Goal: Entertainment & Leisure: Browse casually

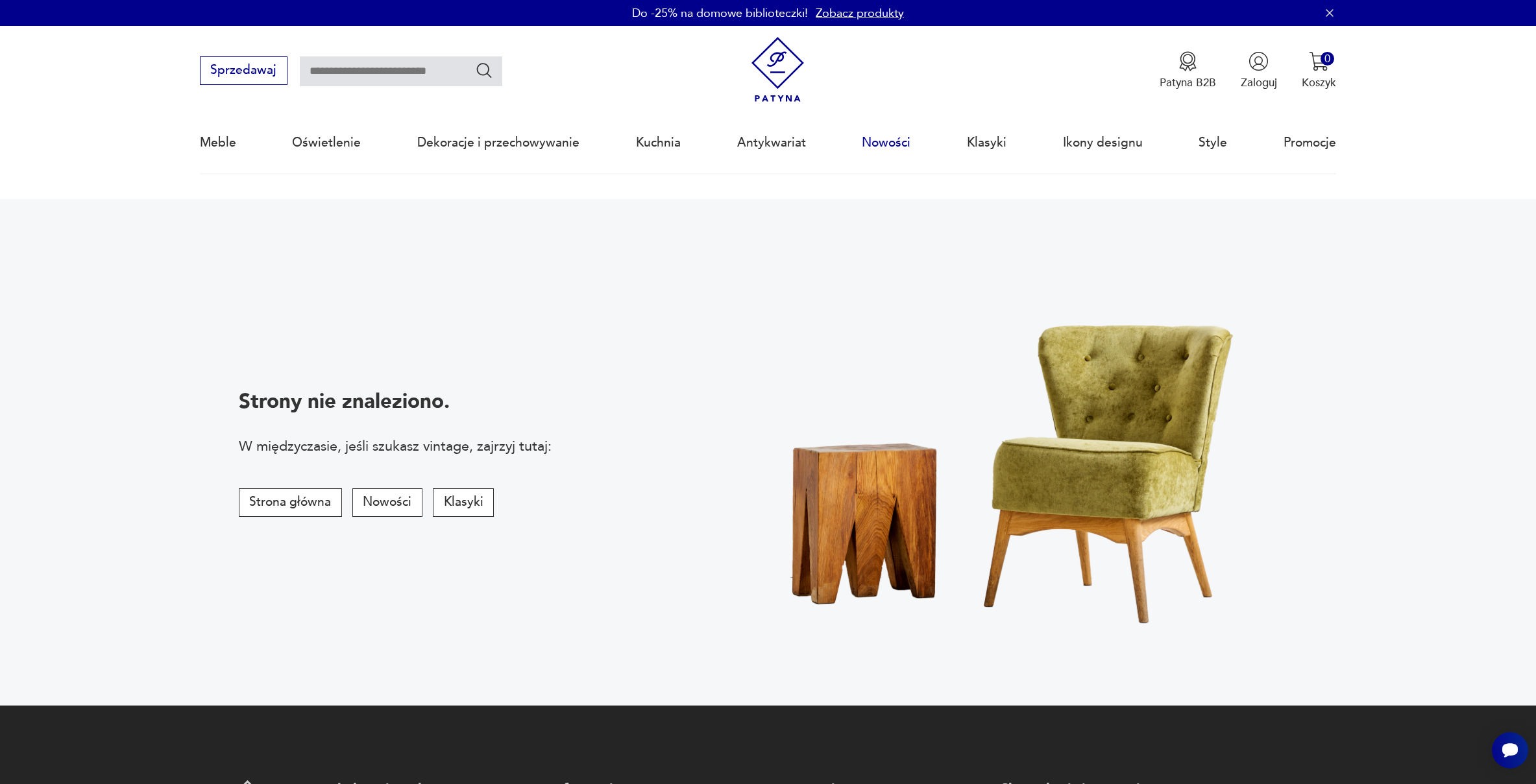
click at [886, 134] on link "Nowości" at bounding box center [886, 143] width 48 height 60
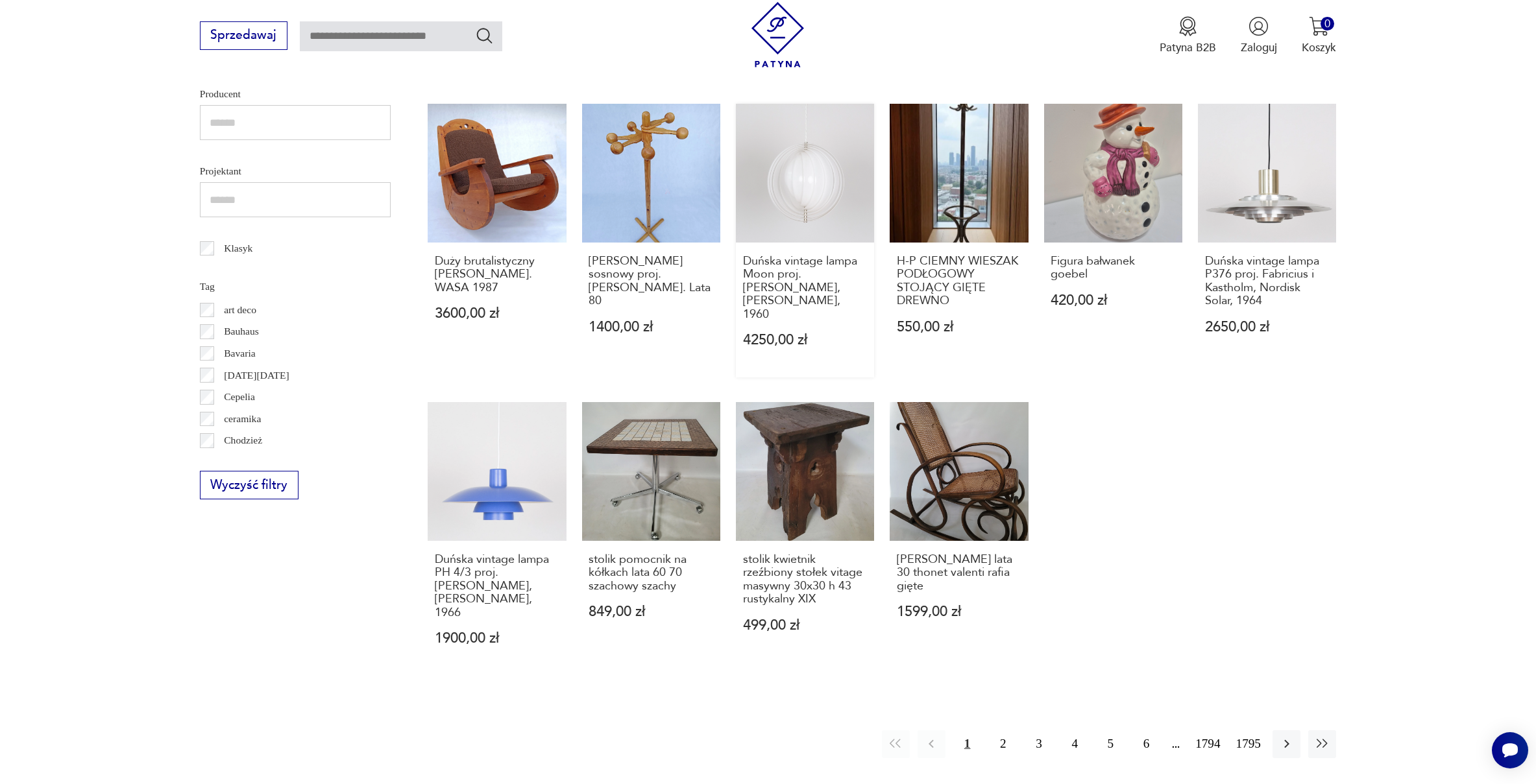
scroll to position [655, 0]
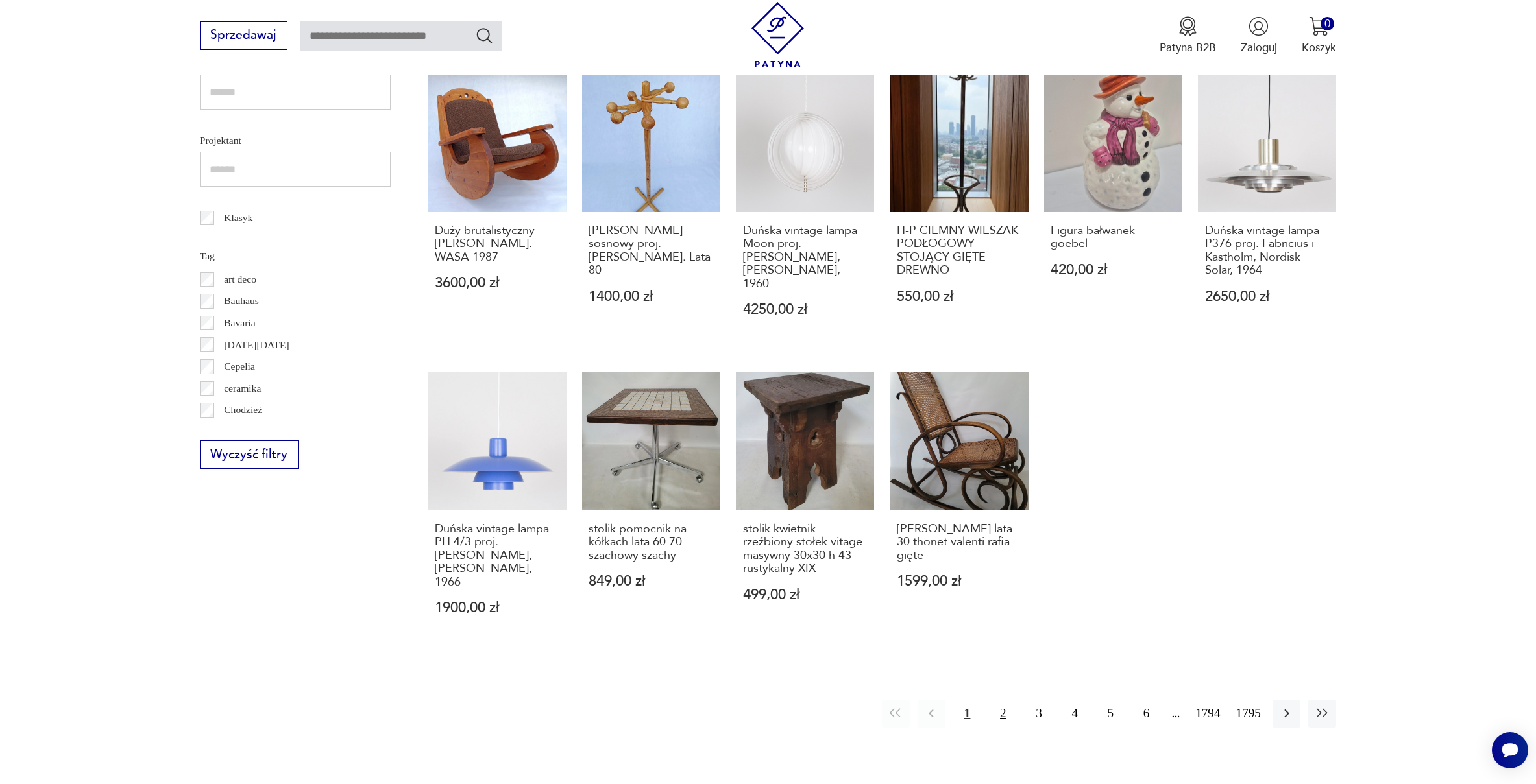
click at [994, 700] on button "2" at bounding box center [1003, 714] width 28 height 28
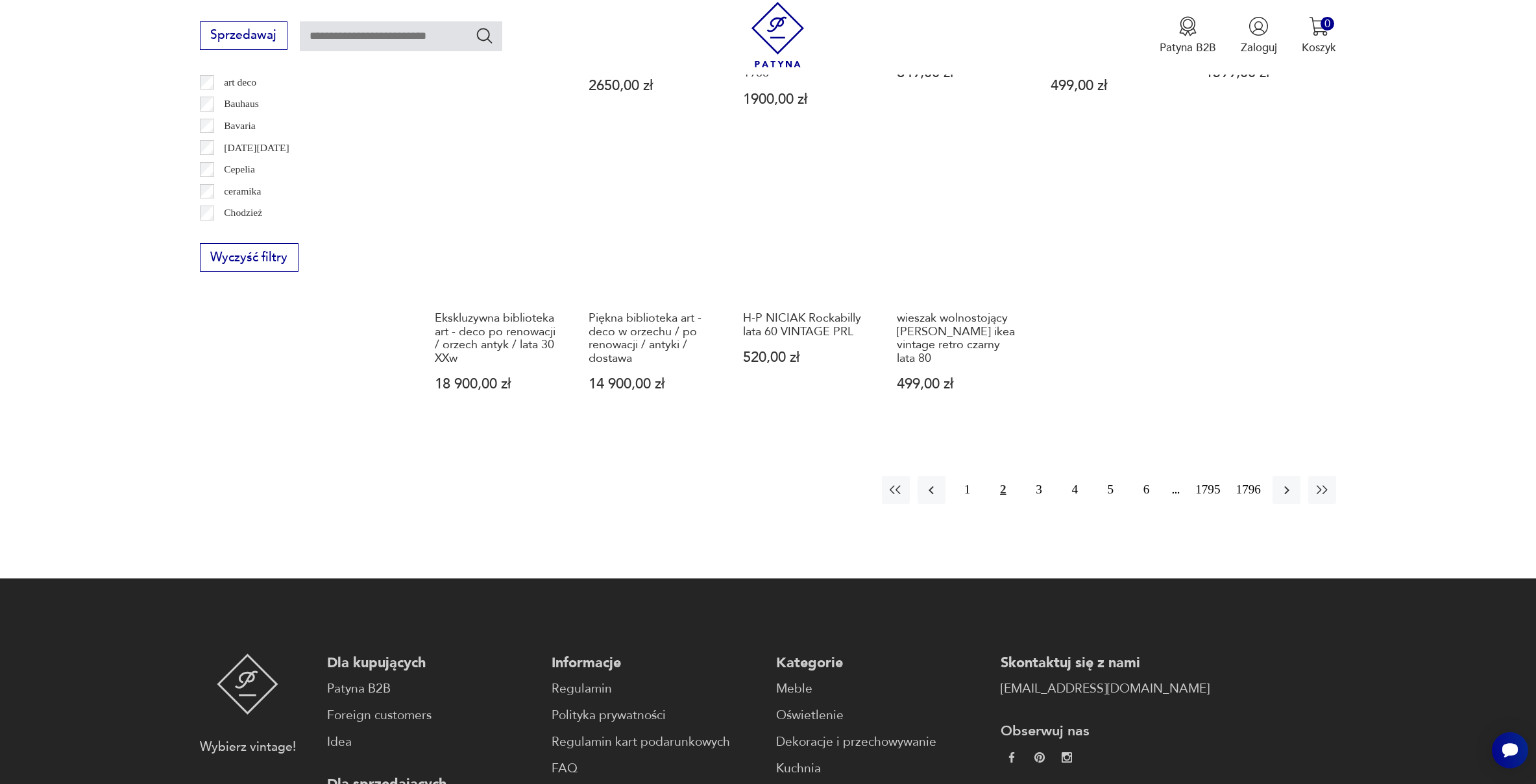
scroll to position [855, 0]
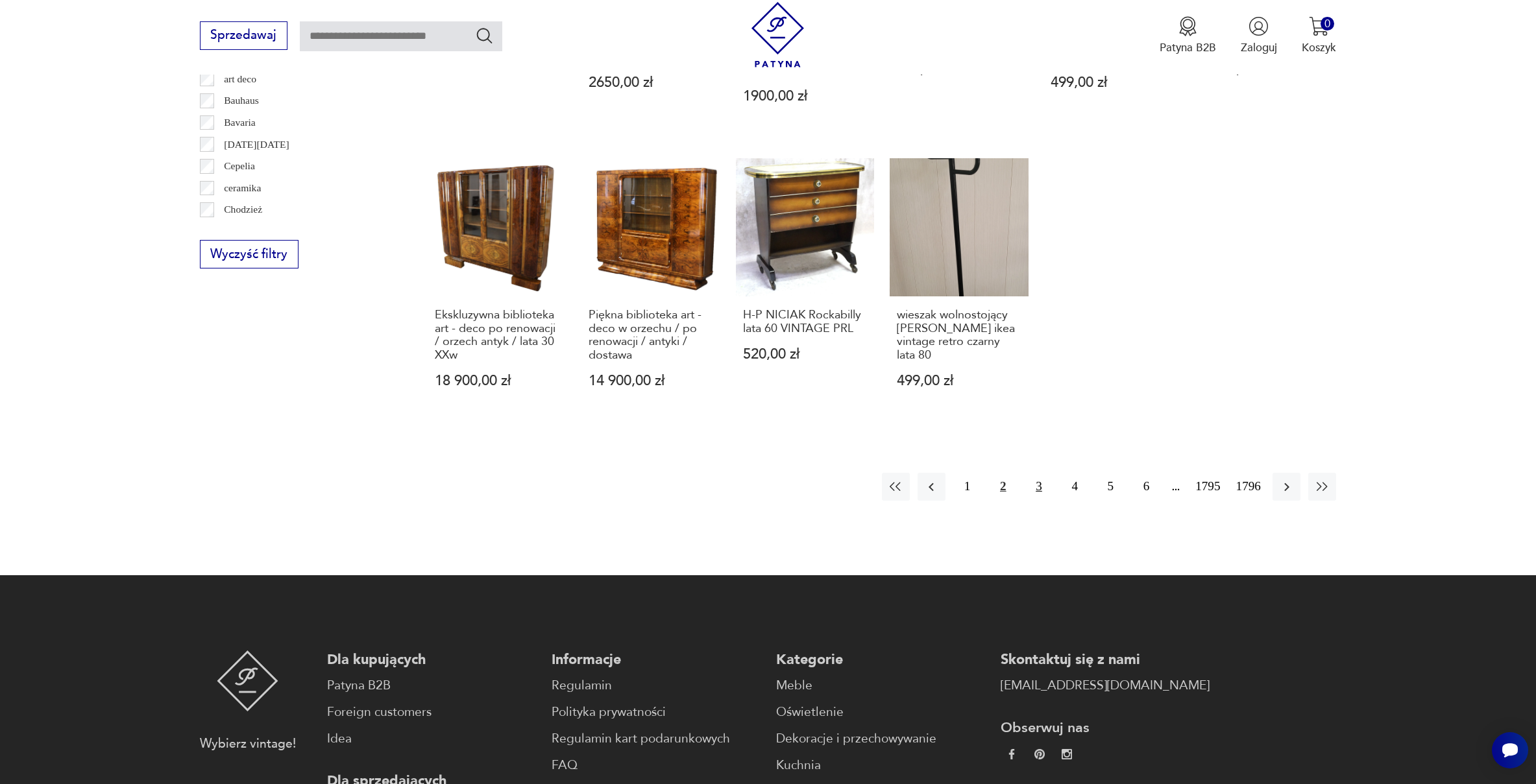
click at [1031, 473] on button "3" at bounding box center [1038, 487] width 28 height 28
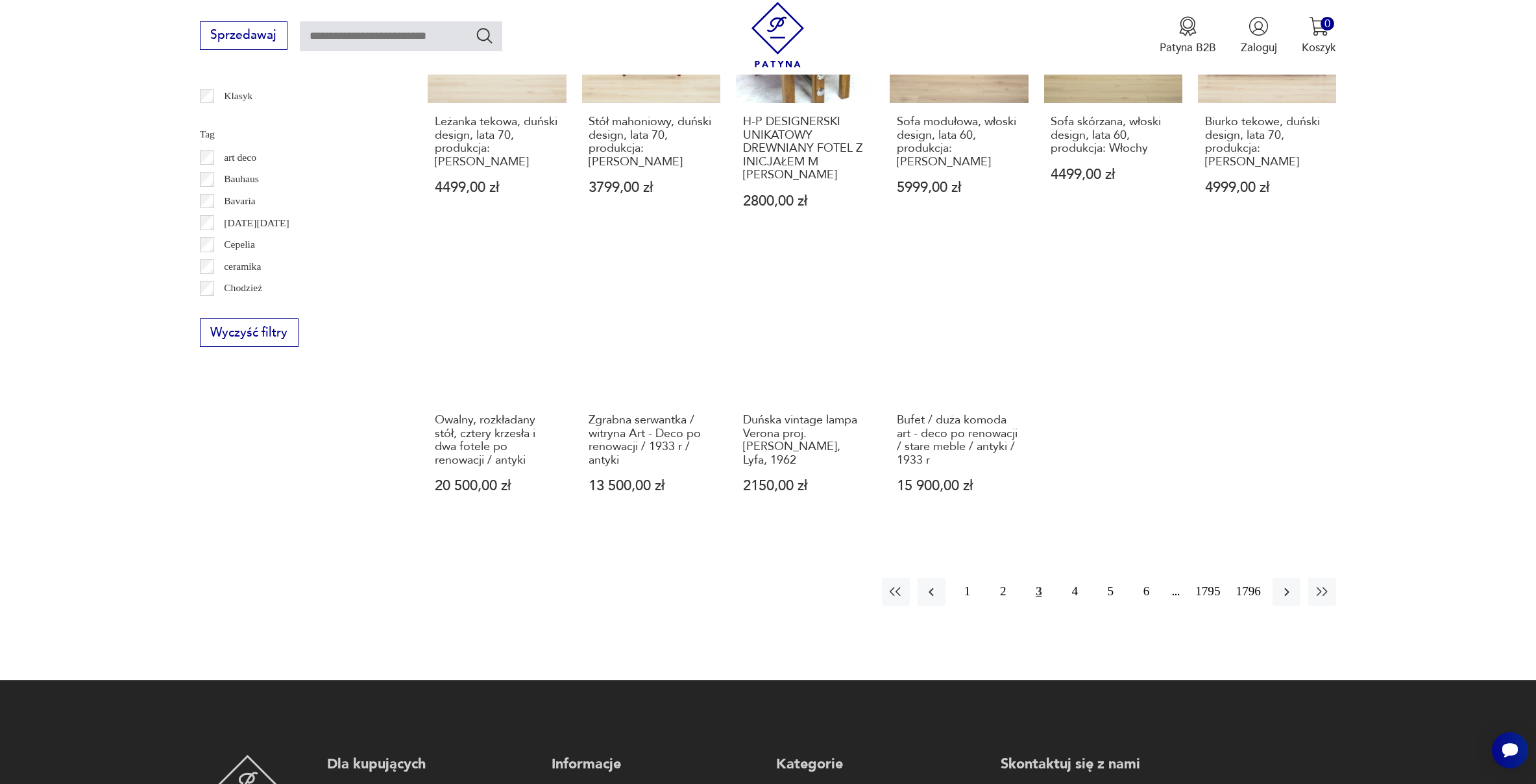
scroll to position [785, 0]
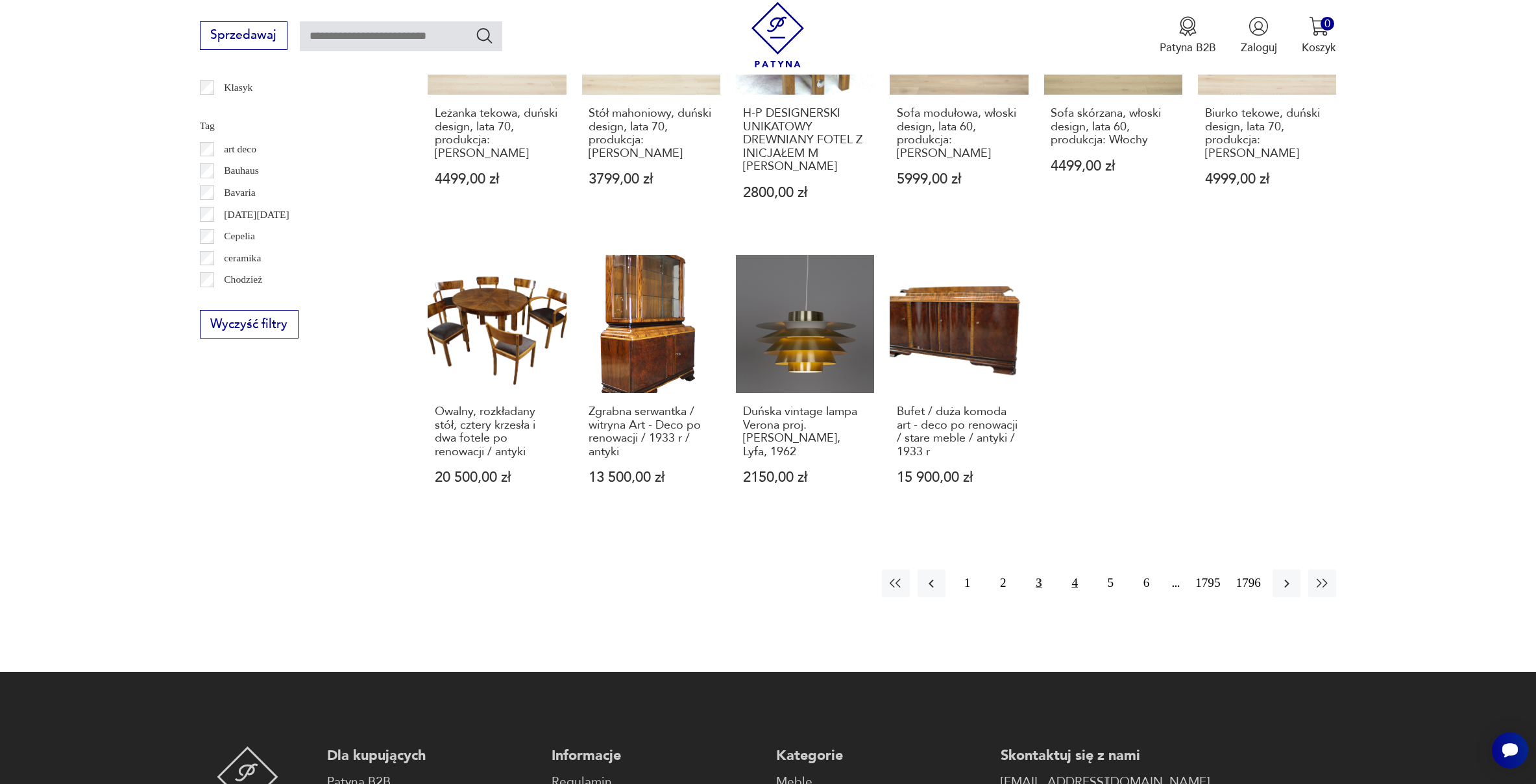
click at [1075, 569] on button "4" at bounding box center [1075, 583] width 28 height 28
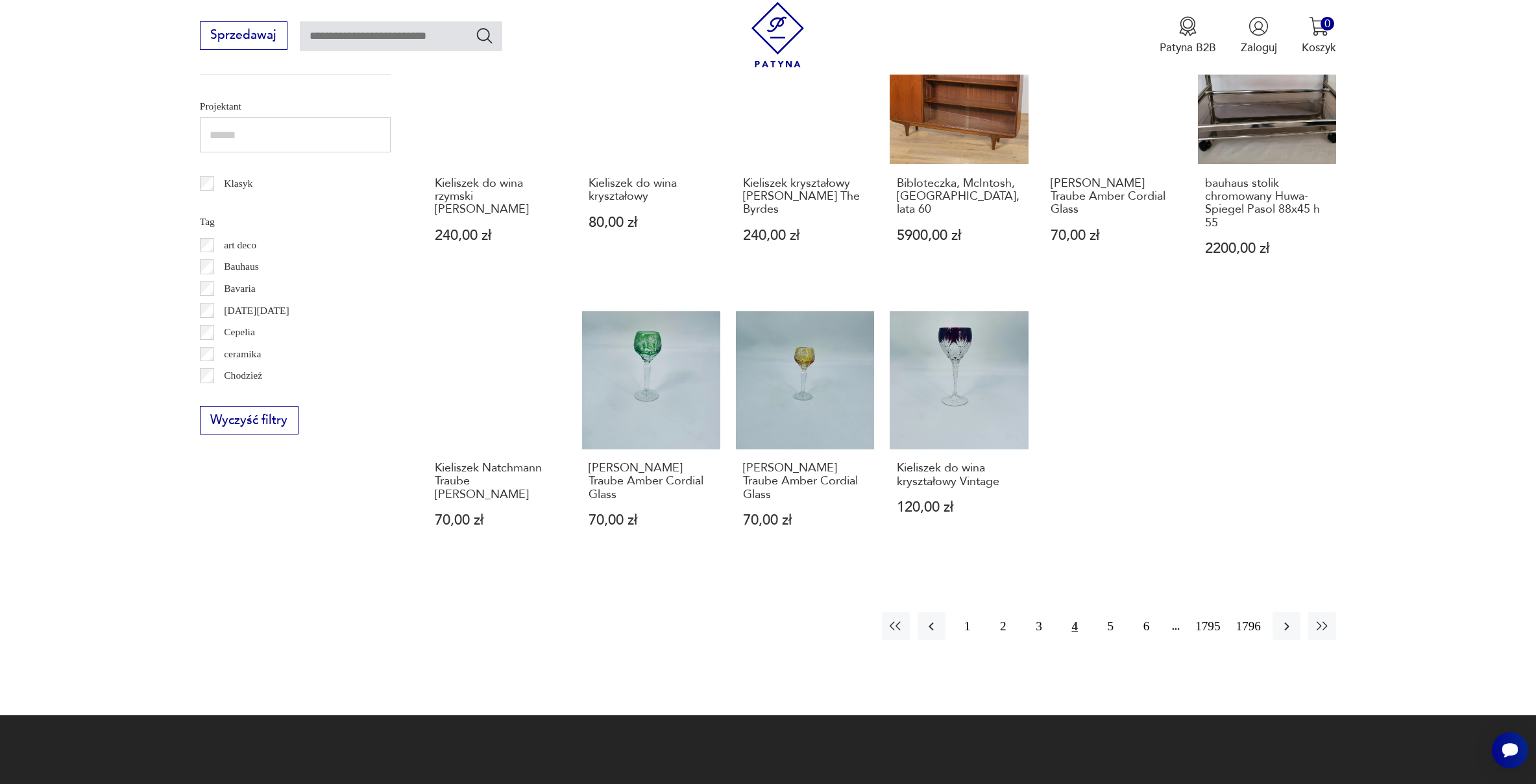
scroll to position [698, 0]
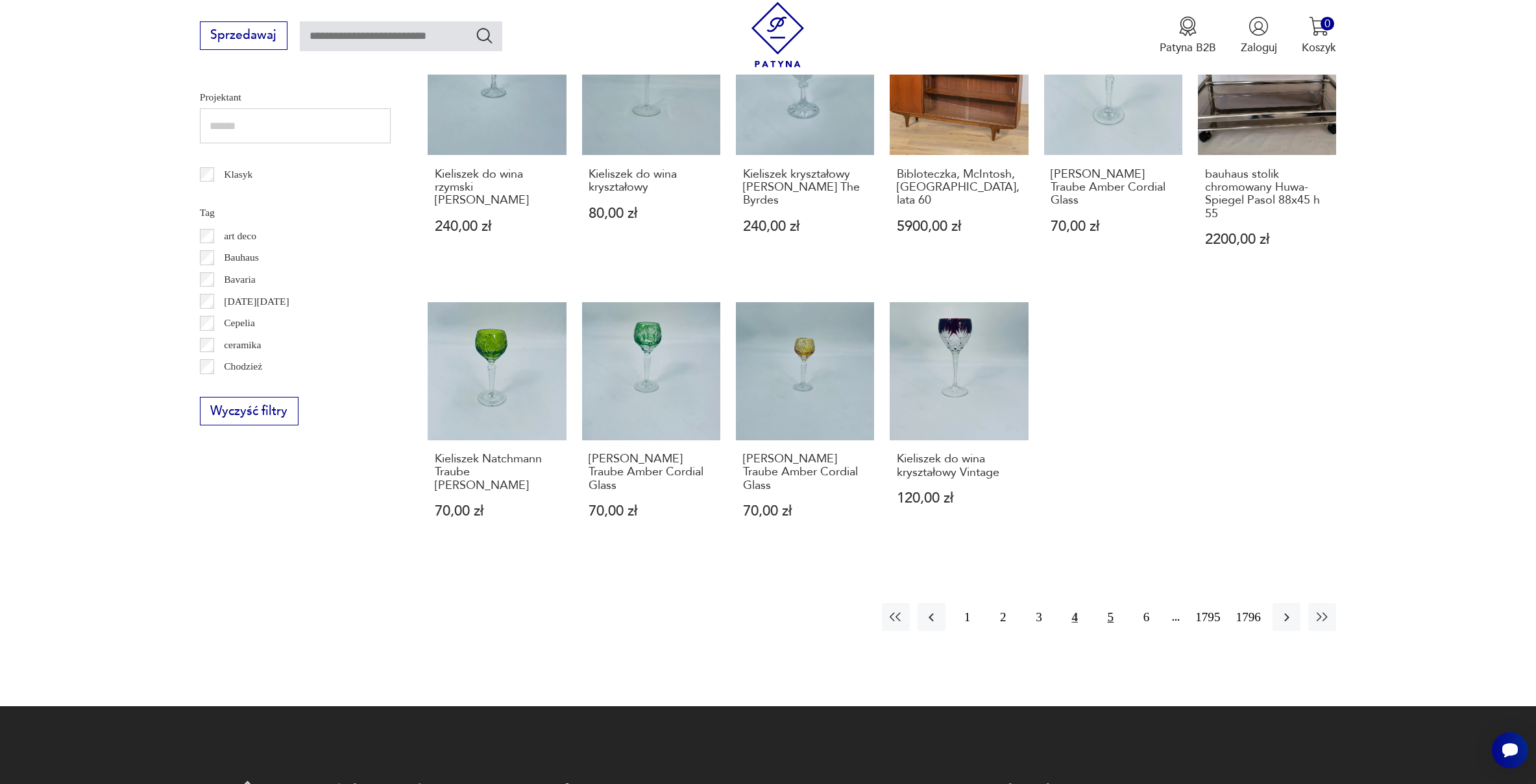
click at [1105, 604] on button "5" at bounding box center [1110, 618] width 28 height 28
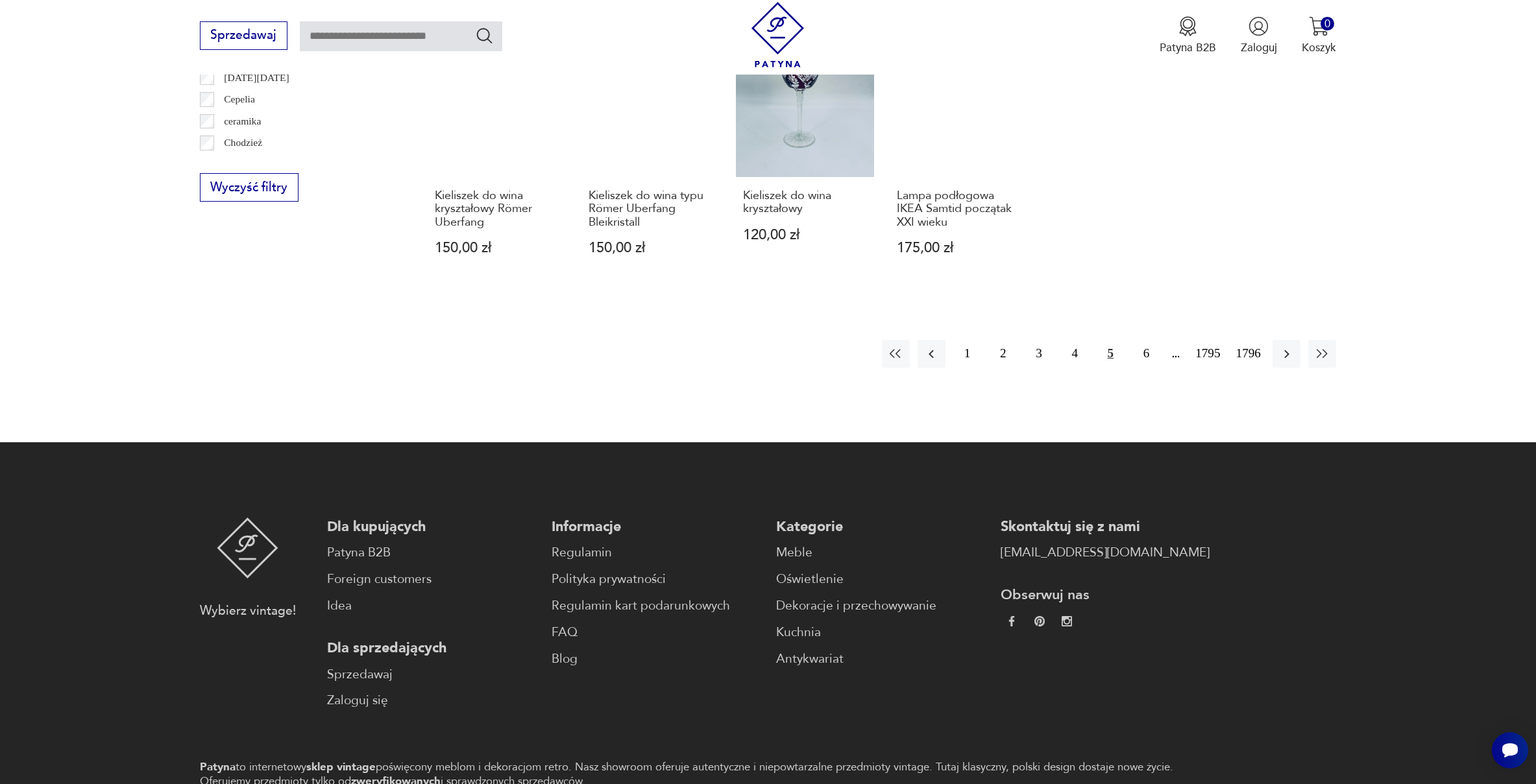
scroll to position [976, 0]
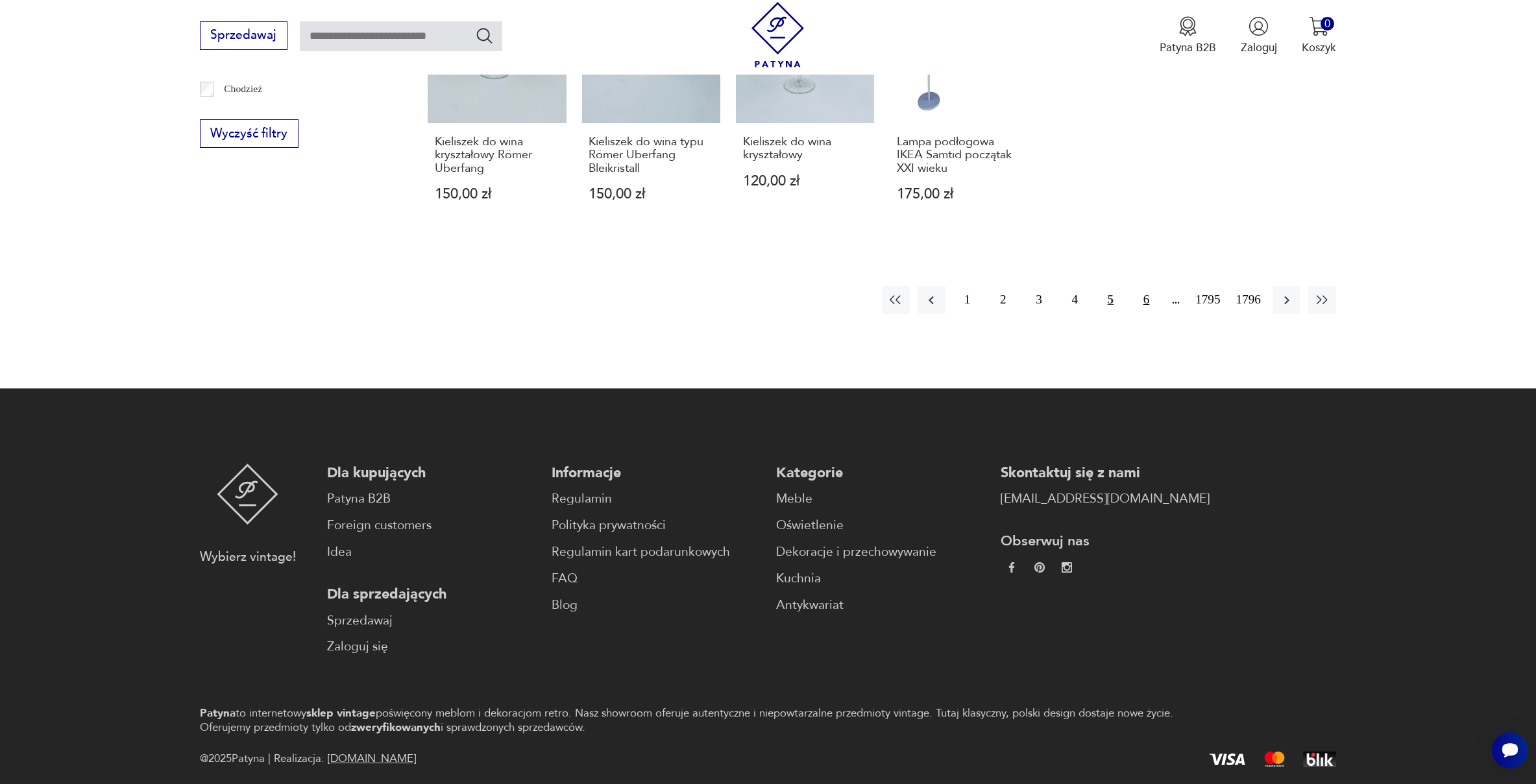
click at [1137, 303] on button "6" at bounding box center [1146, 299] width 28 height 28
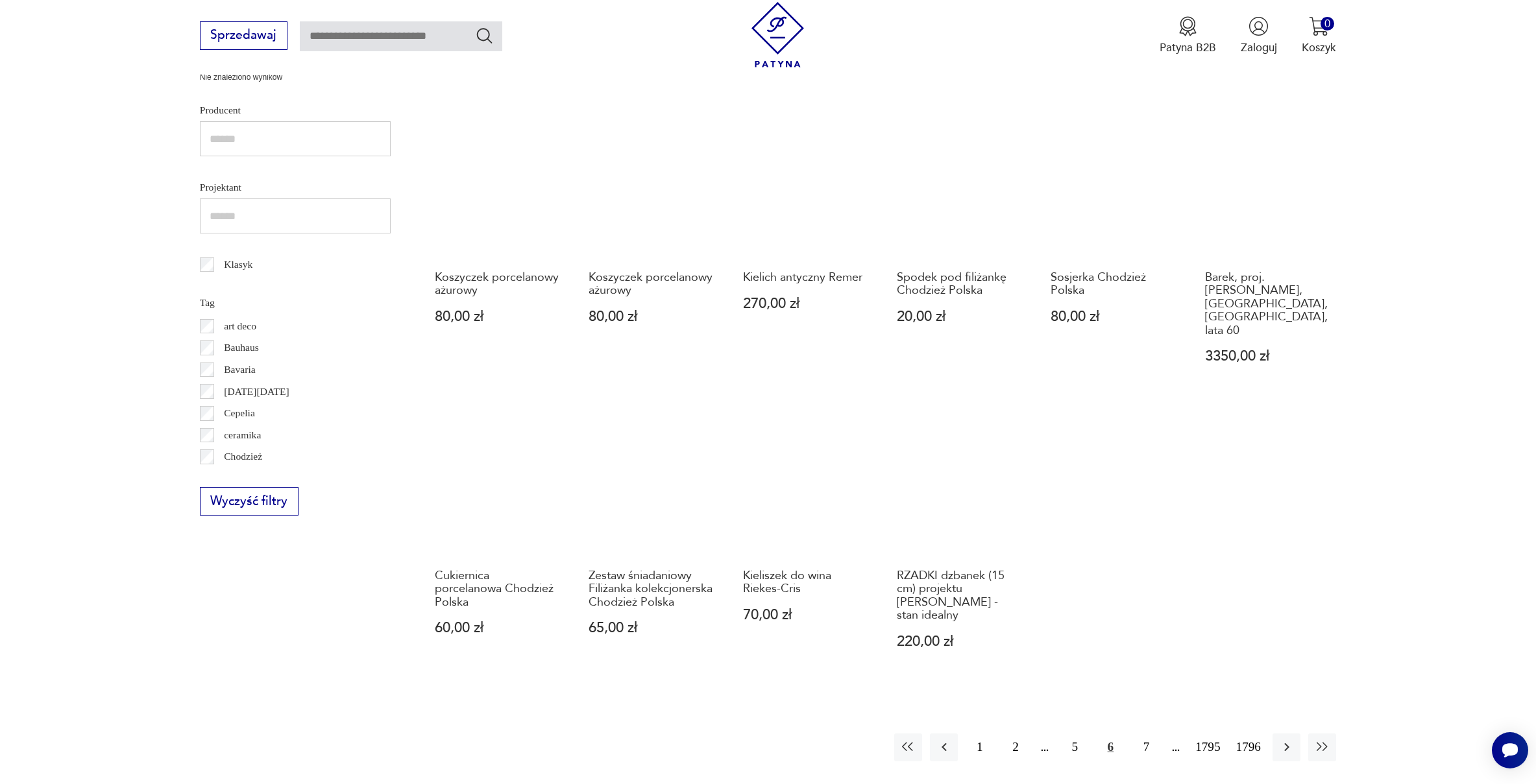
scroll to position [610, 0]
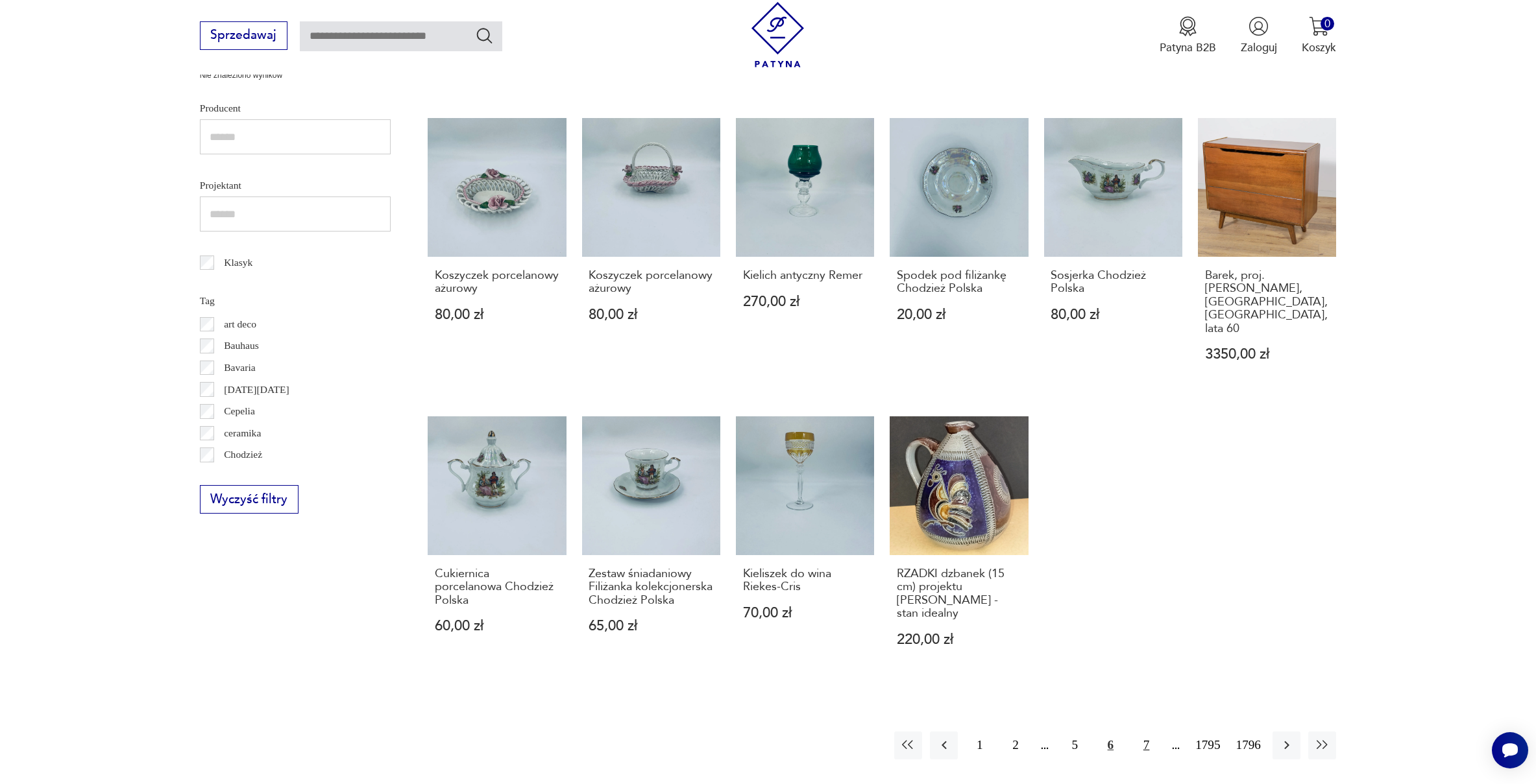
click at [1142, 732] on button "7" at bounding box center [1146, 746] width 28 height 28
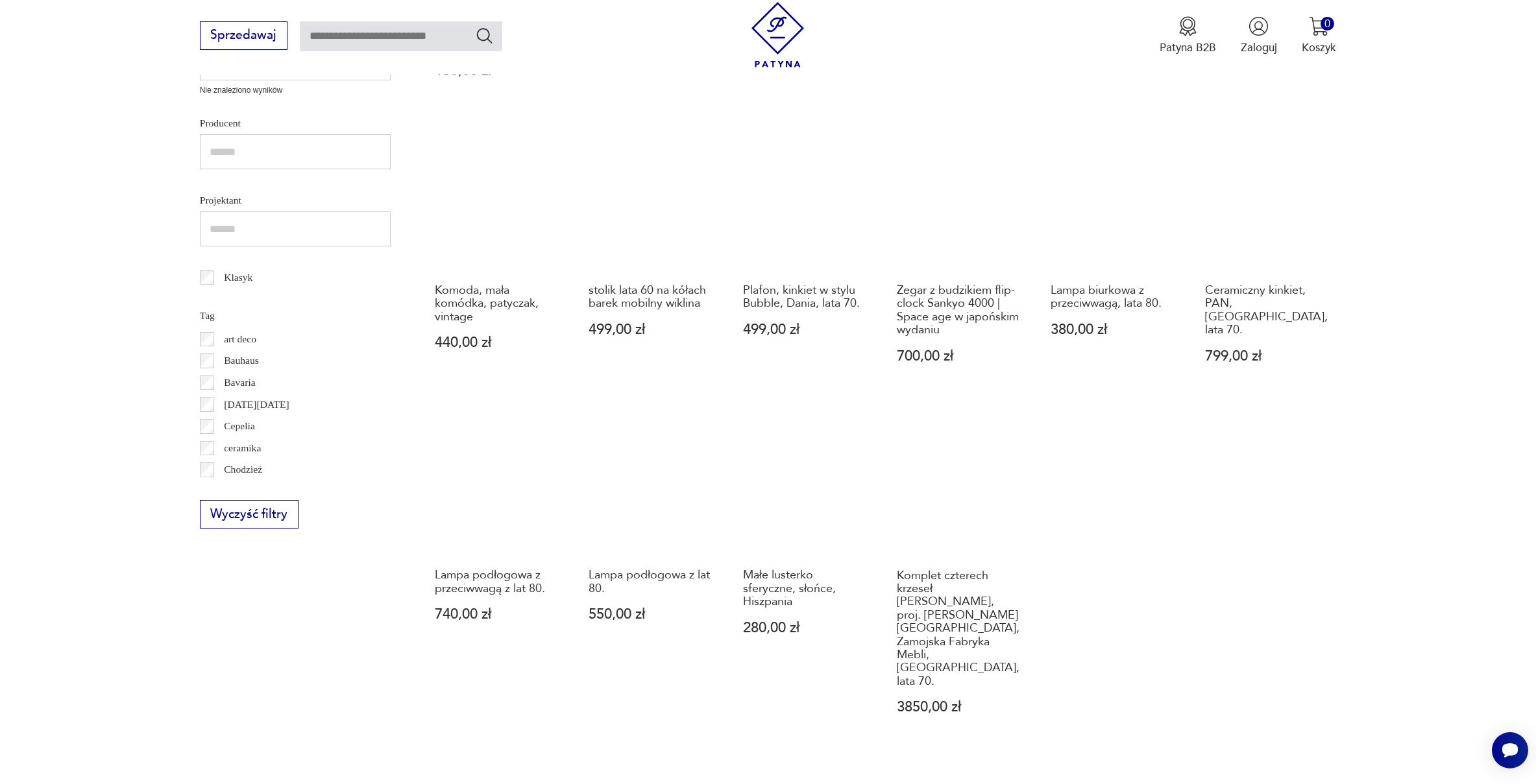
scroll to position [596, 0]
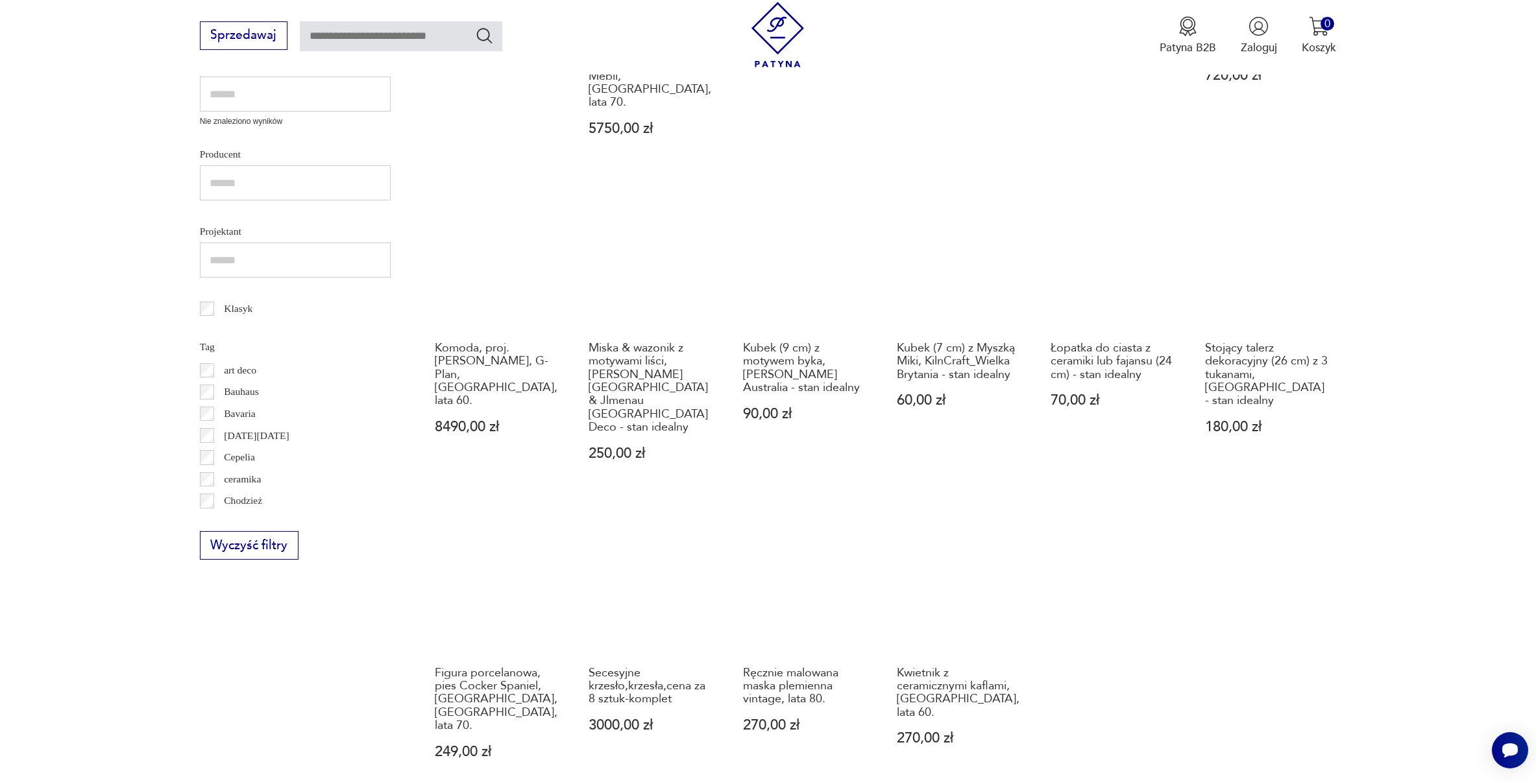
scroll to position [615, 0]
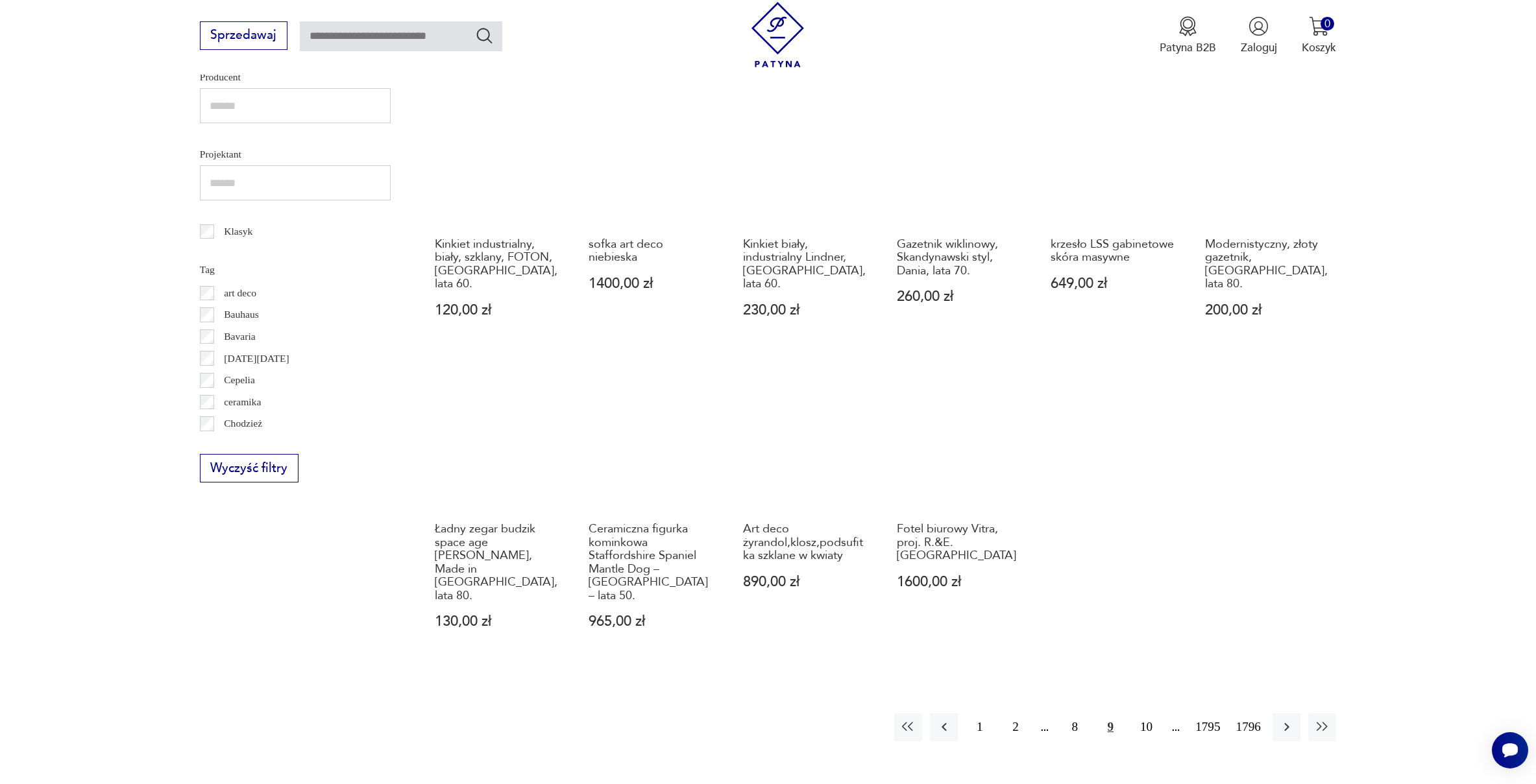
scroll to position [862, 0]
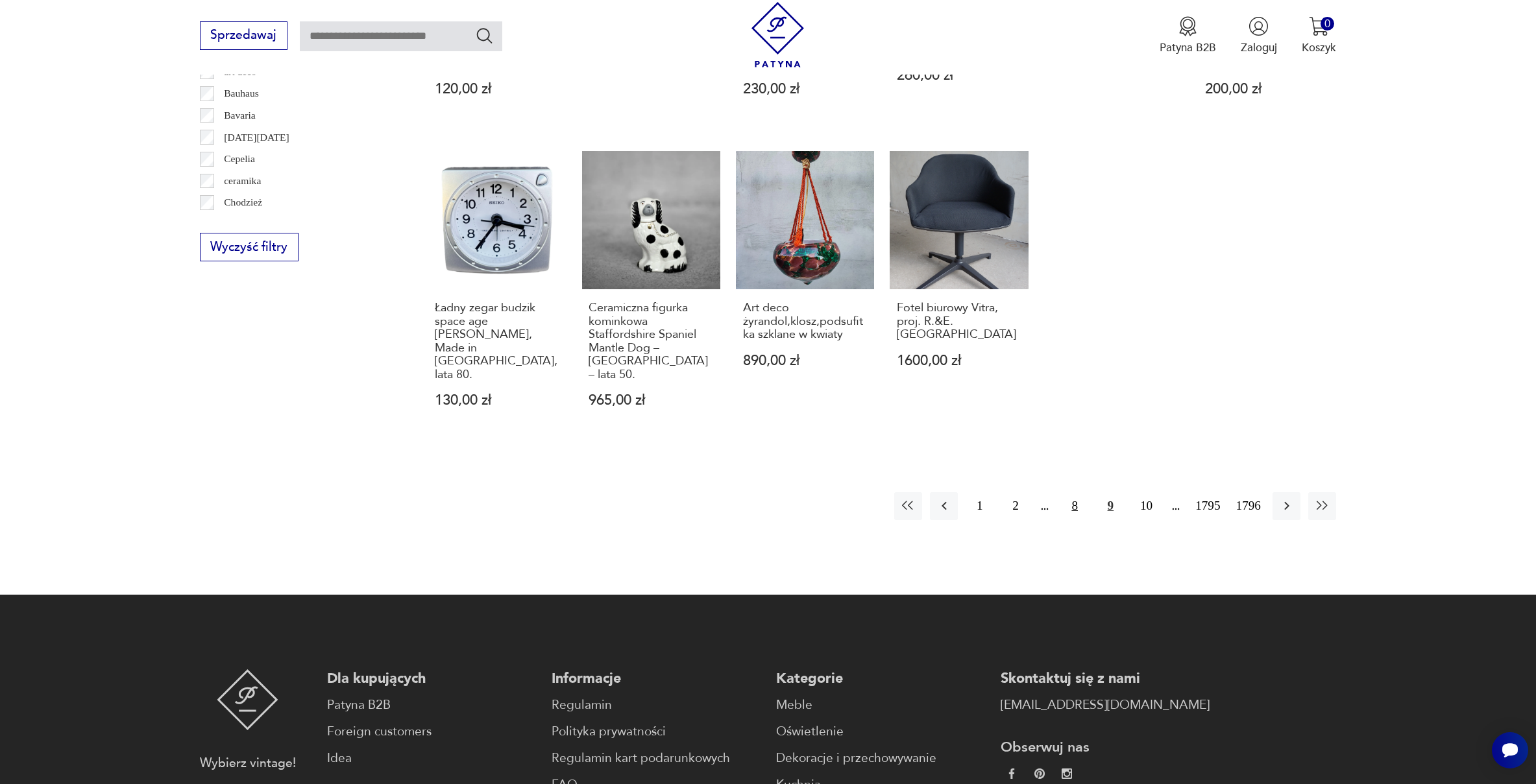
click at [1078, 492] on button "8" at bounding box center [1075, 506] width 28 height 28
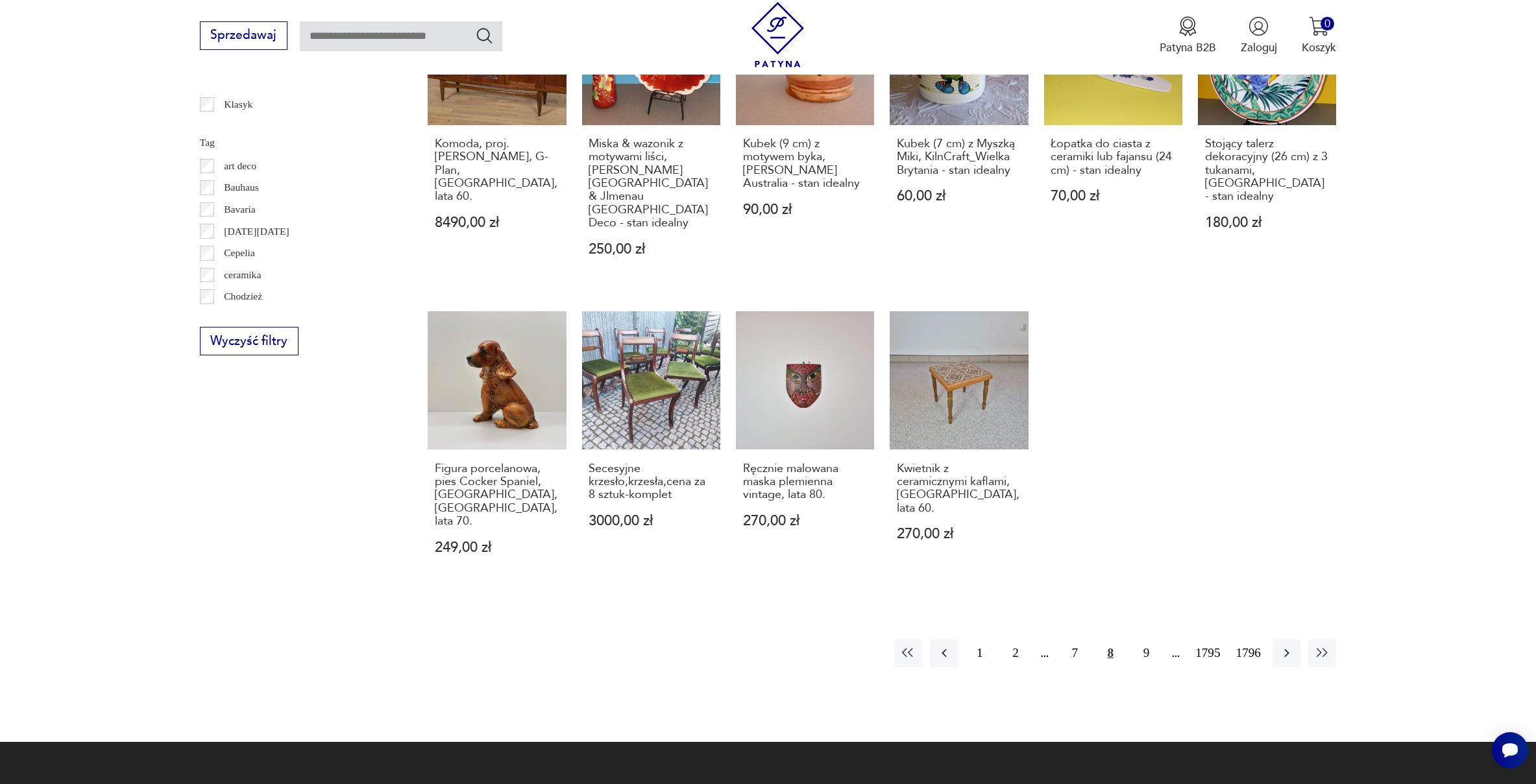
scroll to position [769, 0]
click at [1136, 639] on button "9" at bounding box center [1146, 653] width 28 height 28
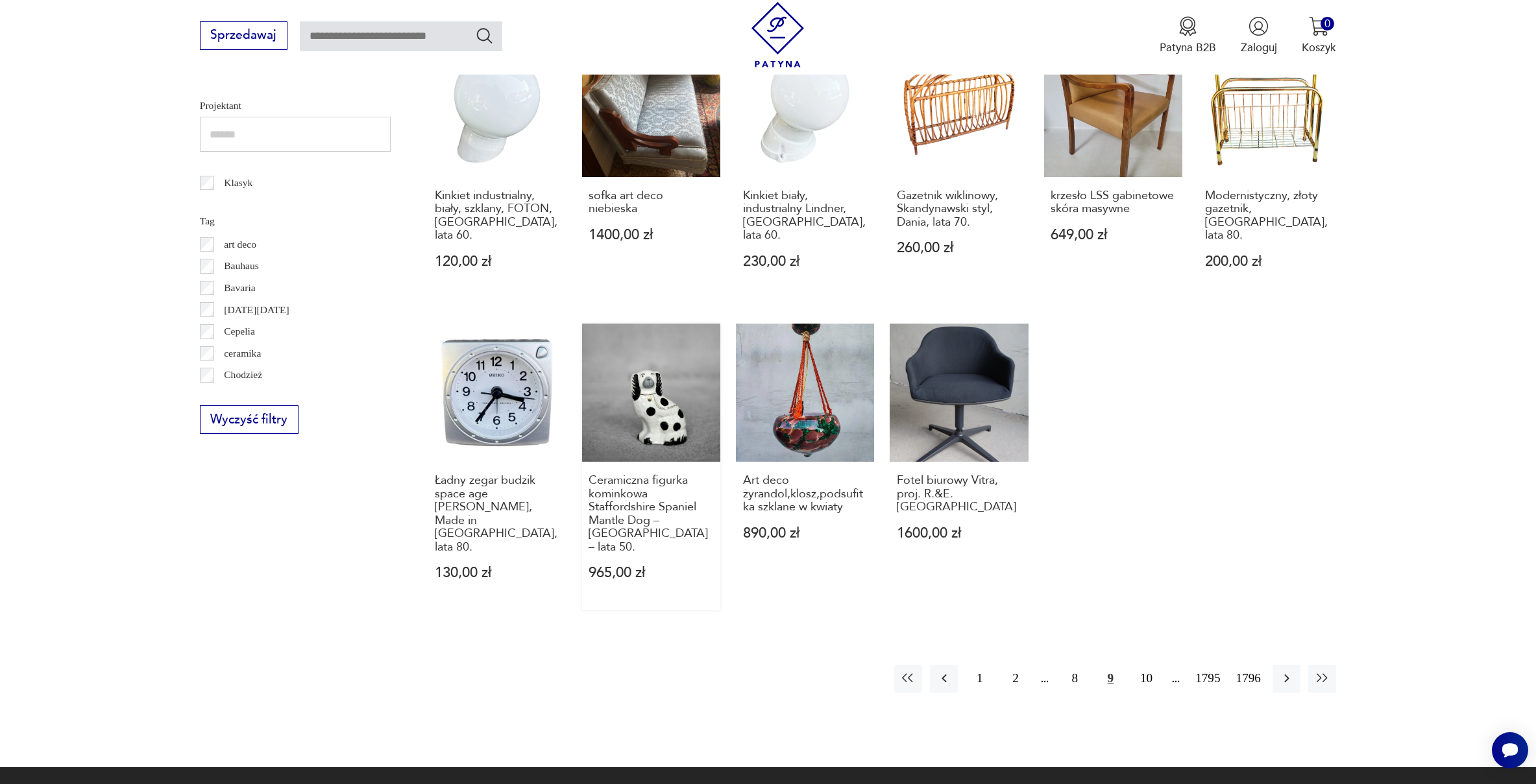
scroll to position [698, 0]
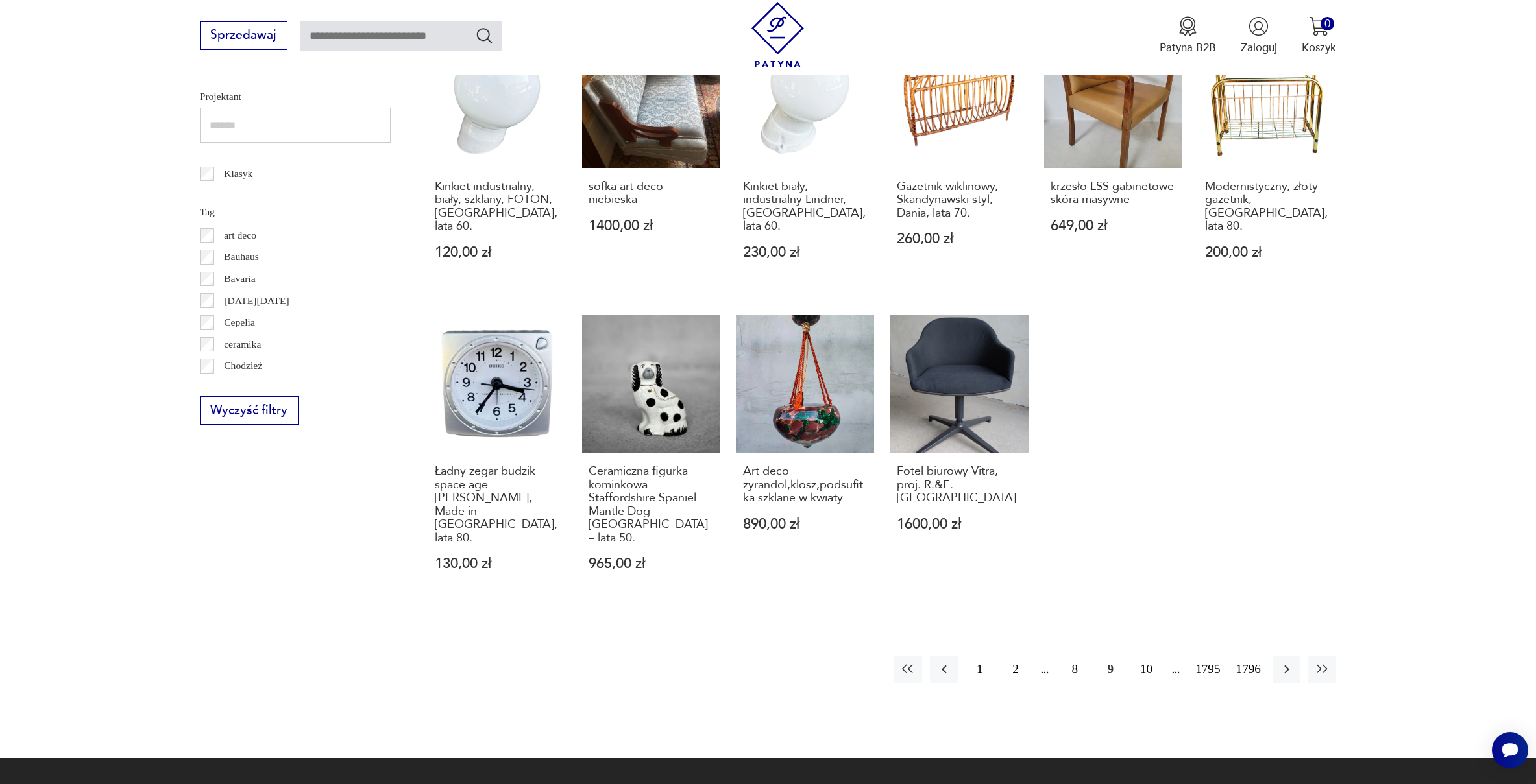
click at [1144, 656] on button "10" at bounding box center [1146, 670] width 28 height 28
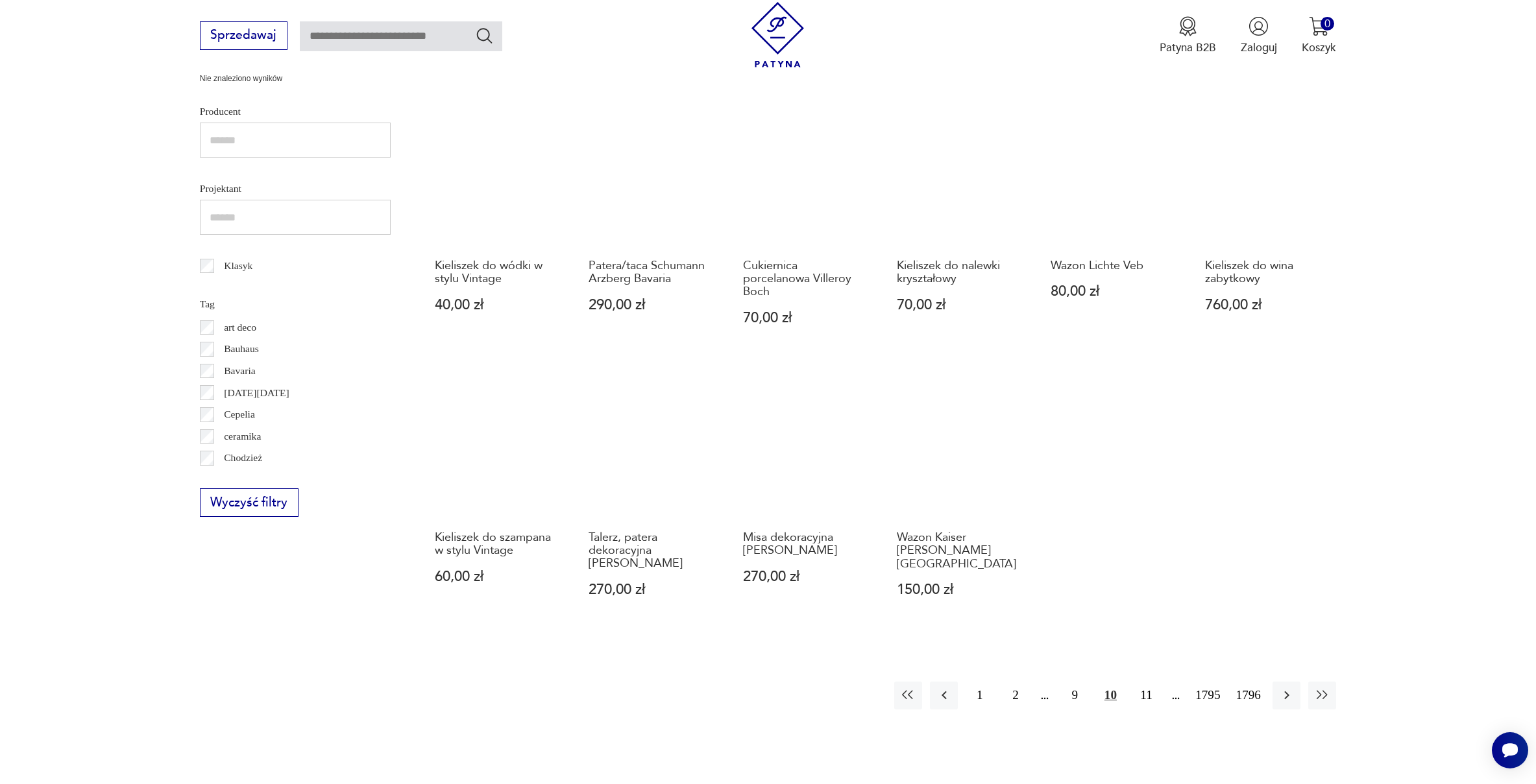
scroll to position [676, 0]
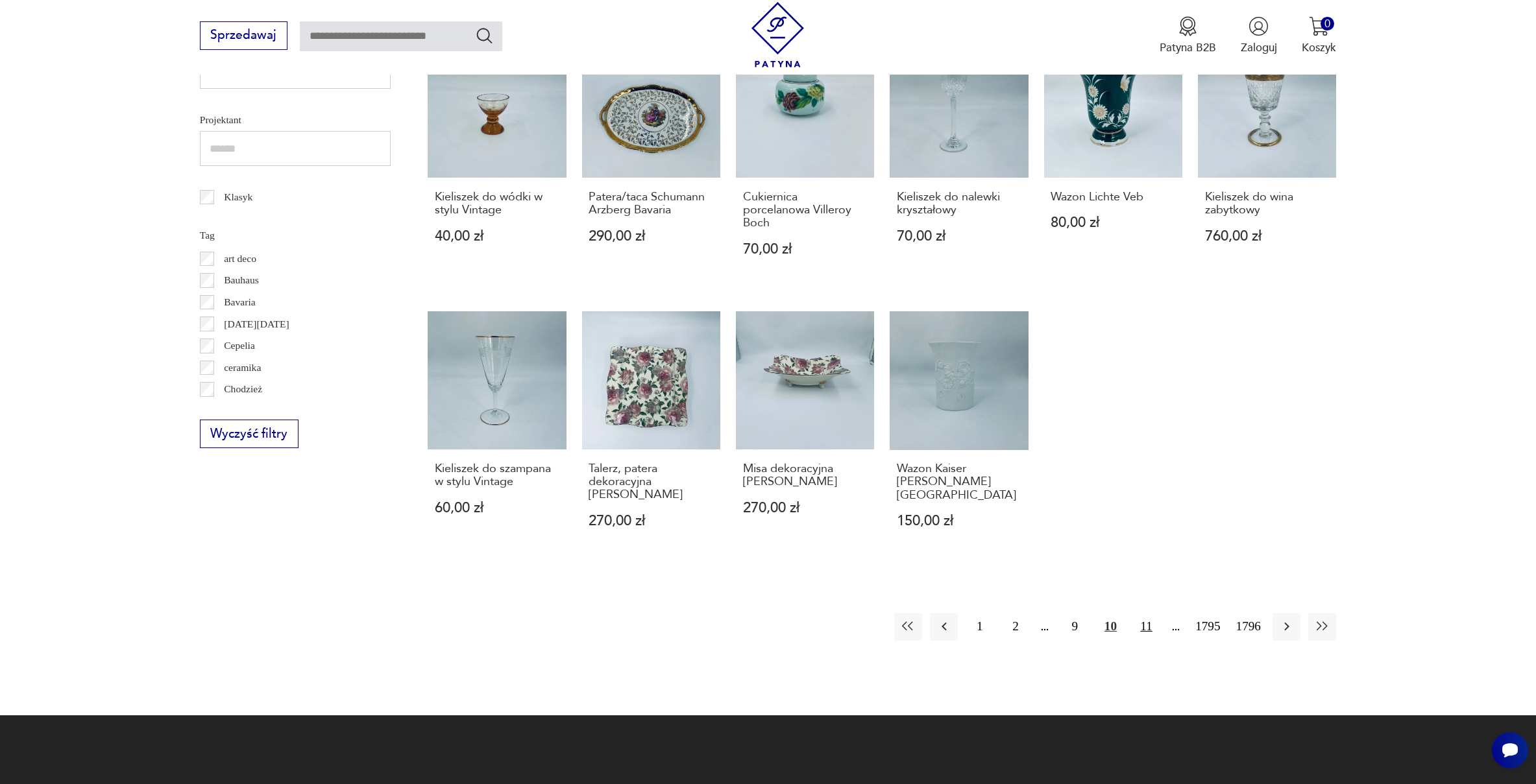
click at [1142, 613] on button "11" at bounding box center [1146, 626] width 28 height 28
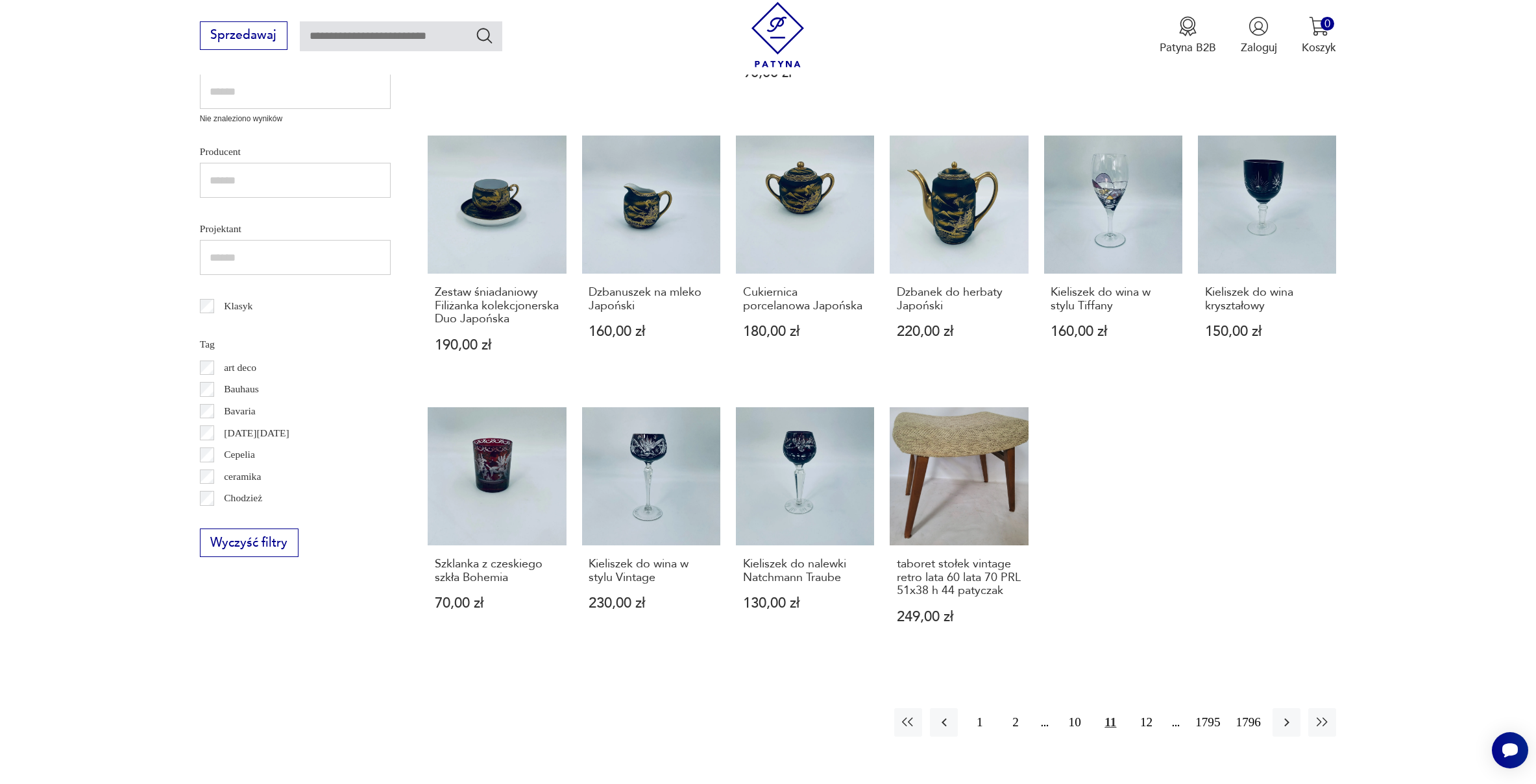
scroll to position [602, 0]
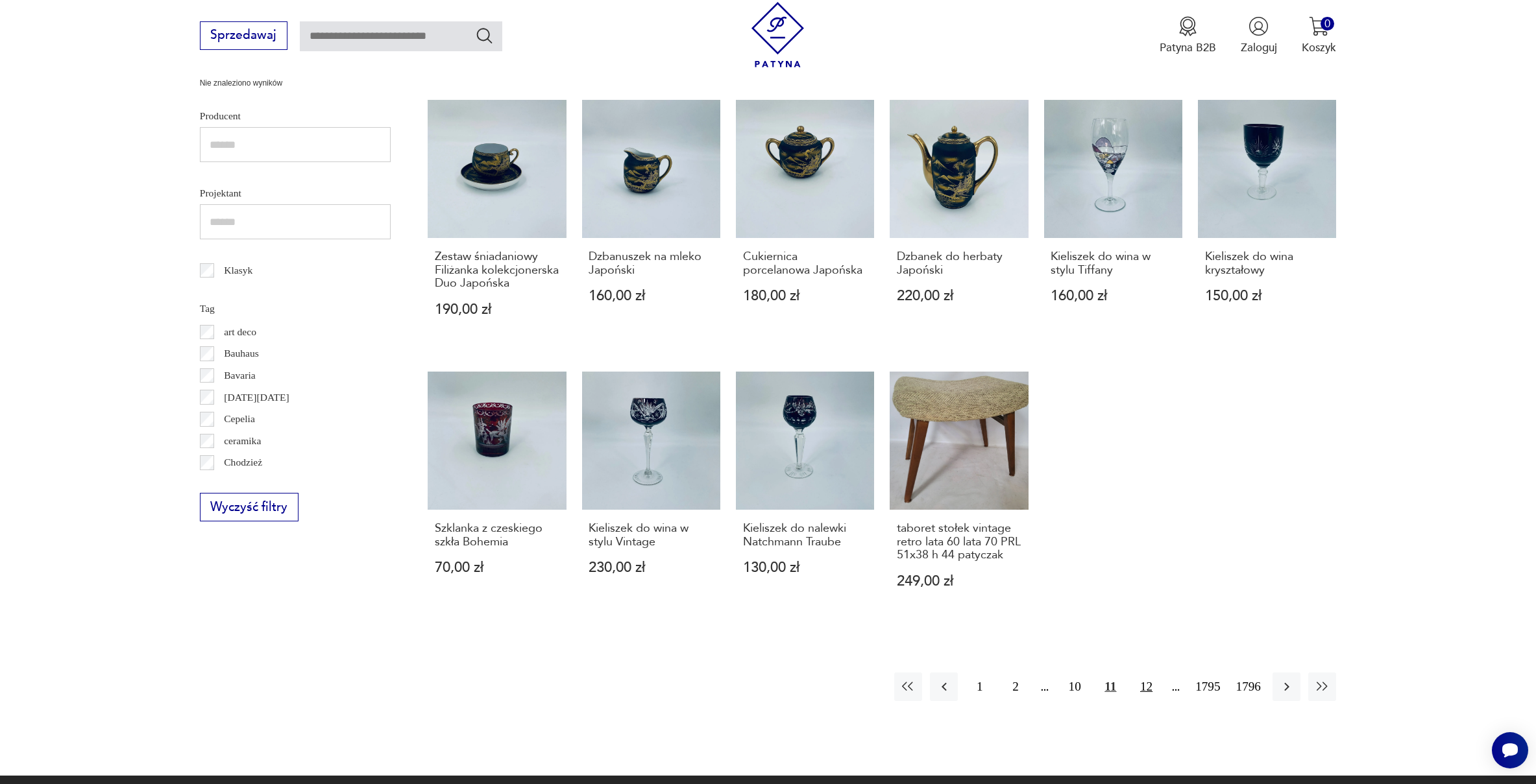
click at [1142, 699] on button "12" at bounding box center [1146, 686] width 28 height 28
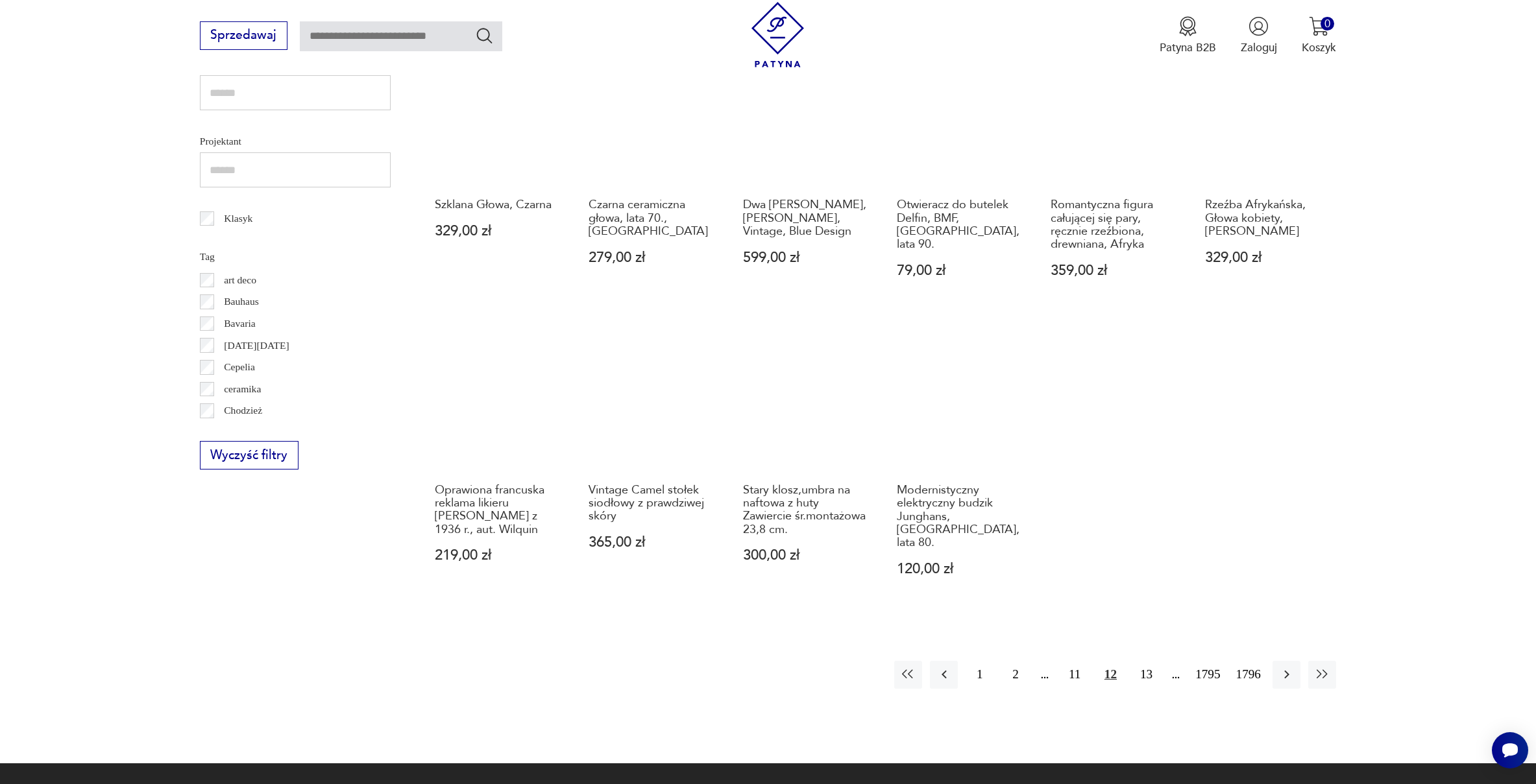
scroll to position [656, 0]
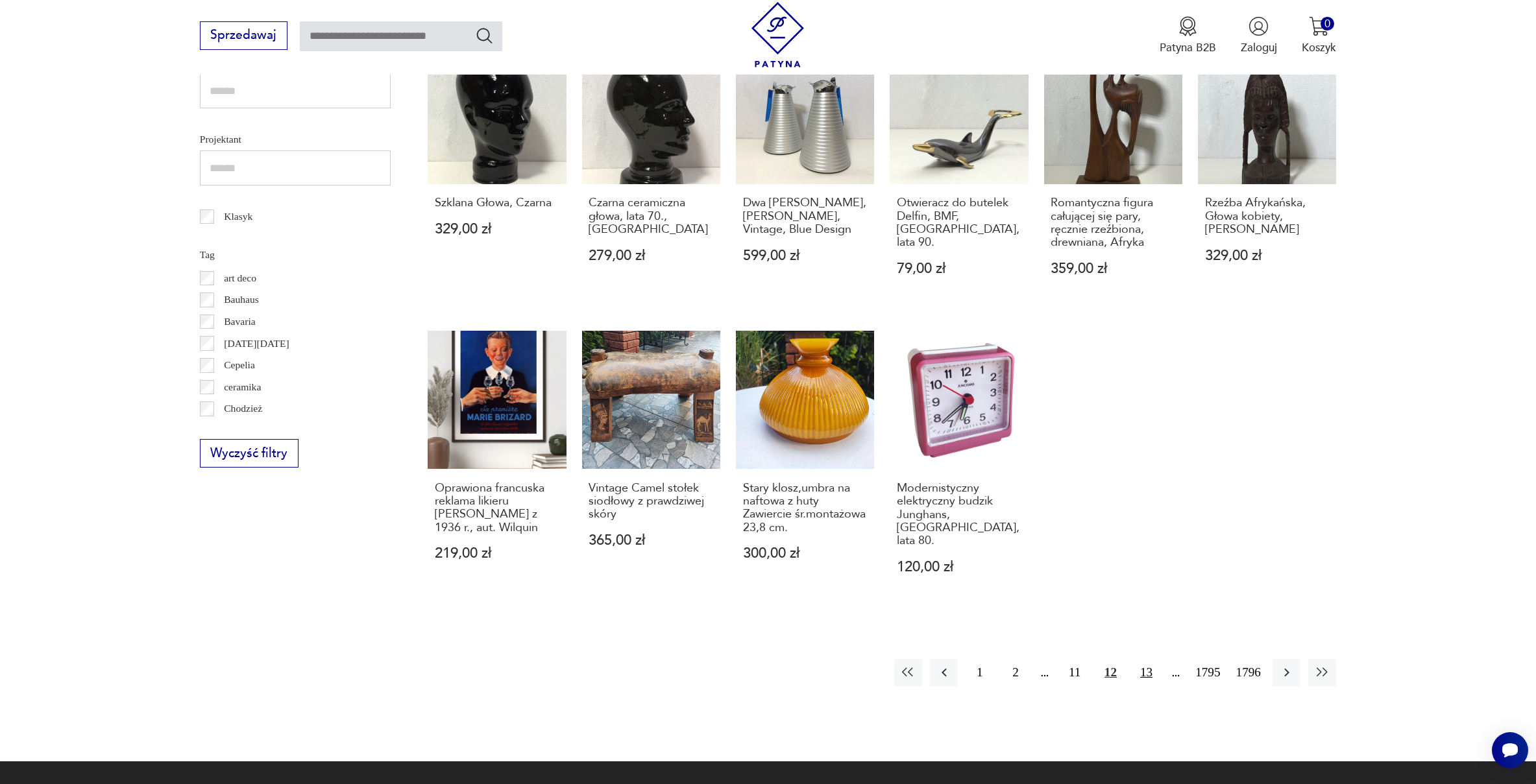
click at [1144, 659] on button "13" at bounding box center [1146, 673] width 28 height 28
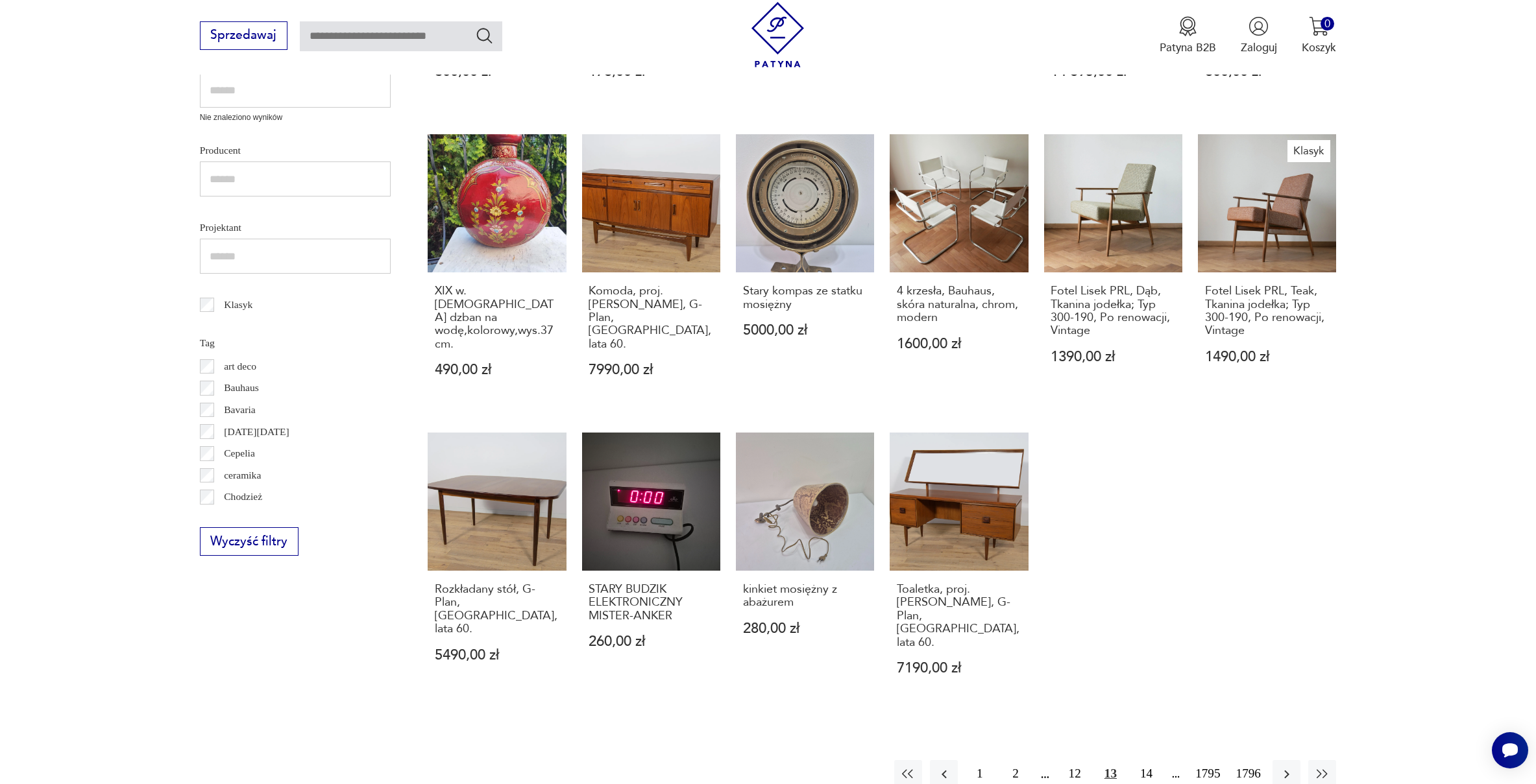
scroll to position [567, 0]
click at [1145, 760] on button "14" at bounding box center [1146, 774] width 28 height 28
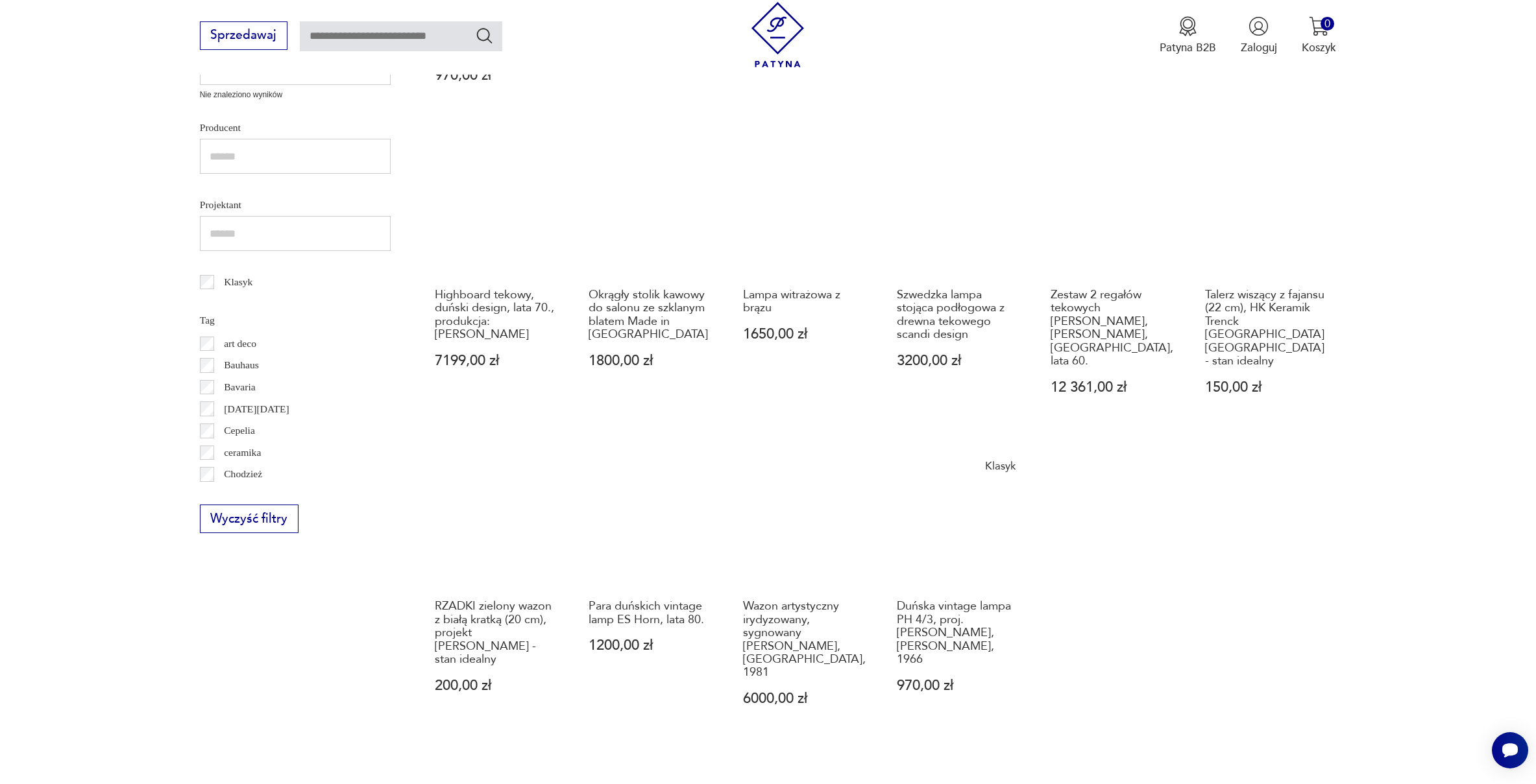
scroll to position [626, 0]
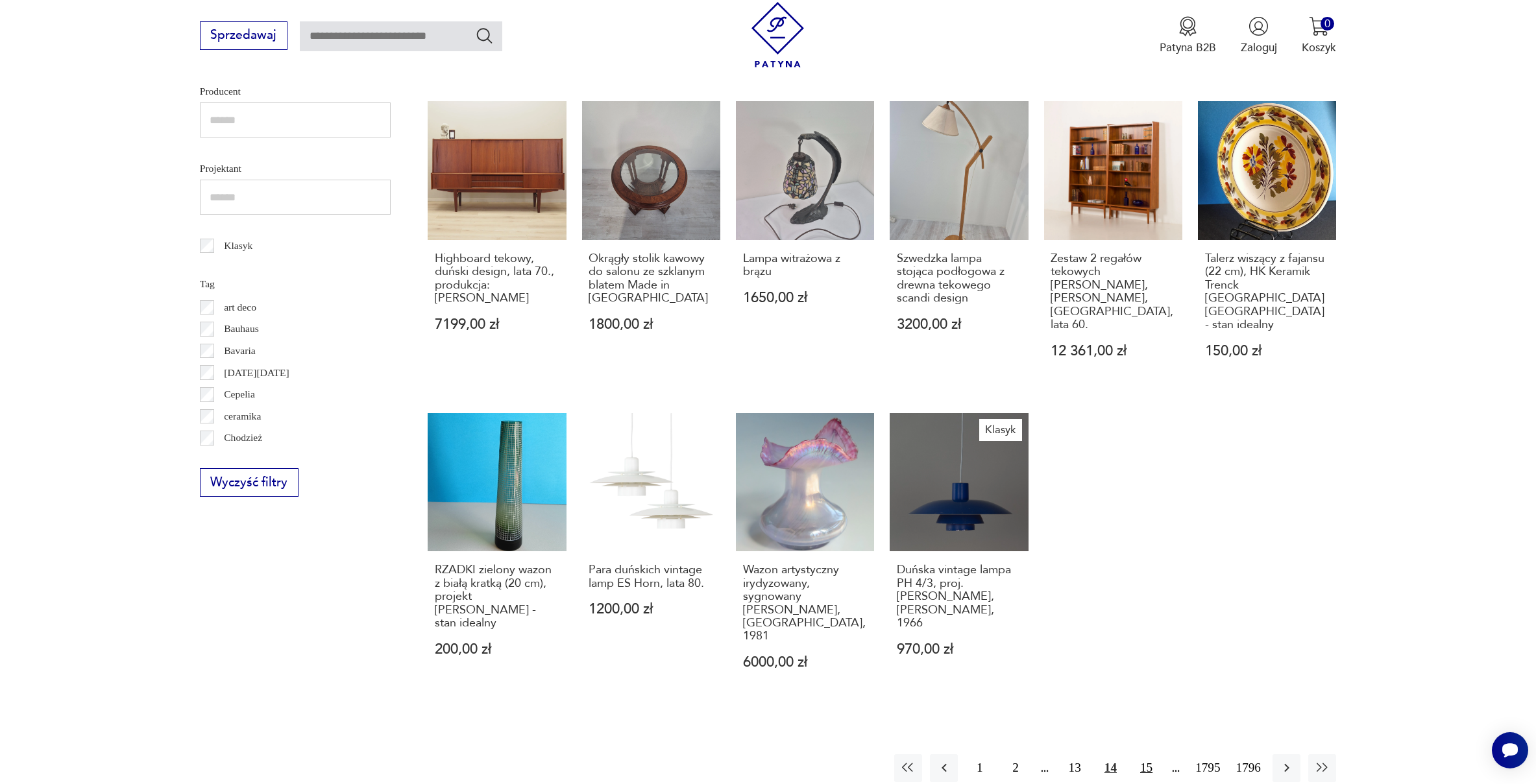
click at [1148, 754] on button "15" at bounding box center [1146, 768] width 28 height 28
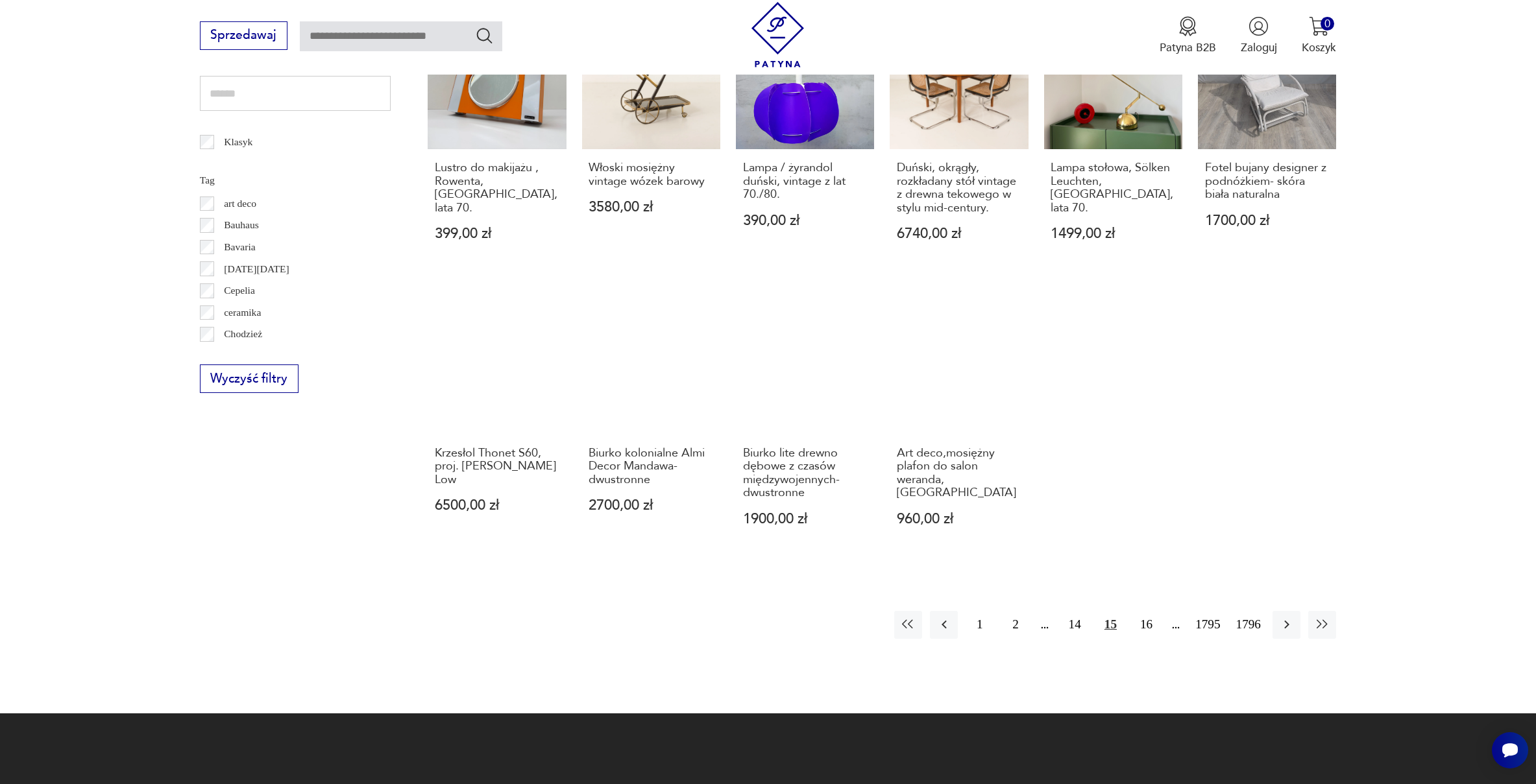
scroll to position [746, 0]
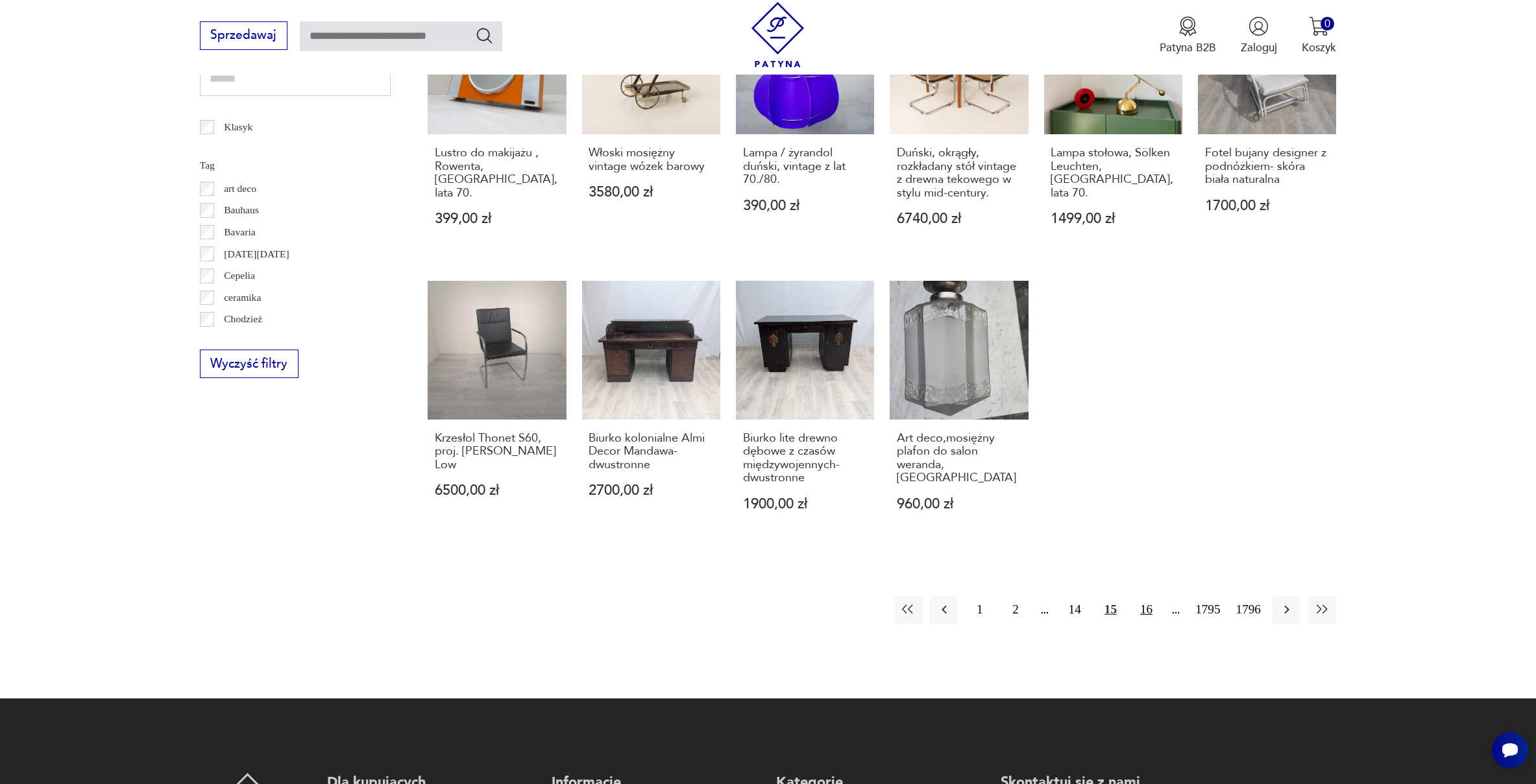
click at [1134, 599] on button "16" at bounding box center [1146, 610] width 28 height 28
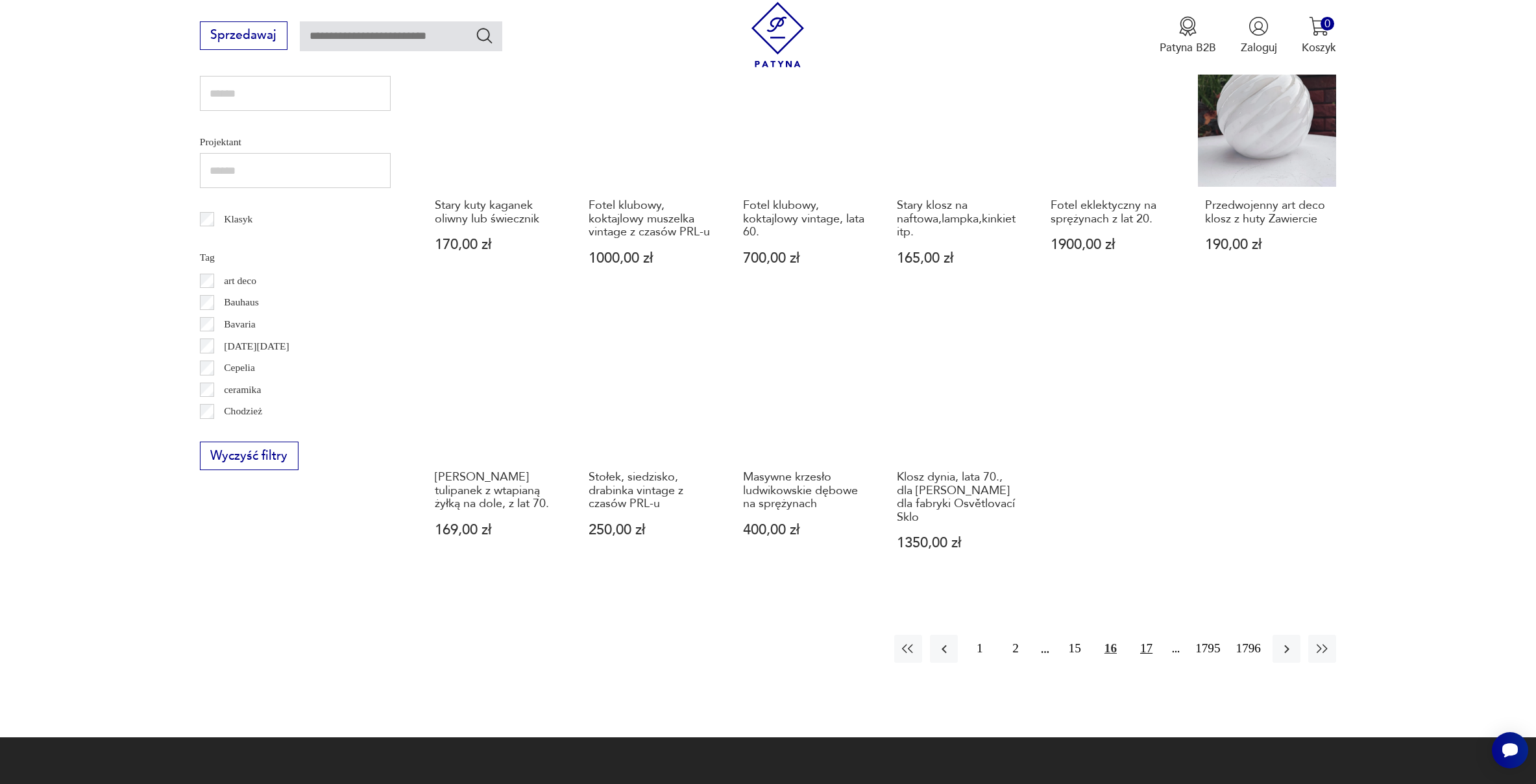
scroll to position [654, 0]
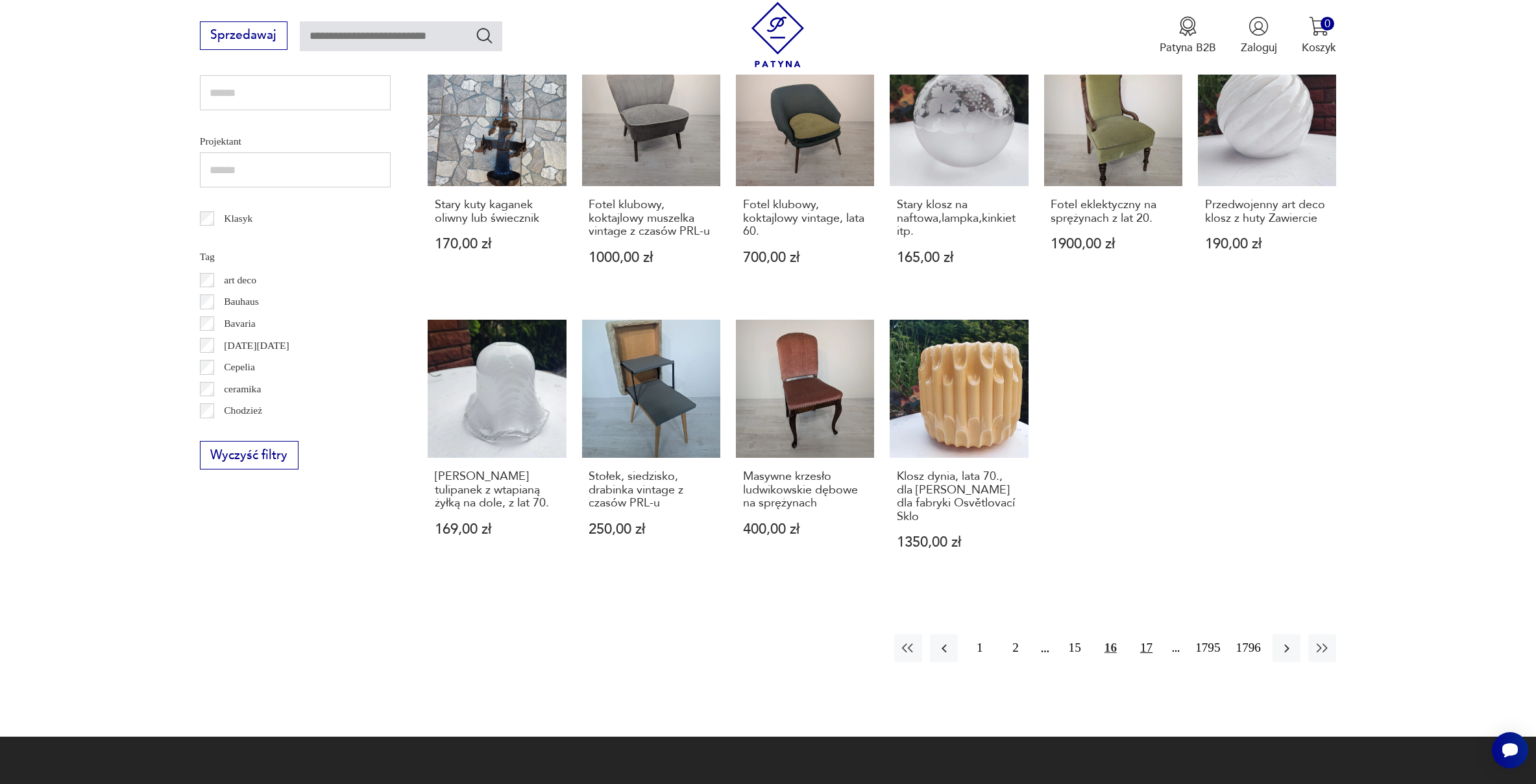
click at [1136, 648] on button "17" at bounding box center [1146, 648] width 28 height 28
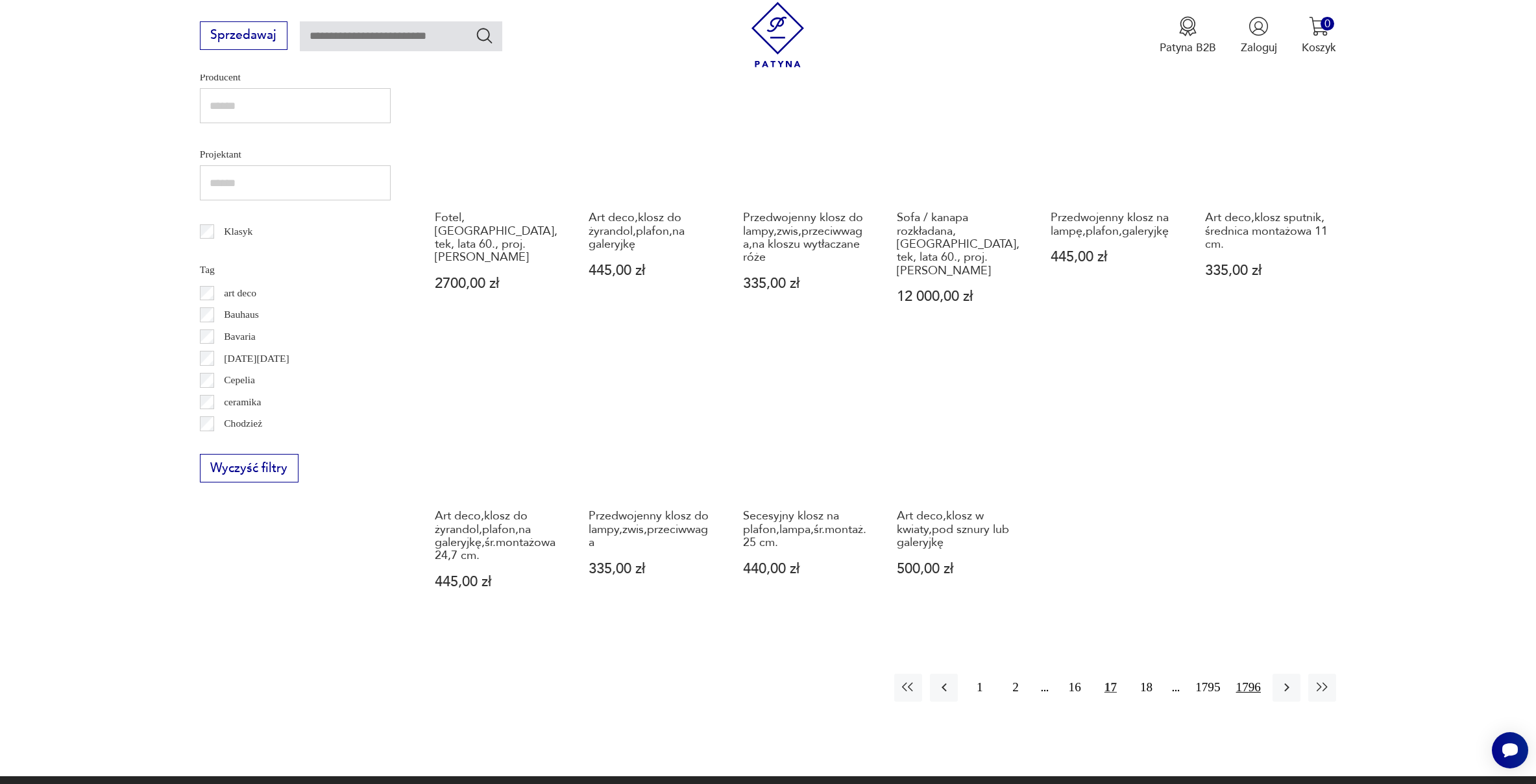
scroll to position [644, 0]
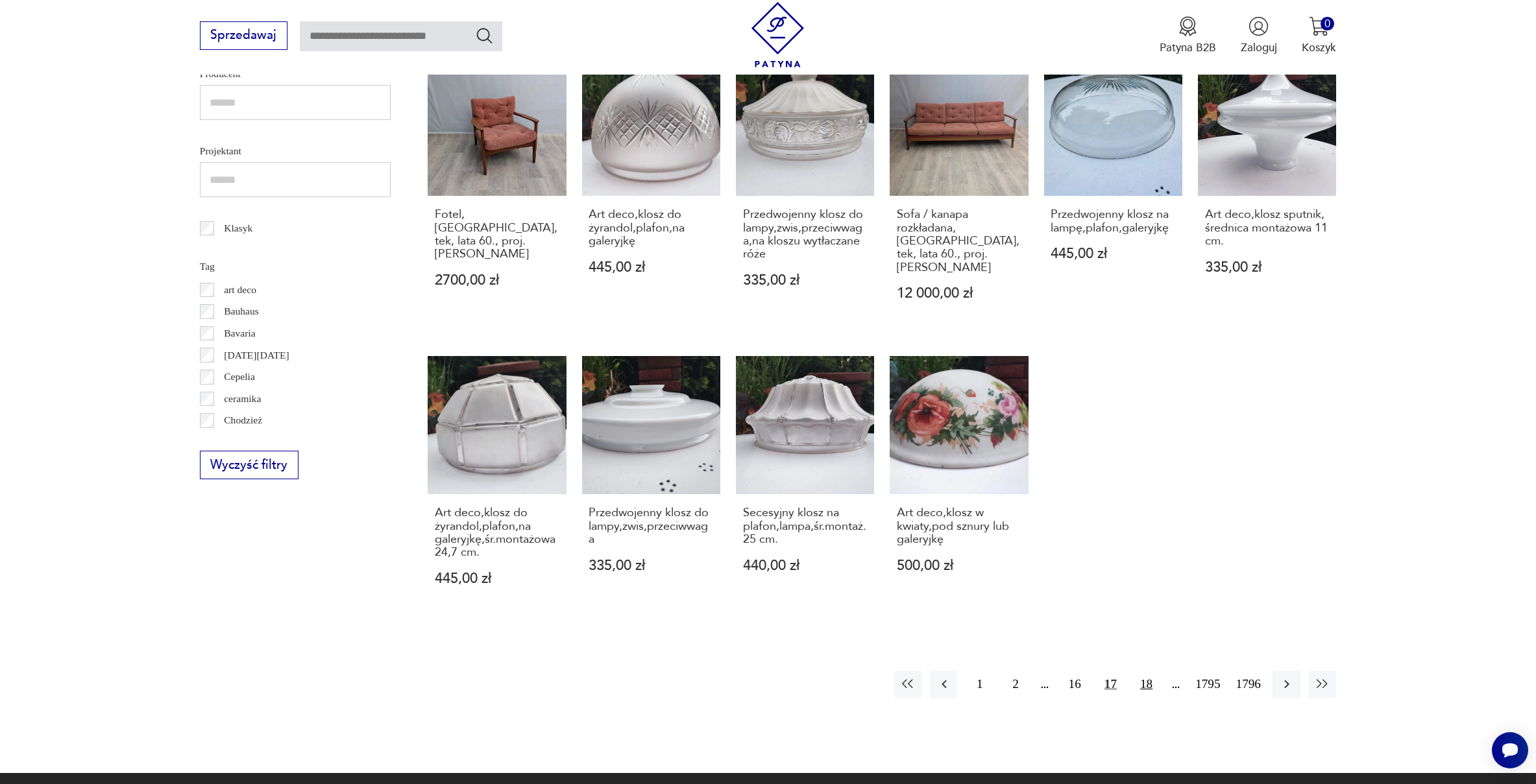
click at [1147, 671] on button "18" at bounding box center [1146, 685] width 28 height 28
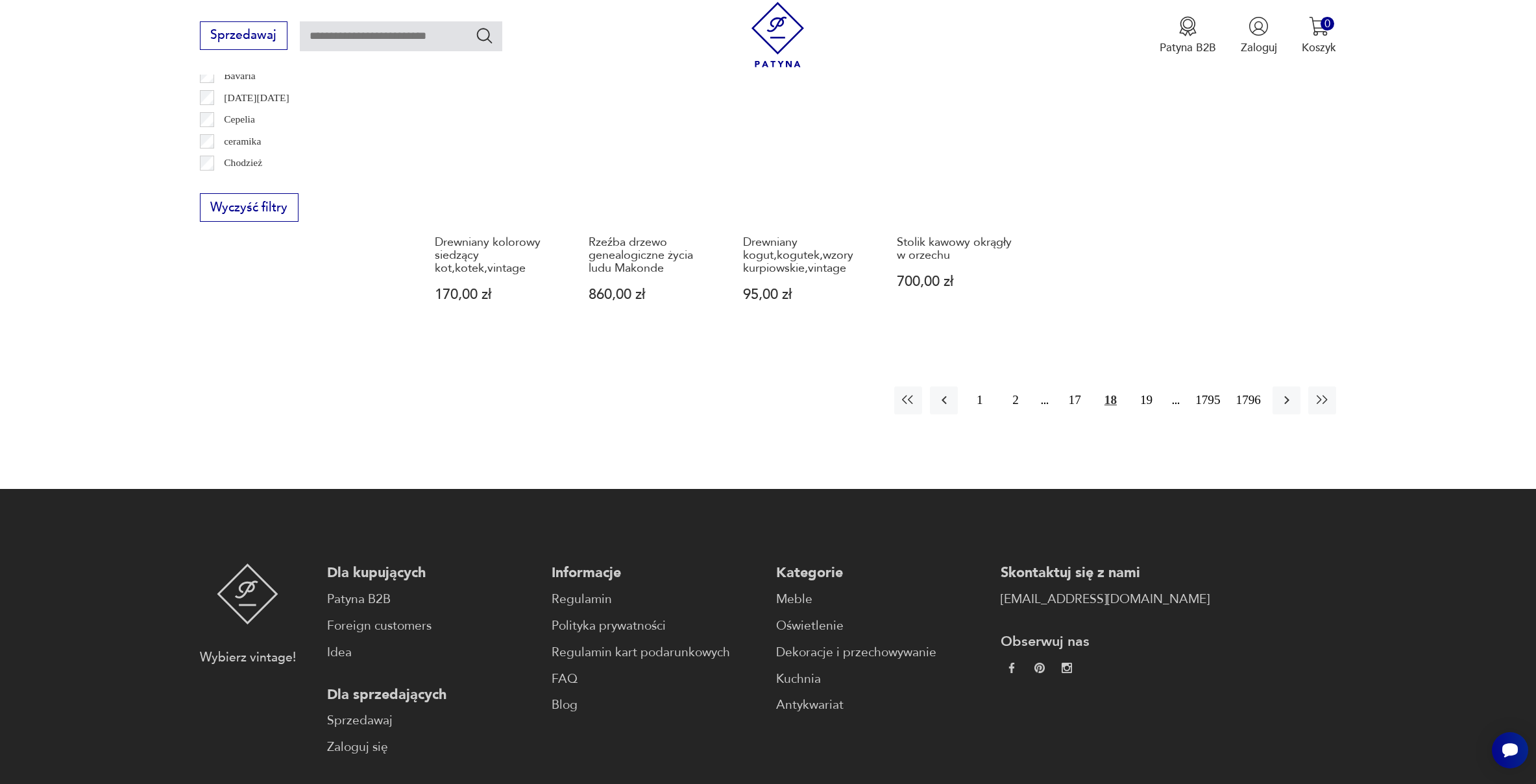
scroll to position [881, 0]
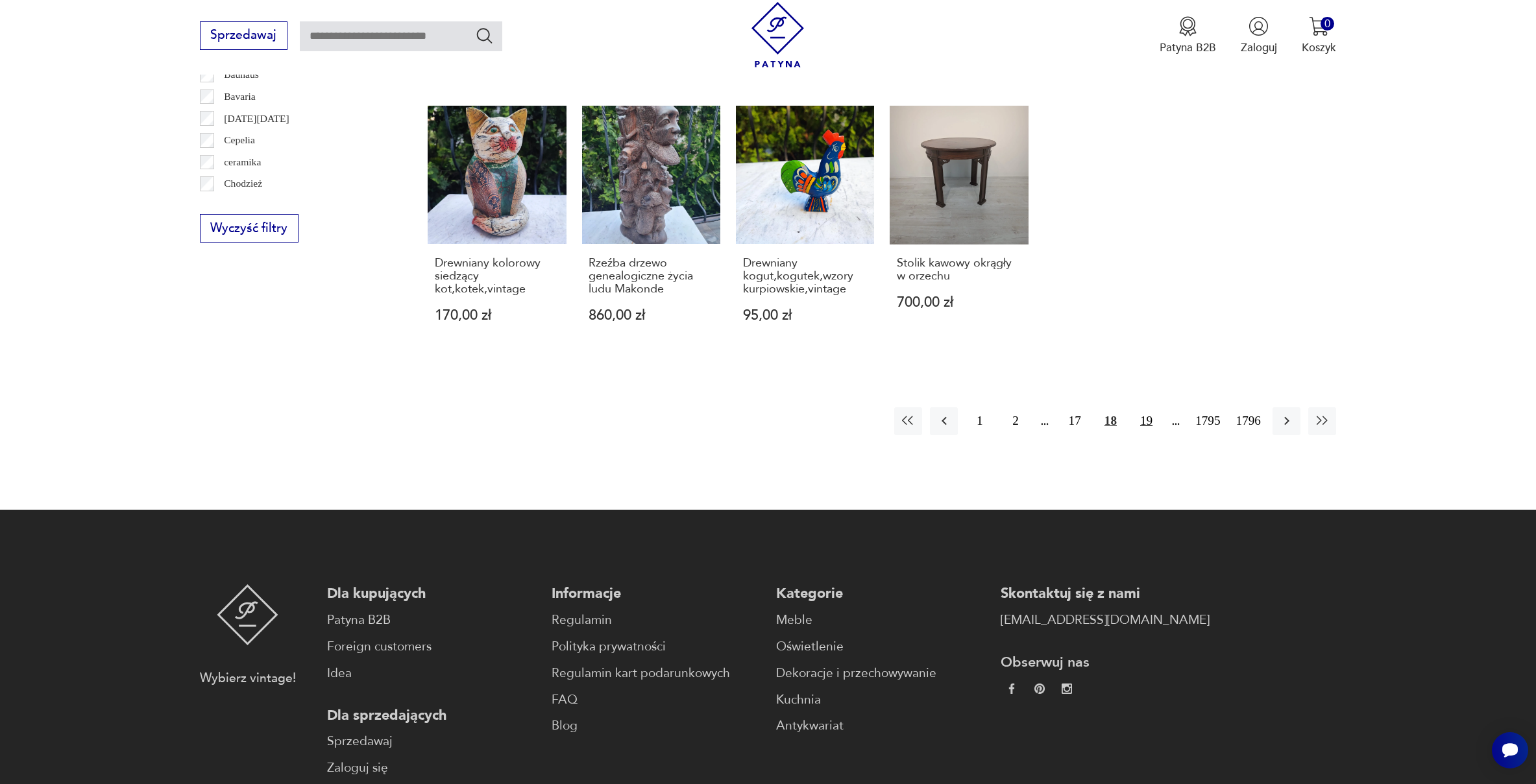
click at [1132, 415] on button "19" at bounding box center [1146, 422] width 28 height 28
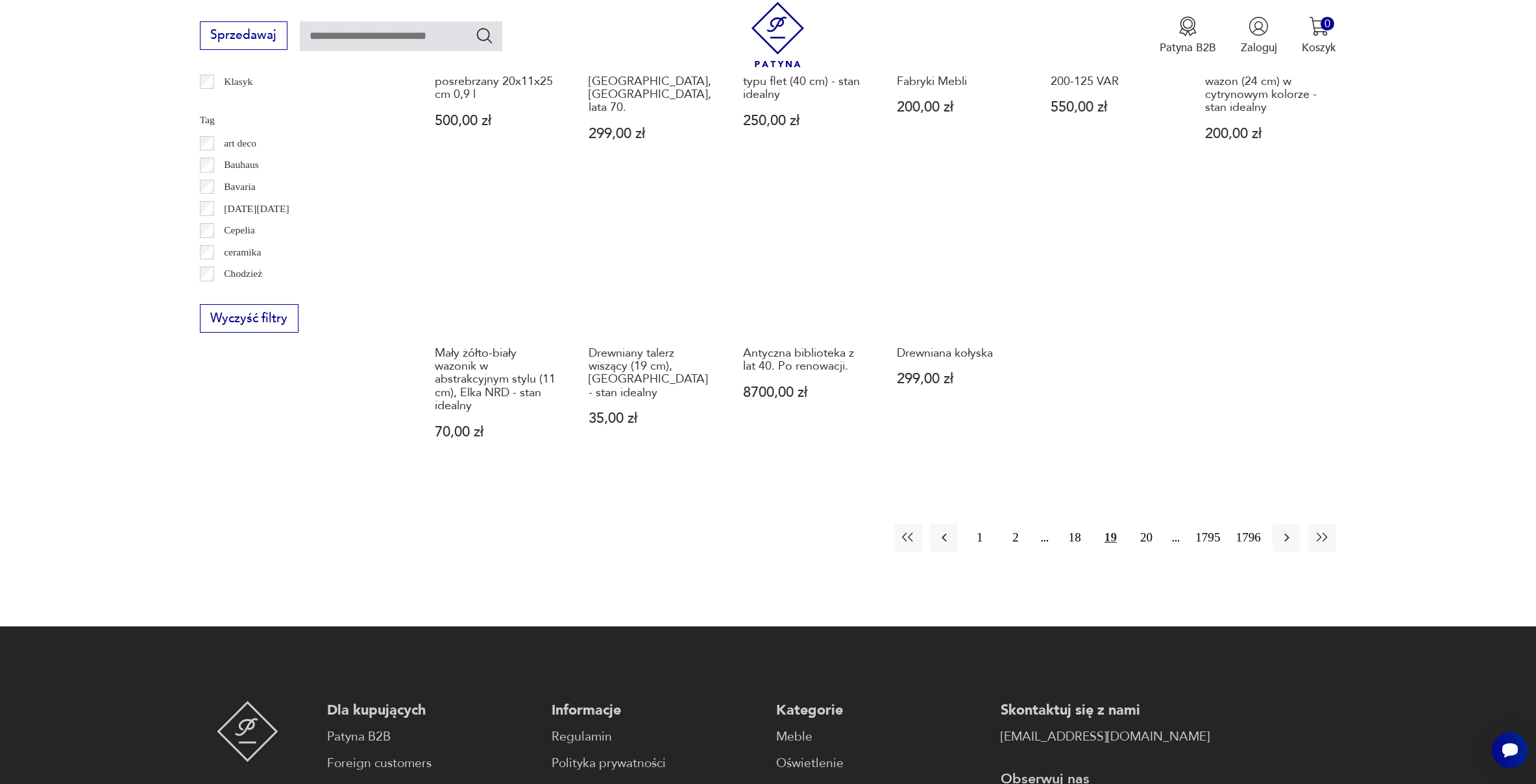
scroll to position [817, 0]
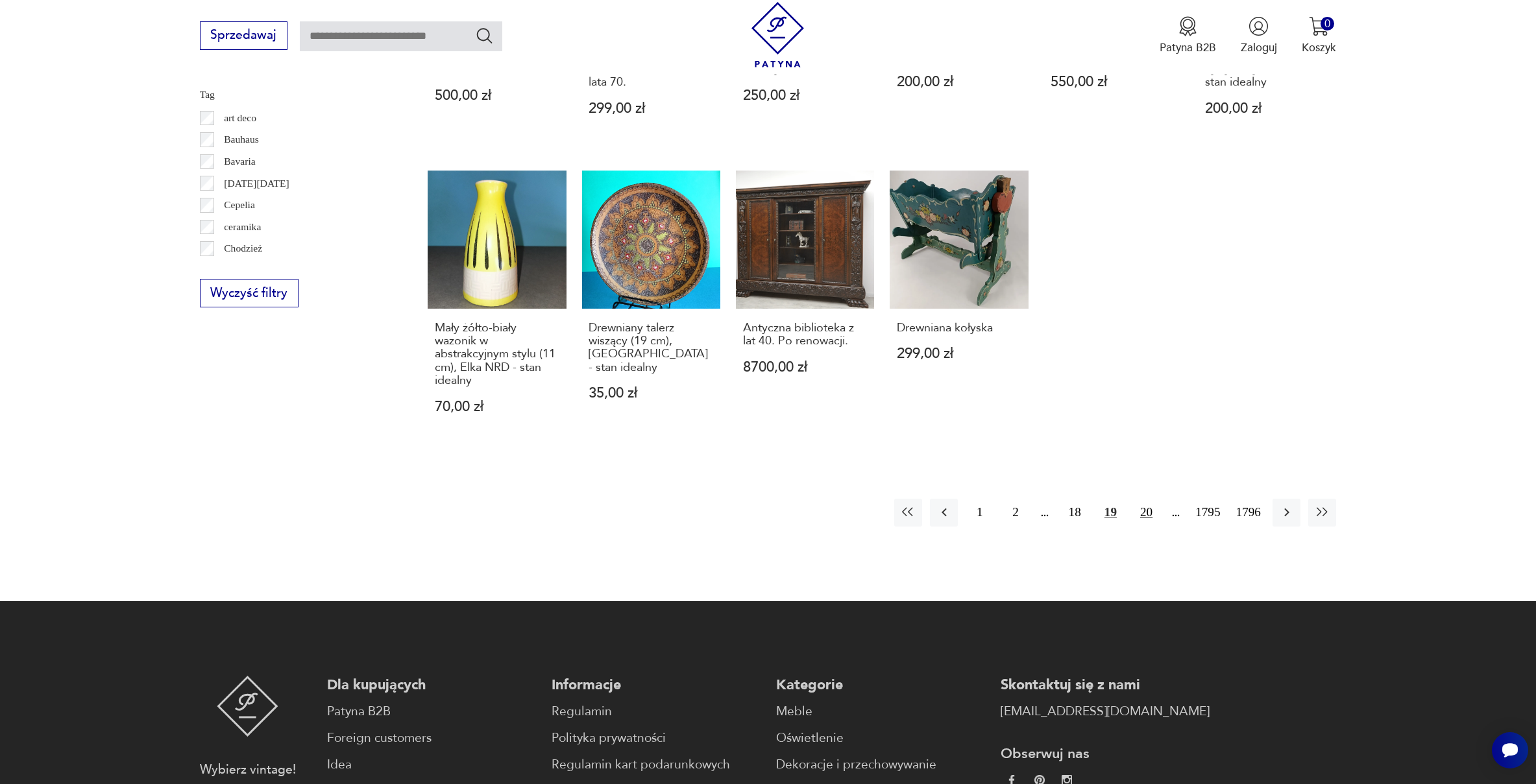
click at [1138, 507] on button "20" at bounding box center [1146, 513] width 28 height 28
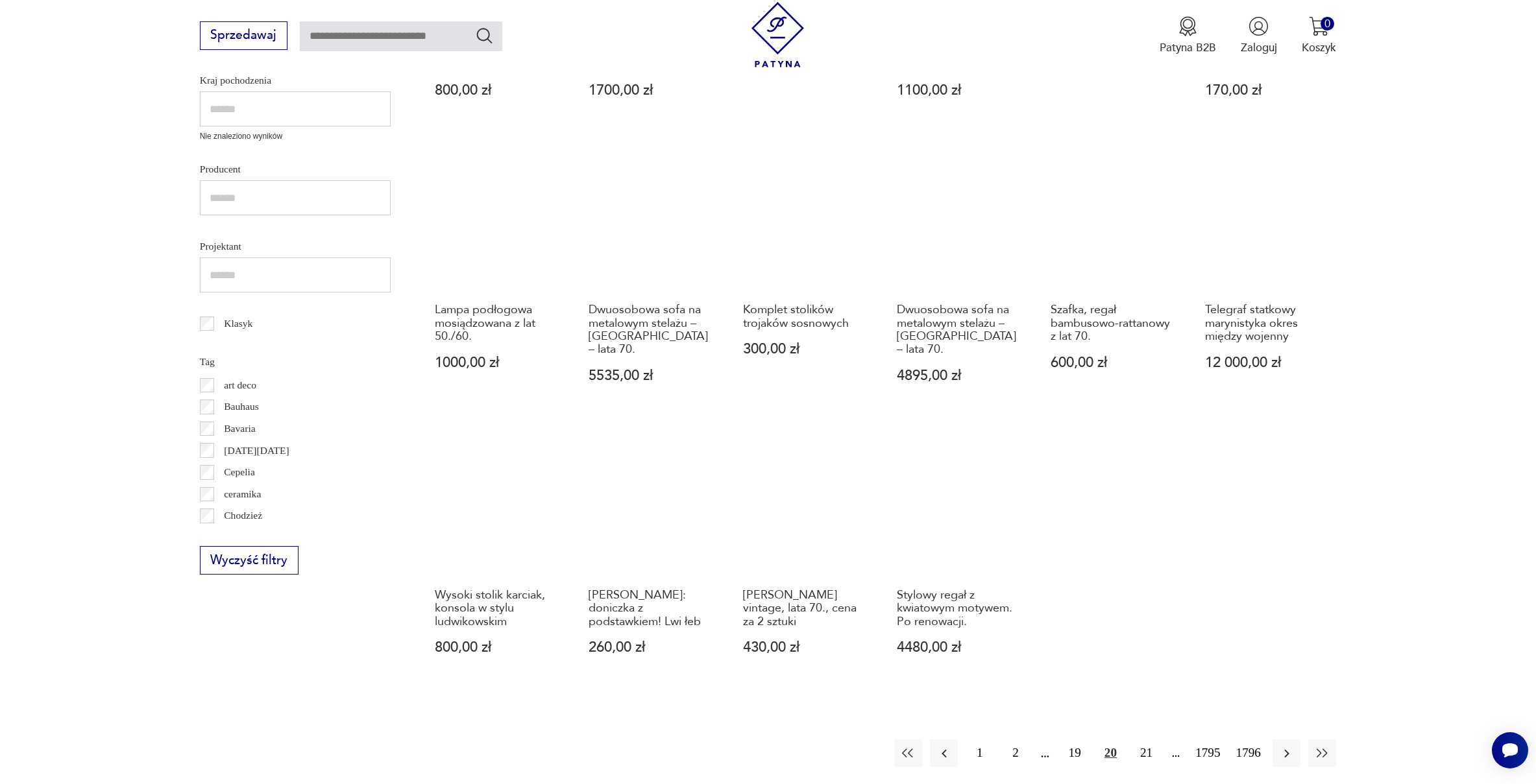
scroll to position [642, 0]
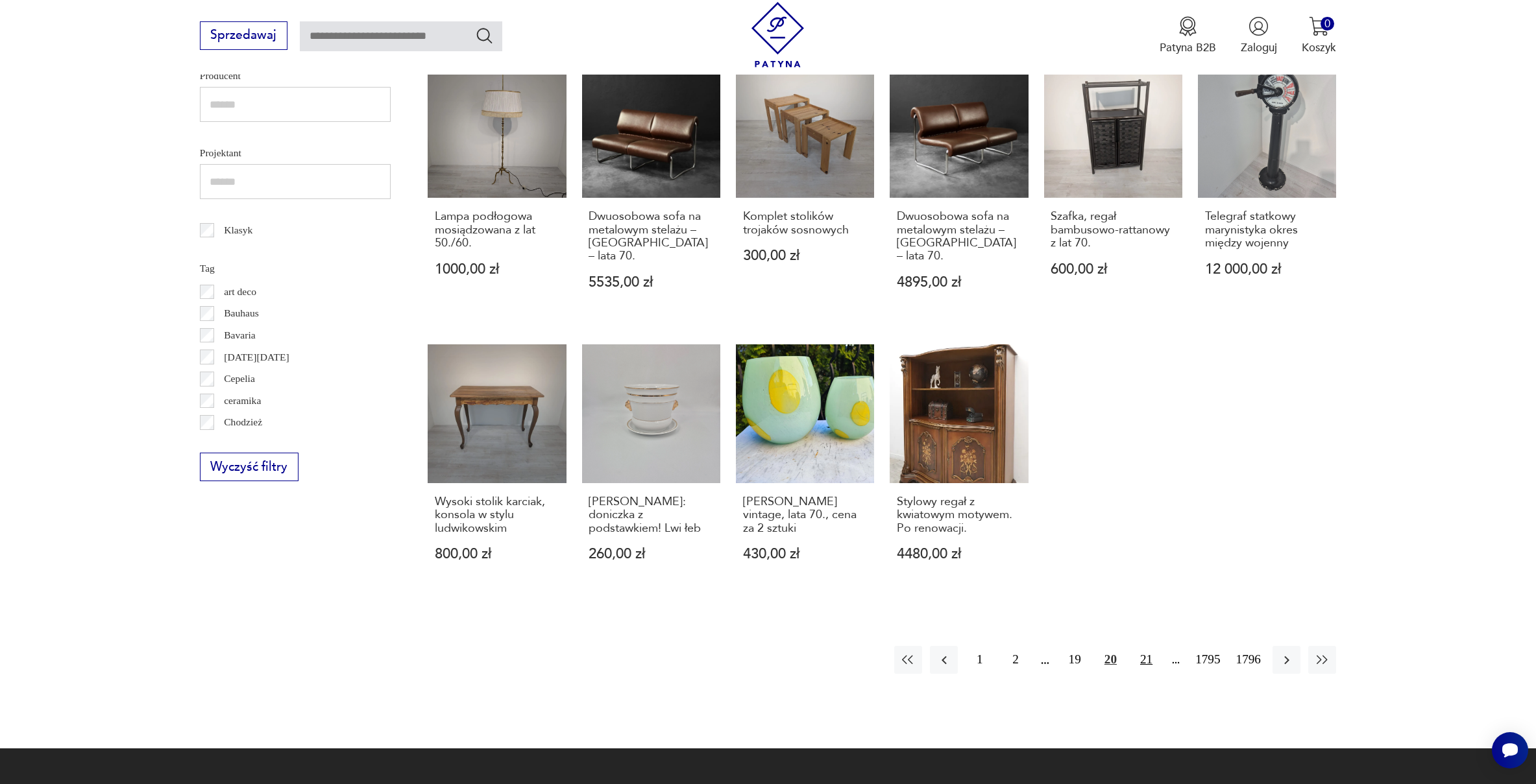
click at [1139, 646] on button "21" at bounding box center [1146, 660] width 28 height 28
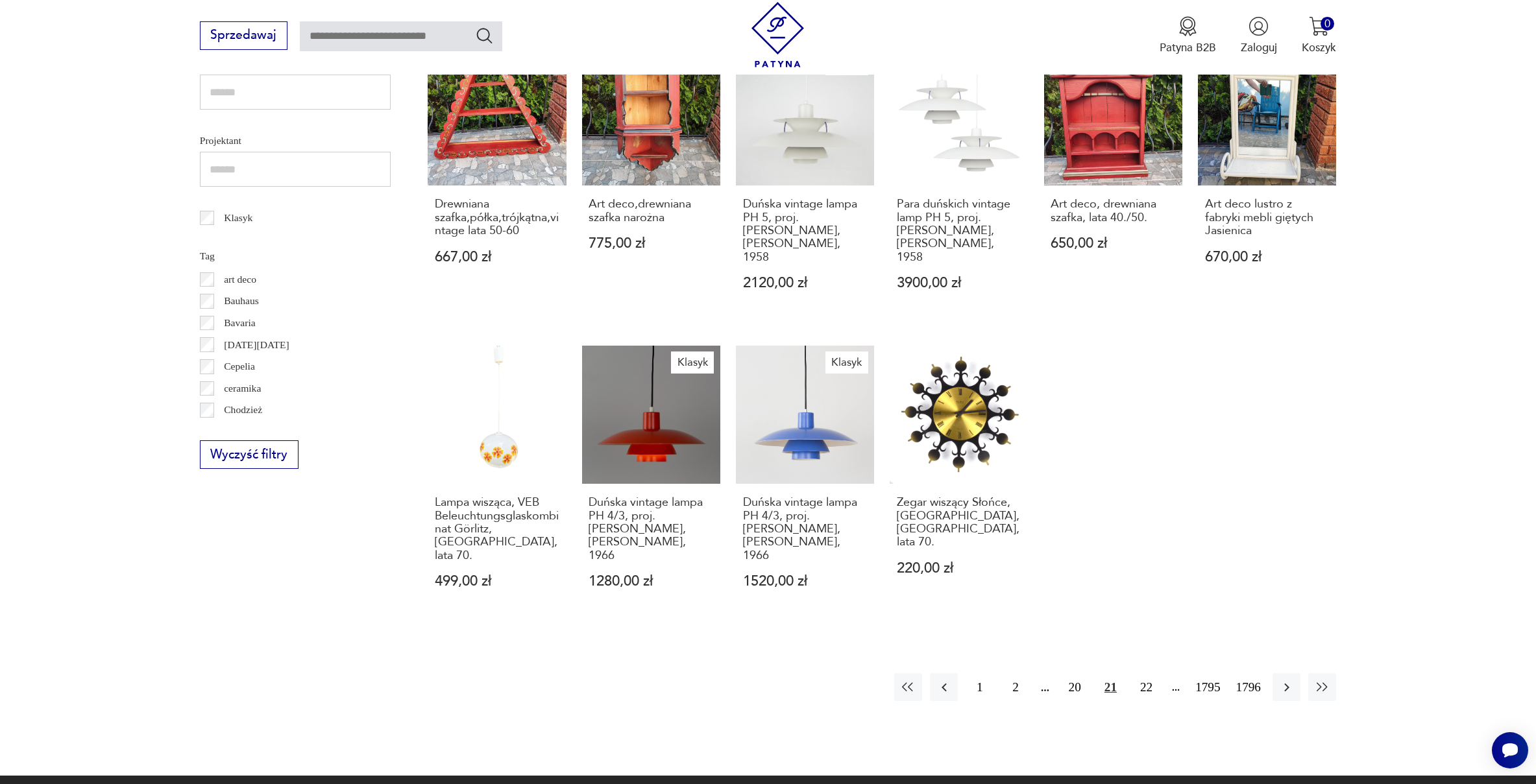
scroll to position [628, 0]
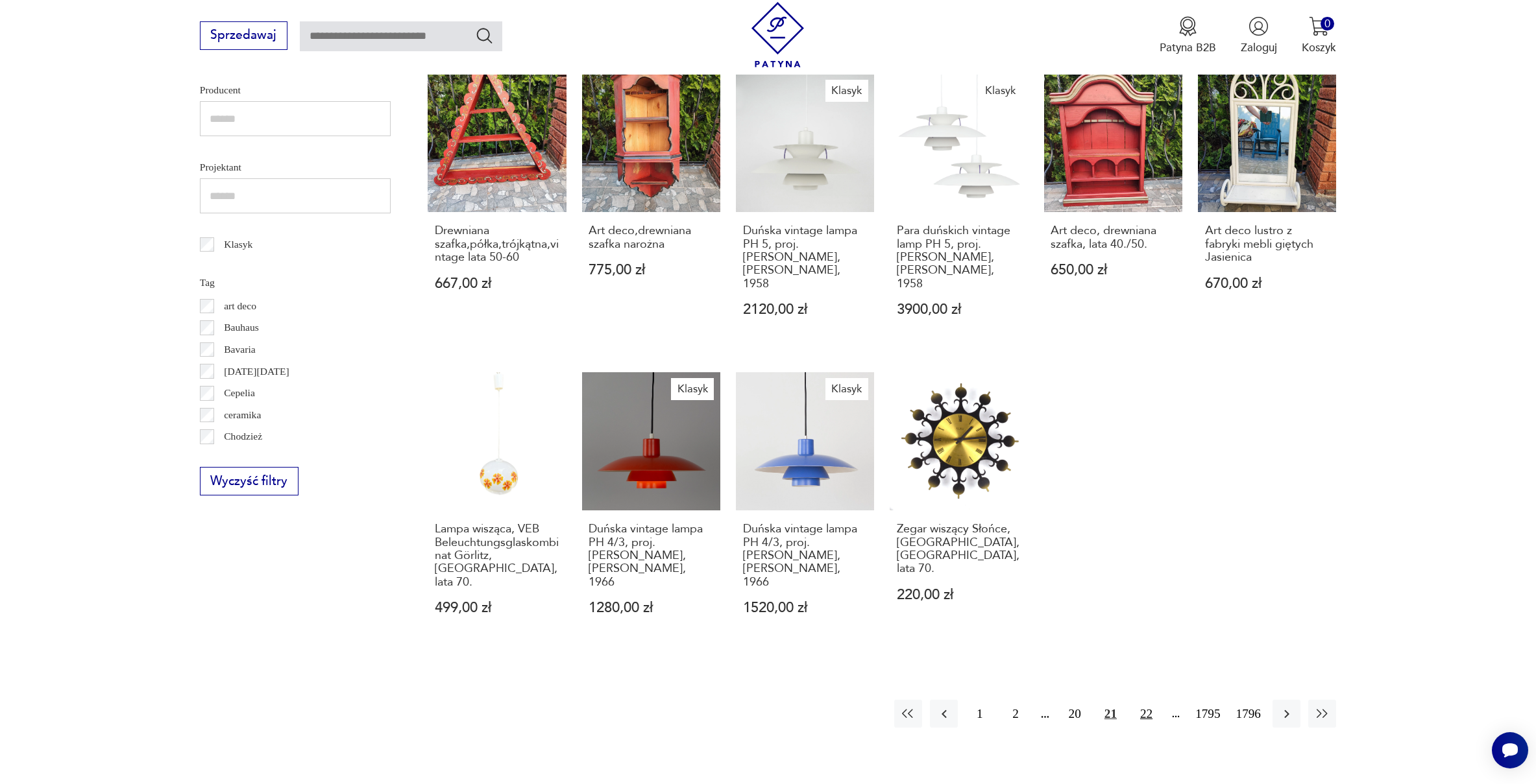
click at [1135, 700] on button "22" at bounding box center [1146, 714] width 28 height 28
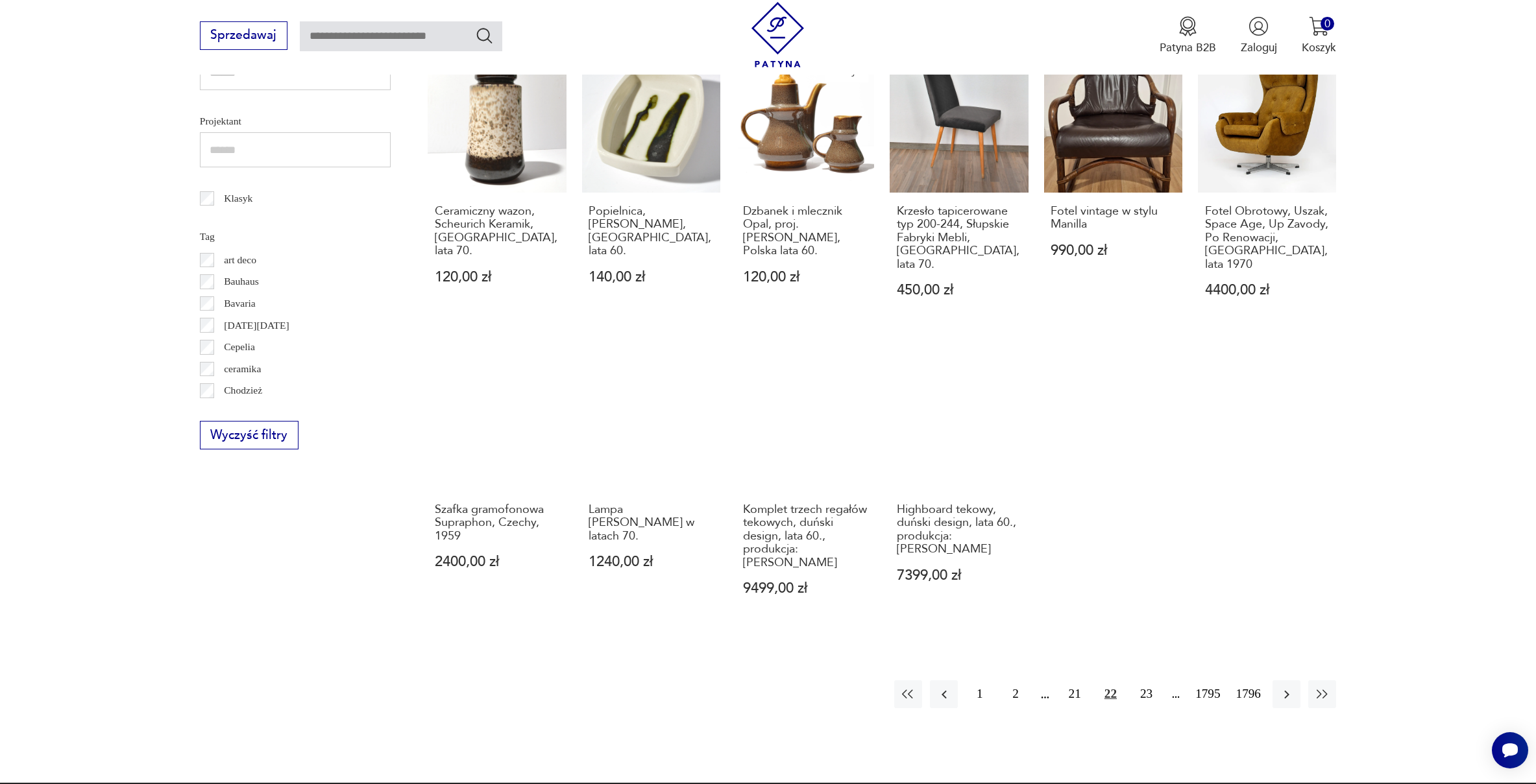
scroll to position [896, 0]
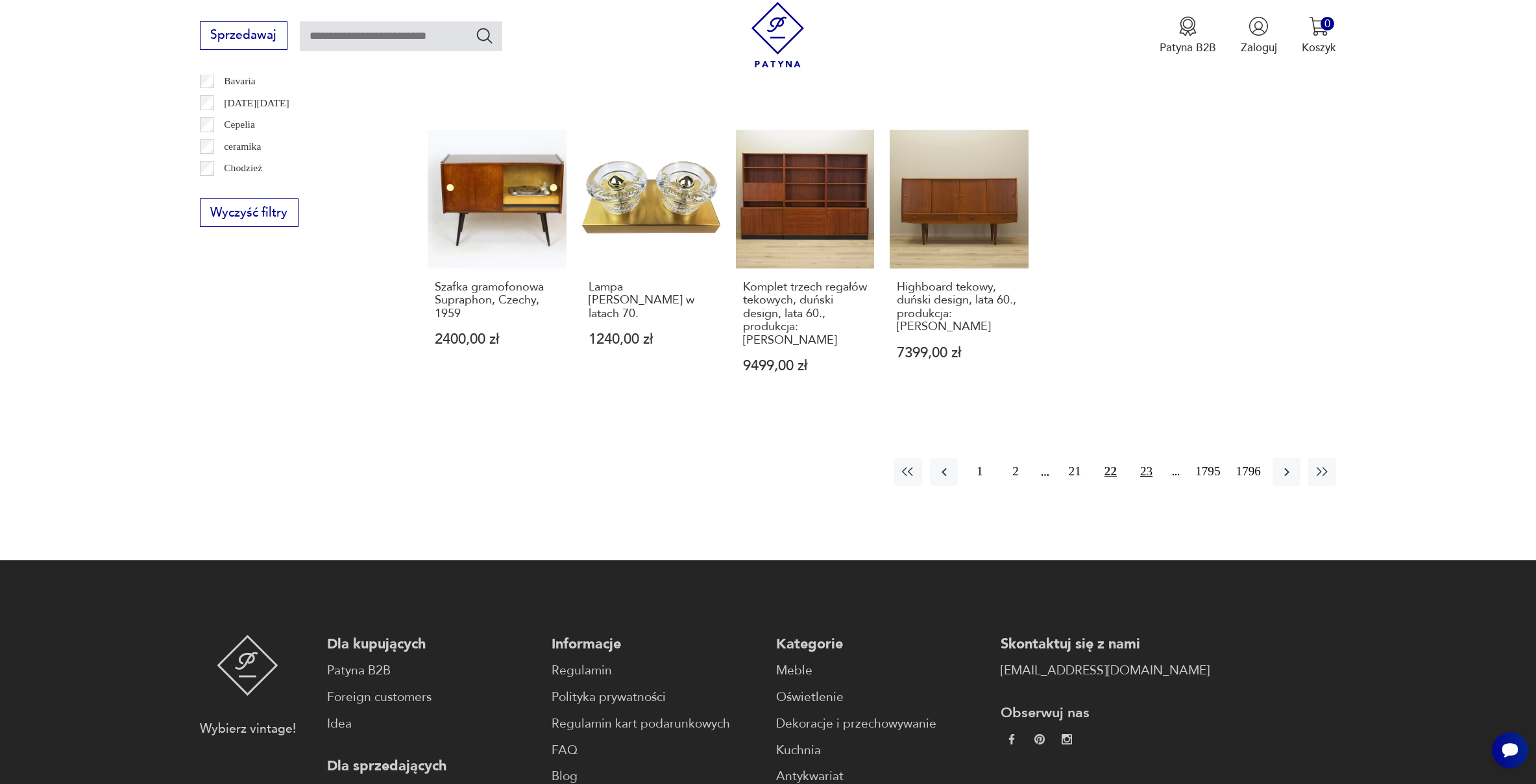
click at [1133, 458] on button "23" at bounding box center [1146, 472] width 28 height 28
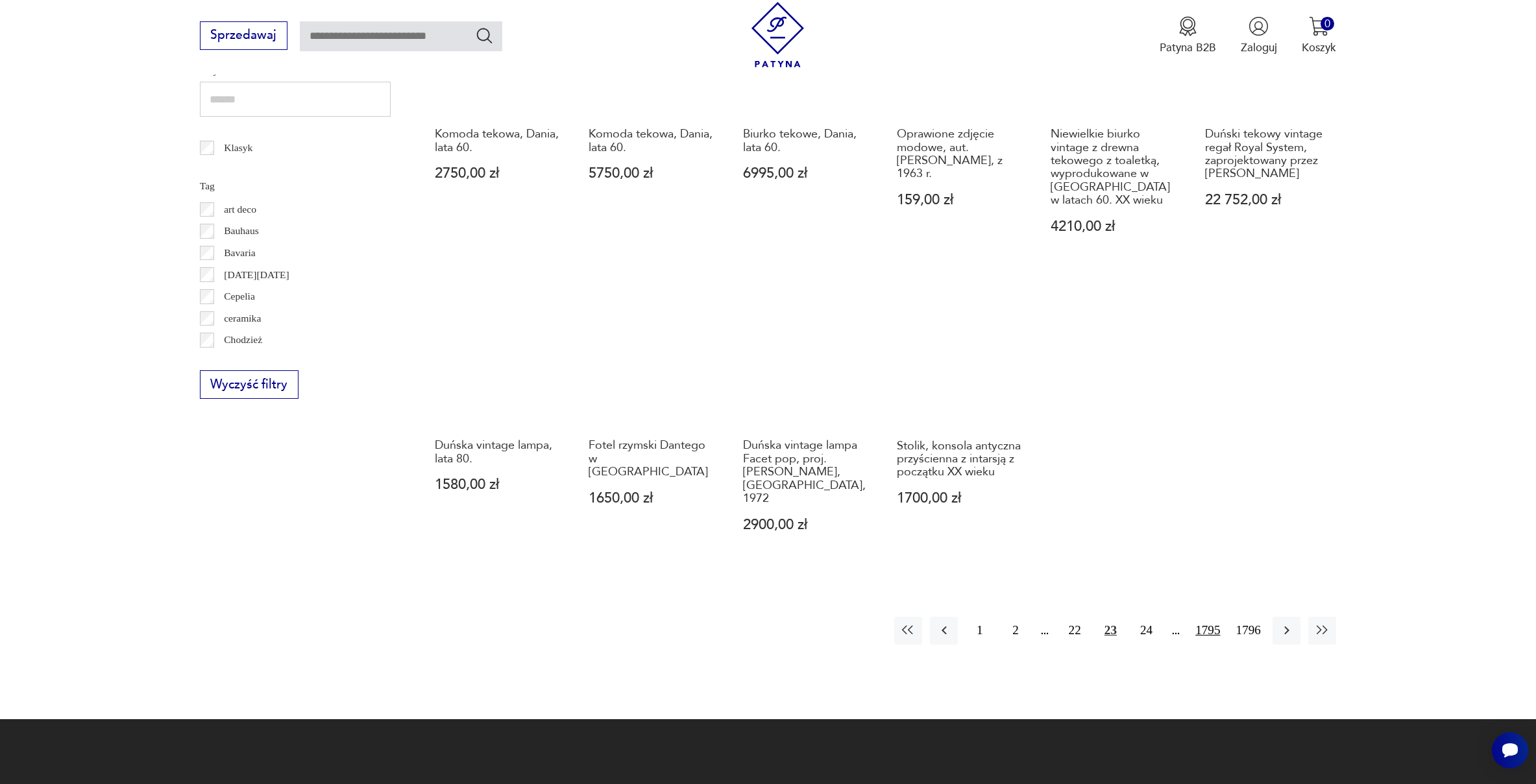
scroll to position [732, 0]
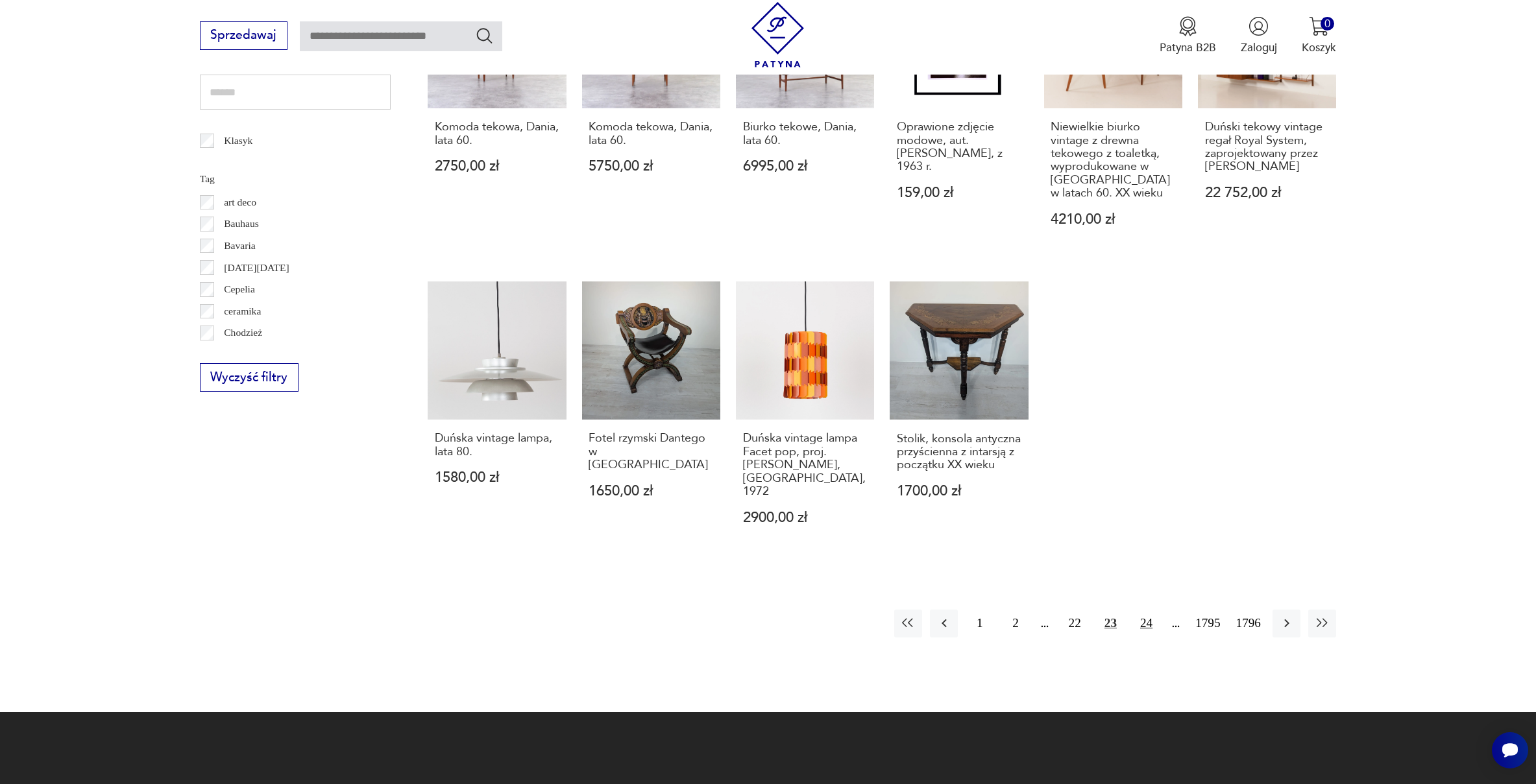
click at [1148, 610] on button "24" at bounding box center [1146, 623] width 28 height 28
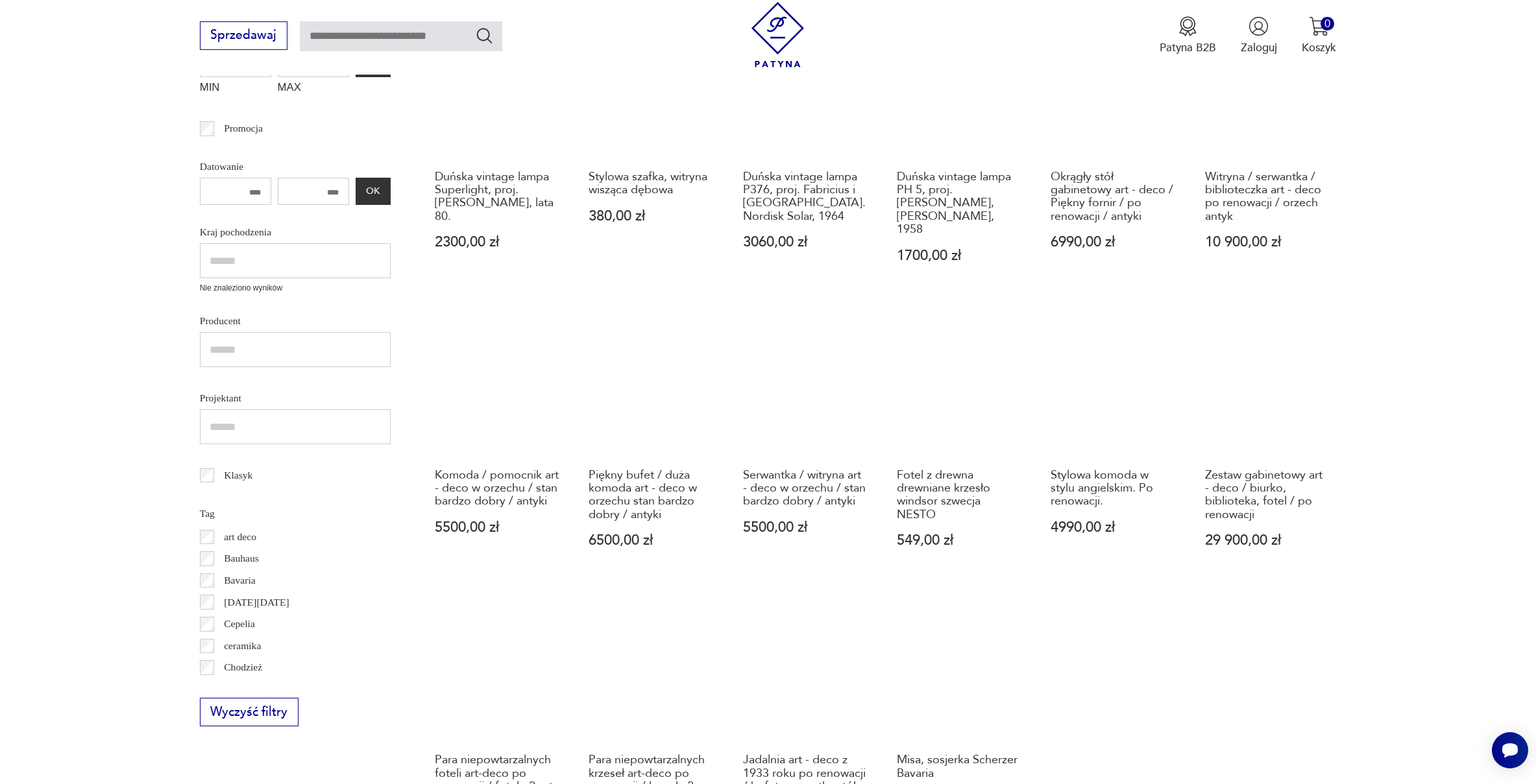
scroll to position [735, 0]
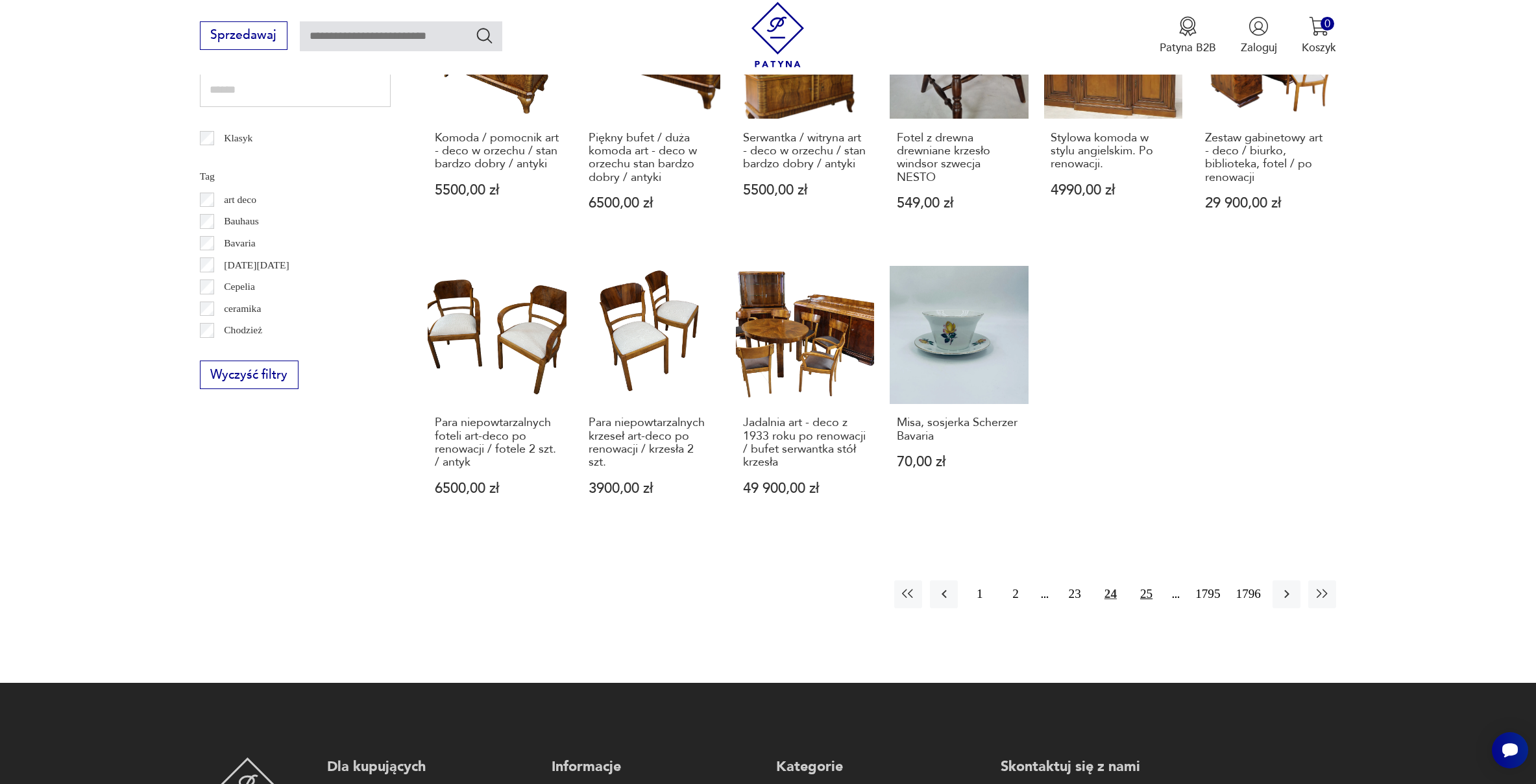
click at [1144, 584] on button "25" at bounding box center [1146, 595] width 28 height 28
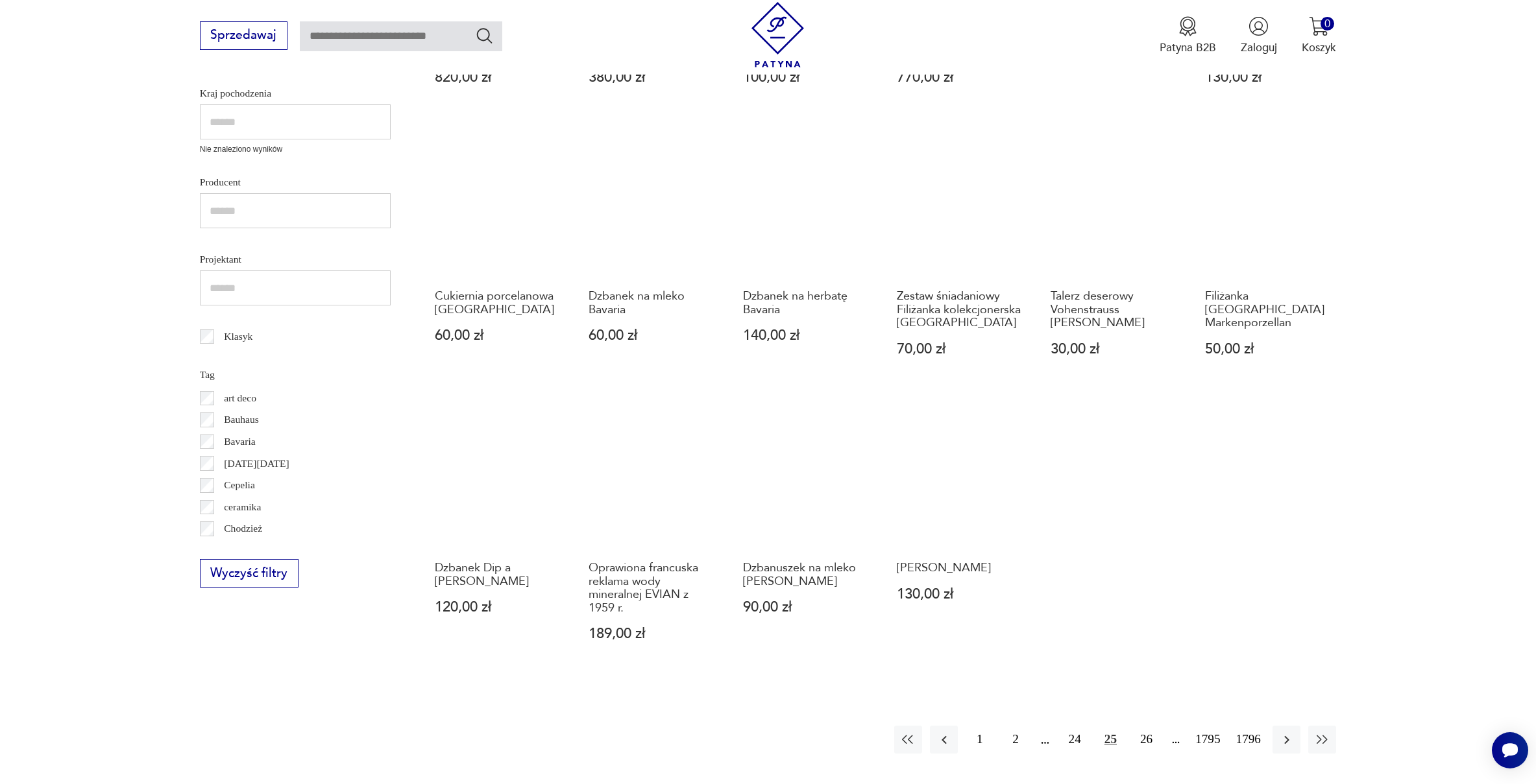
scroll to position [537, 0]
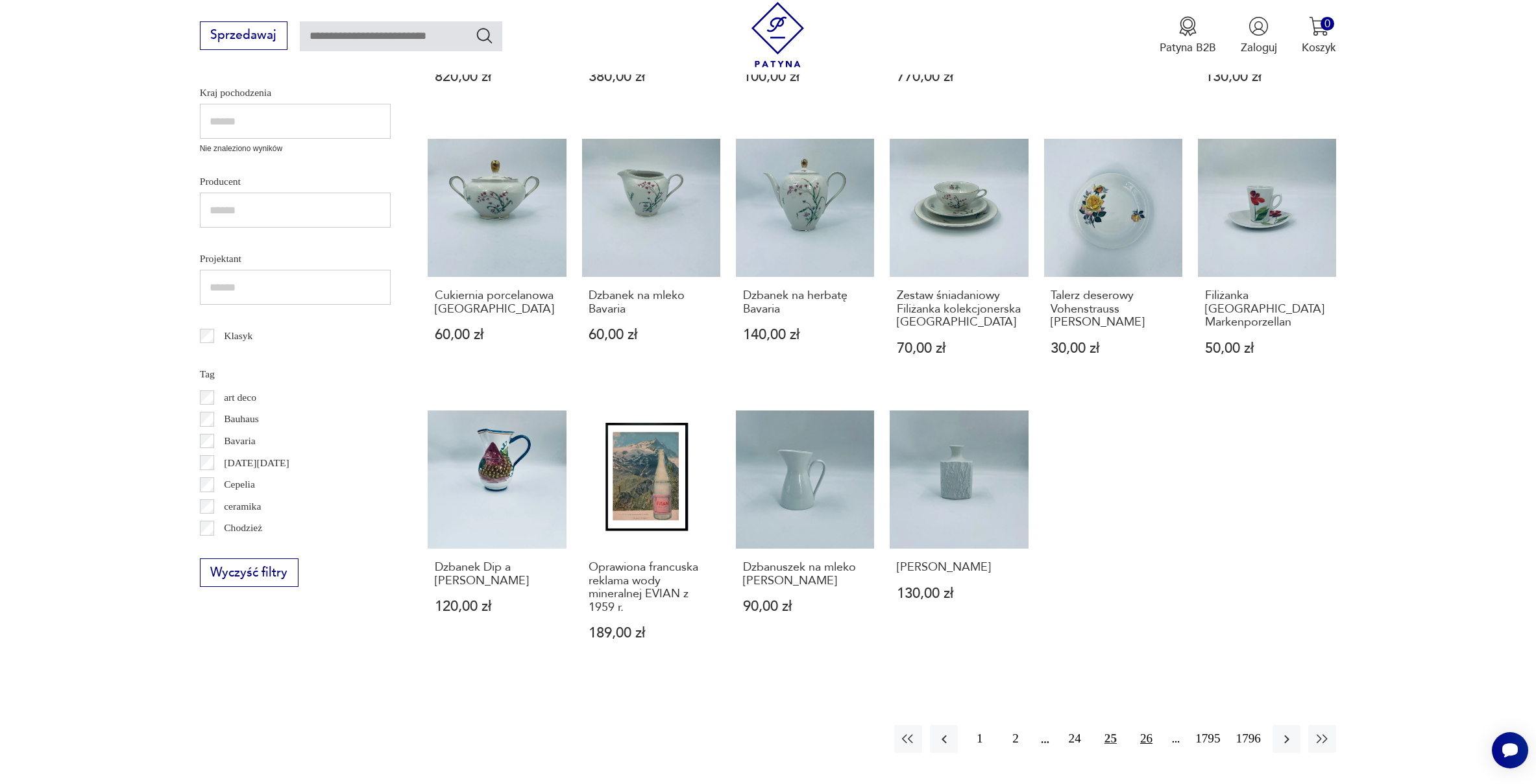
click at [1146, 735] on button "26" at bounding box center [1146, 739] width 28 height 28
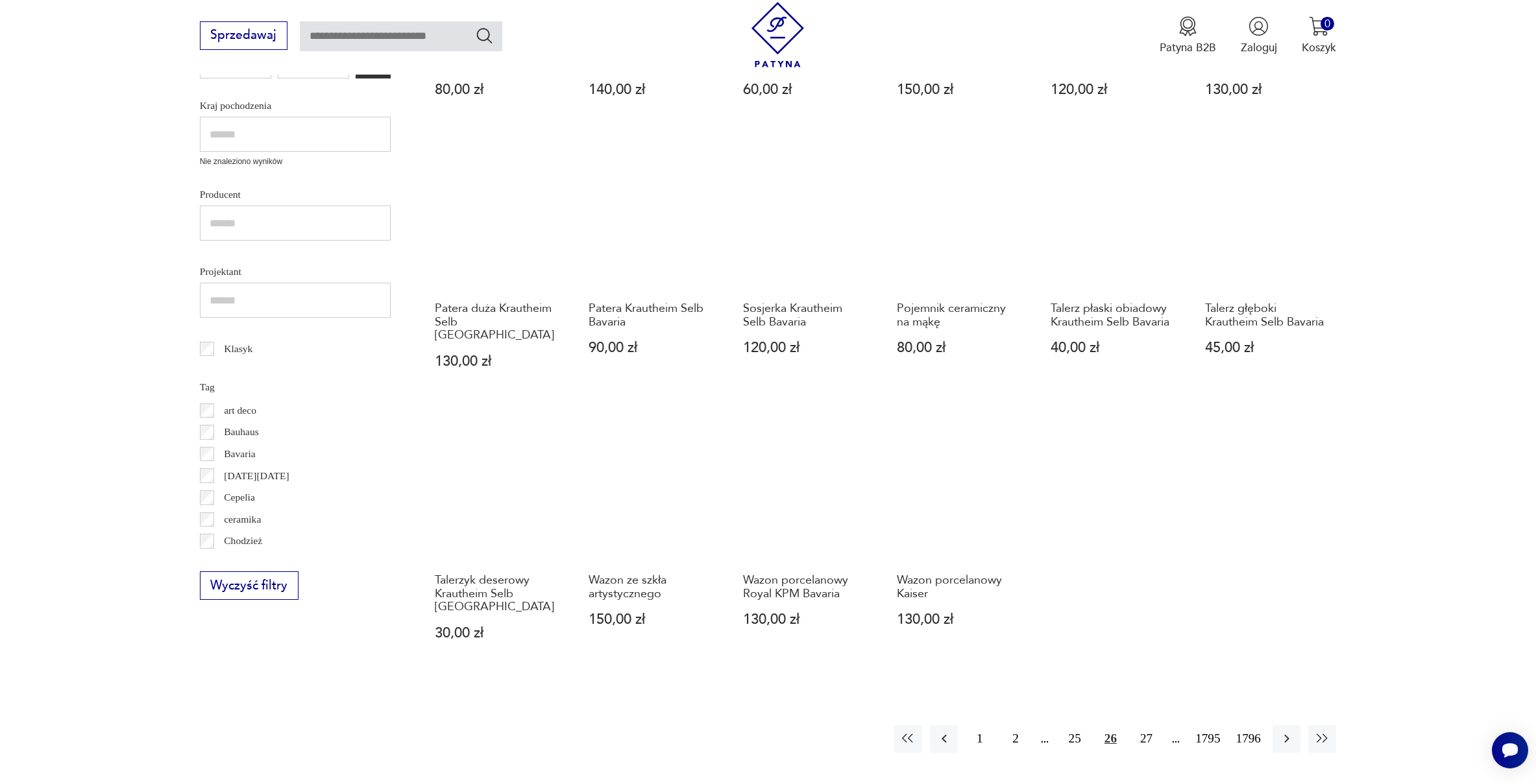
scroll to position [748, 0]
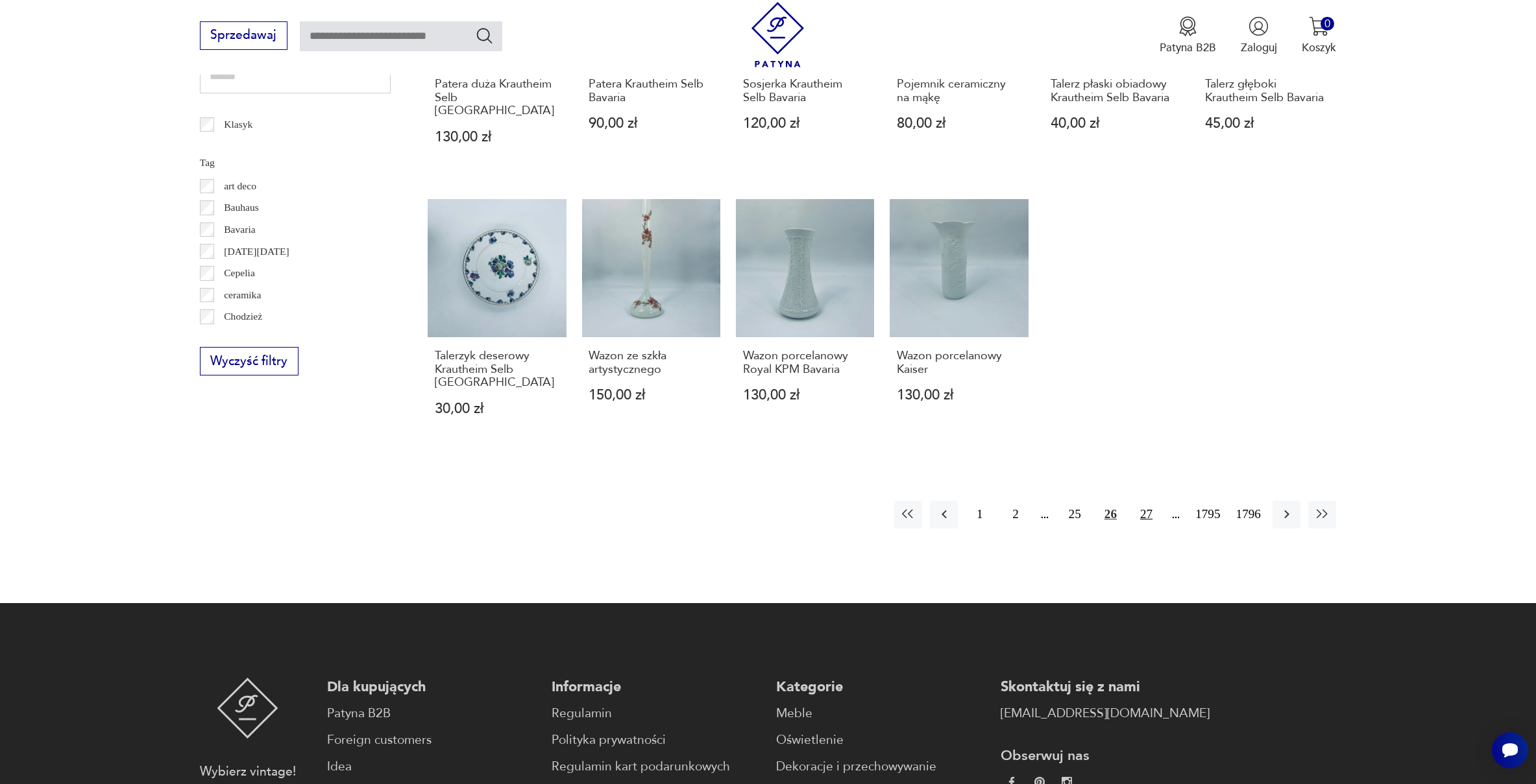
click at [1143, 501] on button "27" at bounding box center [1146, 515] width 28 height 28
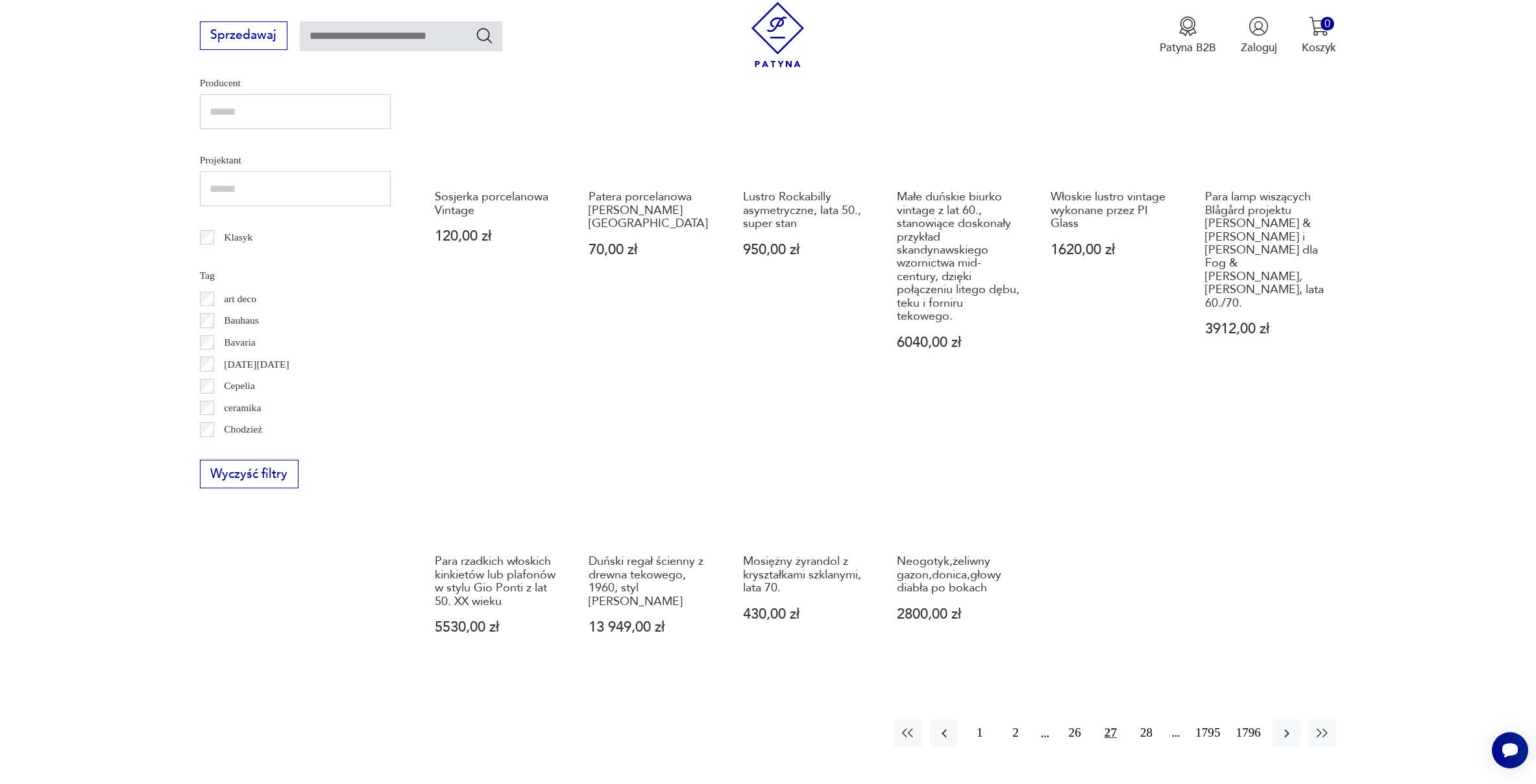
scroll to position [636, 0]
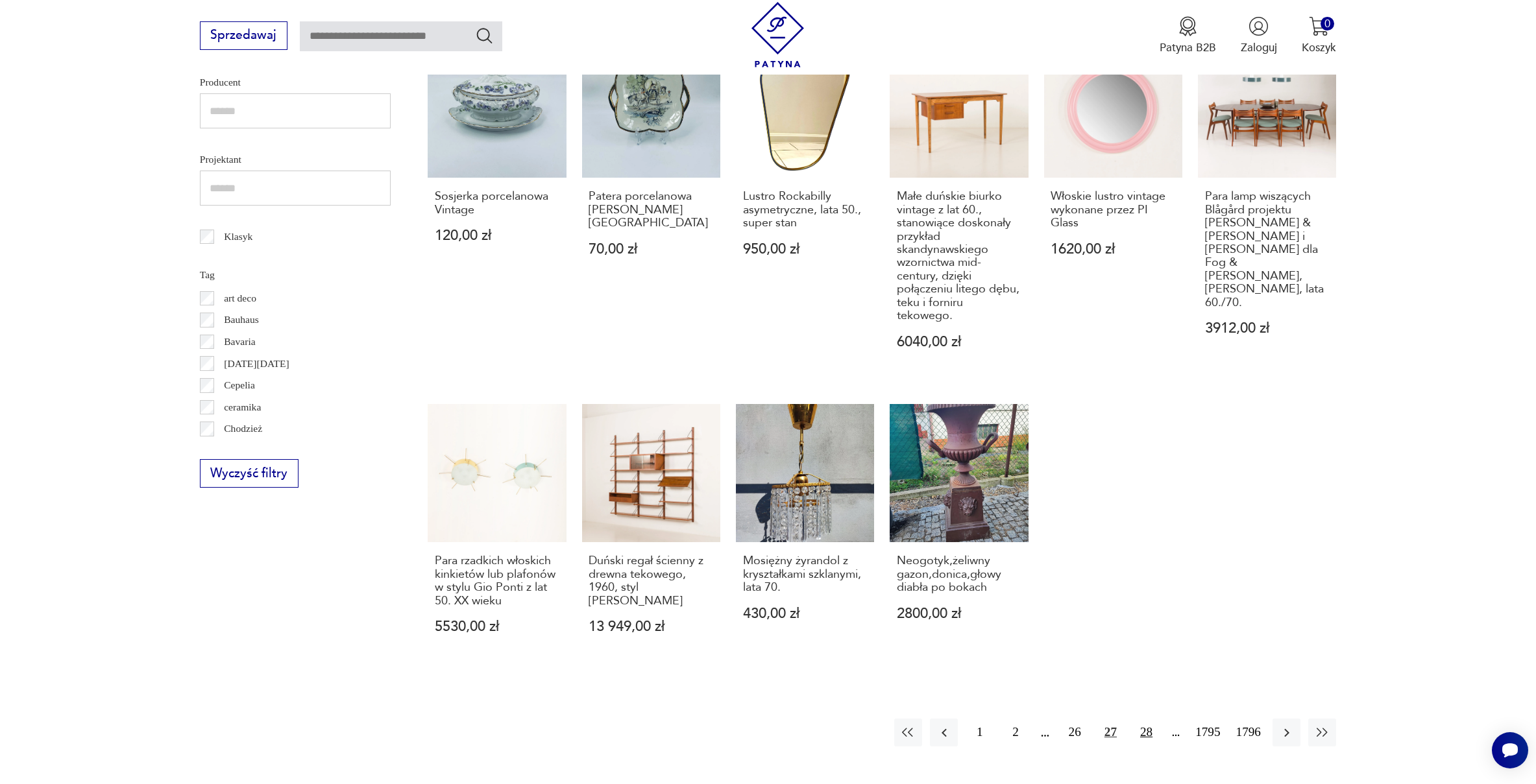
click at [1136, 723] on button "28" at bounding box center [1146, 733] width 28 height 28
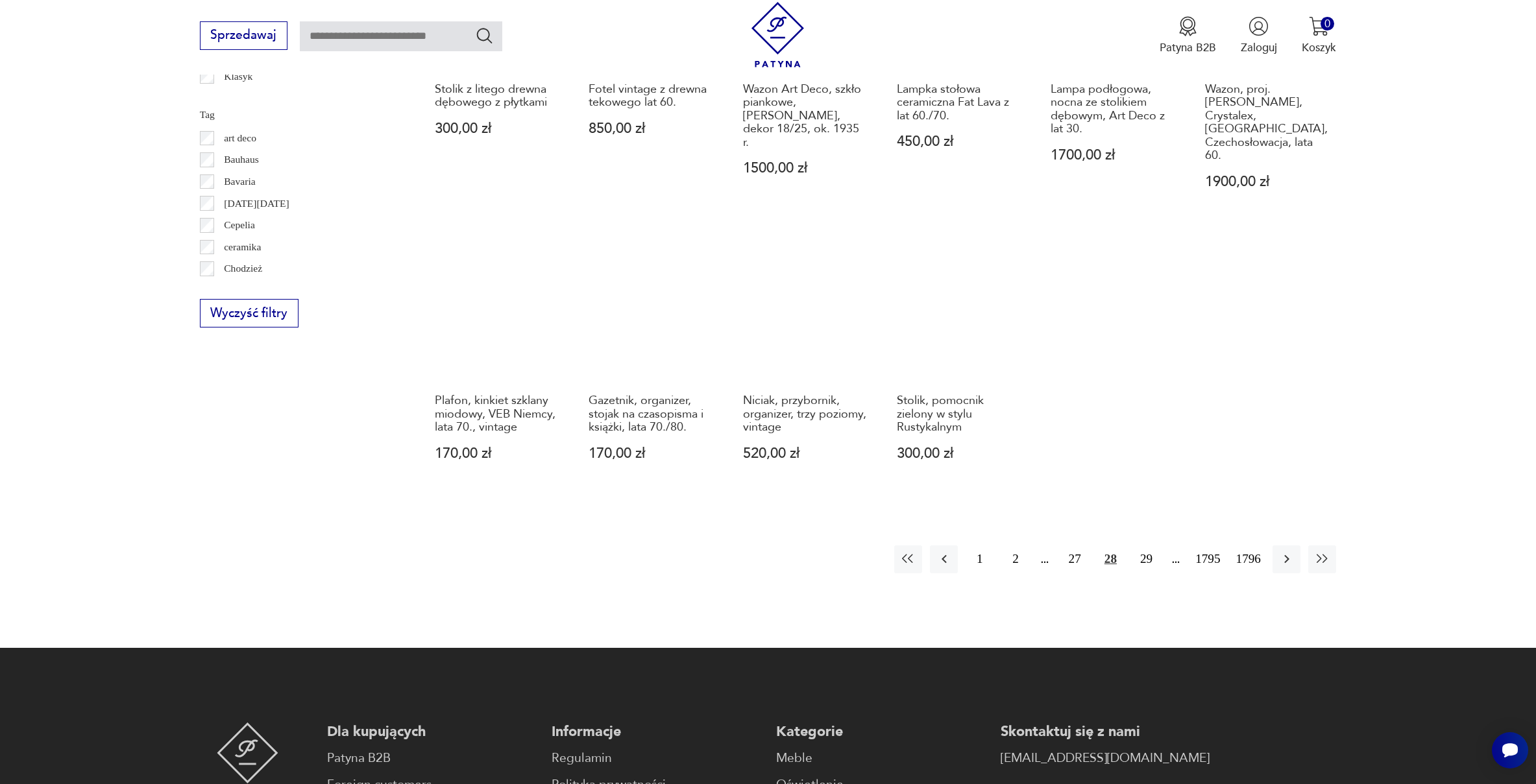
scroll to position [805, 0]
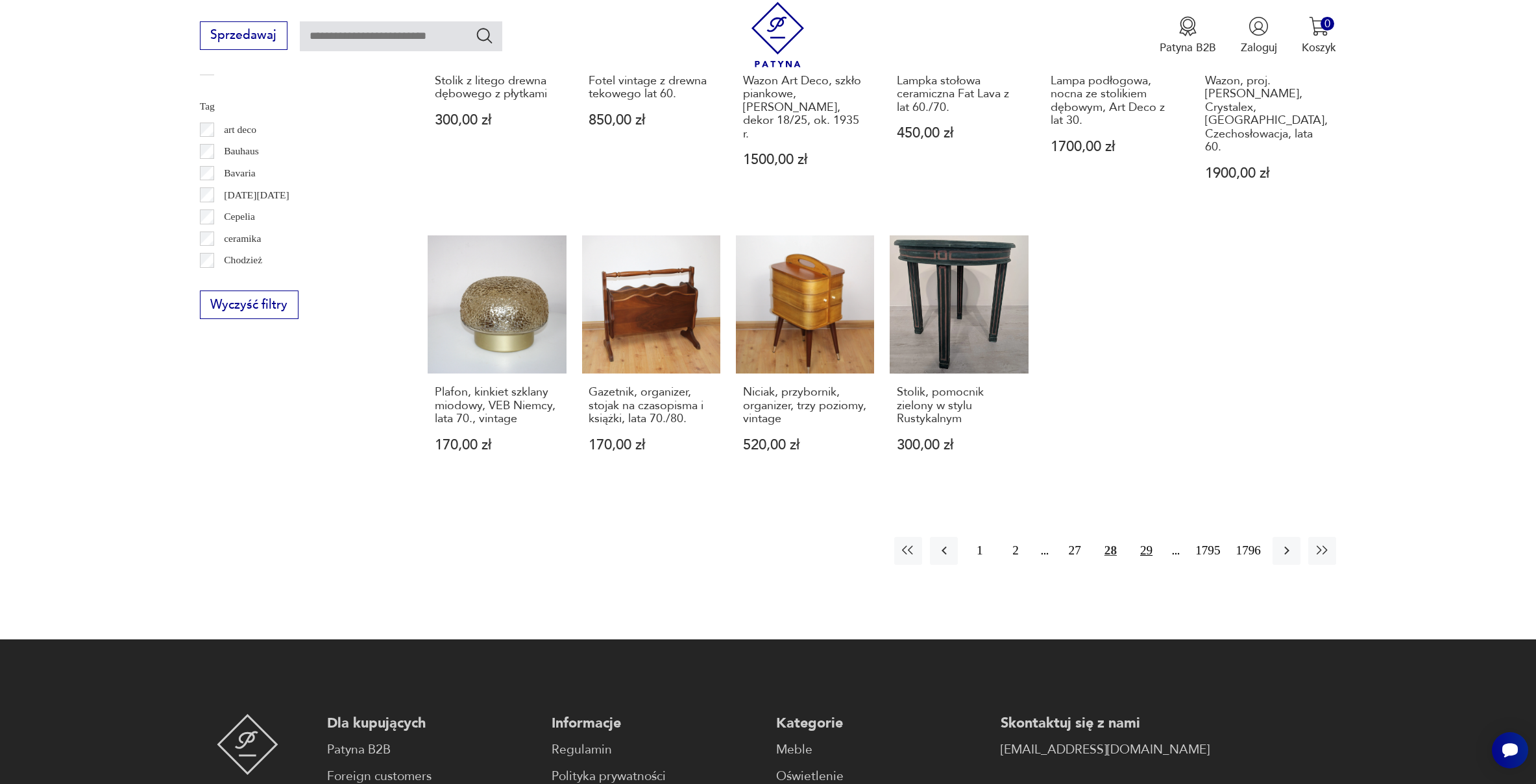
click at [1140, 537] on button "29" at bounding box center [1146, 551] width 28 height 28
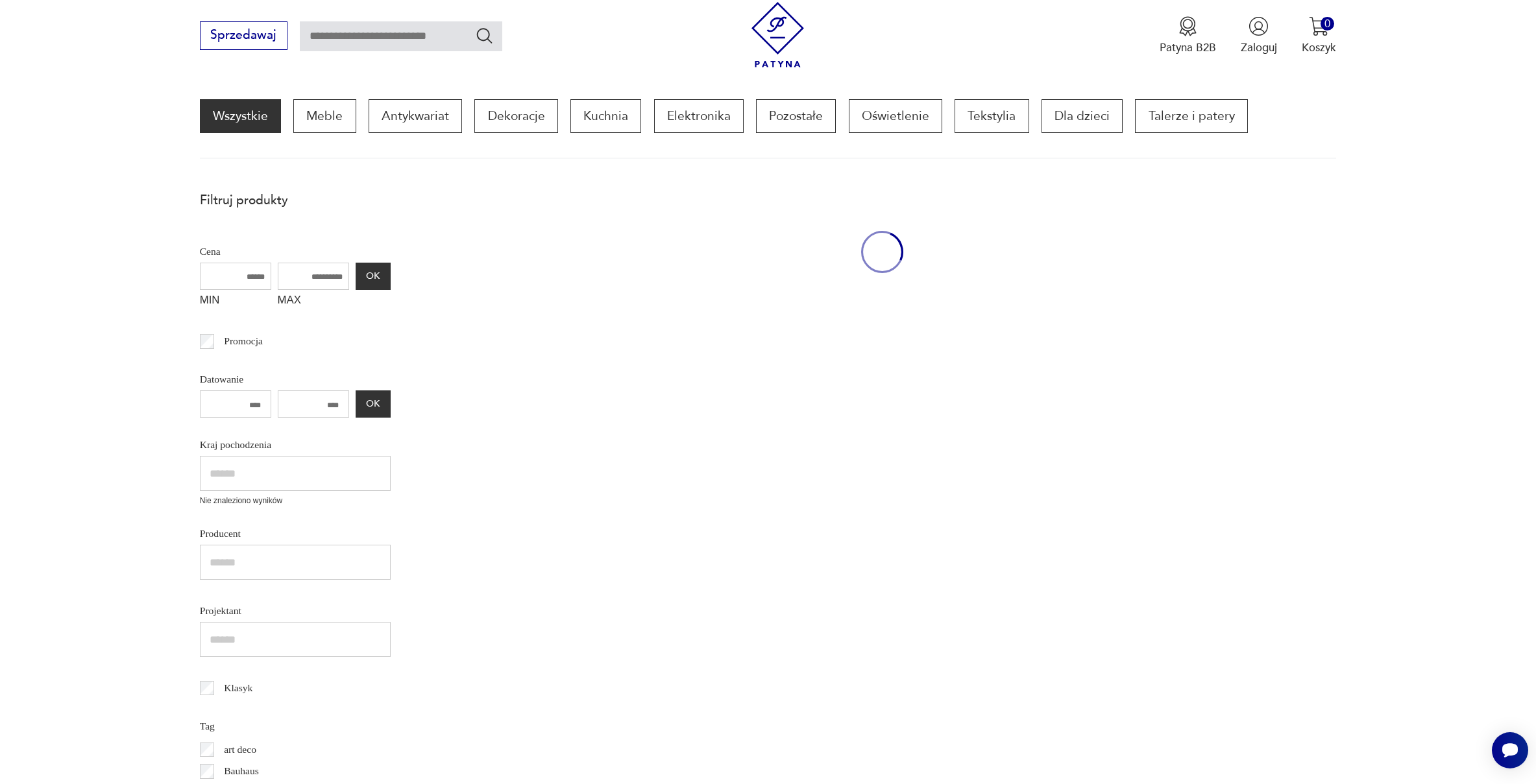
scroll to position [174, 0]
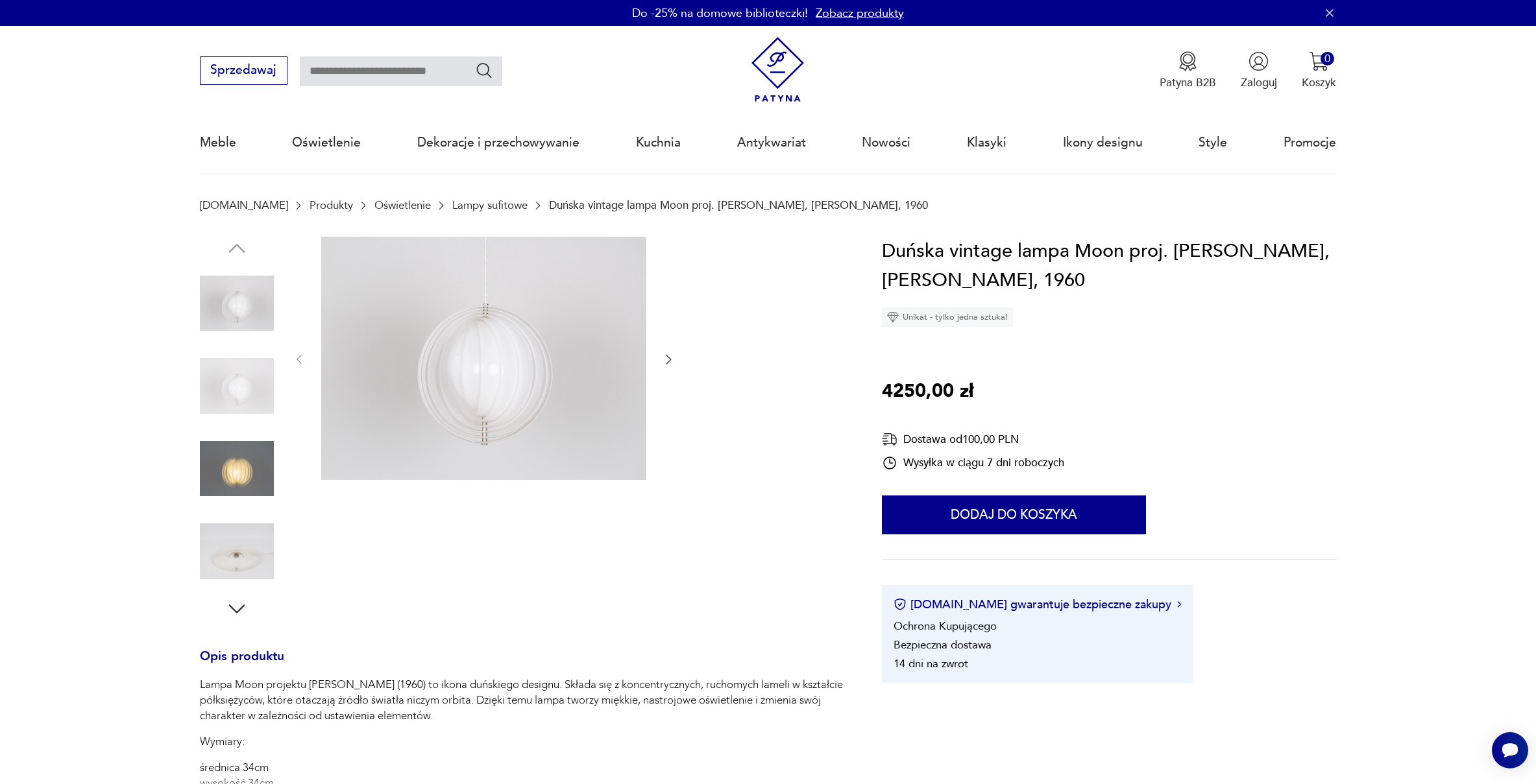
click at [676, 367] on div at bounding box center [522, 428] width 644 height 384
click at [670, 359] on icon "button" at bounding box center [668, 359] width 13 height 13
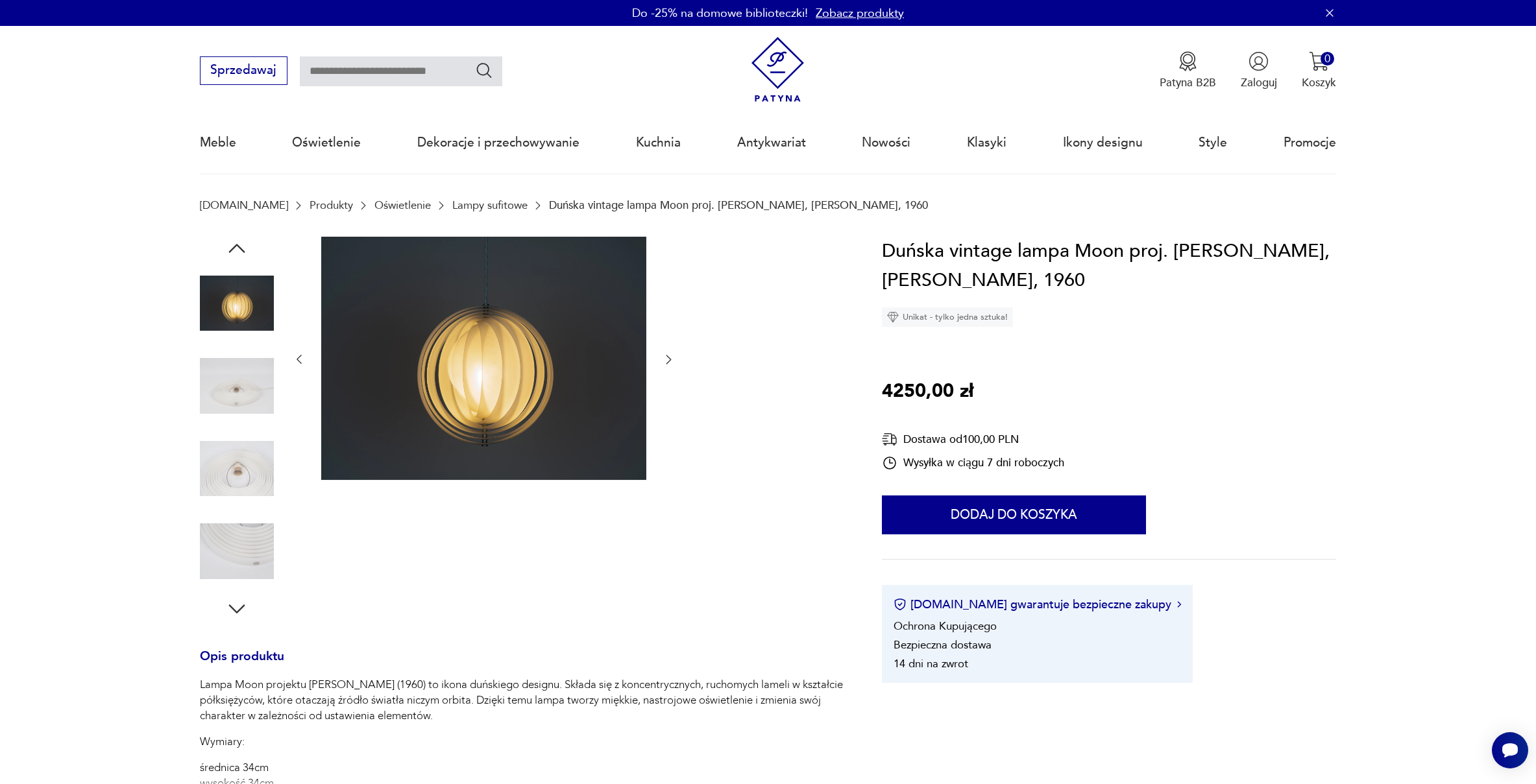
click at [671, 360] on icon "button" at bounding box center [668, 359] width 13 height 13
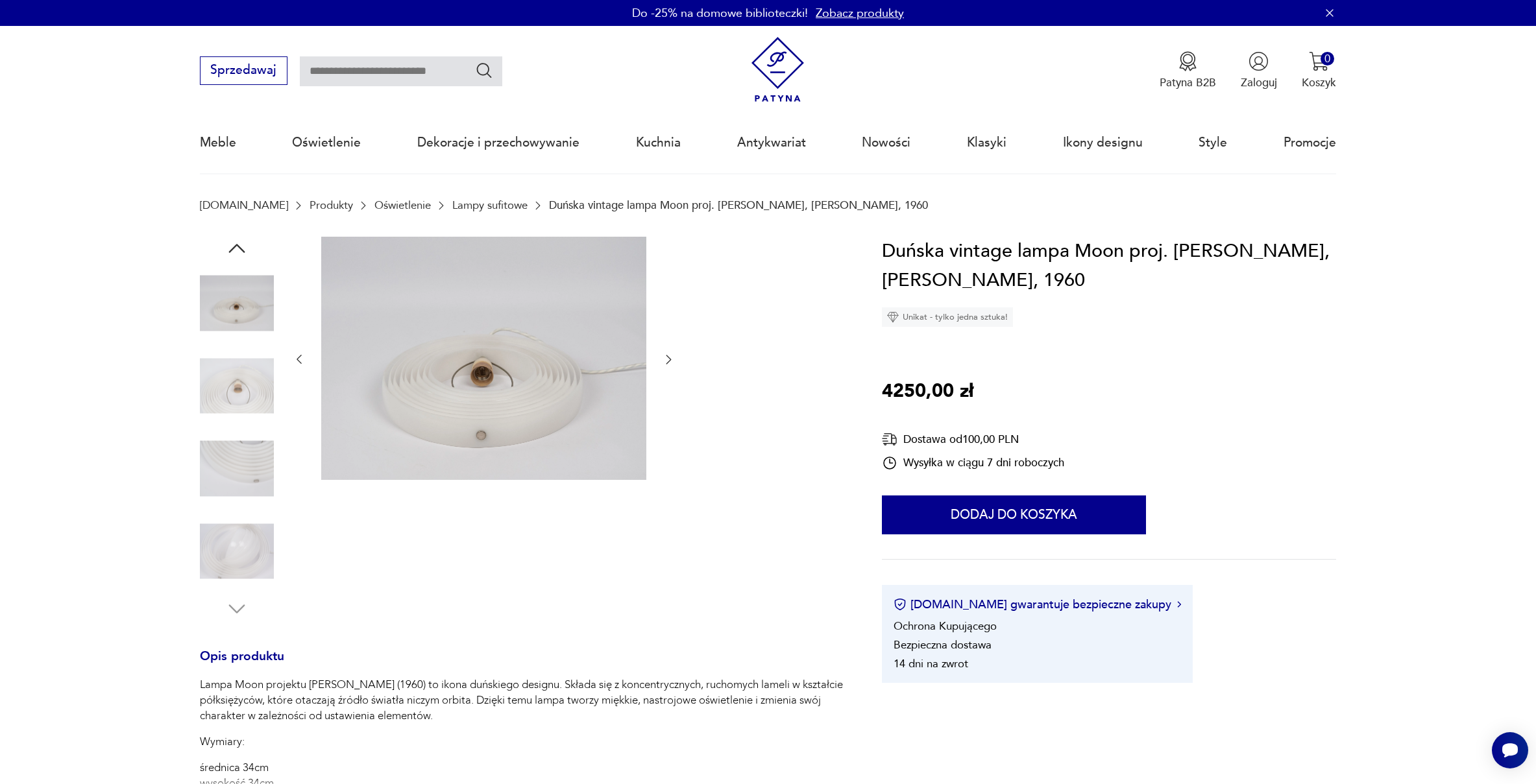
click at [671, 360] on icon "button" at bounding box center [668, 359] width 13 height 13
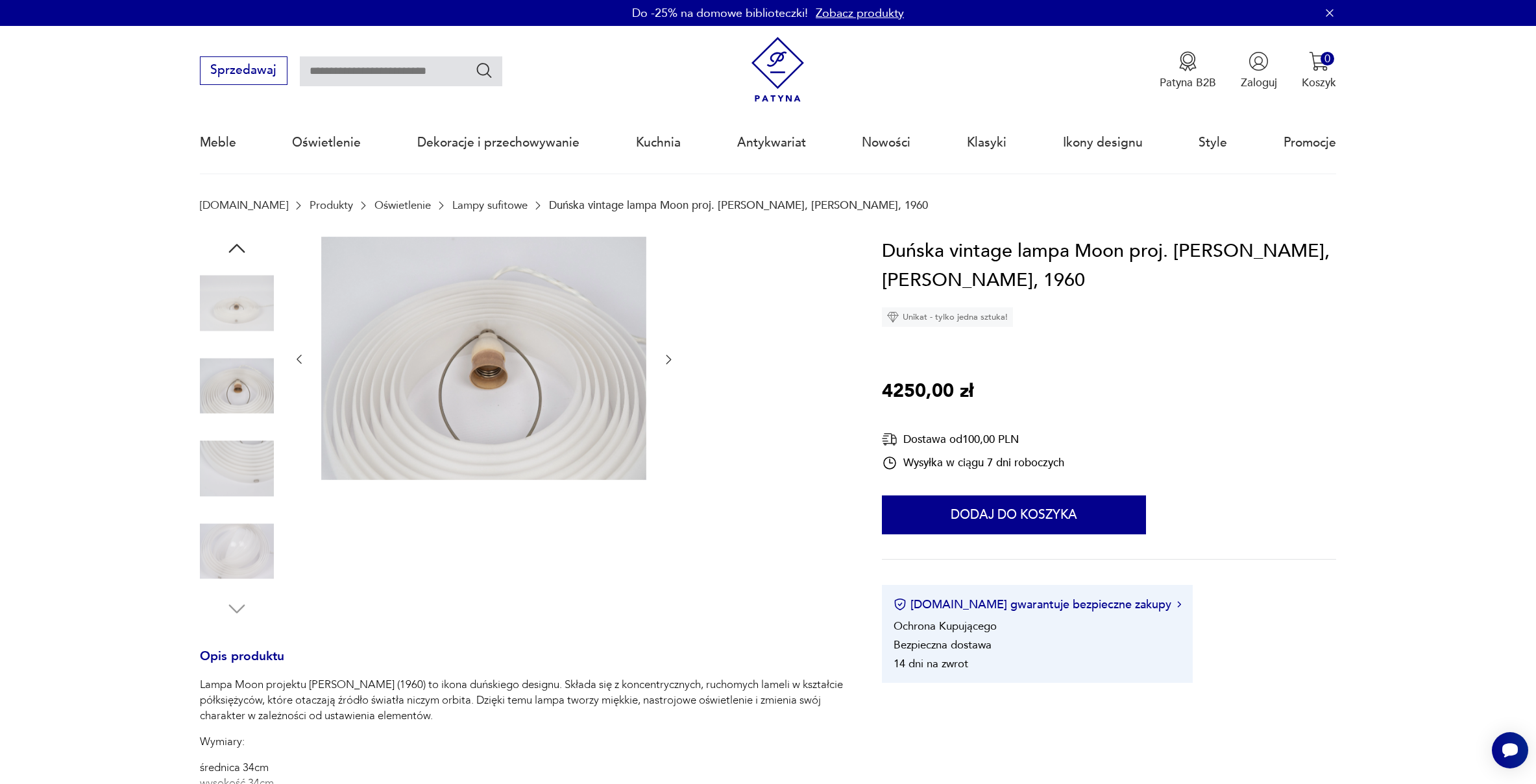
click at [671, 360] on icon "button" at bounding box center [668, 359] width 13 height 13
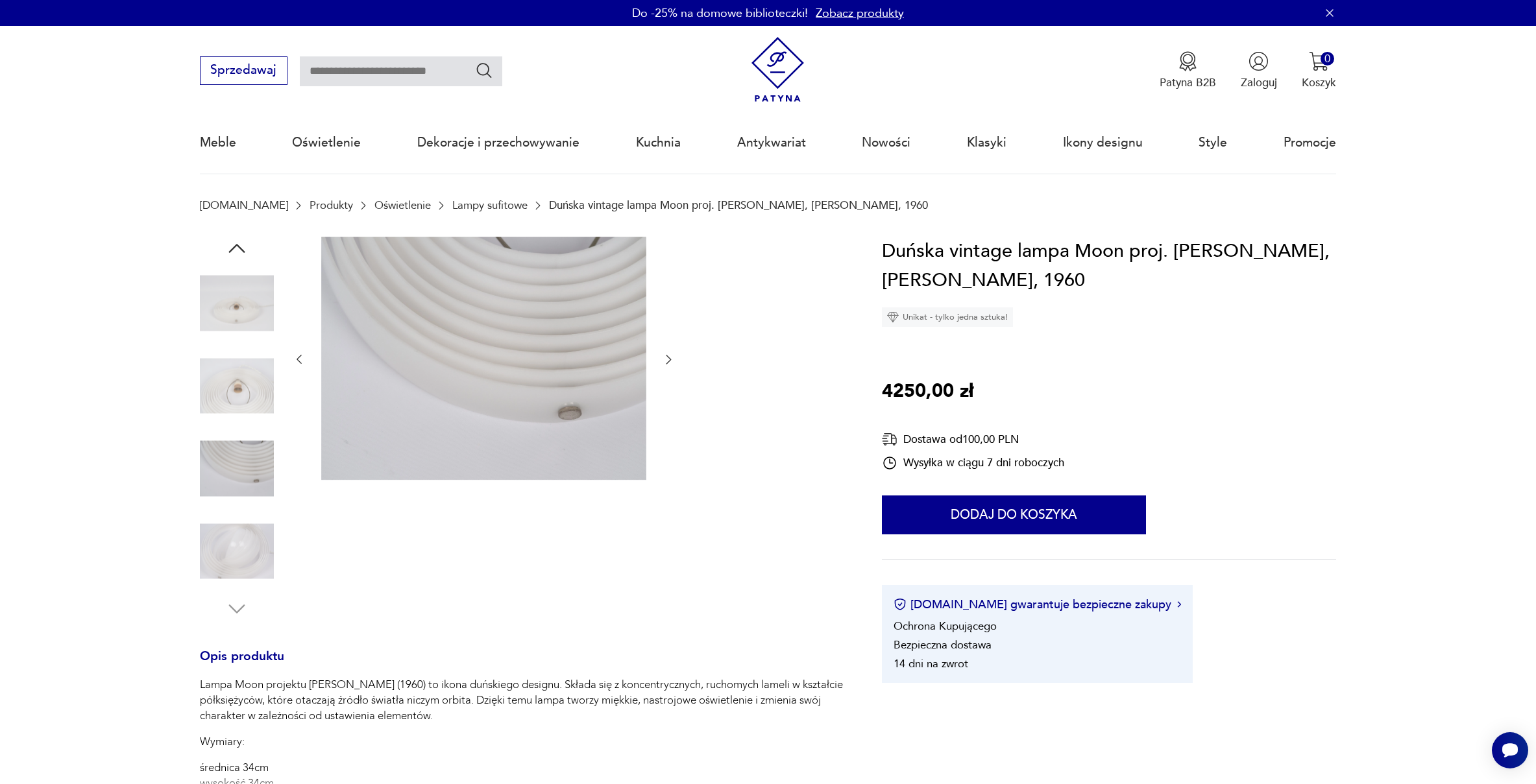
click at [671, 360] on icon "button" at bounding box center [668, 359] width 13 height 13
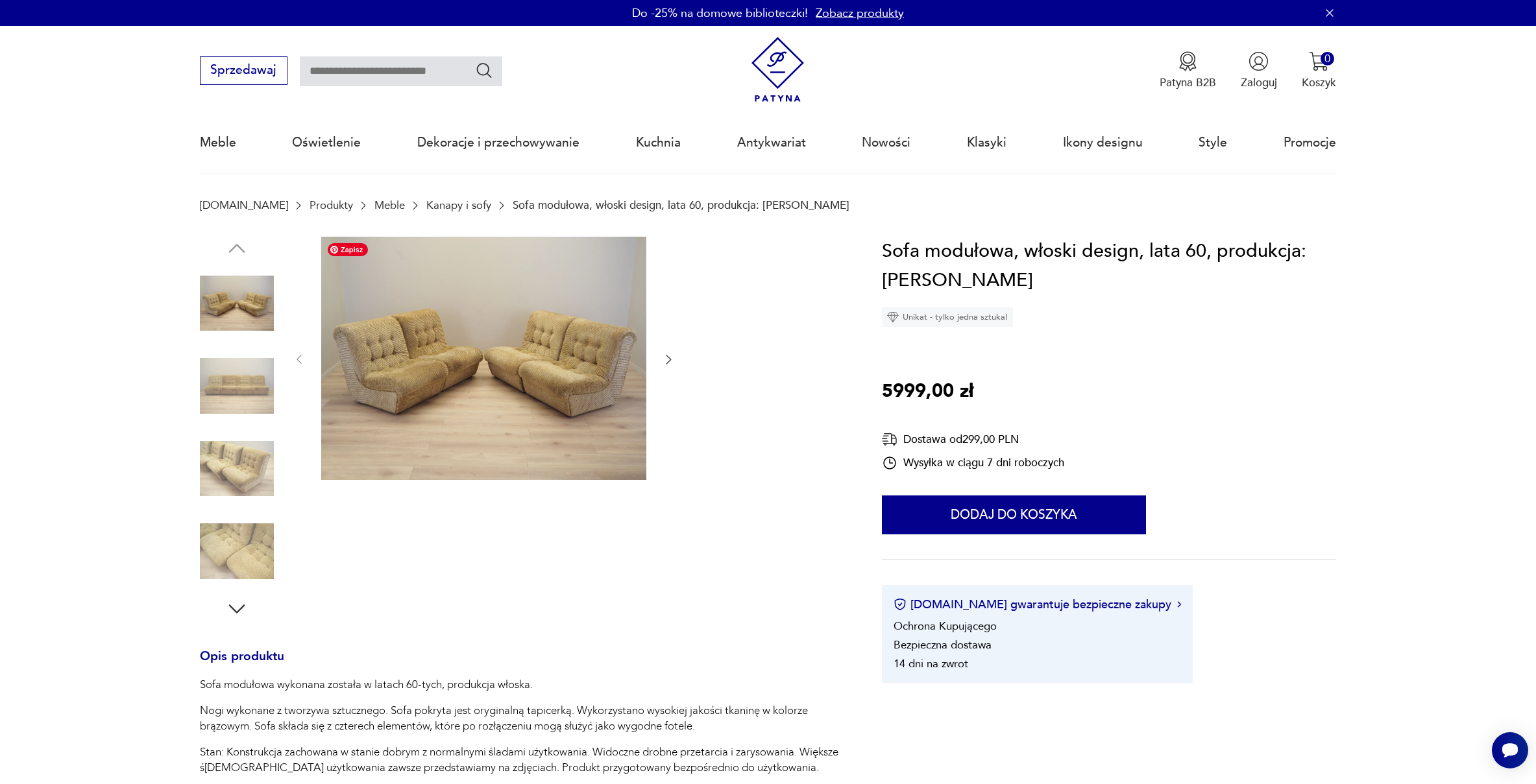
click at [533, 408] on img at bounding box center [484, 359] width 325 height 244
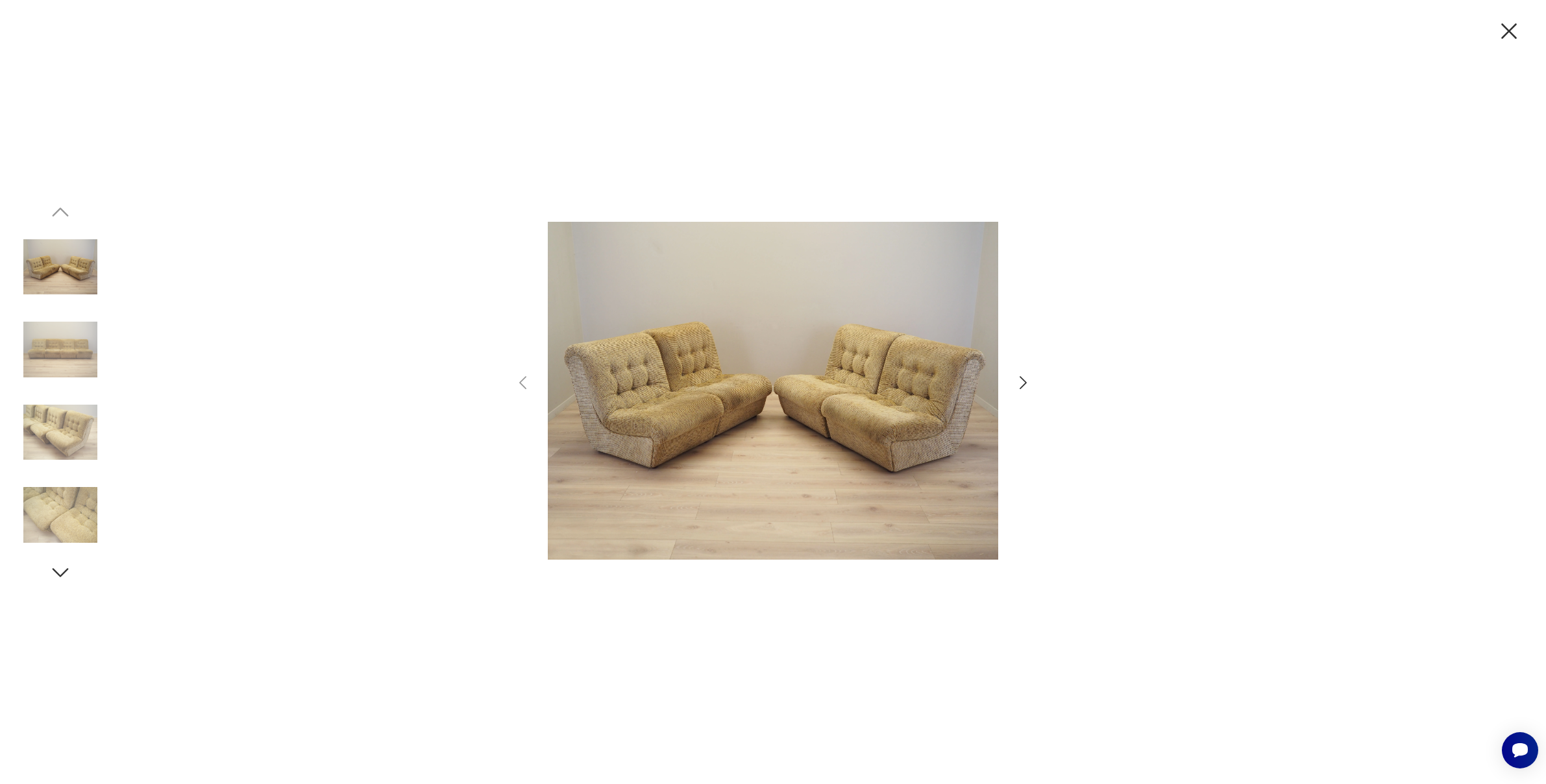
click at [1023, 383] on icon "button" at bounding box center [1023, 382] width 19 height 19
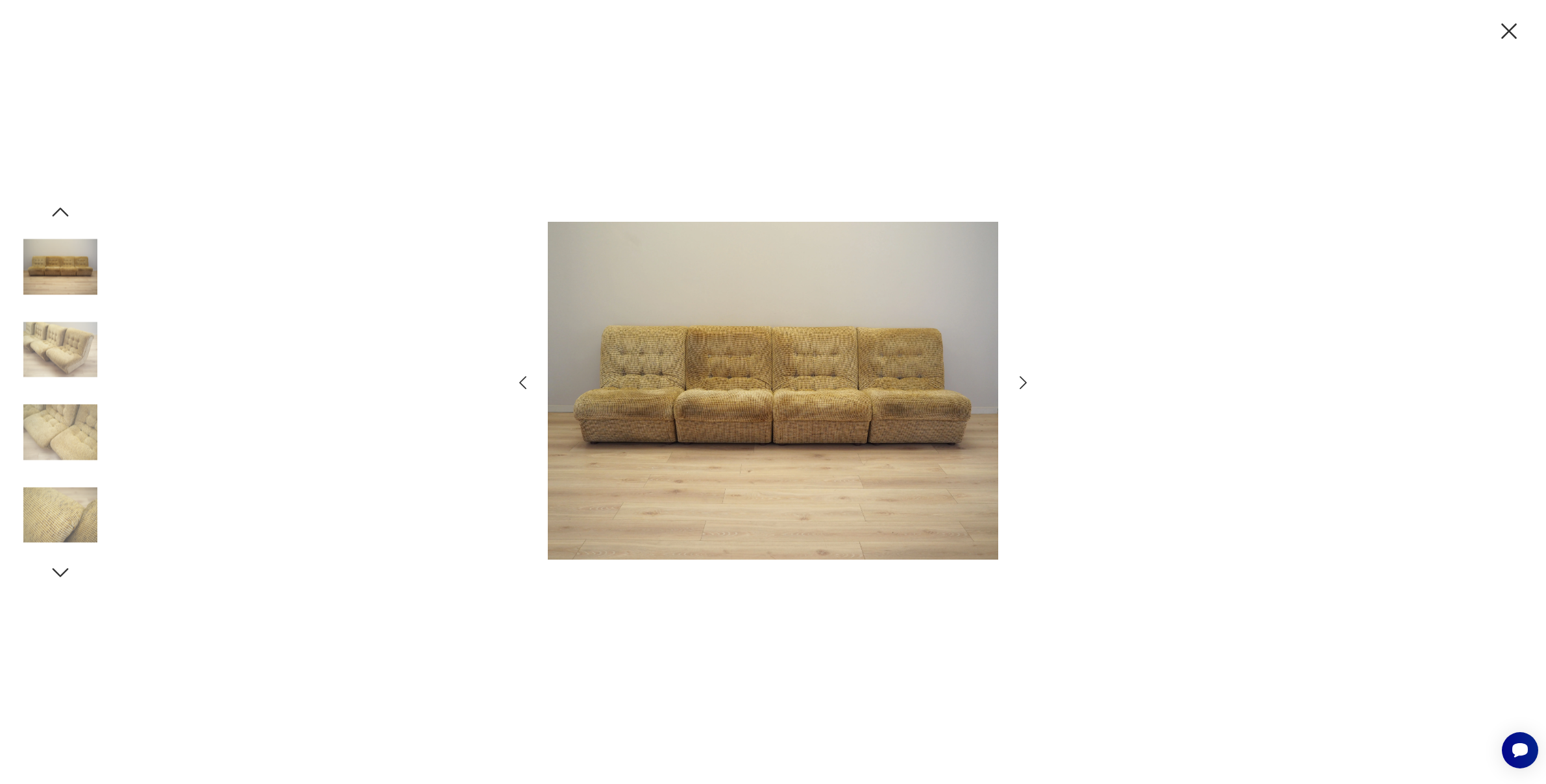
click at [1023, 383] on icon "button" at bounding box center [1023, 382] width 19 height 19
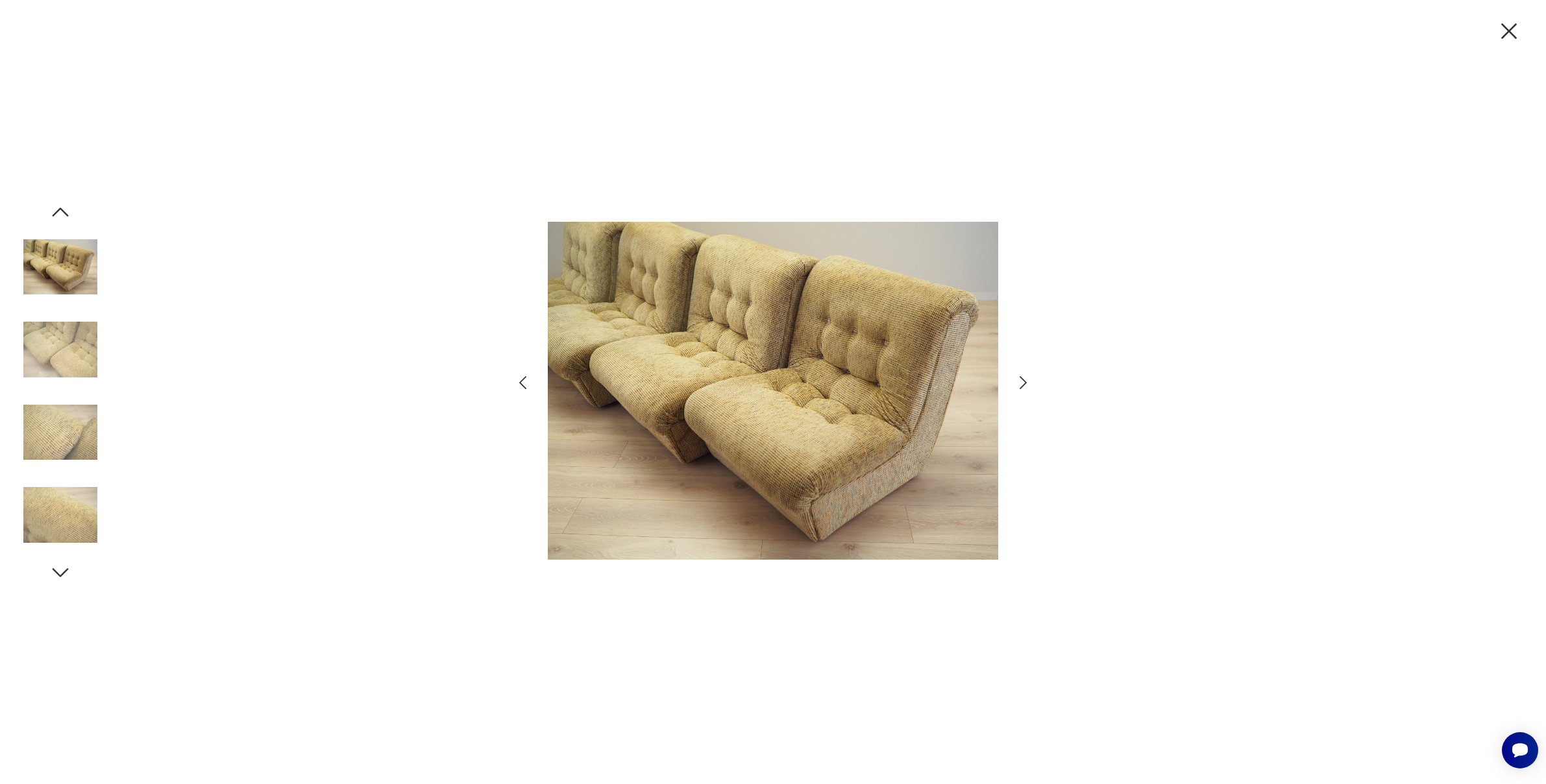
click at [1023, 383] on icon "button" at bounding box center [1023, 382] width 19 height 19
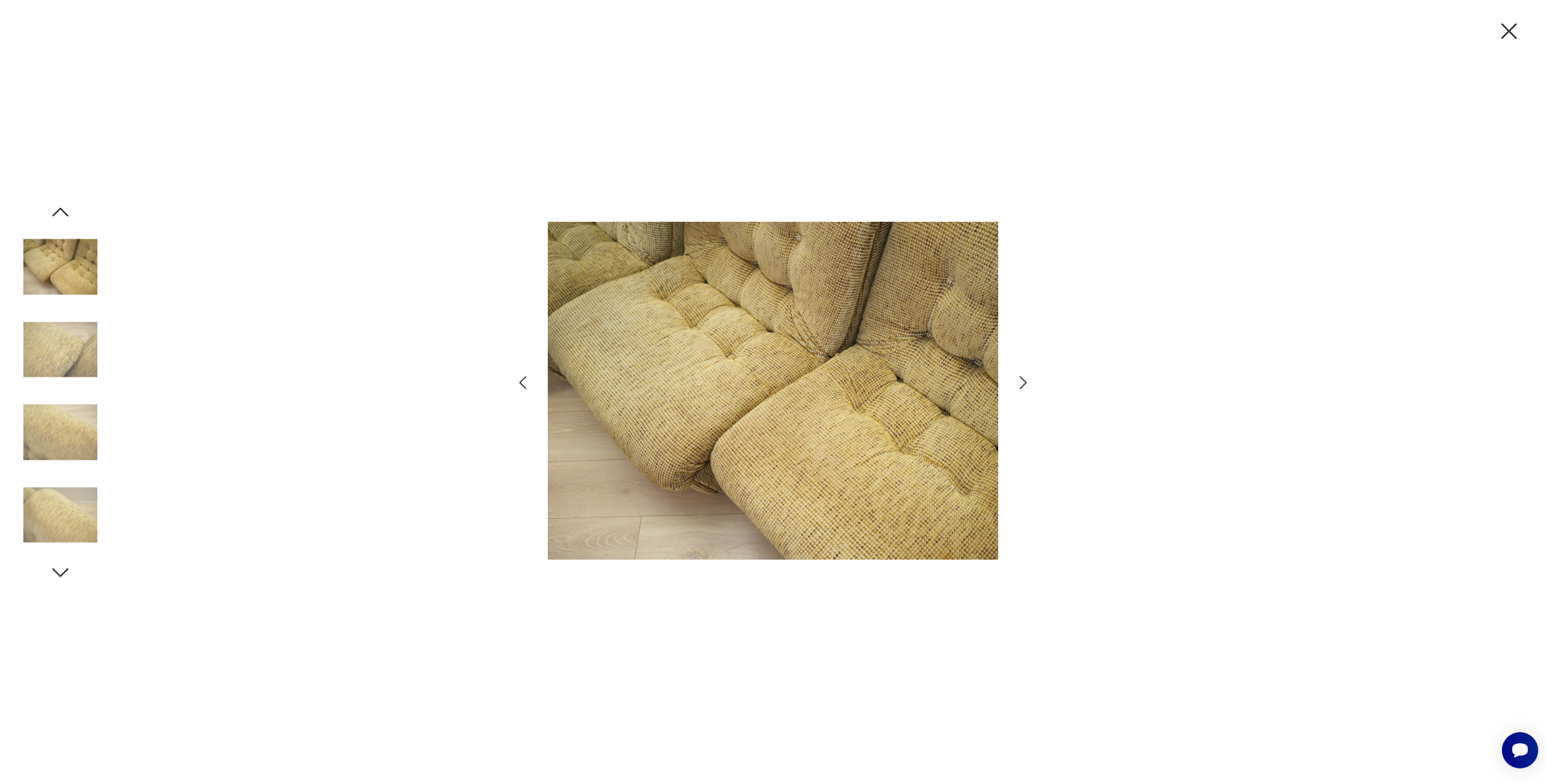
click at [1023, 383] on icon "button" at bounding box center [1023, 382] width 19 height 19
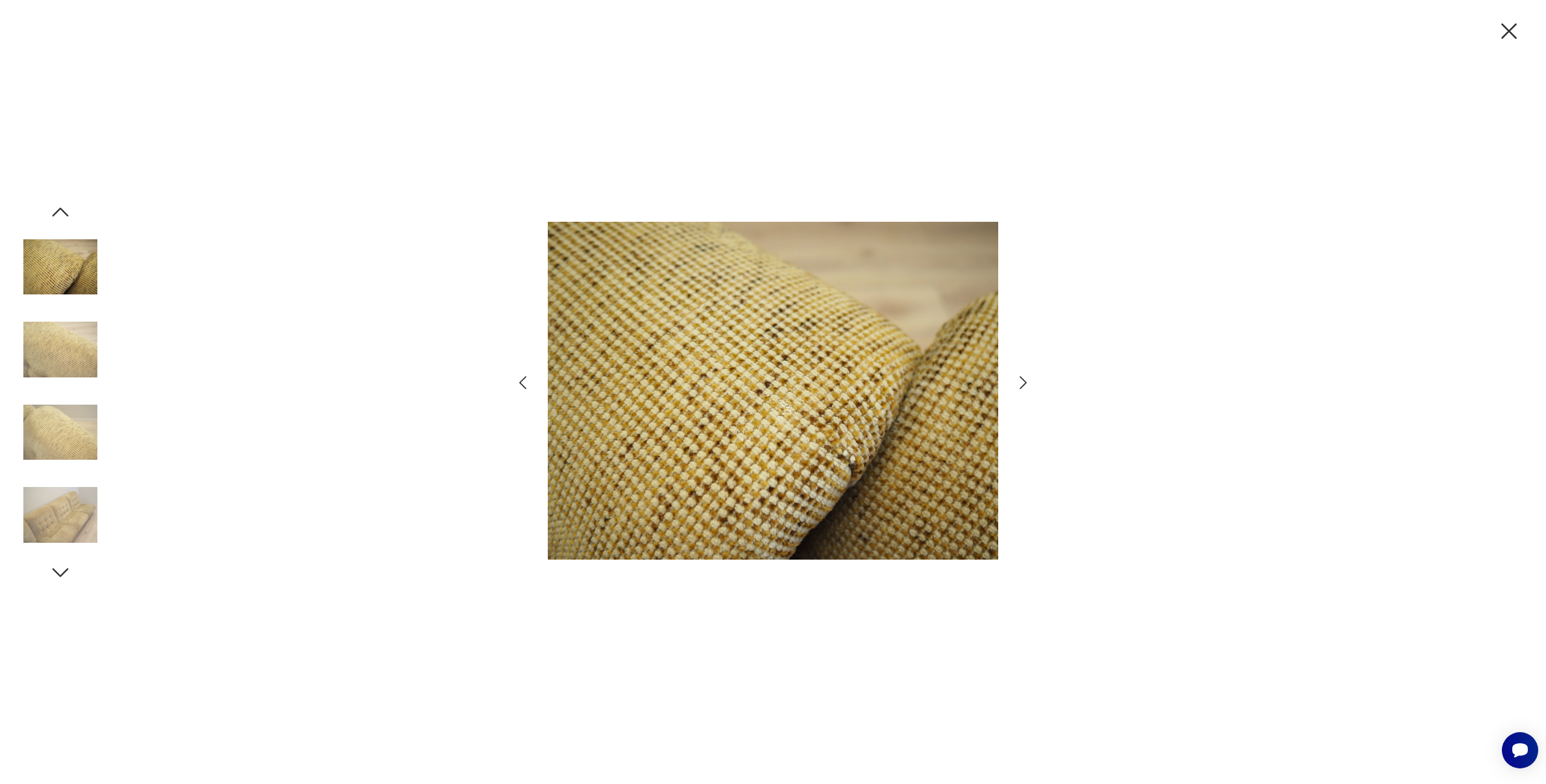
click at [1023, 383] on icon "button" at bounding box center [1023, 382] width 19 height 19
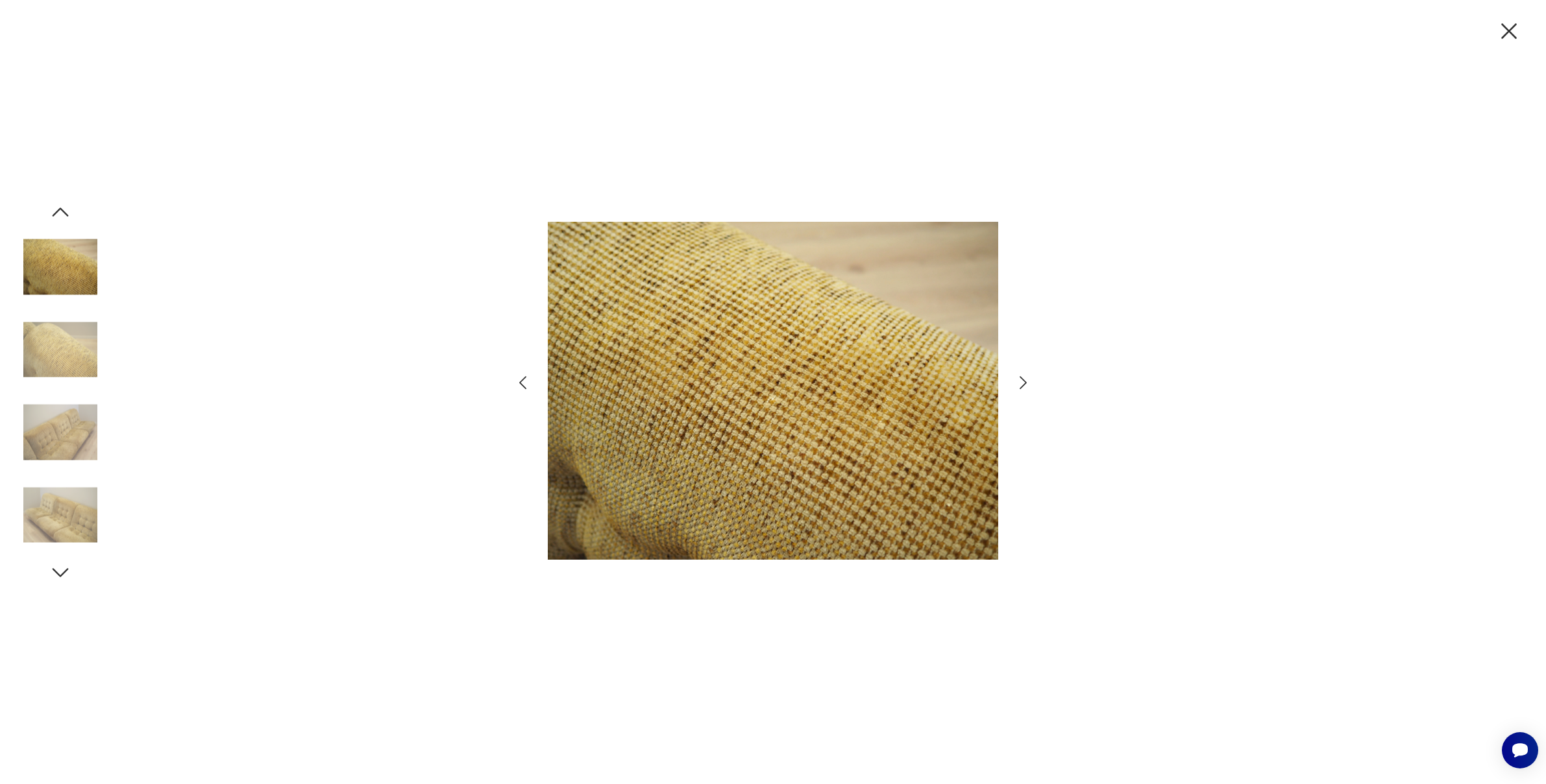
click at [1023, 383] on icon "button" at bounding box center [1023, 382] width 19 height 19
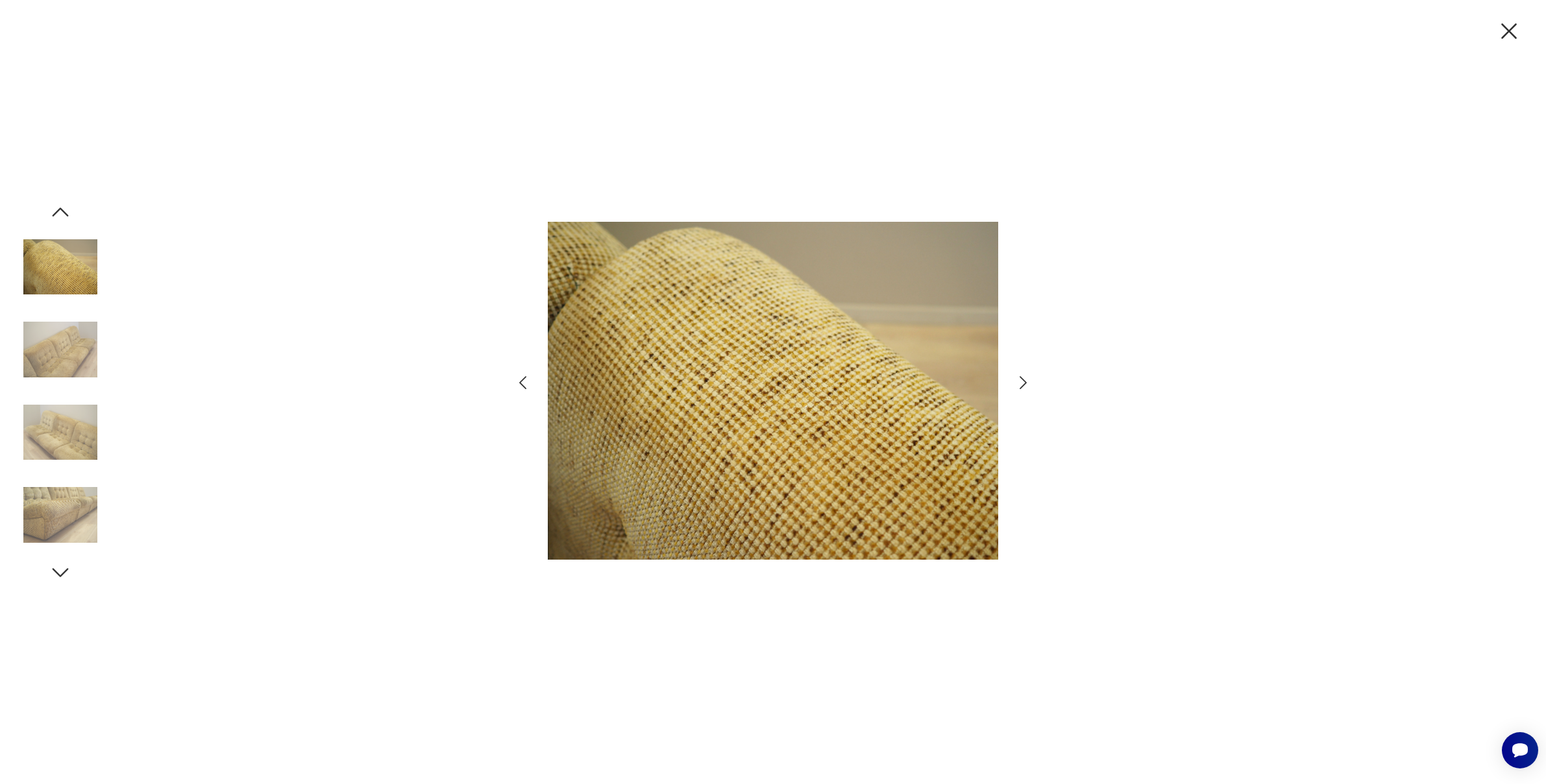
click at [1023, 383] on icon "button" at bounding box center [1023, 382] width 19 height 19
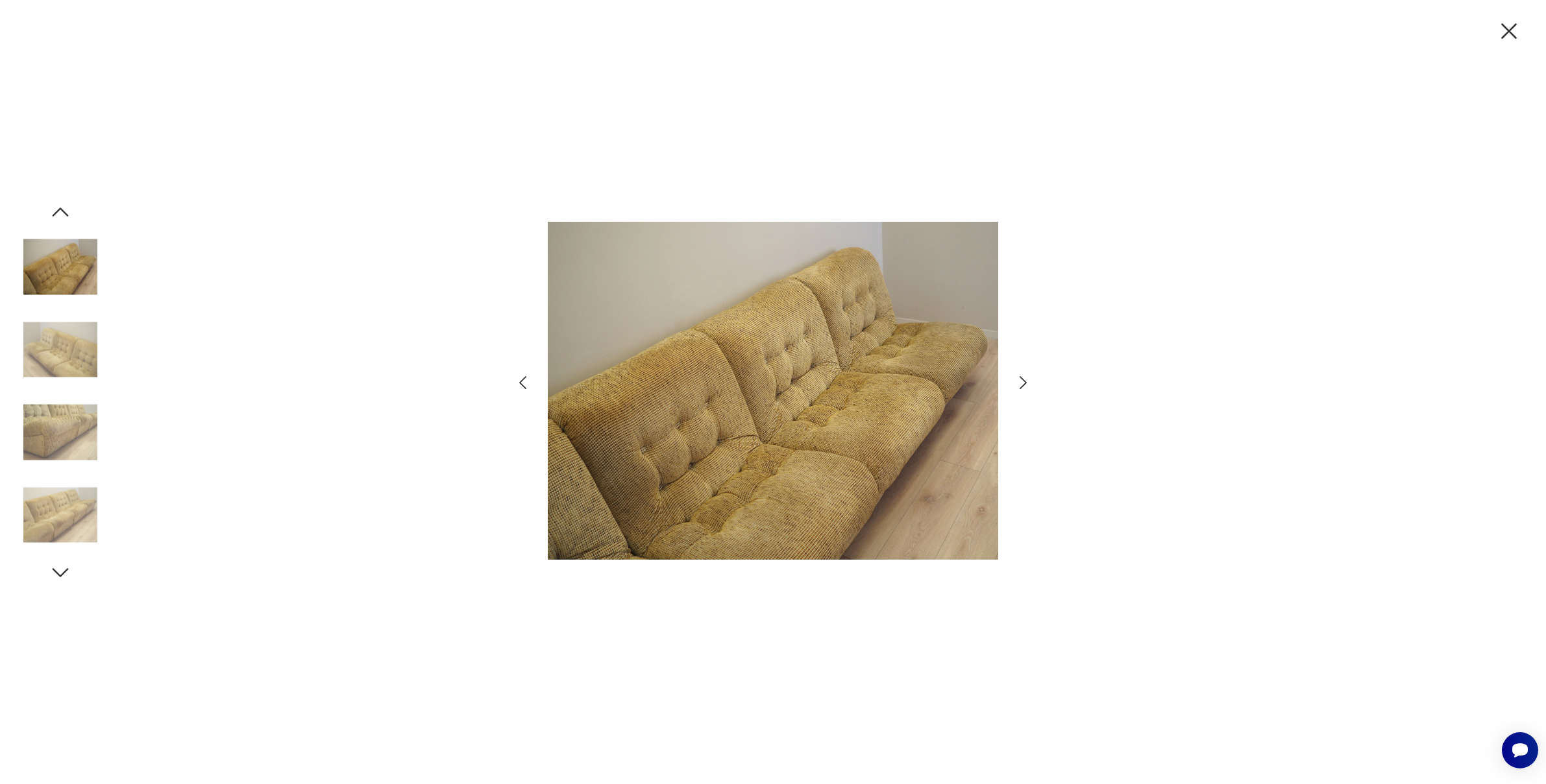
click at [1023, 383] on icon "button" at bounding box center [1023, 382] width 19 height 19
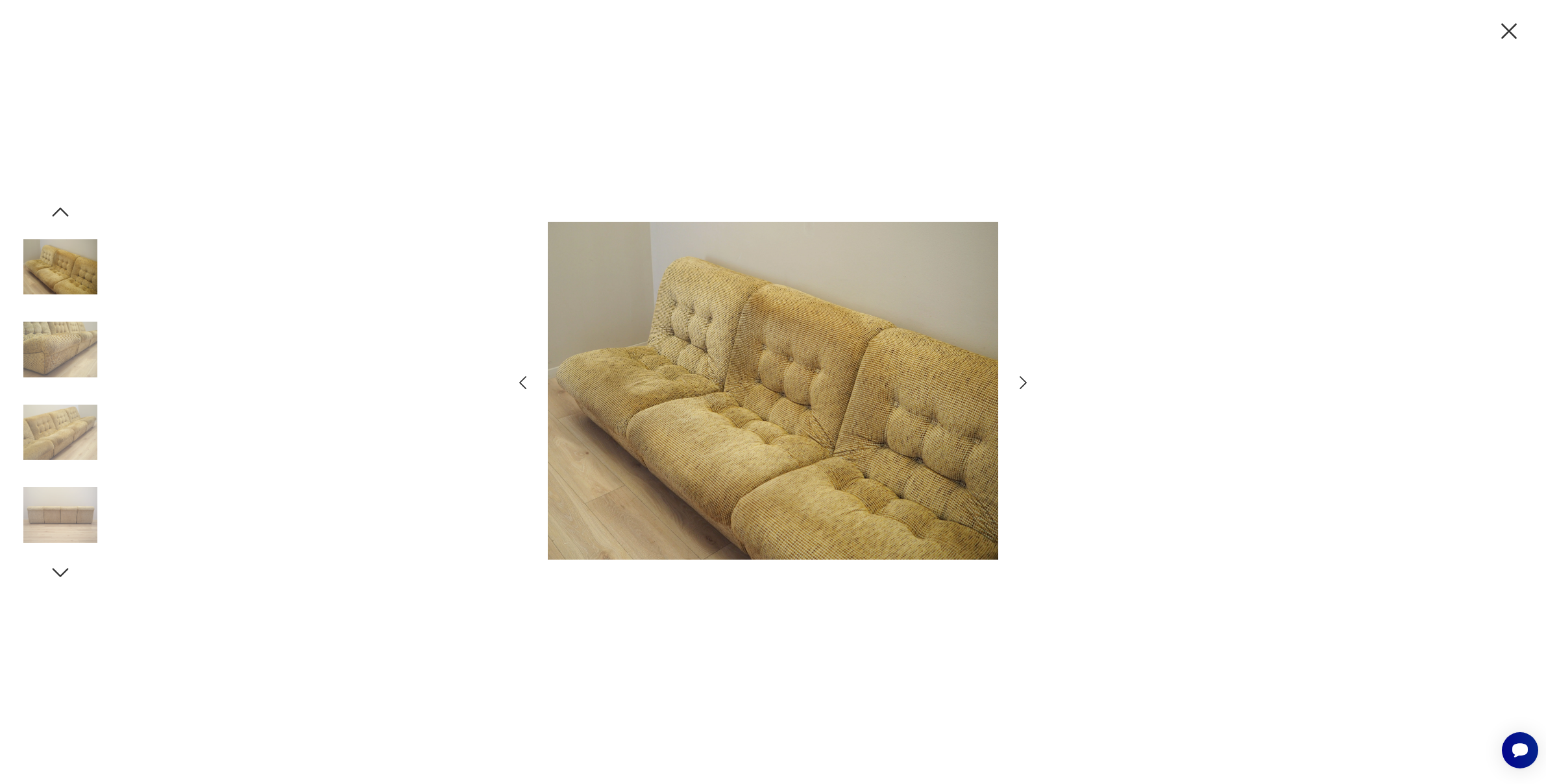
click at [1023, 383] on icon "button" at bounding box center [1023, 382] width 19 height 19
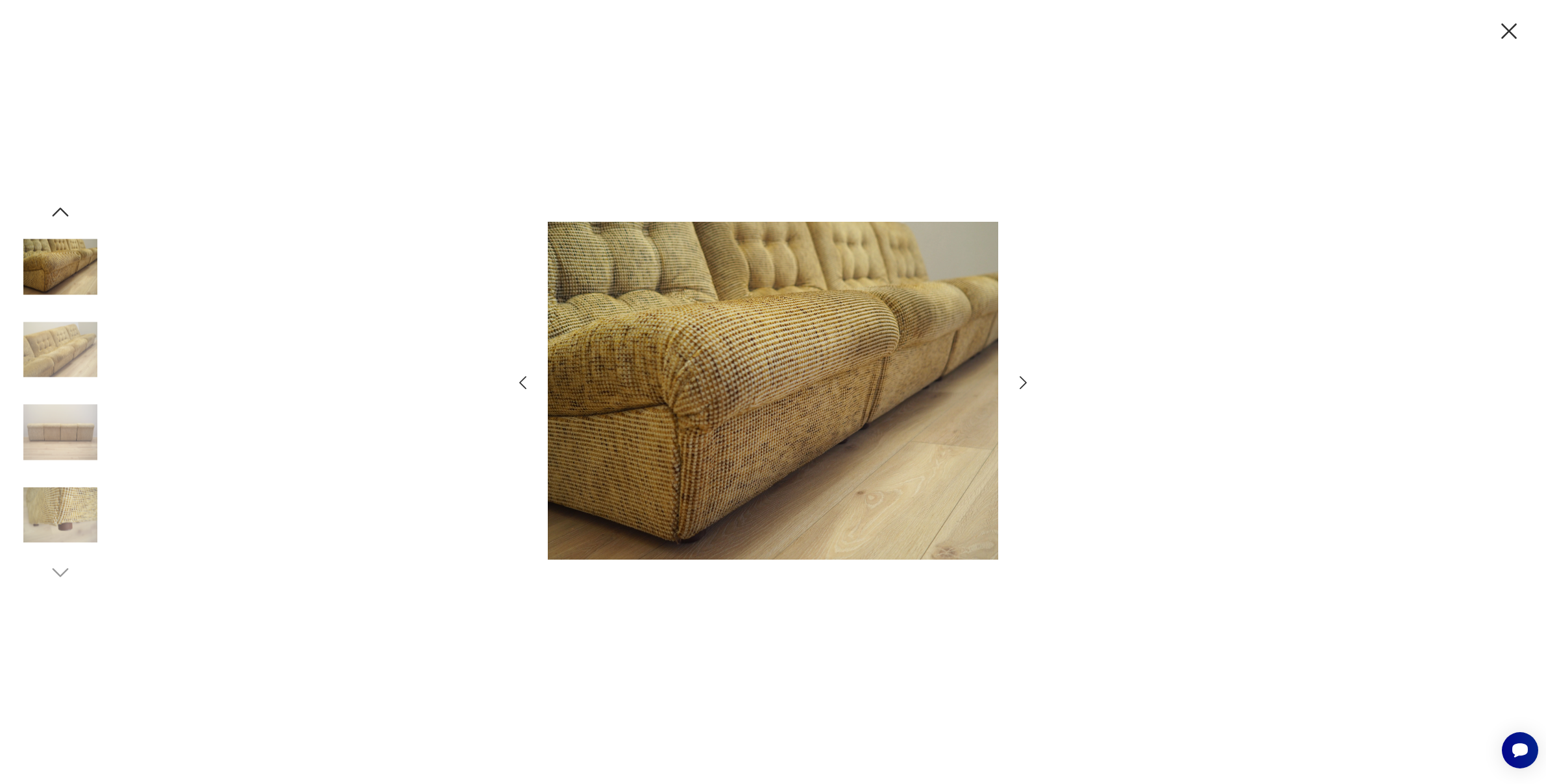
click at [1023, 383] on icon "button" at bounding box center [1023, 382] width 19 height 19
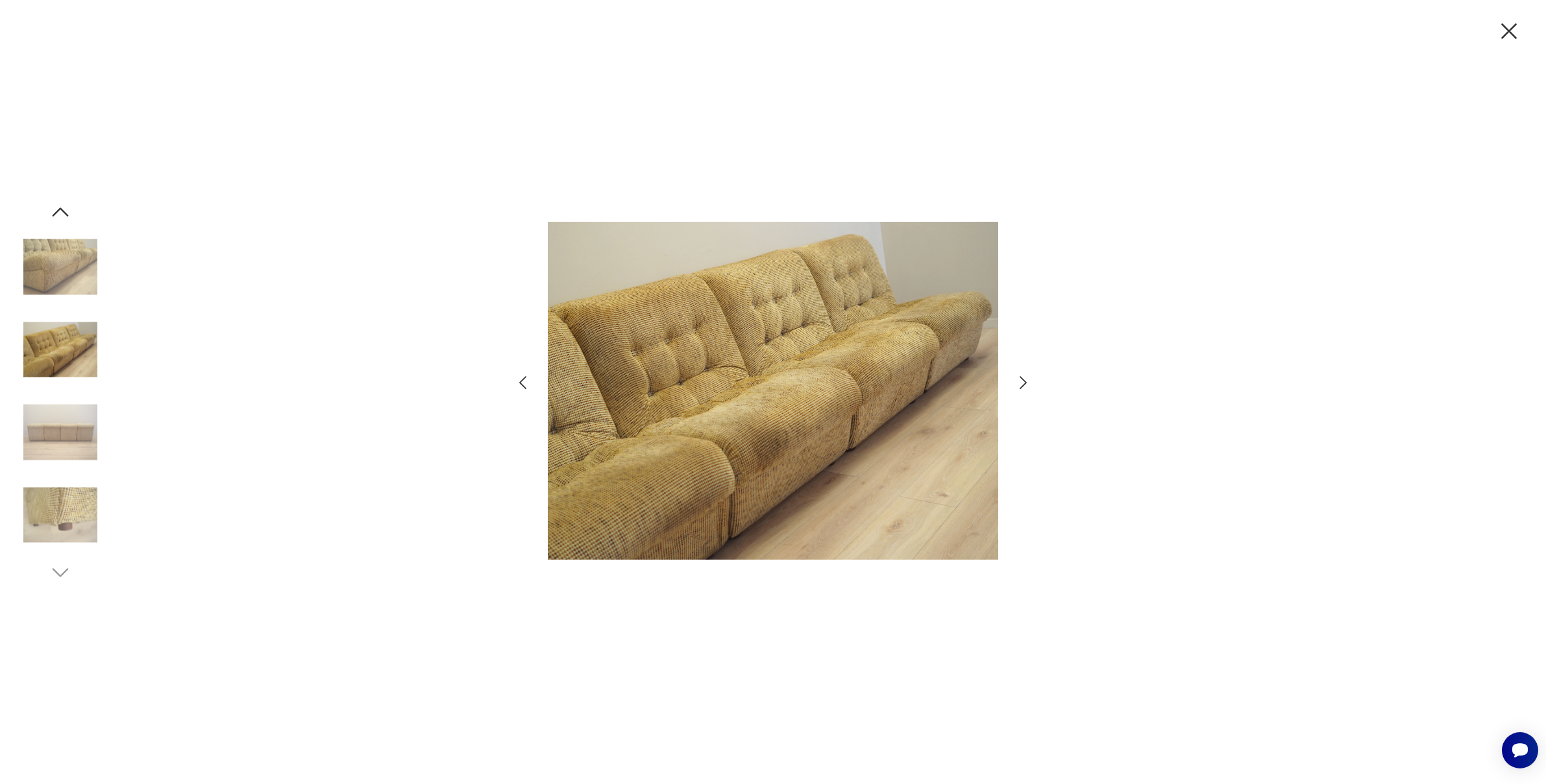
click at [1023, 383] on icon "button" at bounding box center [1023, 382] width 19 height 19
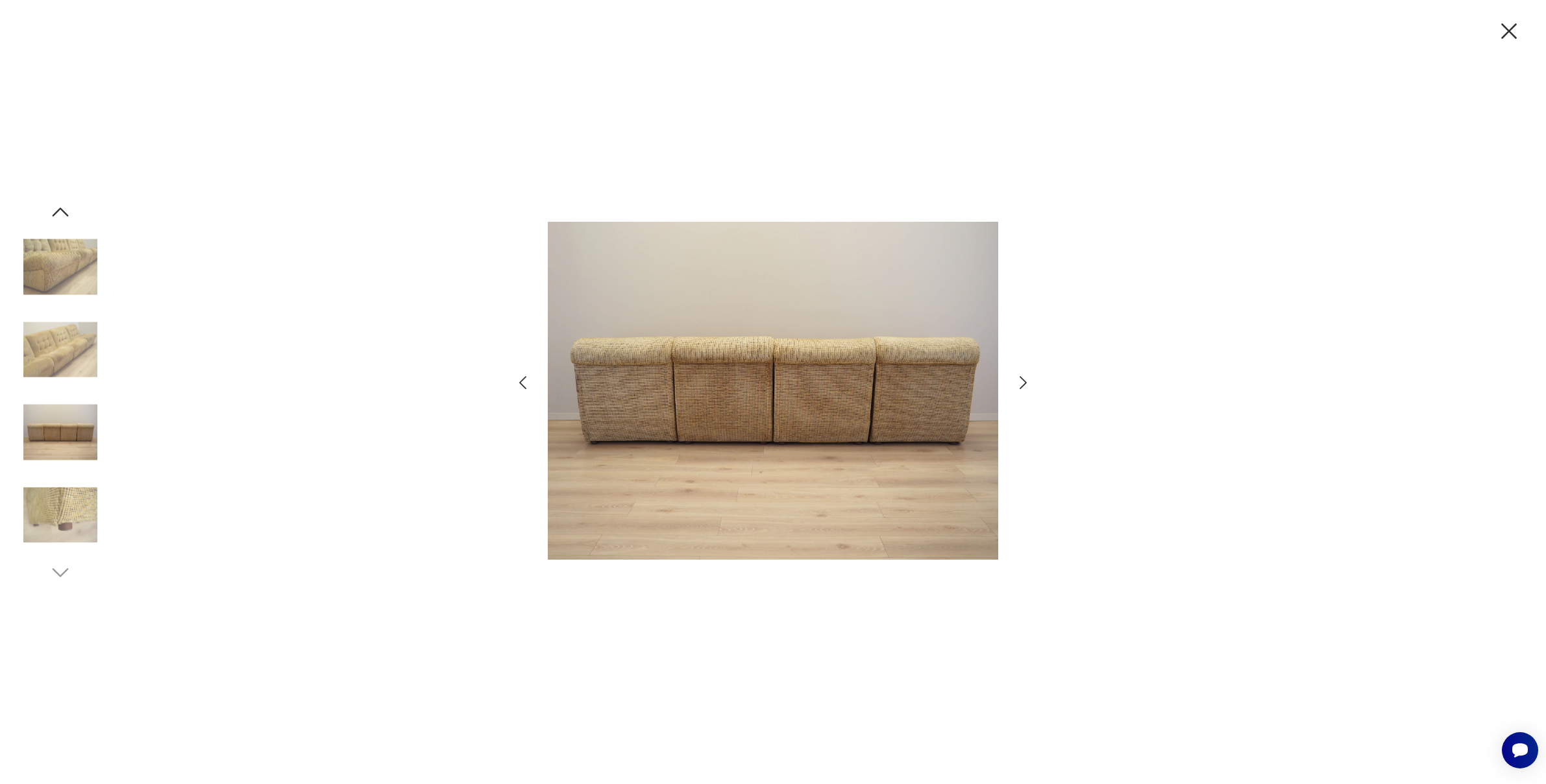
click at [1023, 383] on icon "button" at bounding box center [1023, 382] width 19 height 19
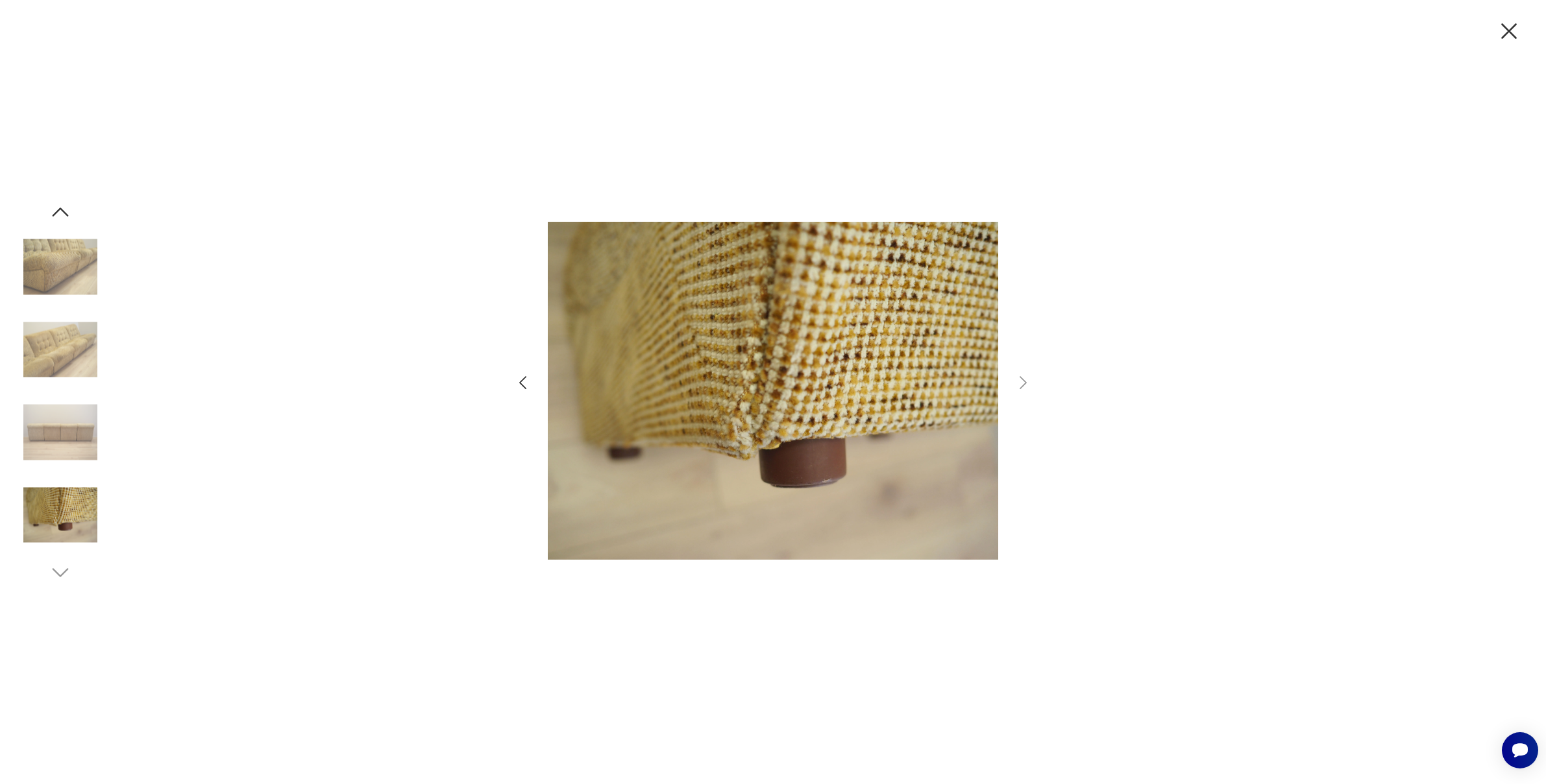
click at [1518, 36] on icon "button" at bounding box center [1510, 32] width 28 height 28
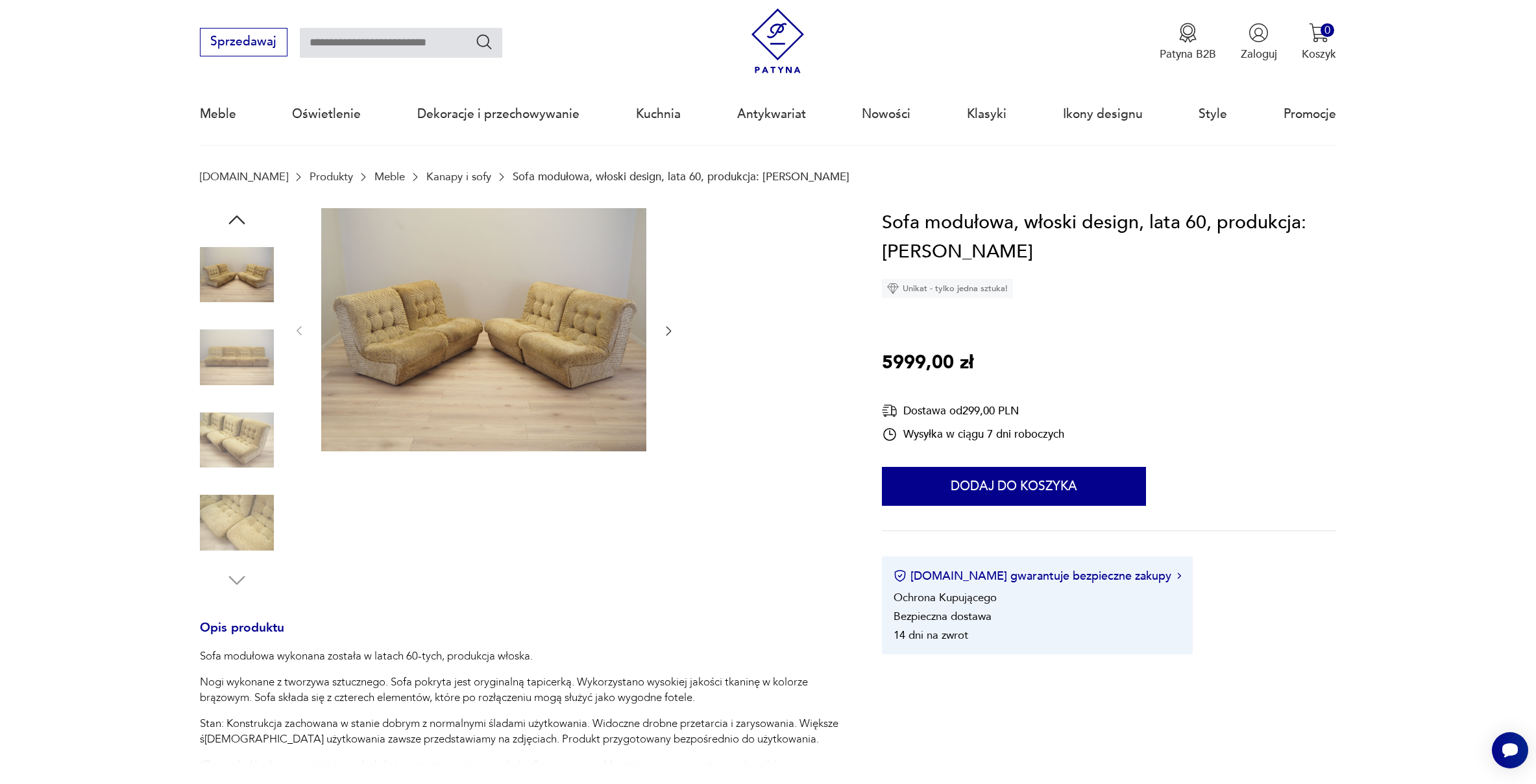
scroll to position [137, 0]
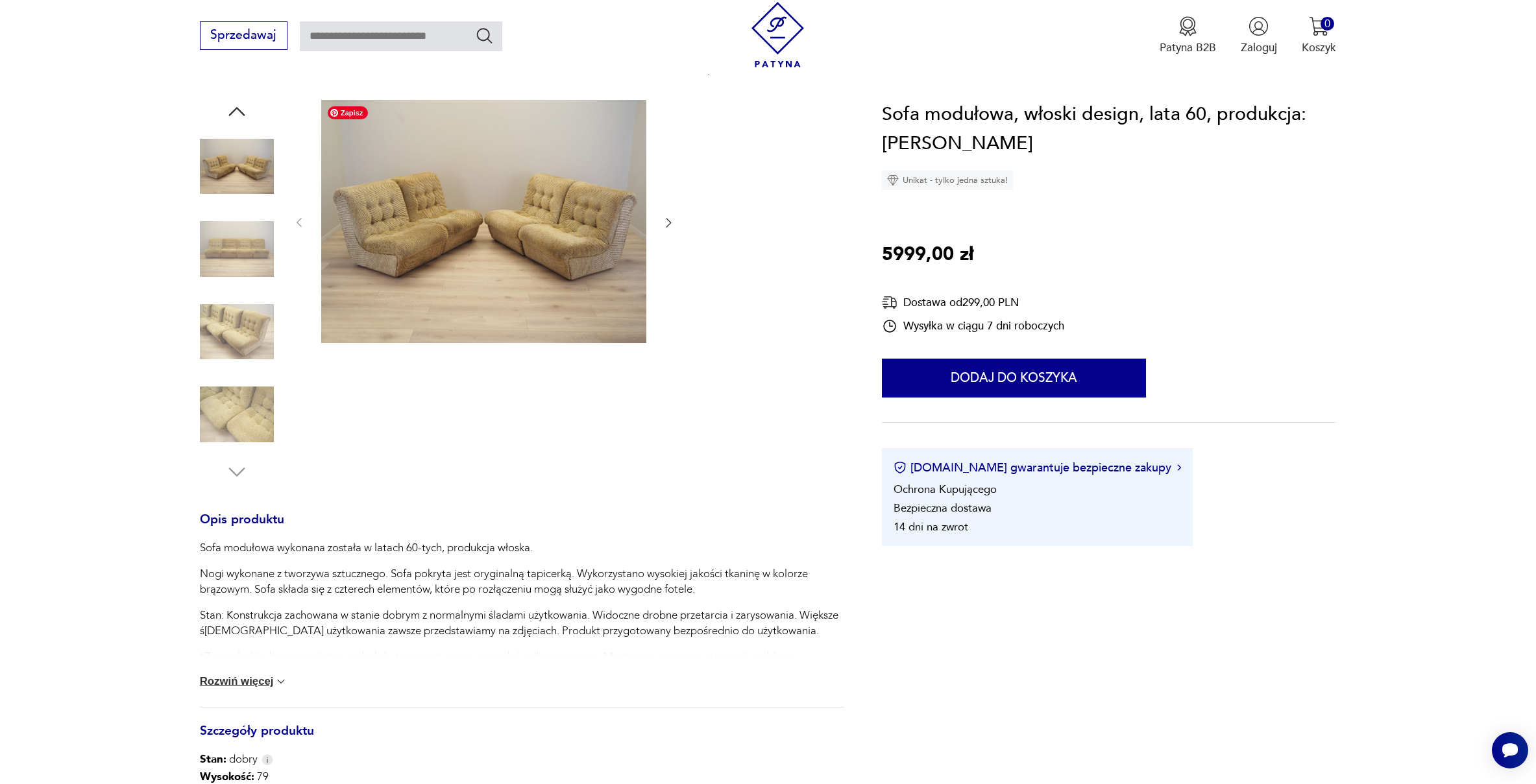
click at [446, 302] on img at bounding box center [484, 222] width 325 height 244
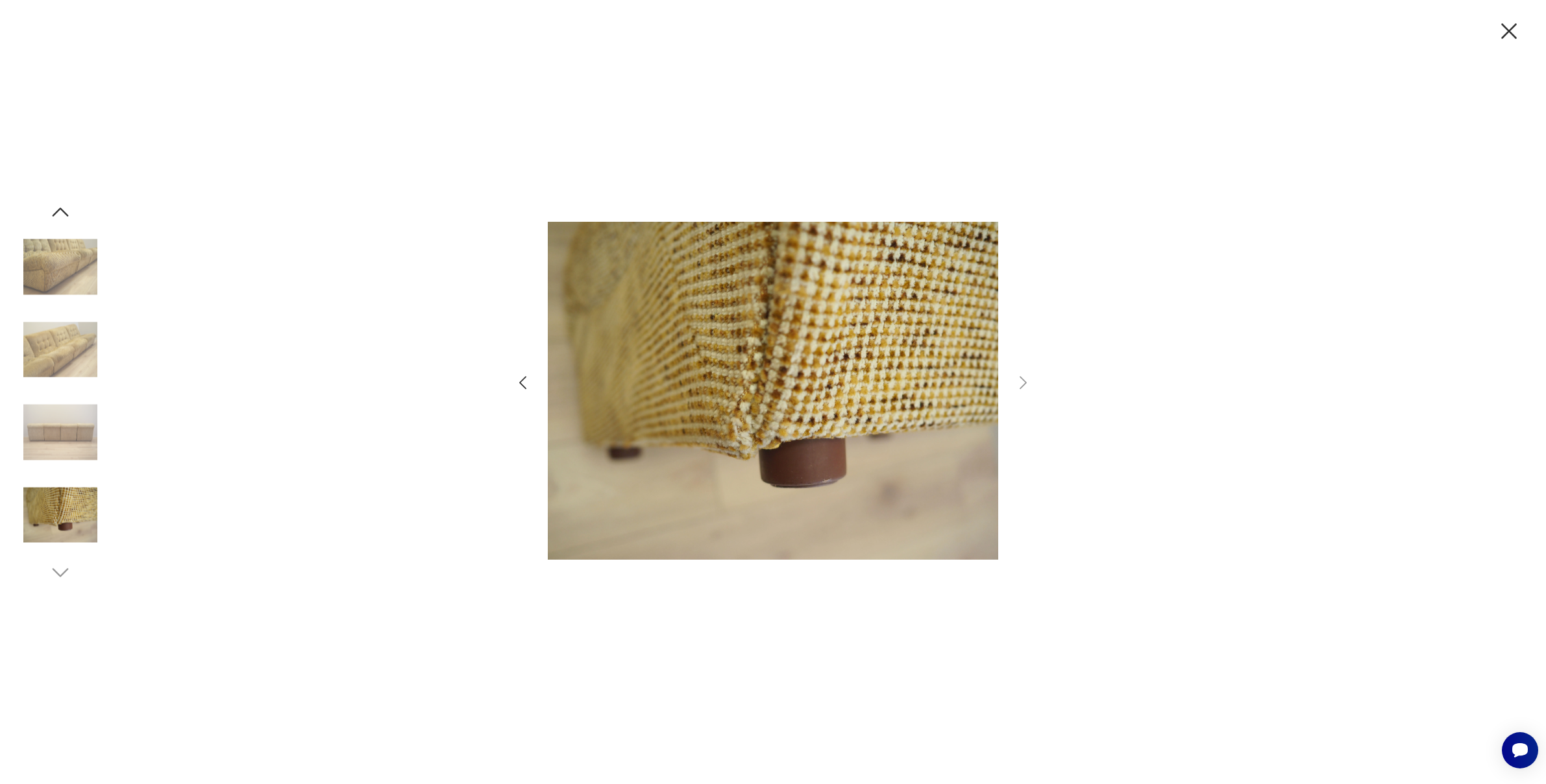
click at [519, 382] on icon "button" at bounding box center [522, 382] width 19 height 19
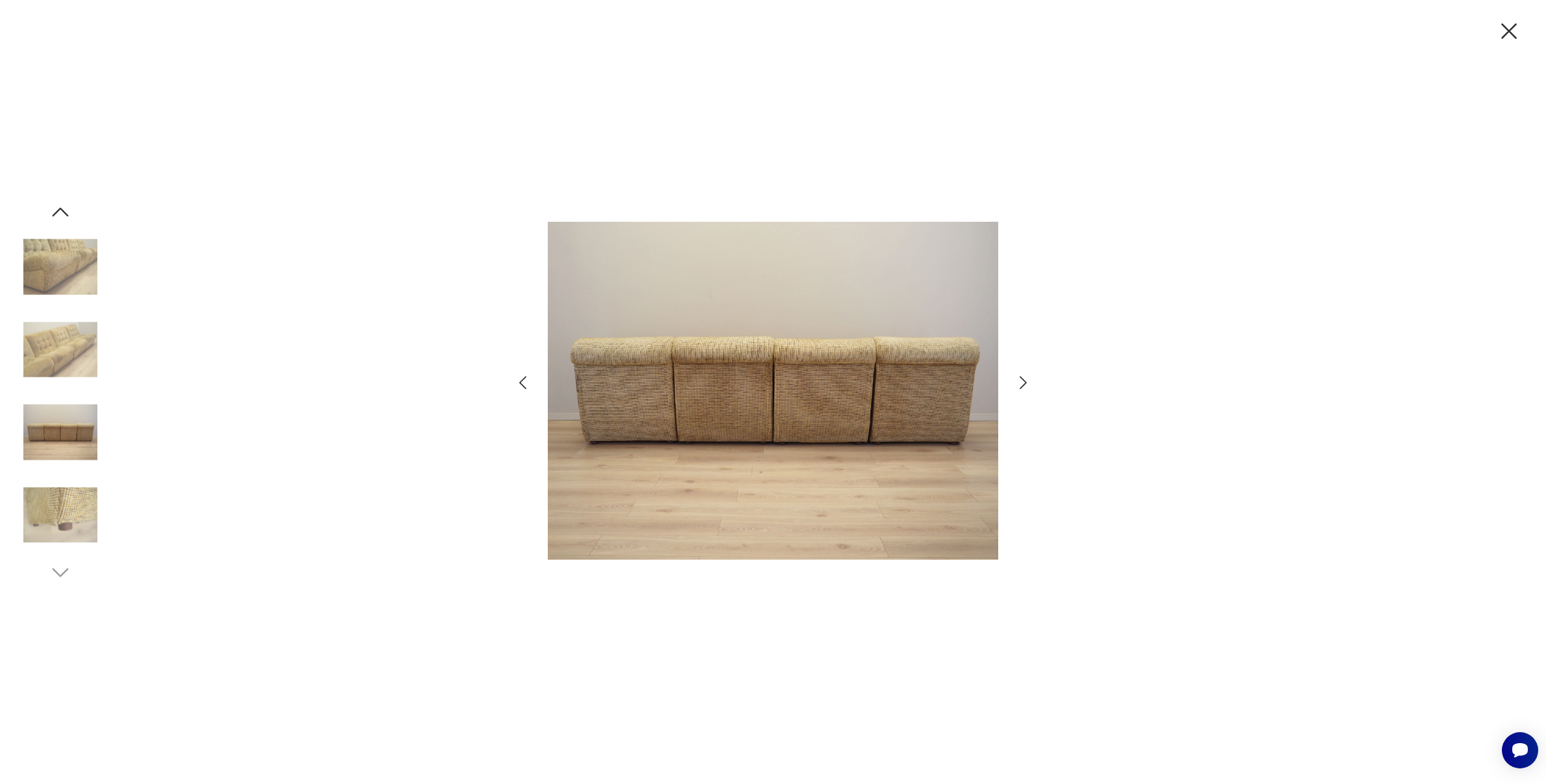
click at [519, 382] on icon "button" at bounding box center [522, 382] width 19 height 19
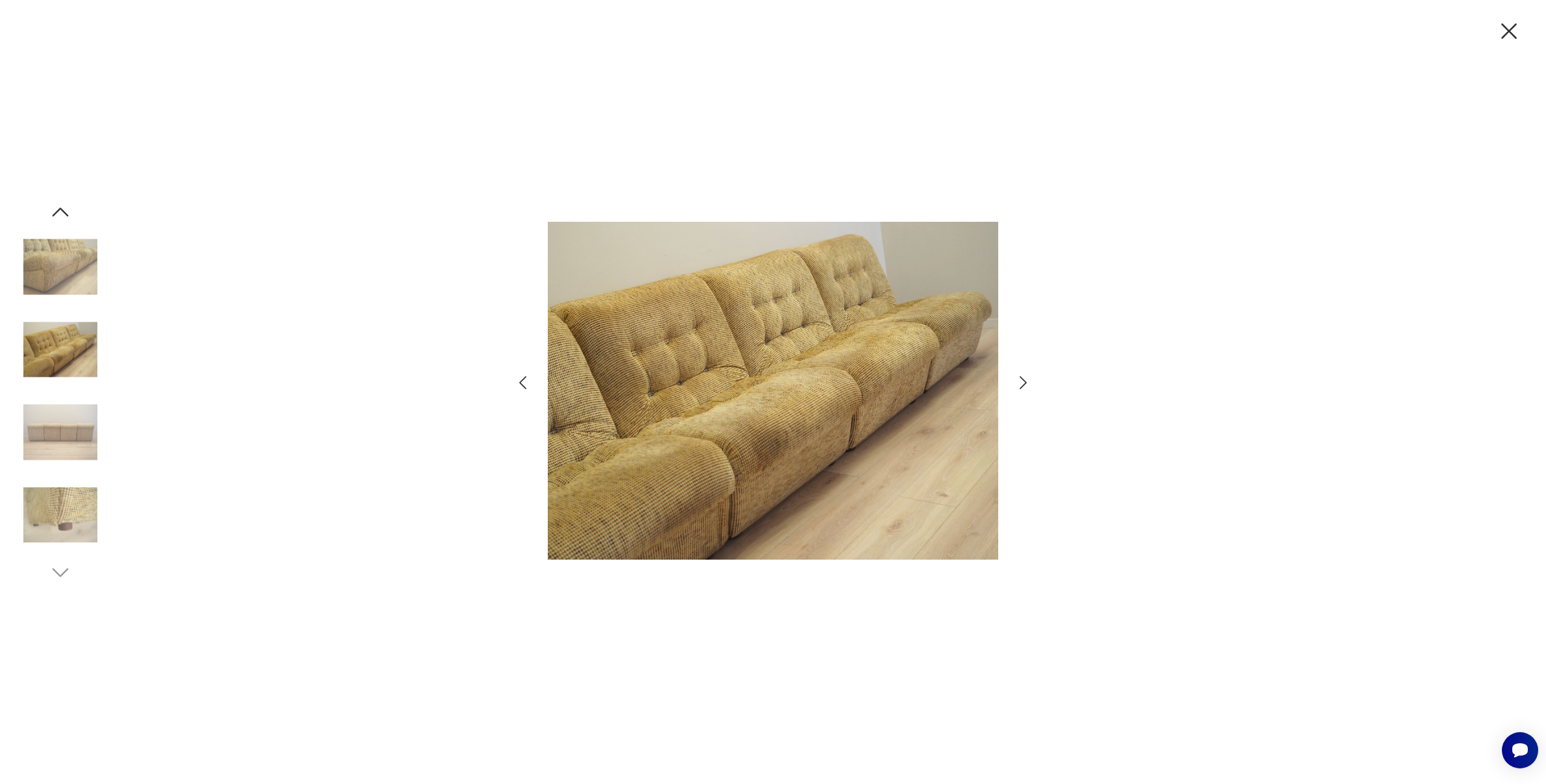
click at [519, 382] on icon "button" at bounding box center [522, 382] width 19 height 19
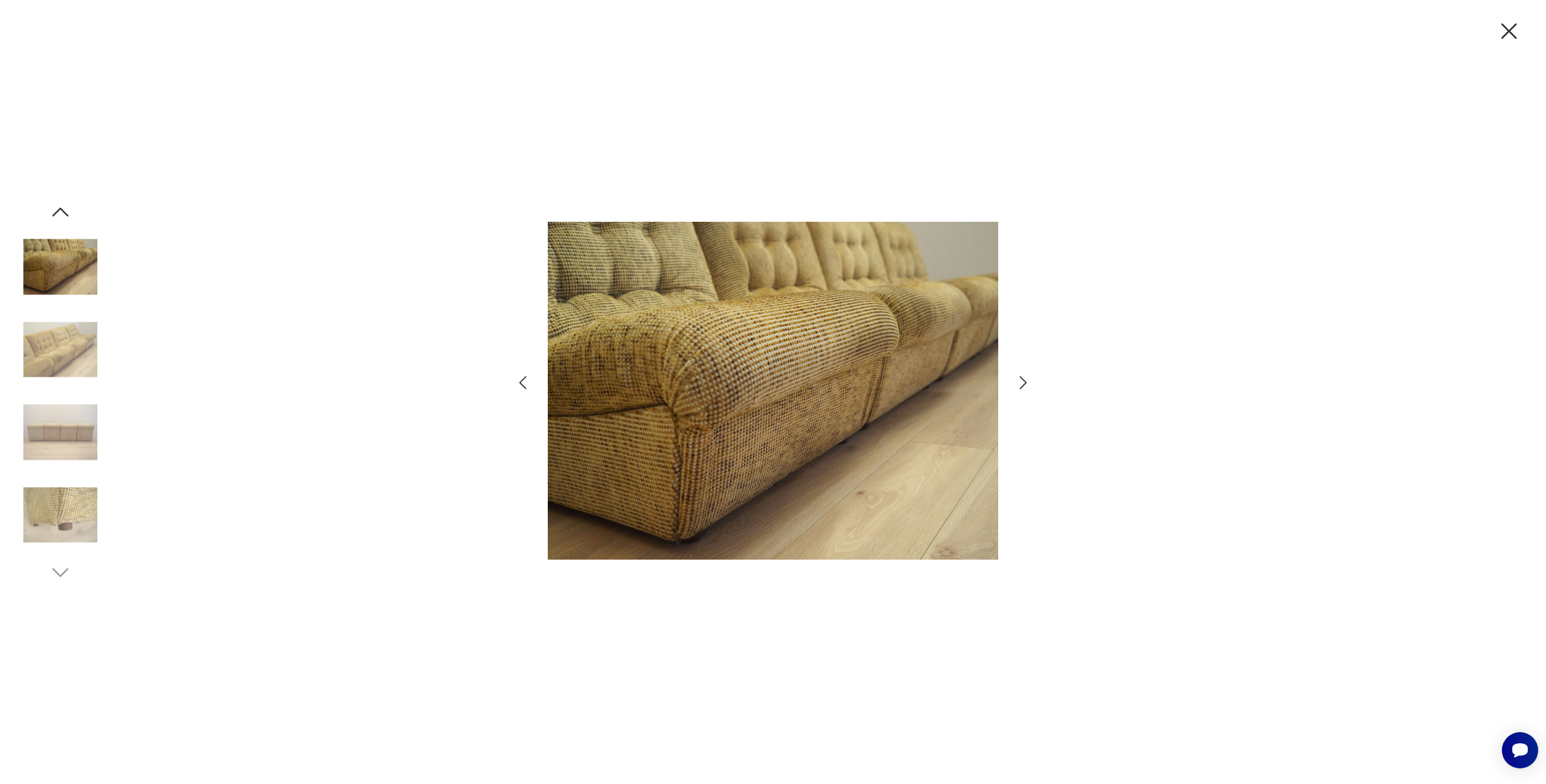
click at [519, 382] on icon "button" at bounding box center [522, 382] width 19 height 19
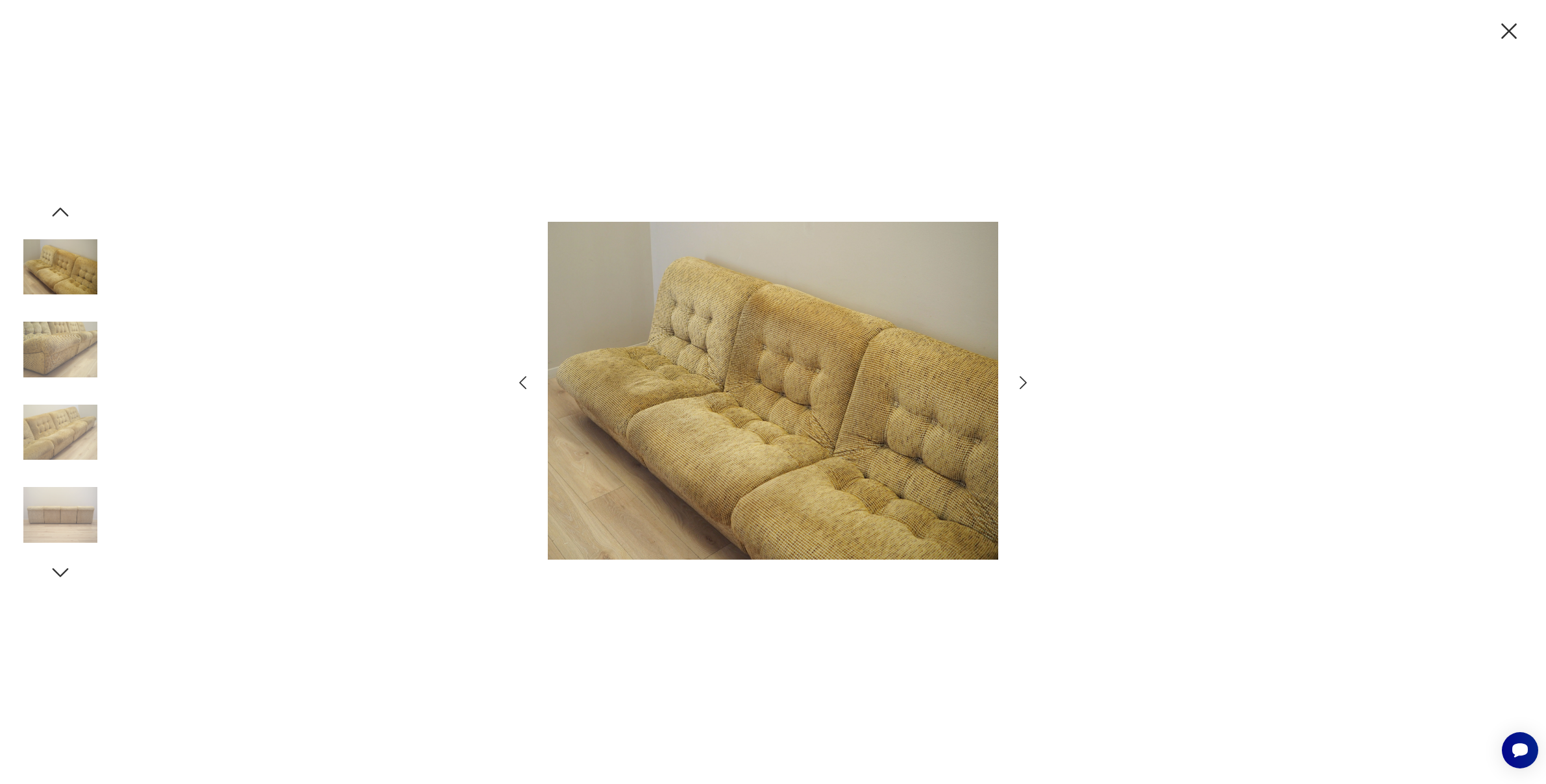
click at [1511, 30] on icon "button" at bounding box center [1510, 32] width 16 height 16
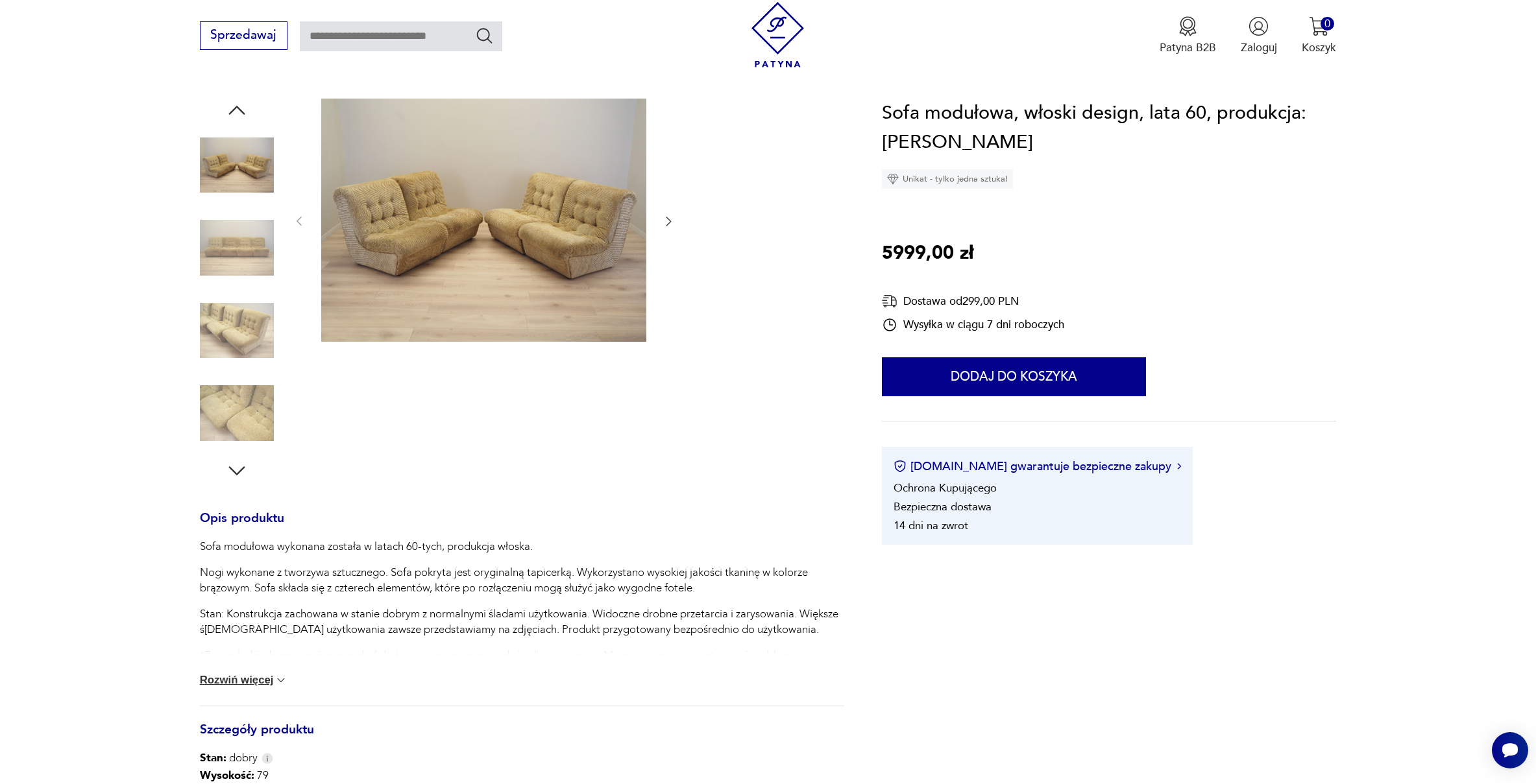
scroll to position [169, 0]
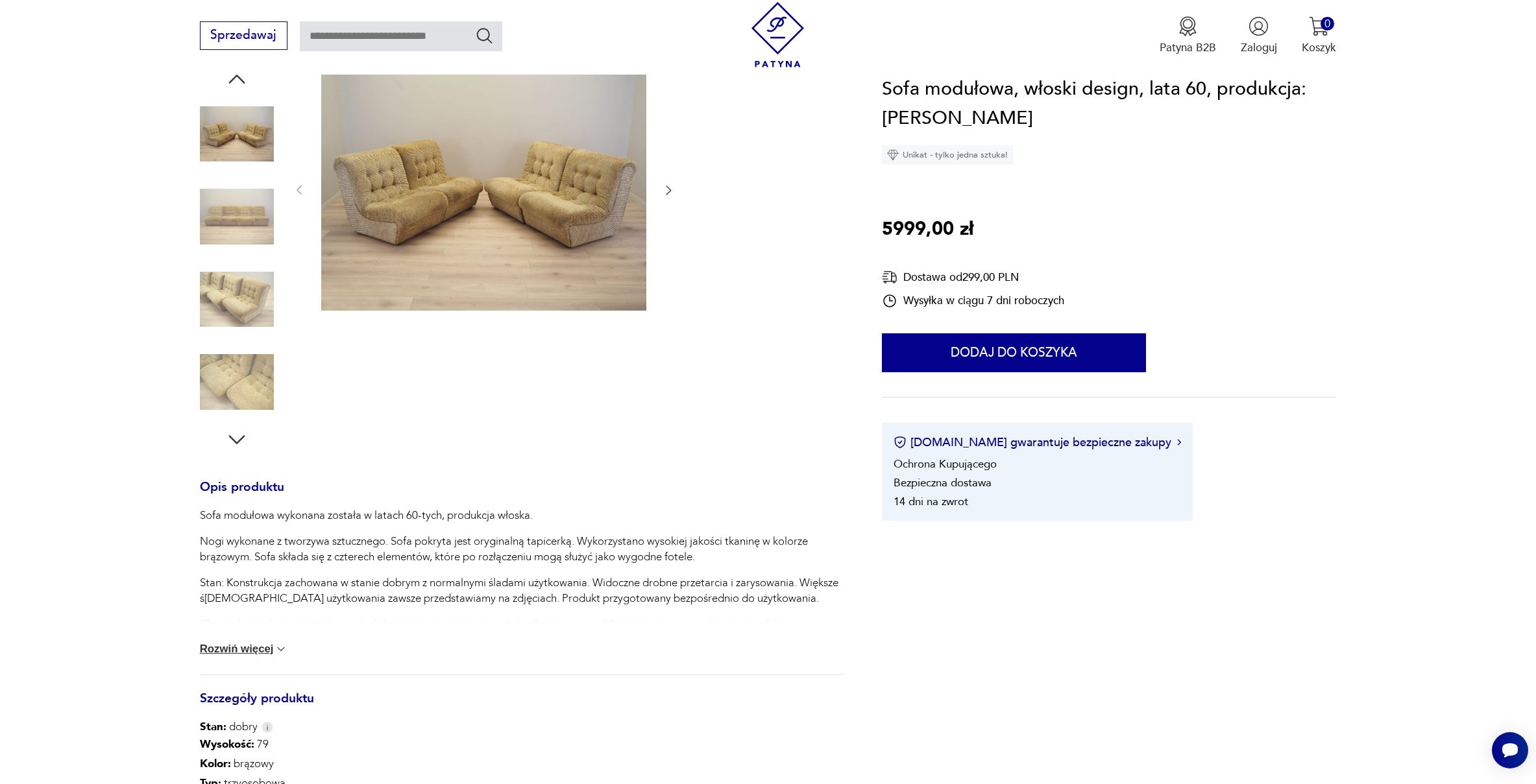
click at [244, 652] on button "Rozwiń więcej" at bounding box center [244, 649] width 89 height 13
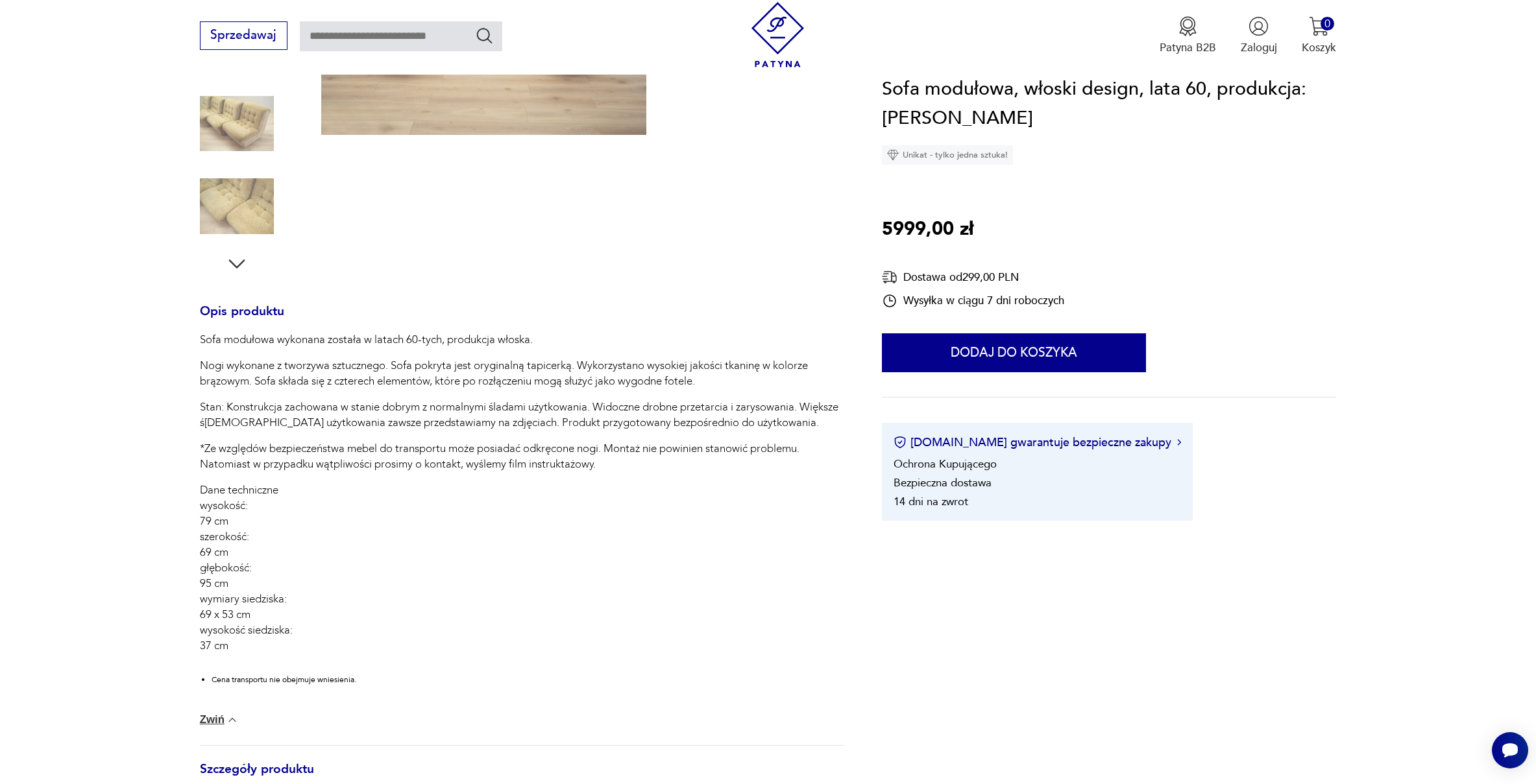
scroll to position [360, 0]
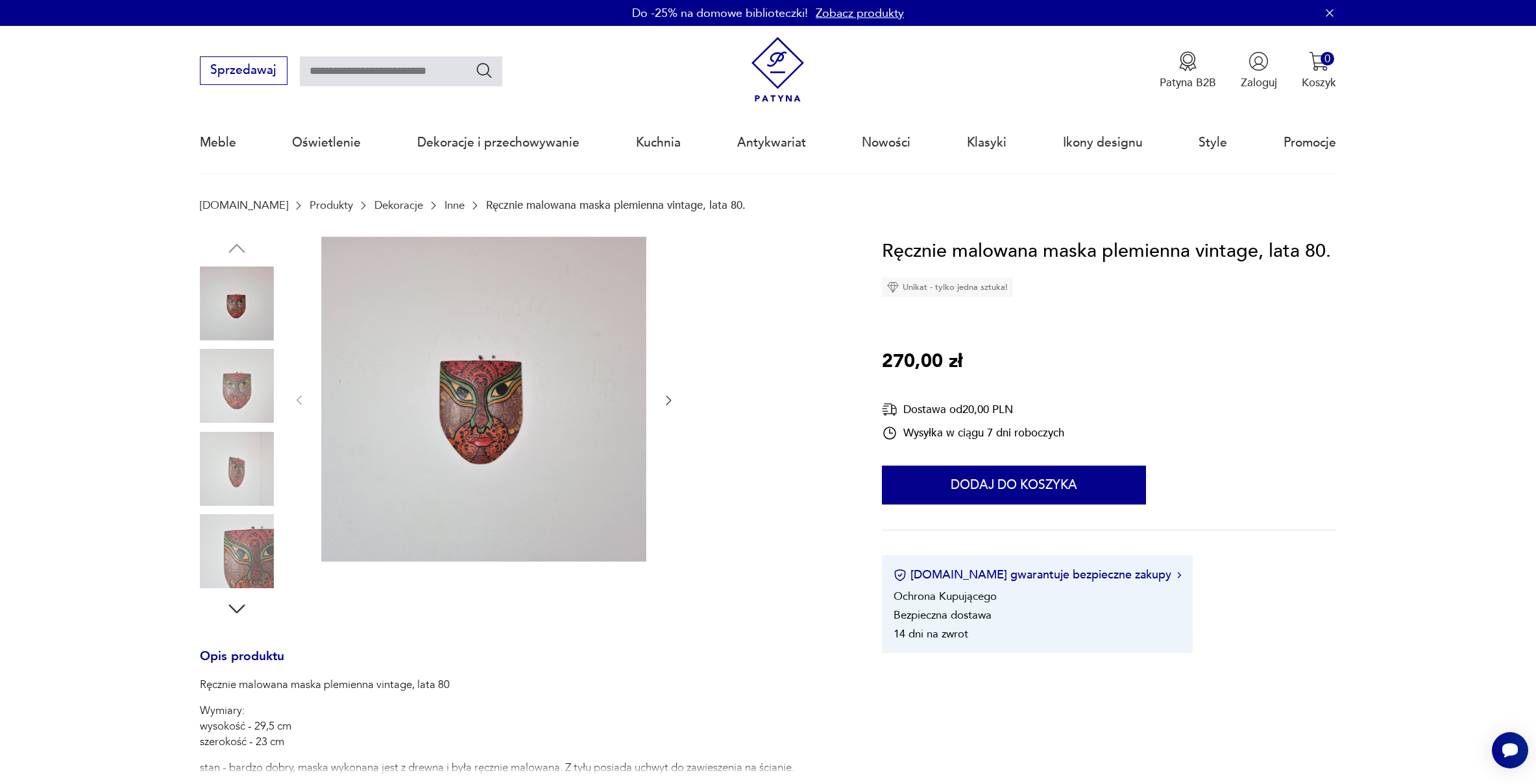
click at [670, 400] on icon "button" at bounding box center [668, 400] width 13 height 13
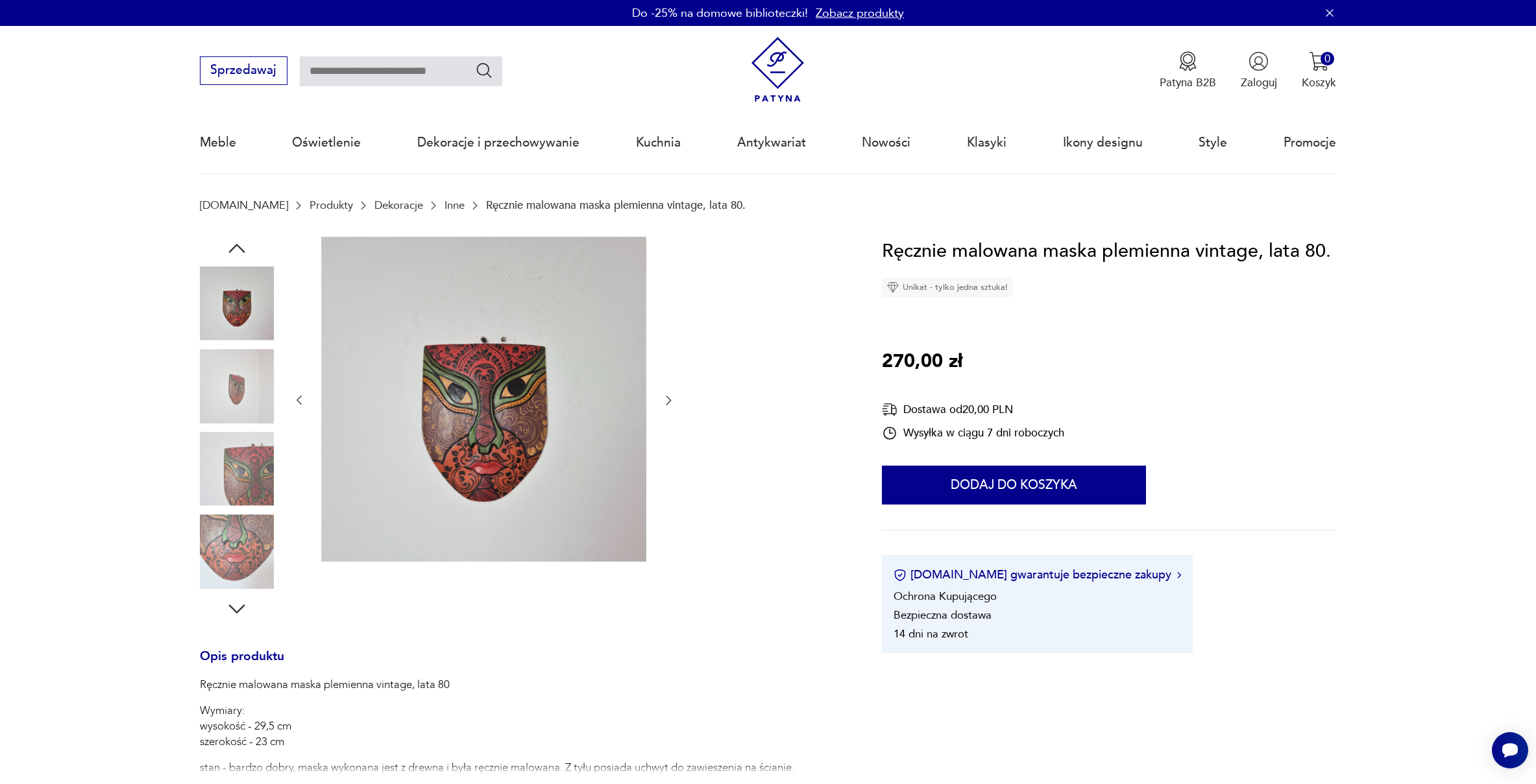
click at [670, 400] on icon "button" at bounding box center [668, 400] width 13 height 13
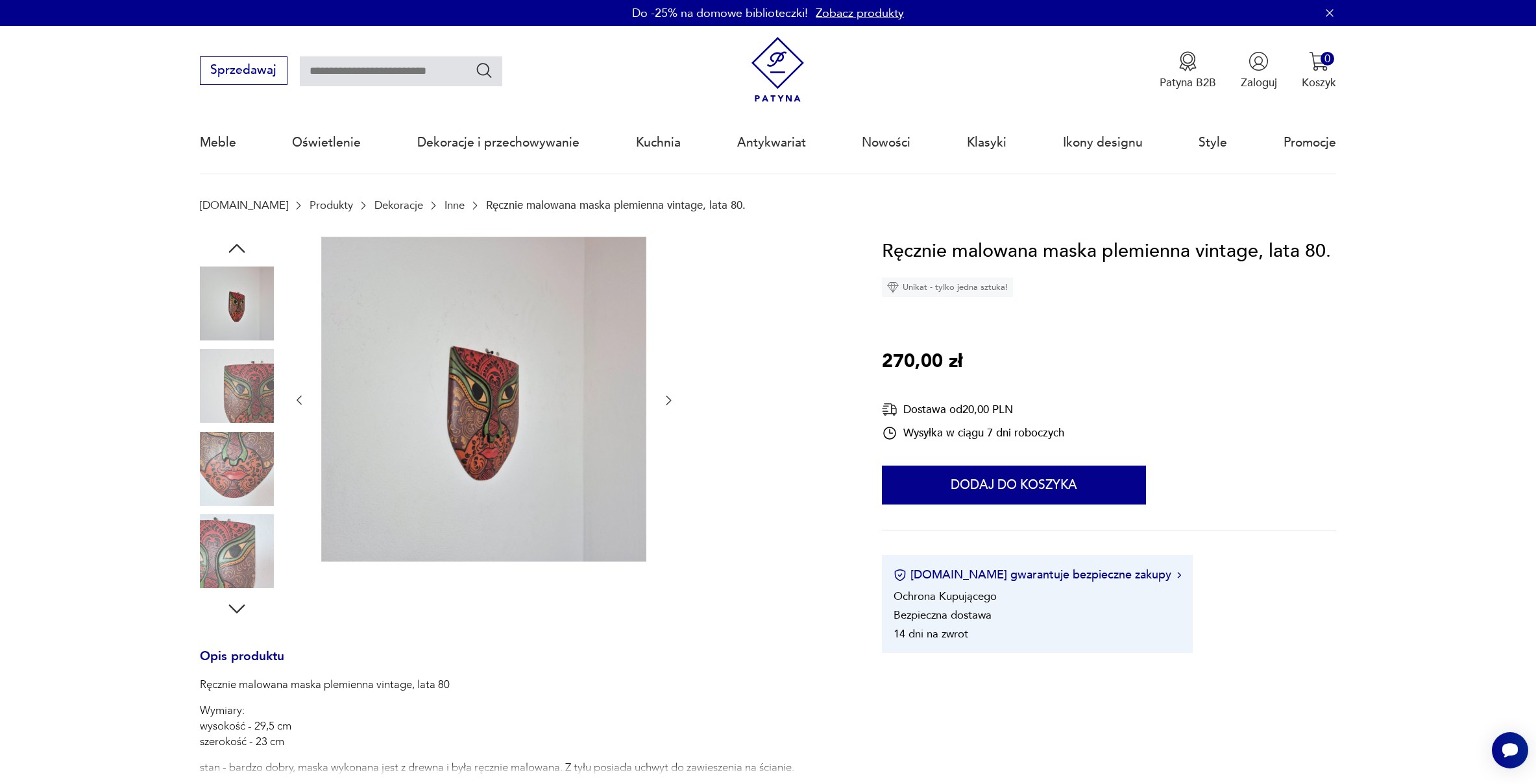
click at [670, 400] on icon "button" at bounding box center [668, 400] width 13 height 13
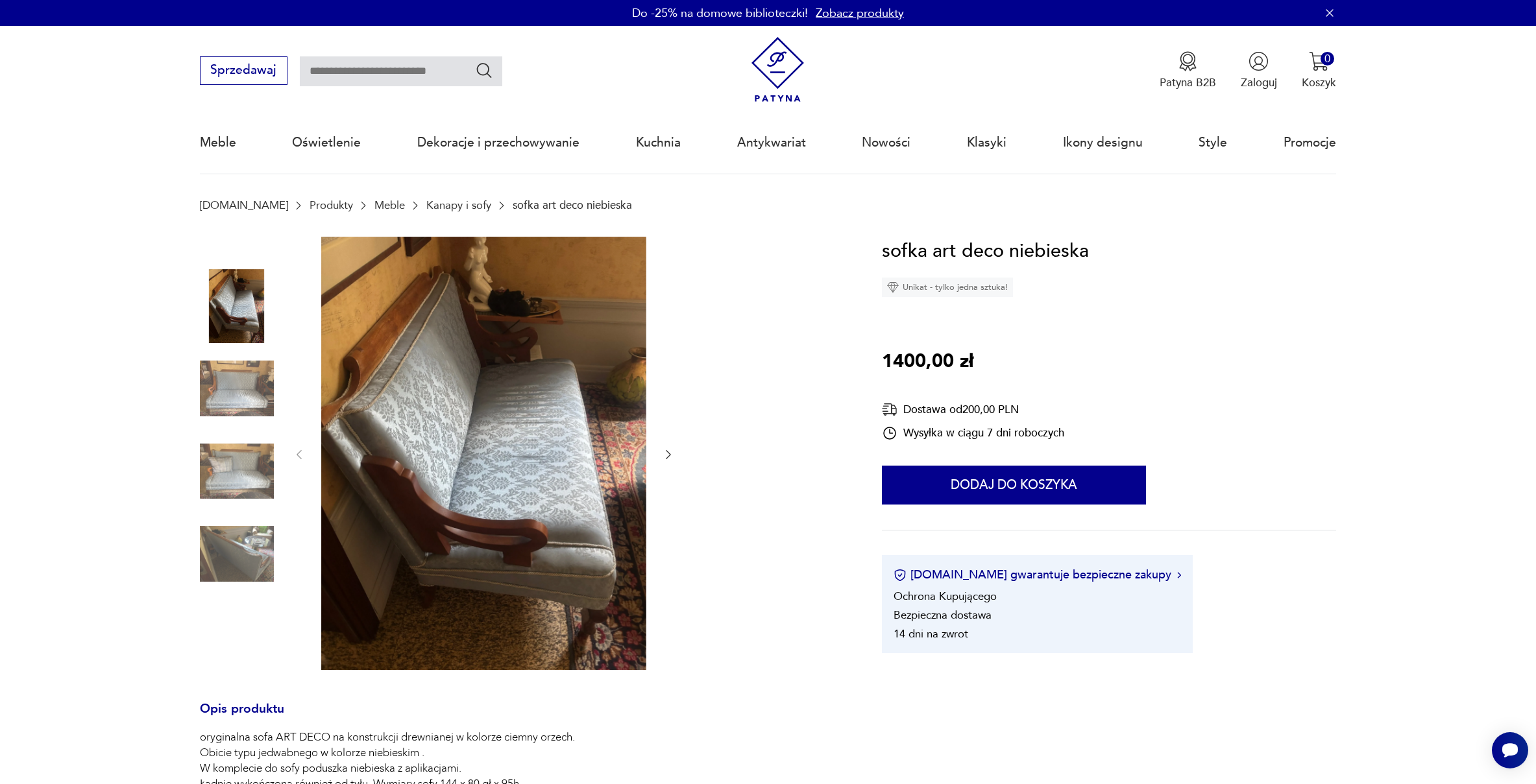
click at [668, 455] on icon "button" at bounding box center [668, 454] width 13 height 13
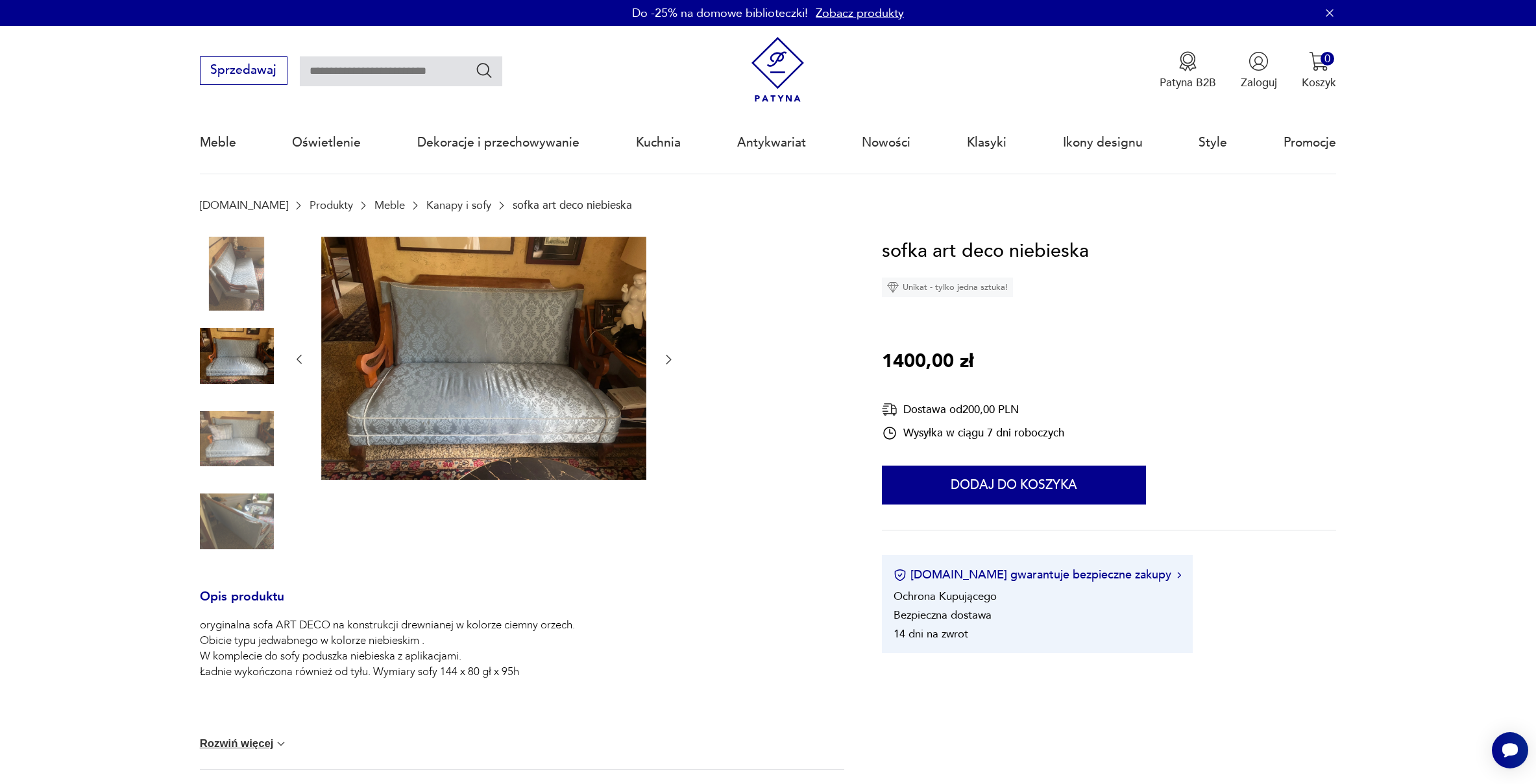
click at [670, 360] on icon "button" at bounding box center [668, 359] width 5 height 9
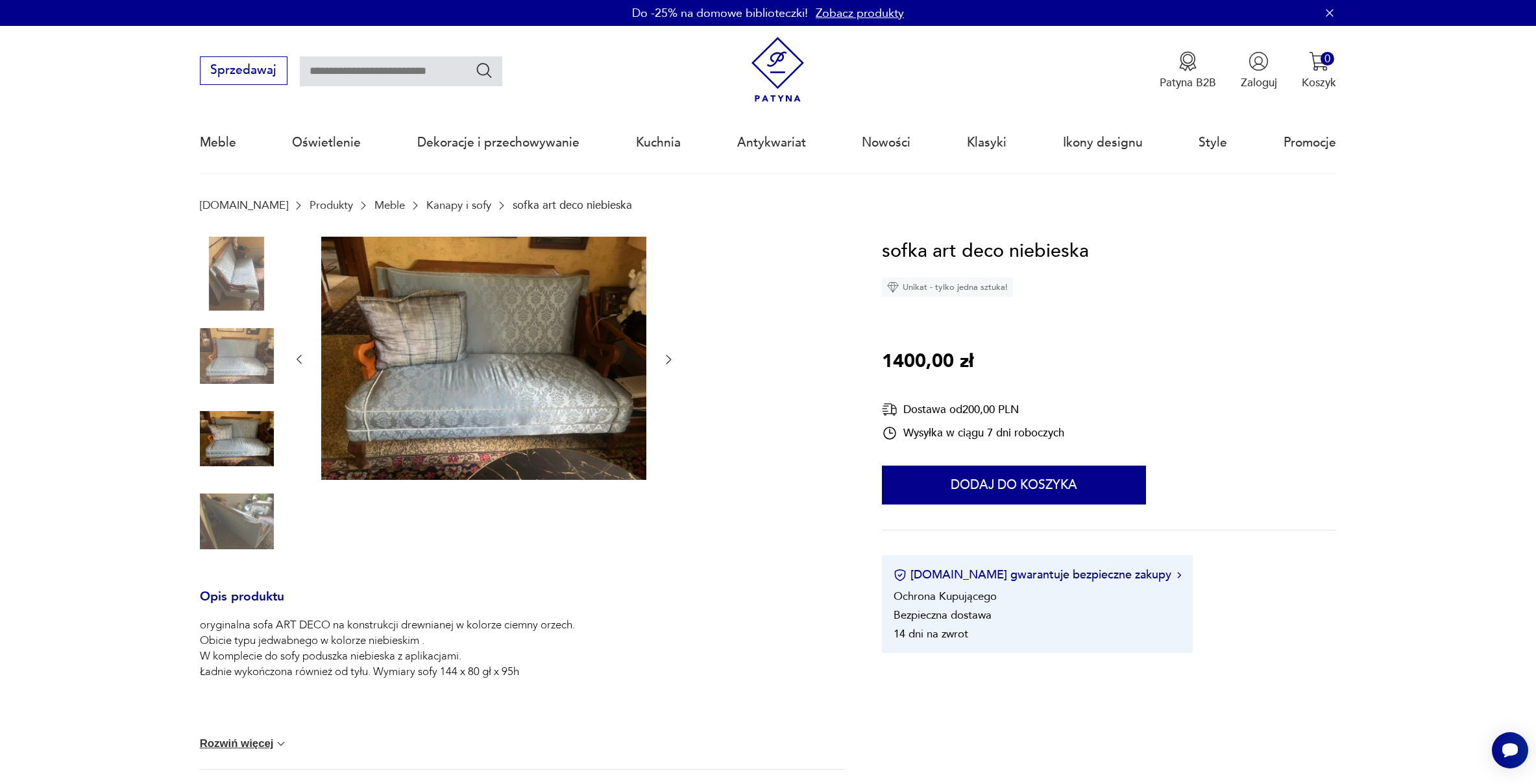
click at [670, 360] on icon "button" at bounding box center [668, 359] width 5 height 9
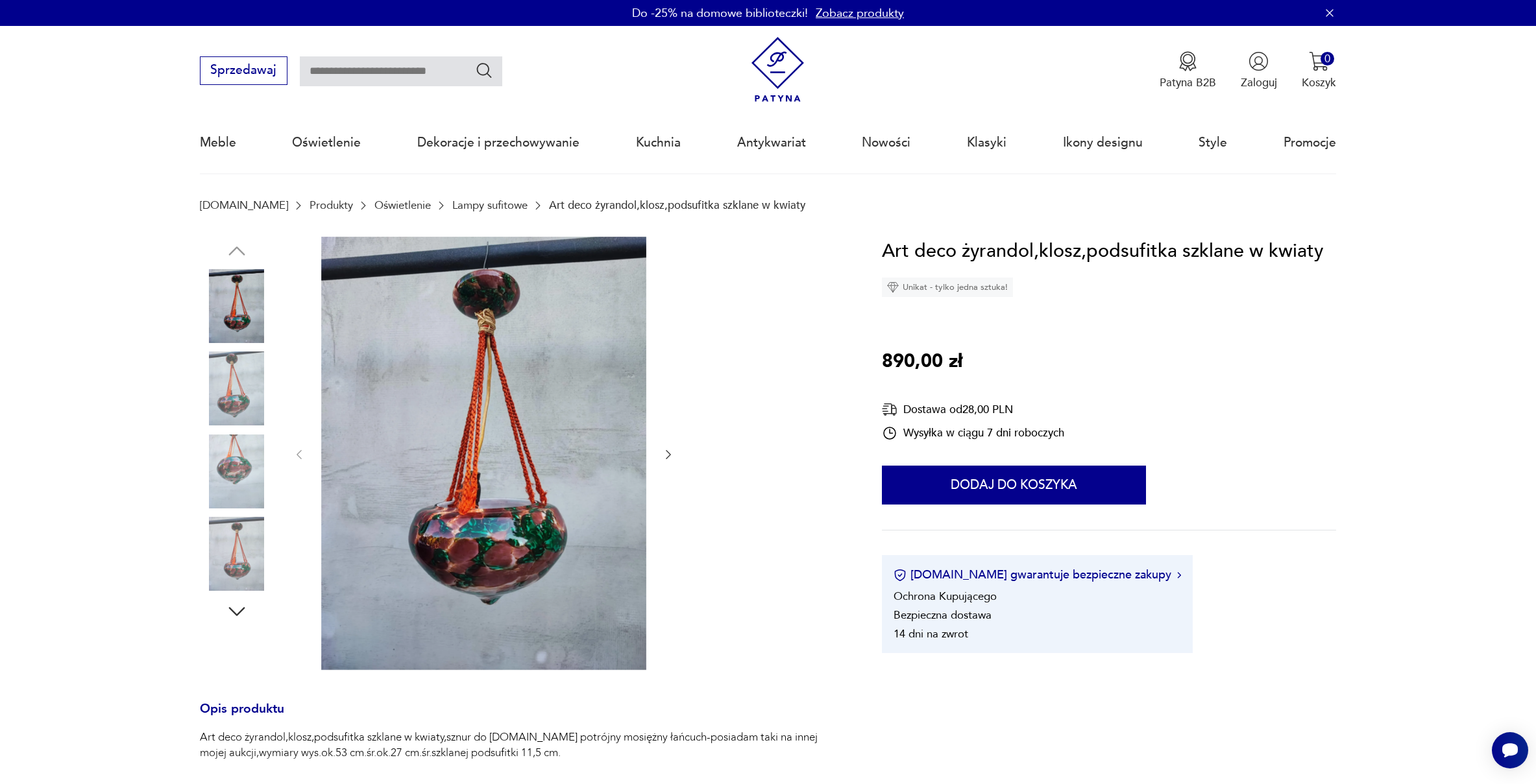
click at [665, 452] on icon "button" at bounding box center [668, 454] width 13 height 13
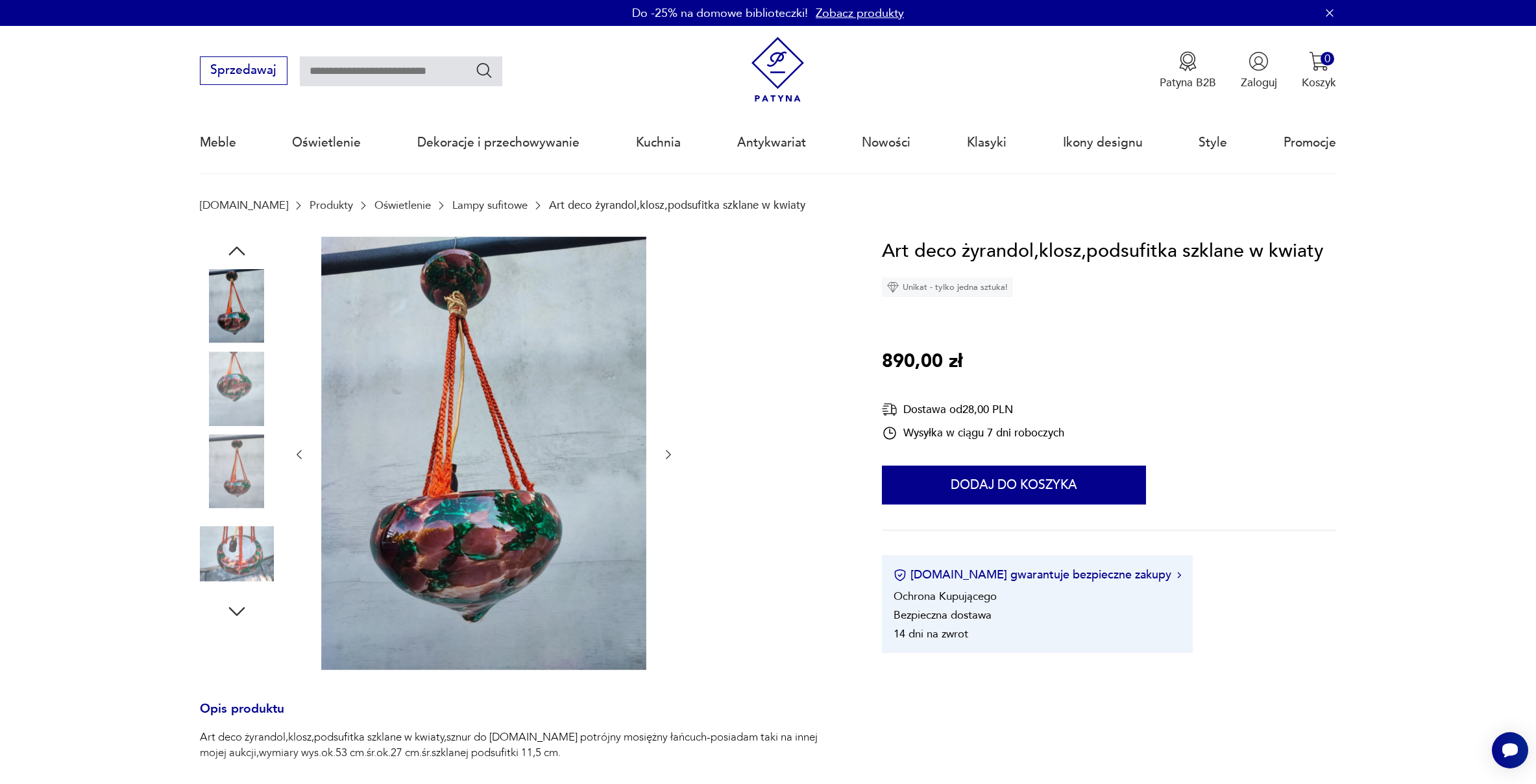
click at [665, 452] on icon "button" at bounding box center [668, 454] width 13 height 13
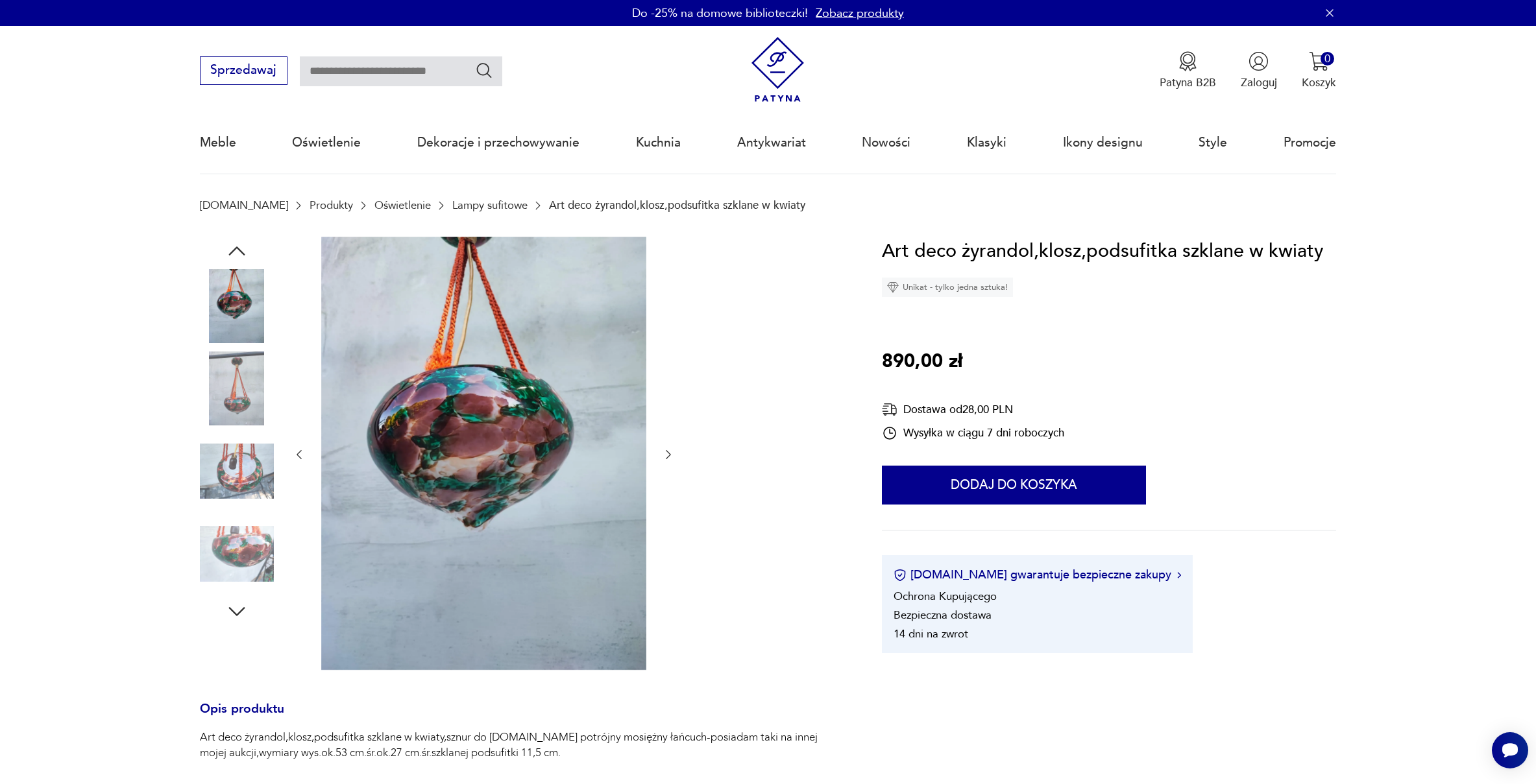
click at [665, 452] on icon "button" at bounding box center [668, 454] width 13 height 13
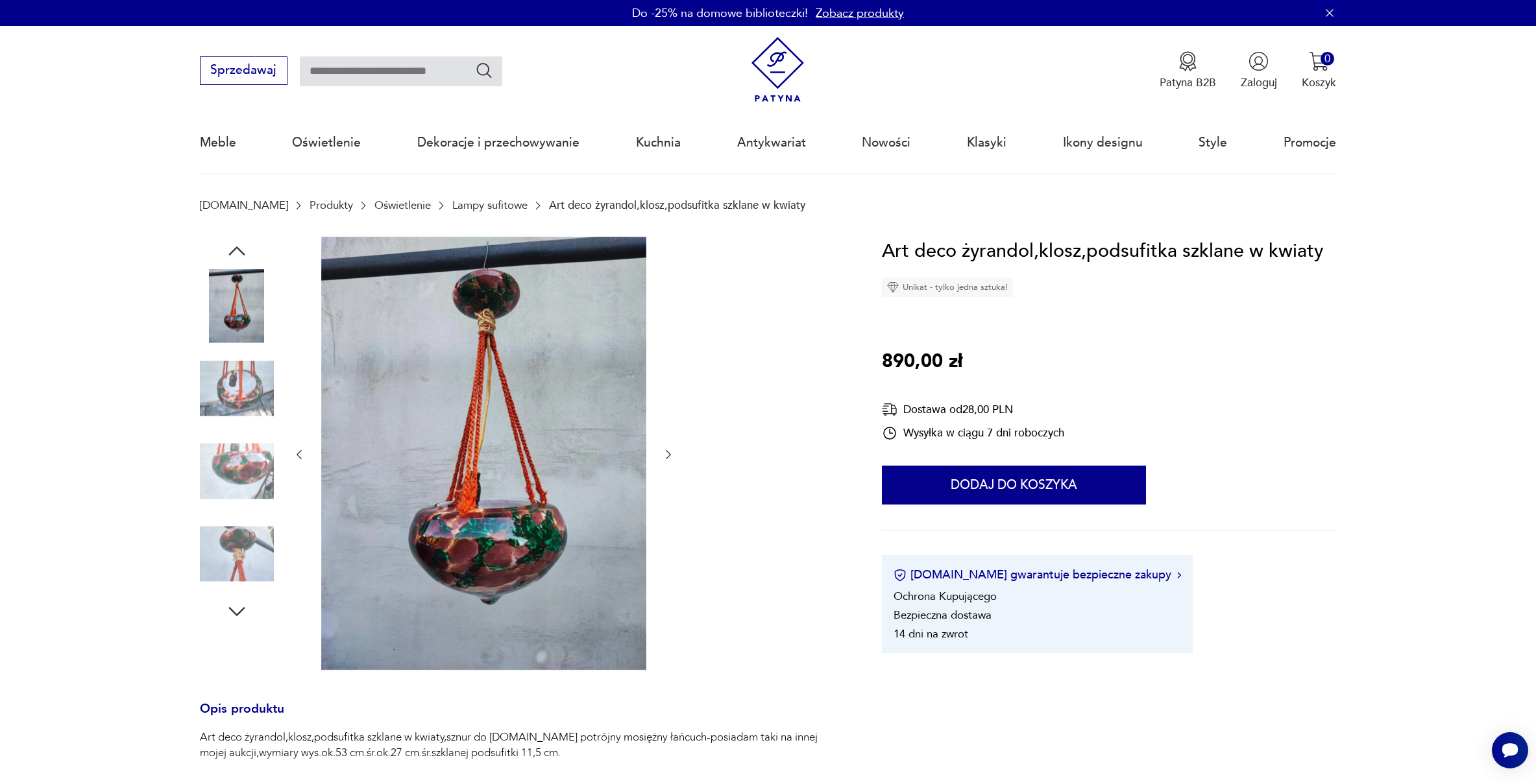
click at [665, 452] on icon "button" at bounding box center [668, 454] width 13 height 13
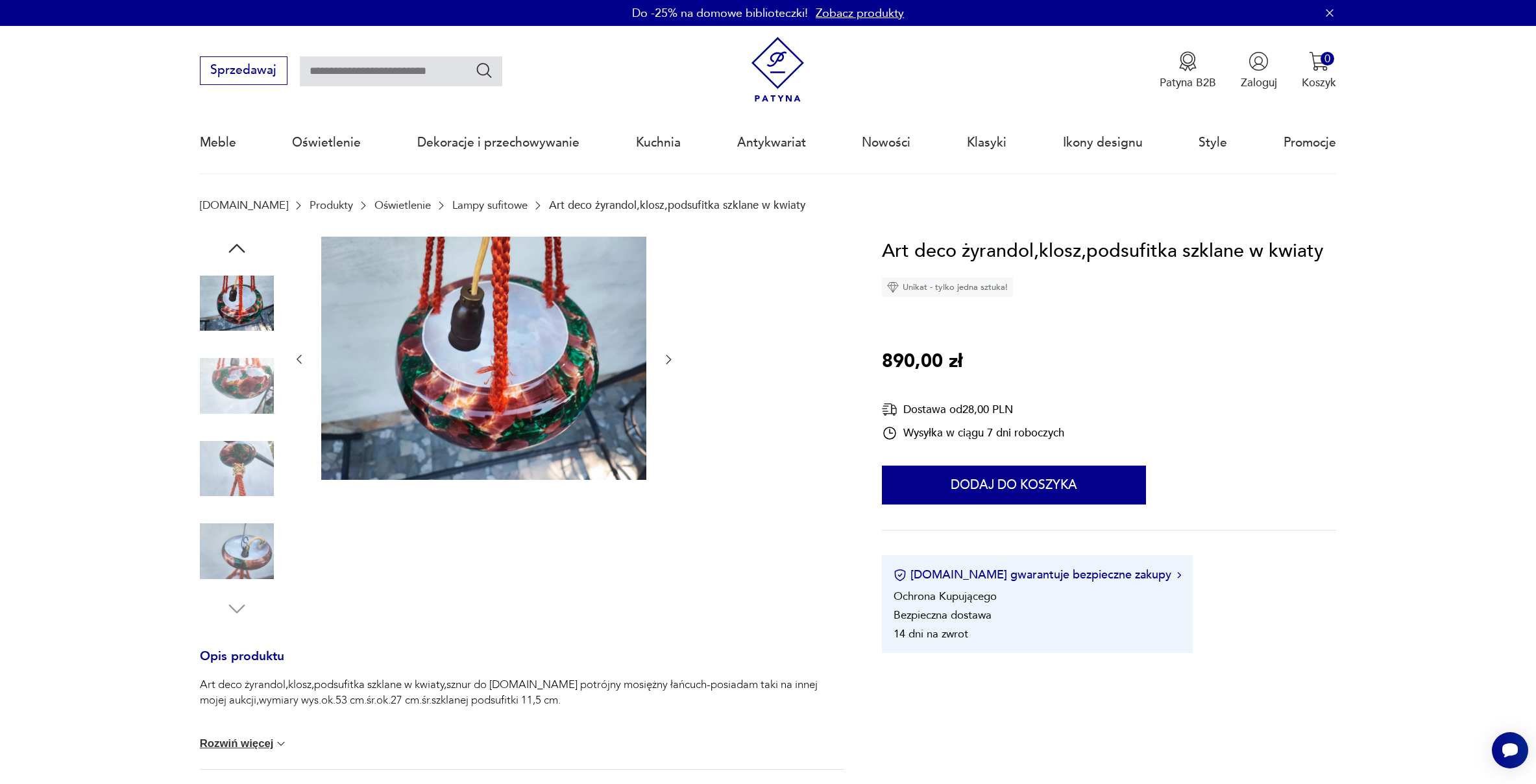
click at [666, 359] on icon "button" at bounding box center [668, 359] width 13 height 13
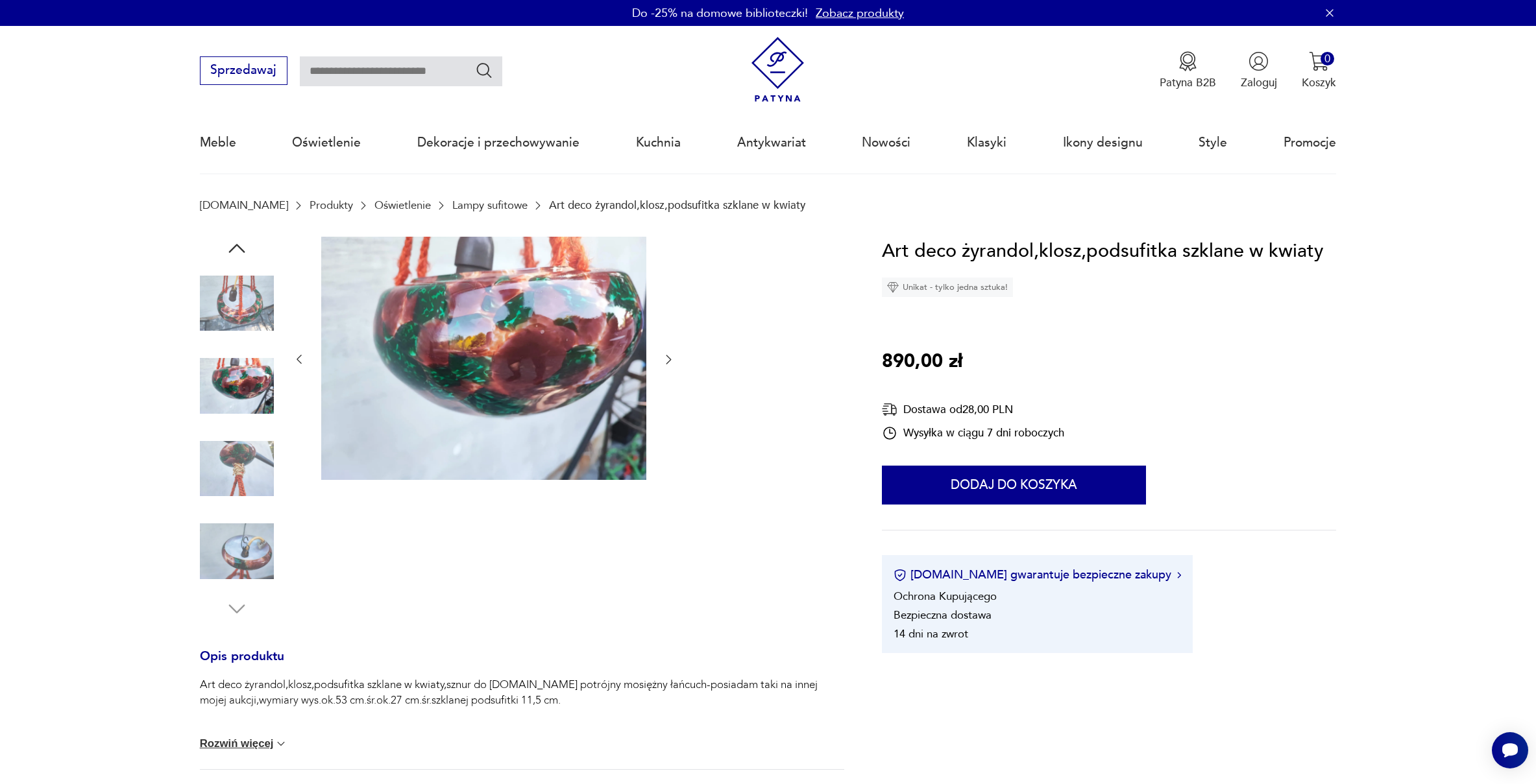
click at [666, 359] on icon "button" at bounding box center [668, 359] width 13 height 13
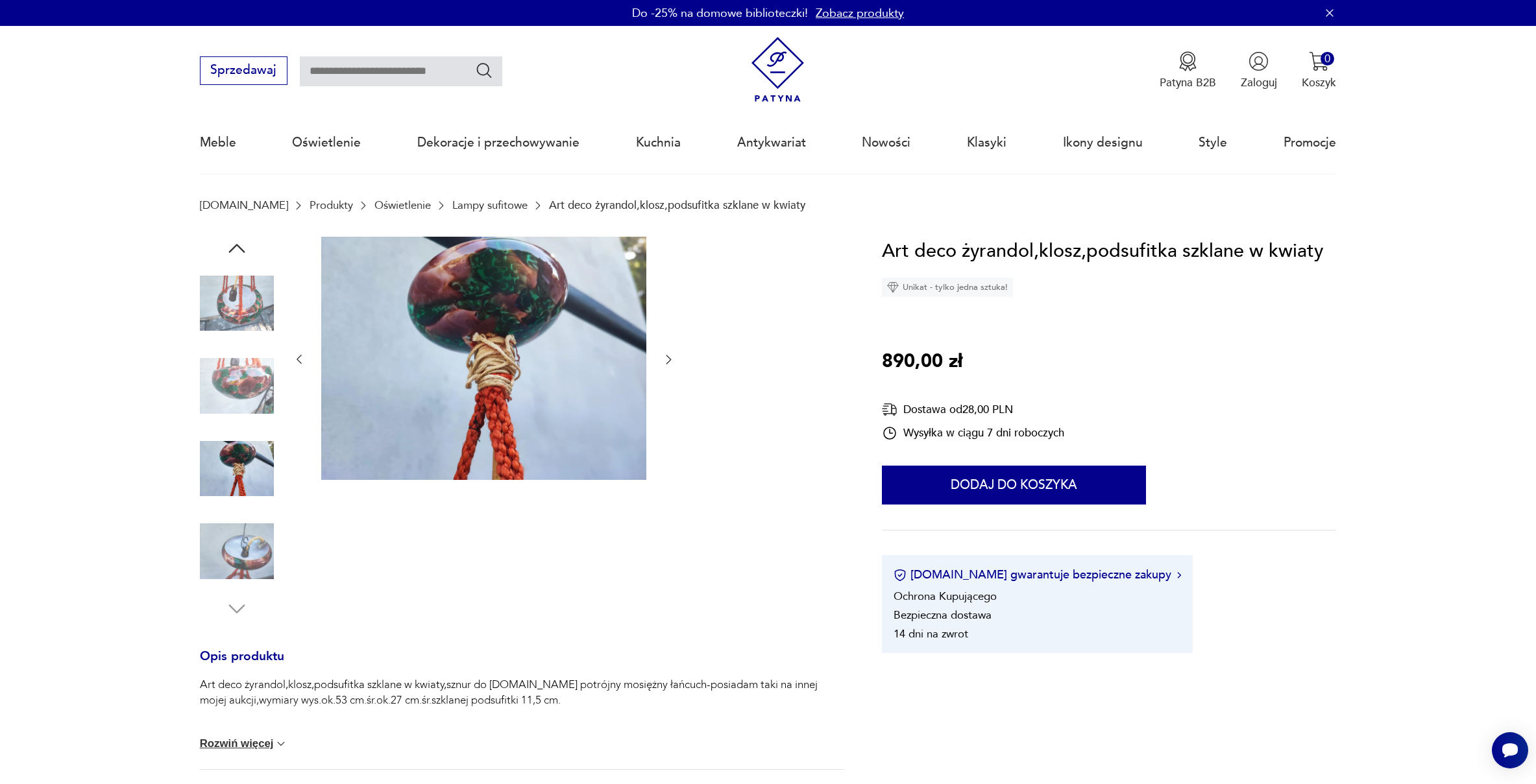
click at [670, 360] on icon "button" at bounding box center [668, 359] width 13 height 13
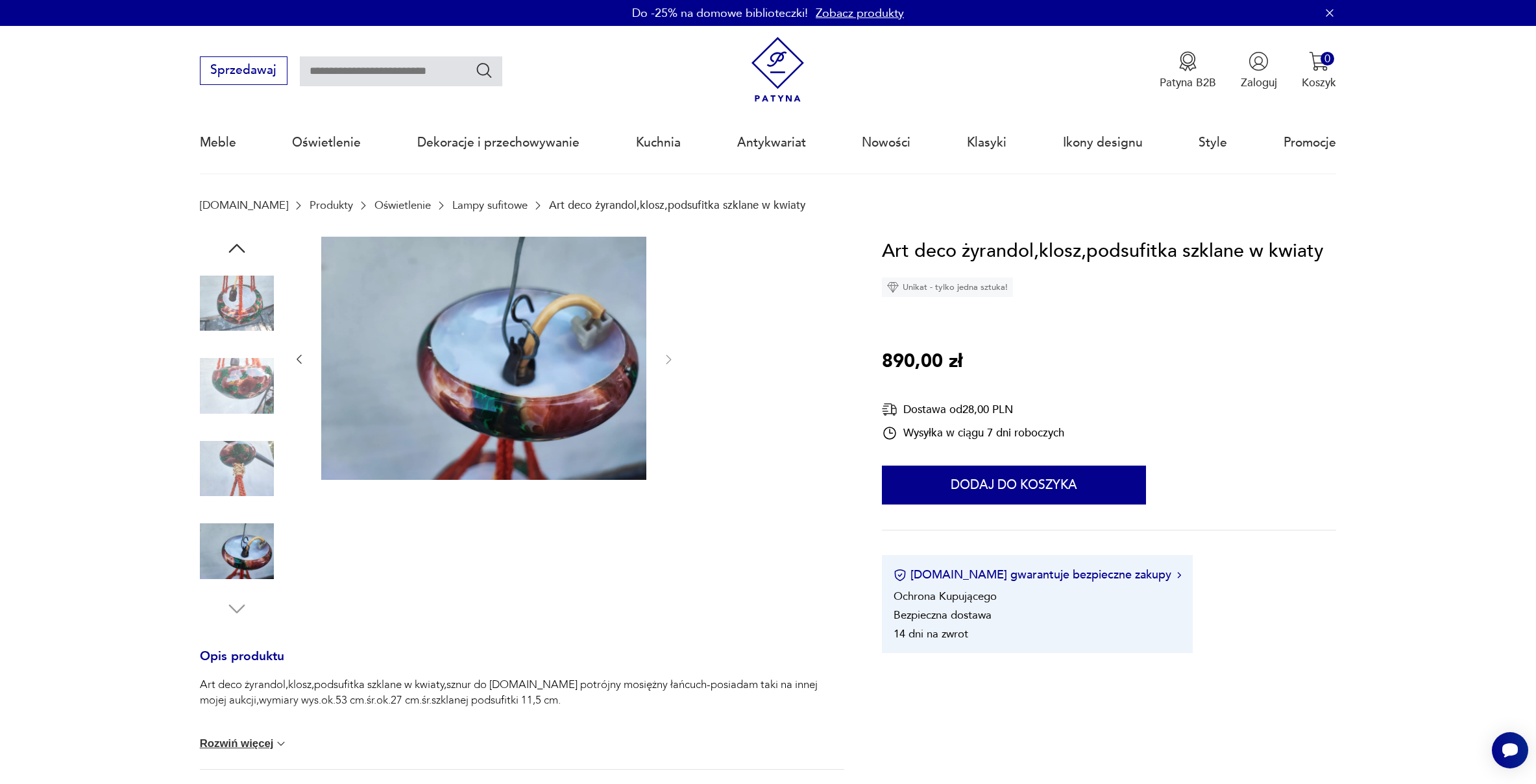
click at [296, 360] on icon "button" at bounding box center [299, 359] width 13 height 13
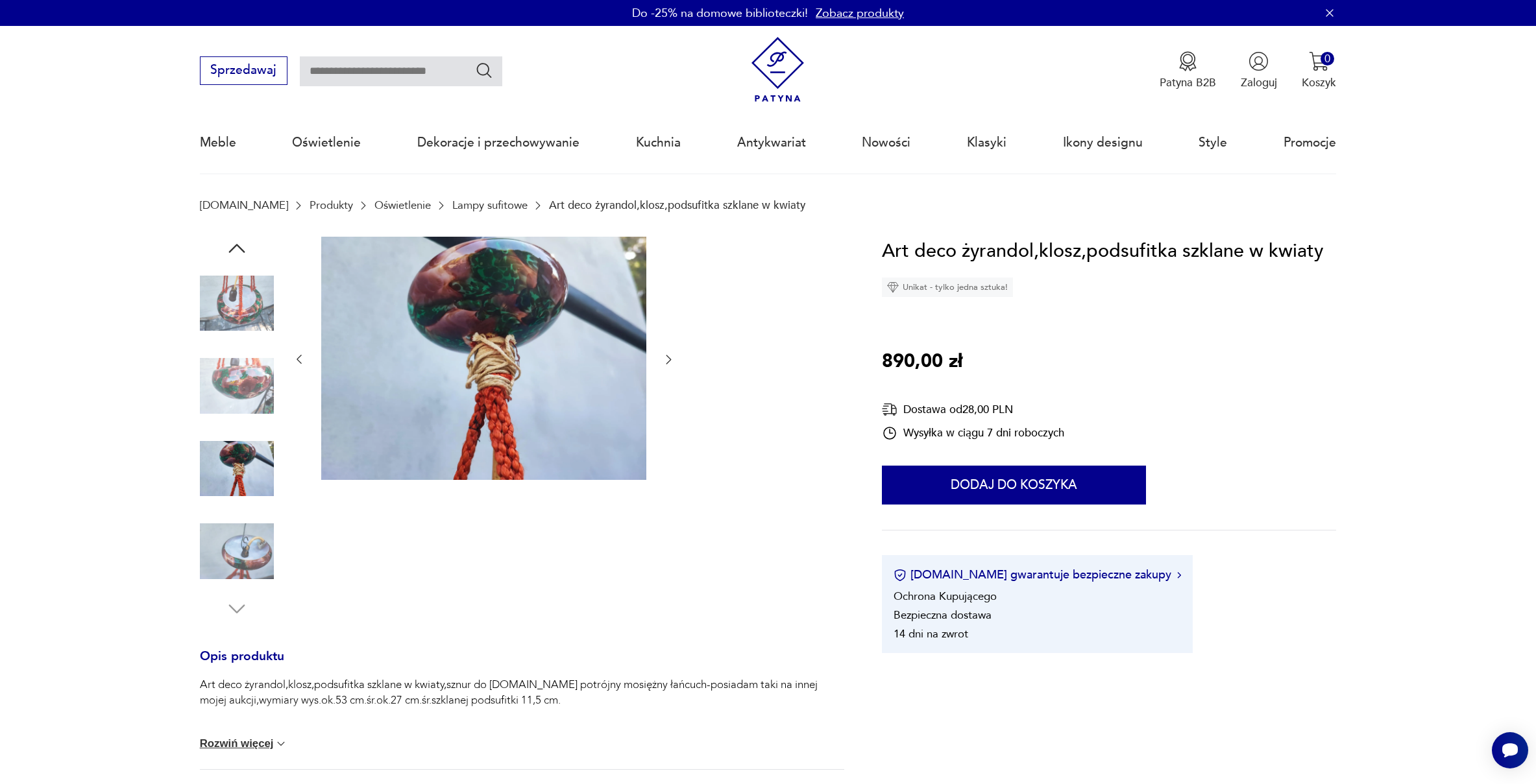
click at [296, 360] on icon "button" at bounding box center [299, 359] width 13 height 13
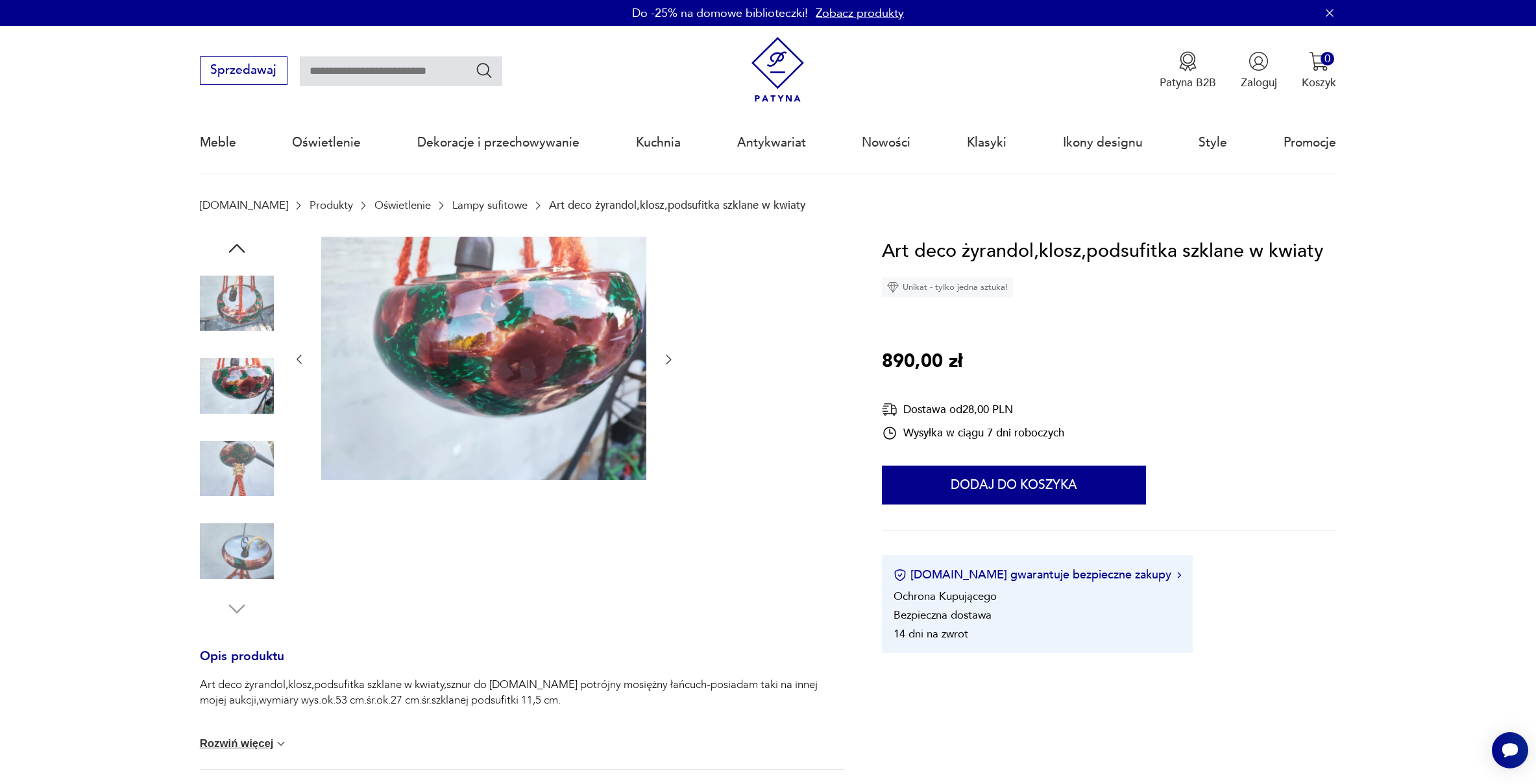
click at [296, 360] on icon "button" at bounding box center [299, 359] width 13 height 13
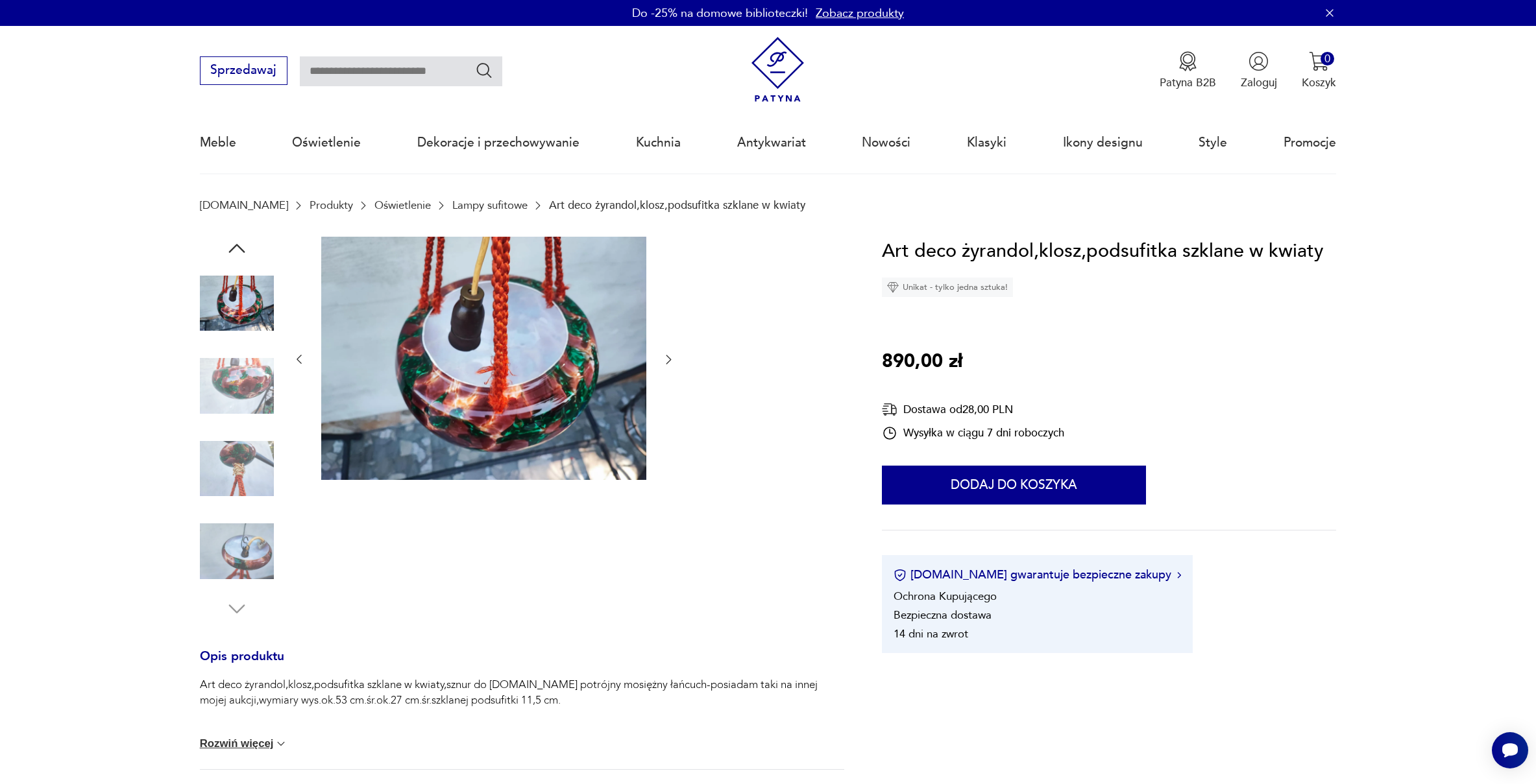
click at [296, 360] on icon "button" at bounding box center [299, 359] width 13 height 13
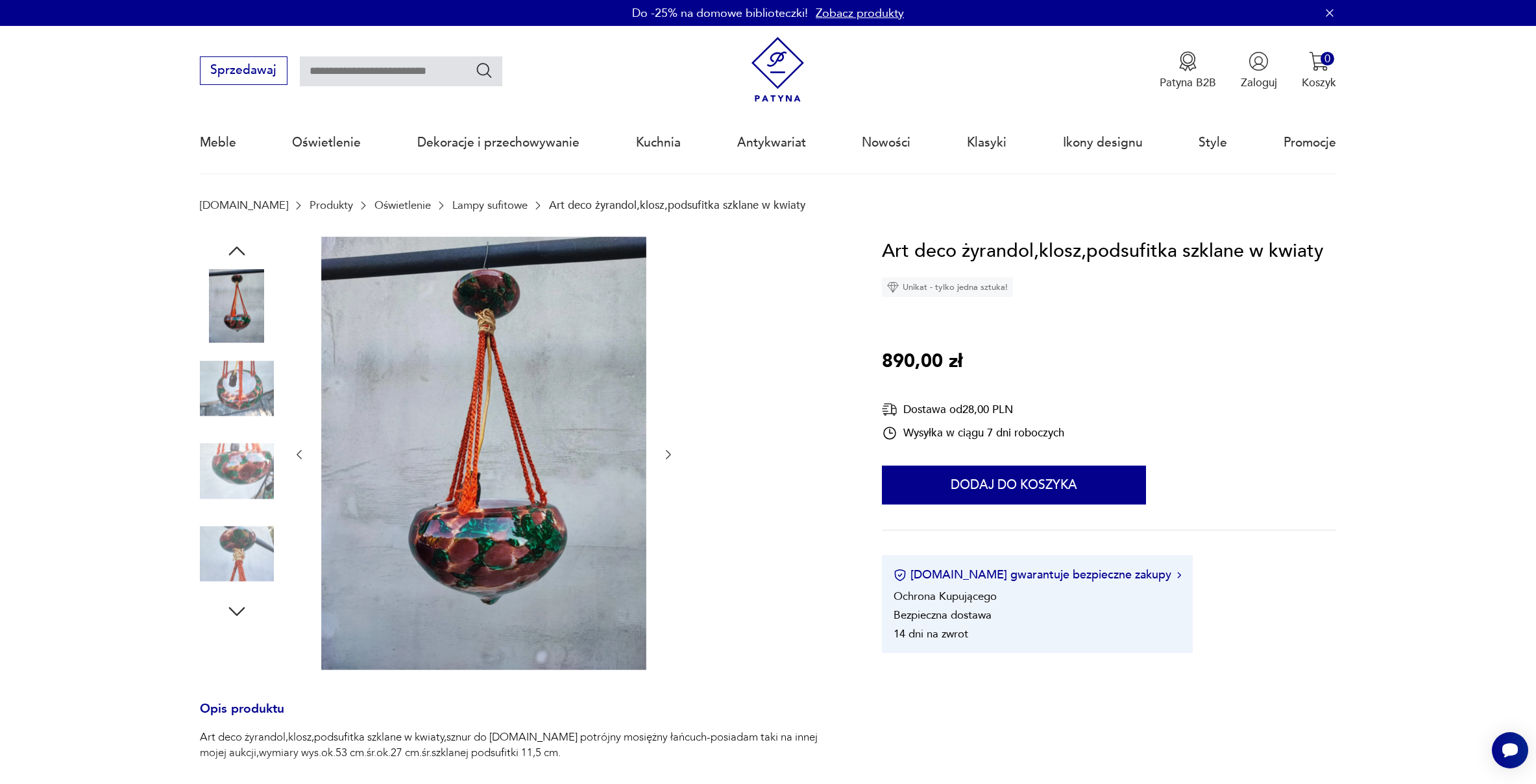
click at [668, 457] on icon "button" at bounding box center [668, 454] width 5 height 9
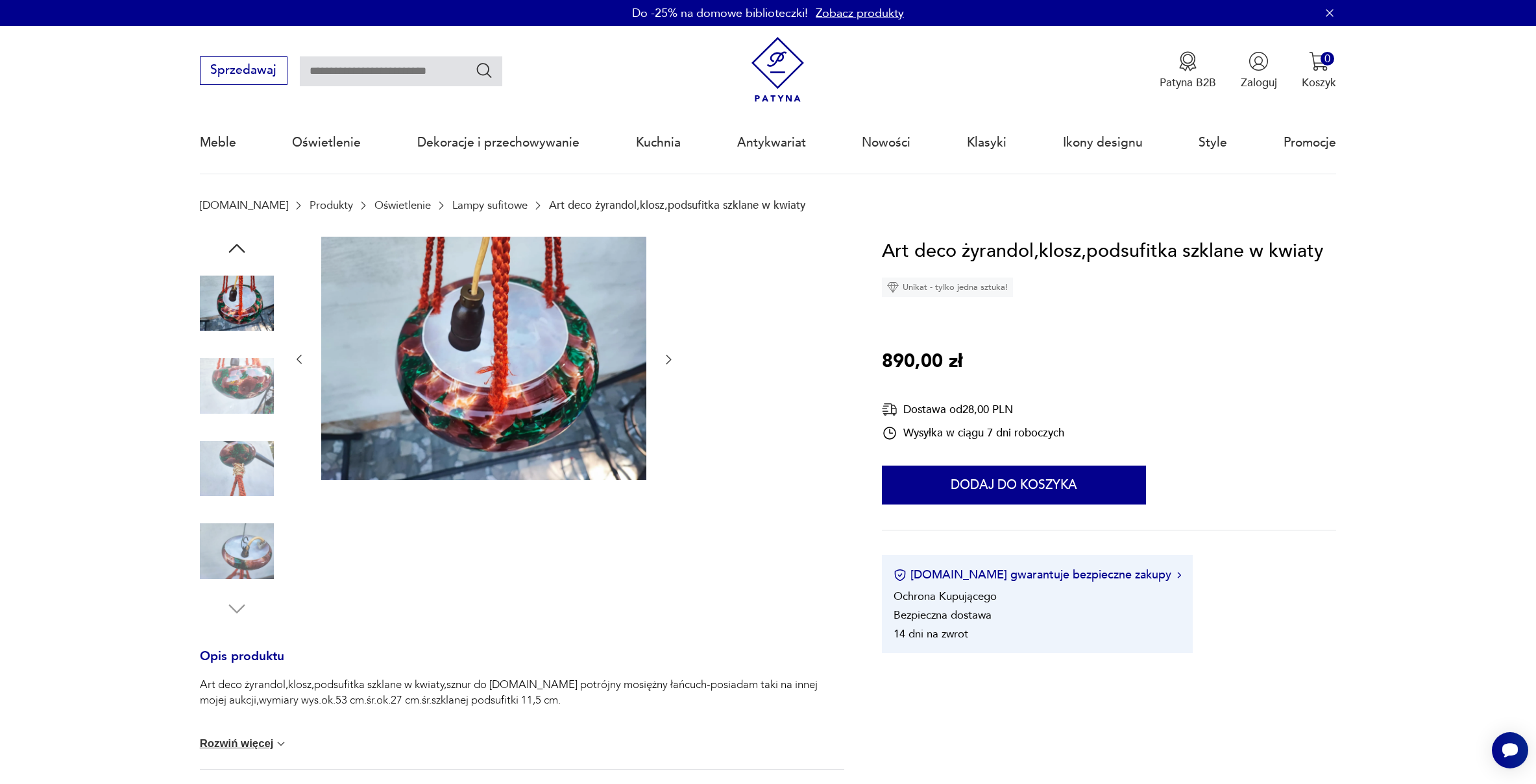
click at [666, 356] on icon "button" at bounding box center [668, 359] width 5 height 9
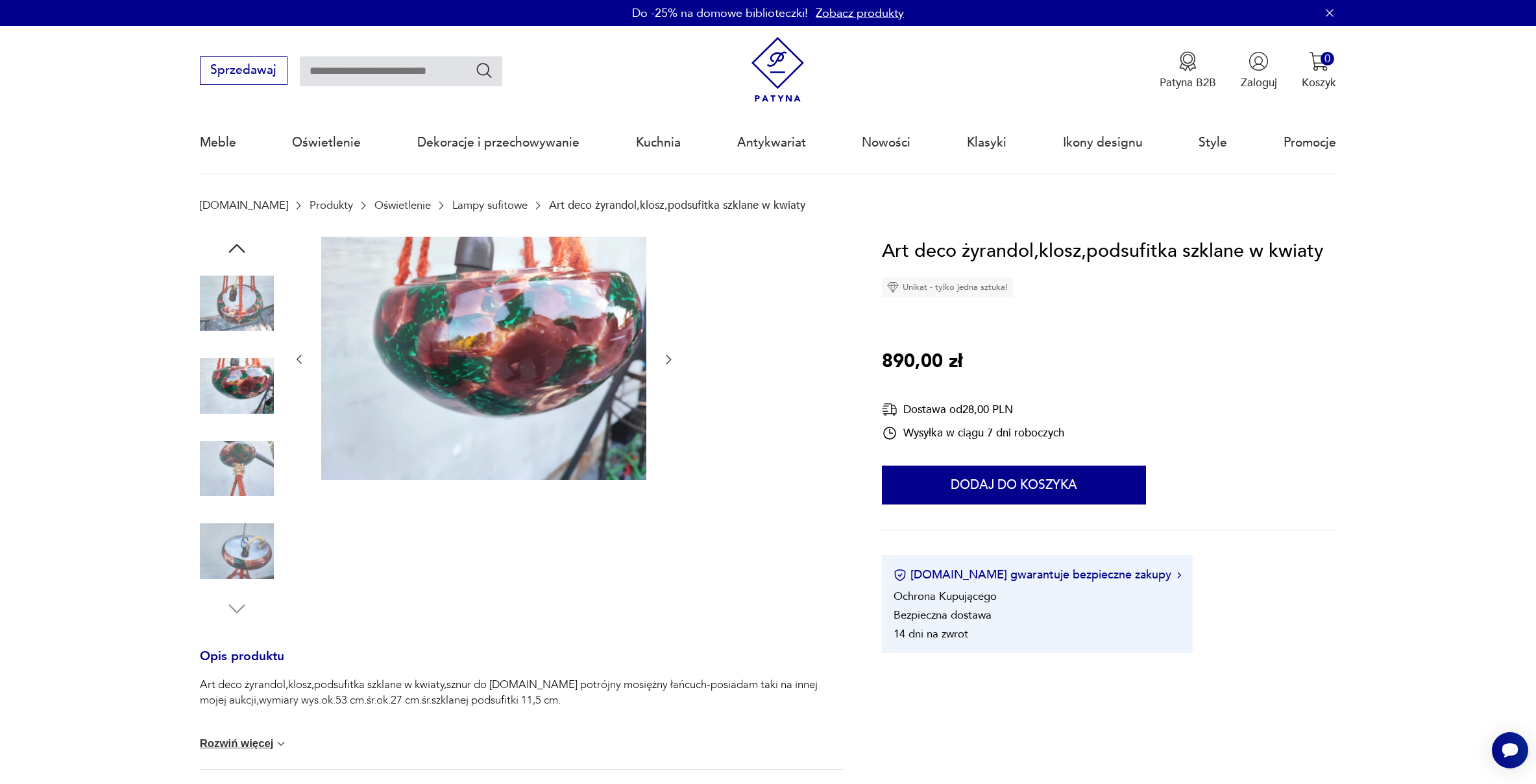
click at [666, 356] on icon "button" at bounding box center [668, 359] width 5 height 9
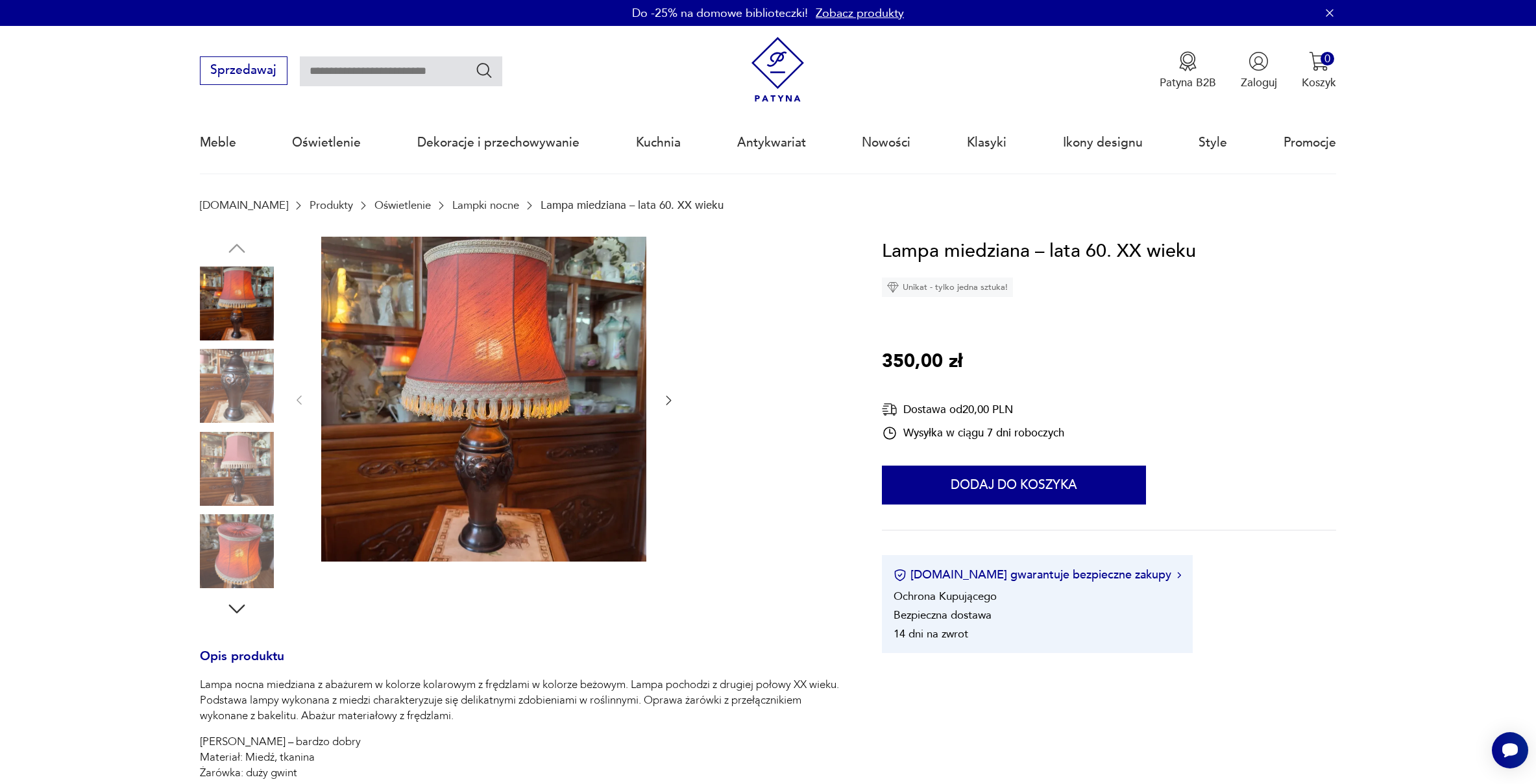
click at [666, 400] on icon "button" at bounding box center [668, 400] width 13 height 13
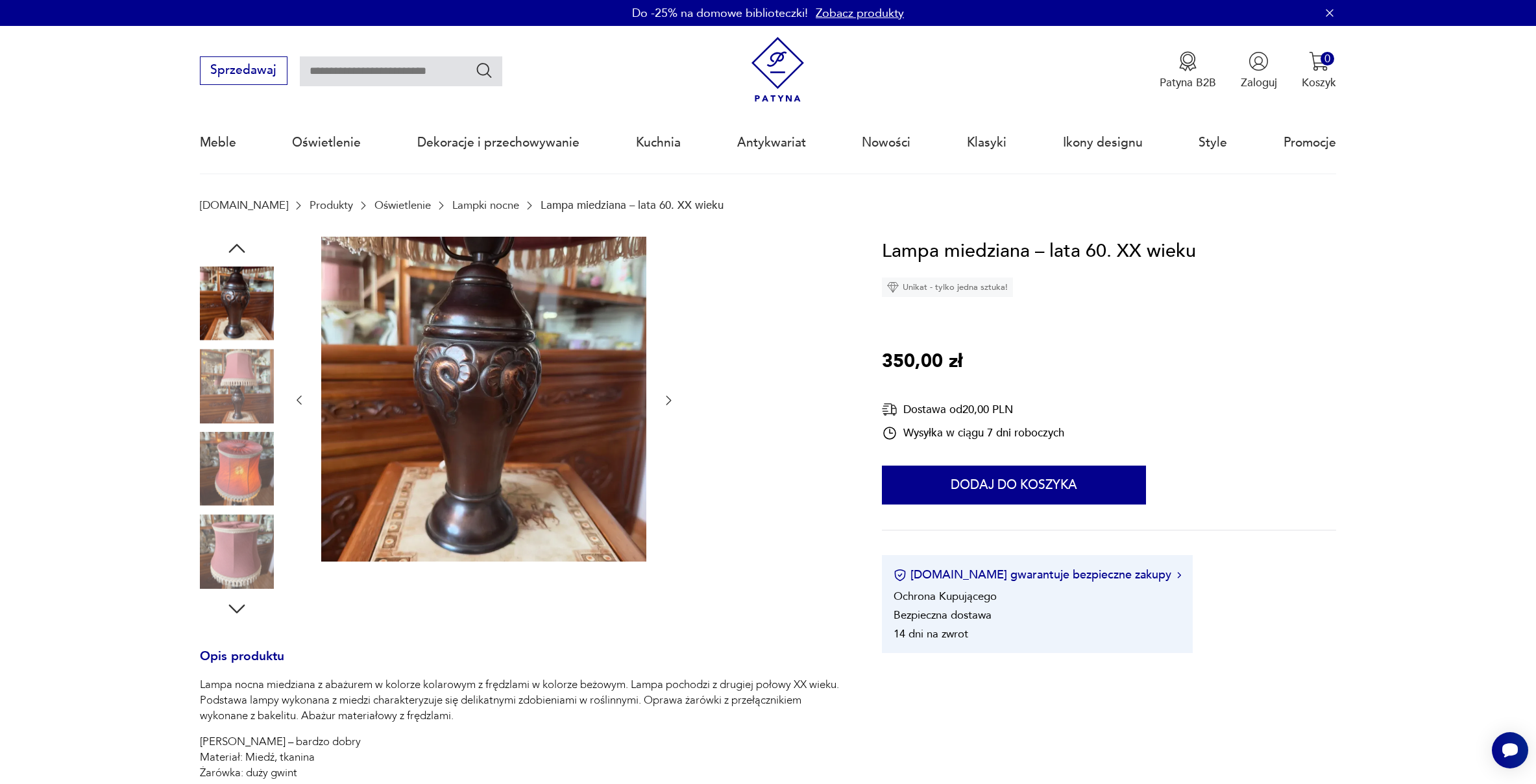
click at [666, 400] on icon "button" at bounding box center [668, 400] width 13 height 13
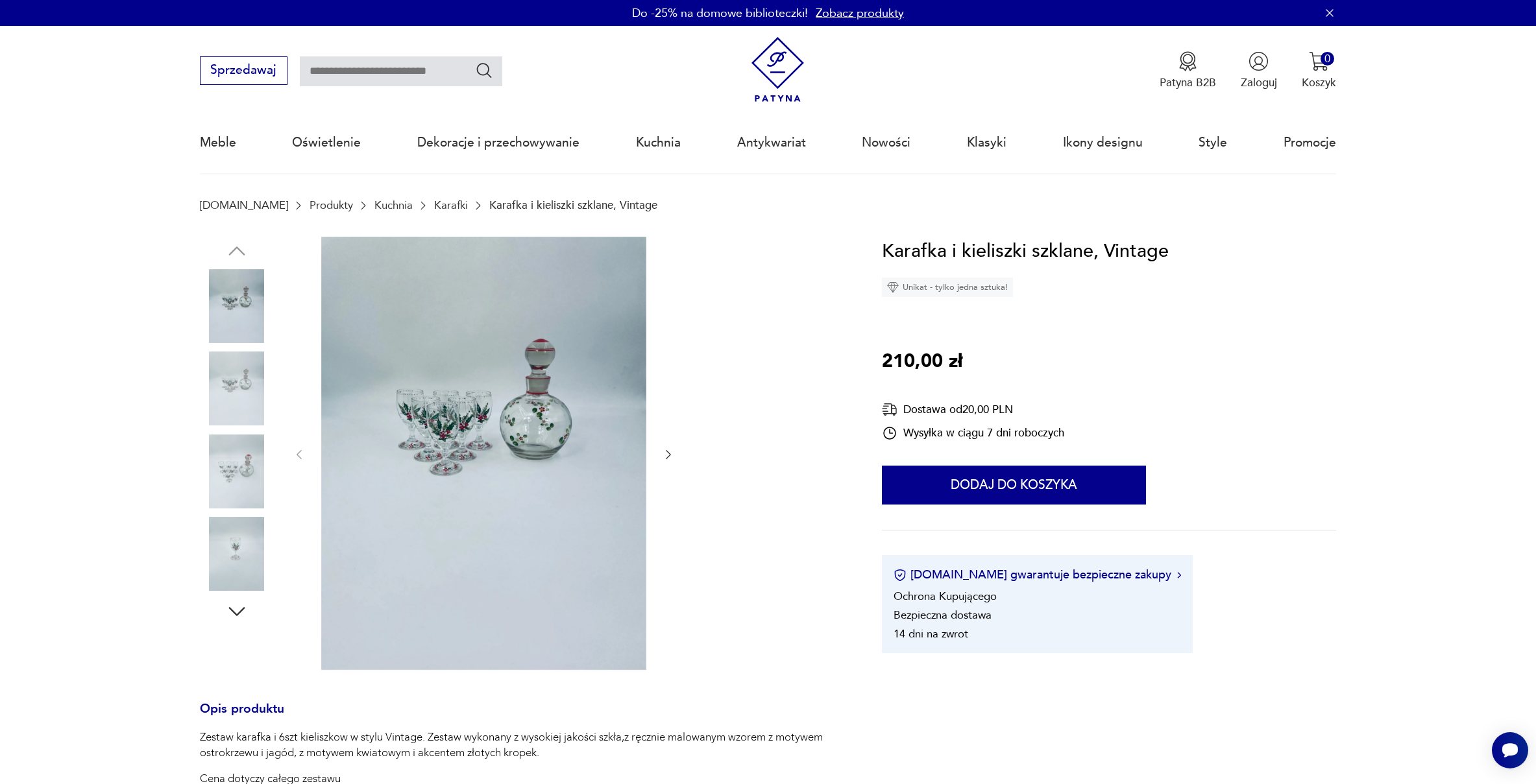
click at [666, 456] on icon "button" at bounding box center [668, 454] width 13 height 13
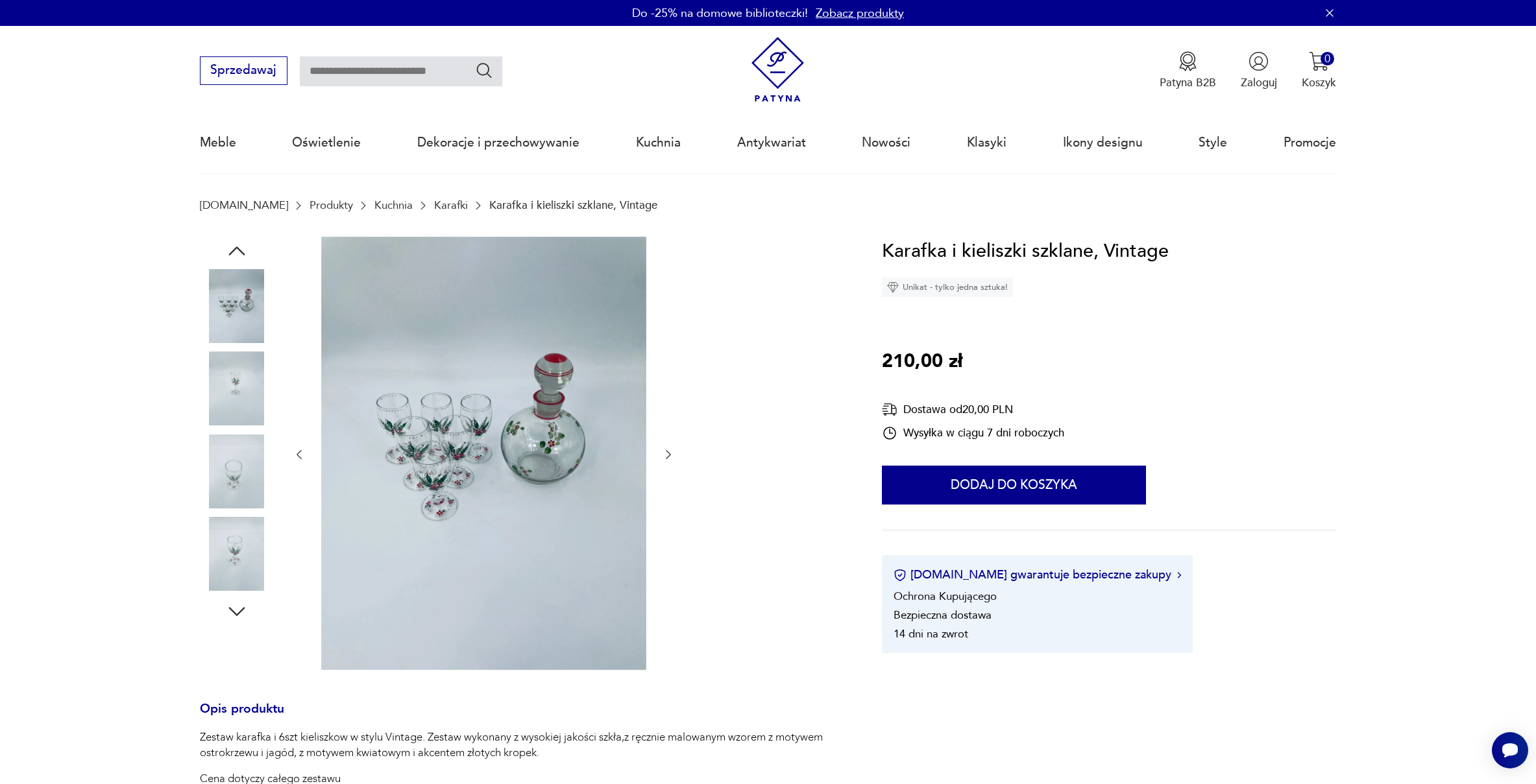
click at [666, 456] on icon "button" at bounding box center [668, 454] width 13 height 13
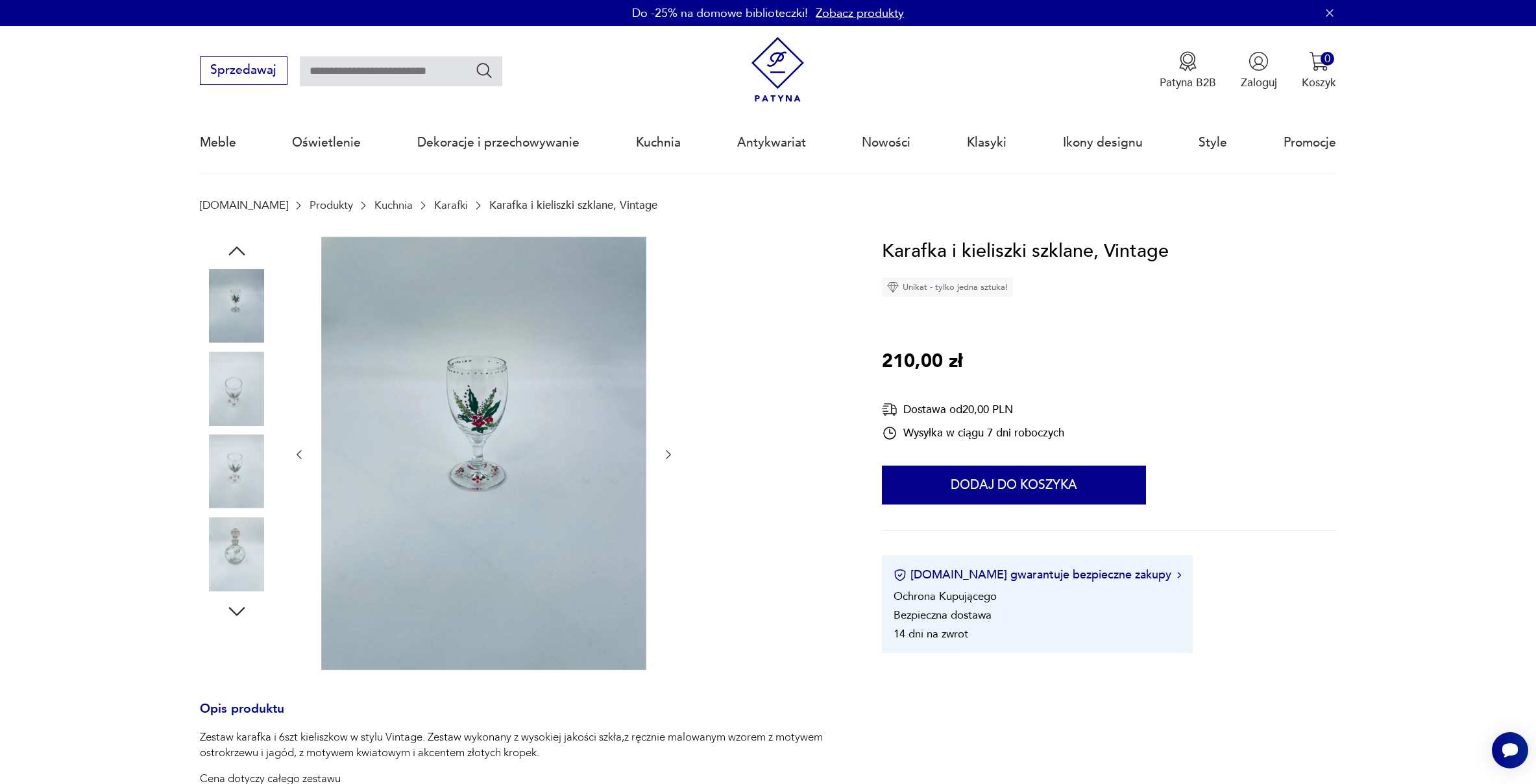
click at [666, 456] on icon "button" at bounding box center [668, 454] width 13 height 13
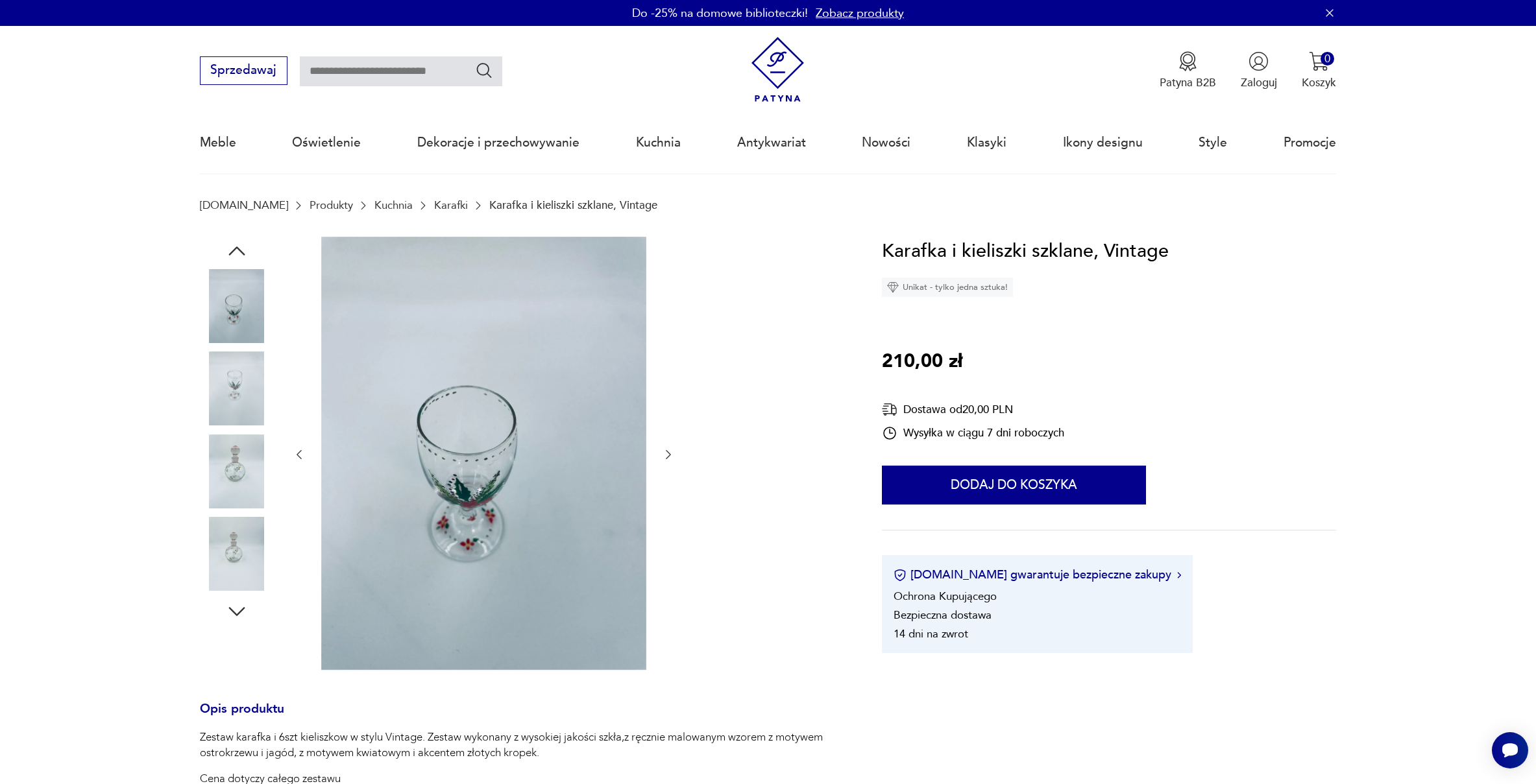
click at [666, 456] on icon "button" at bounding box center [668, 454] width 13 height 13
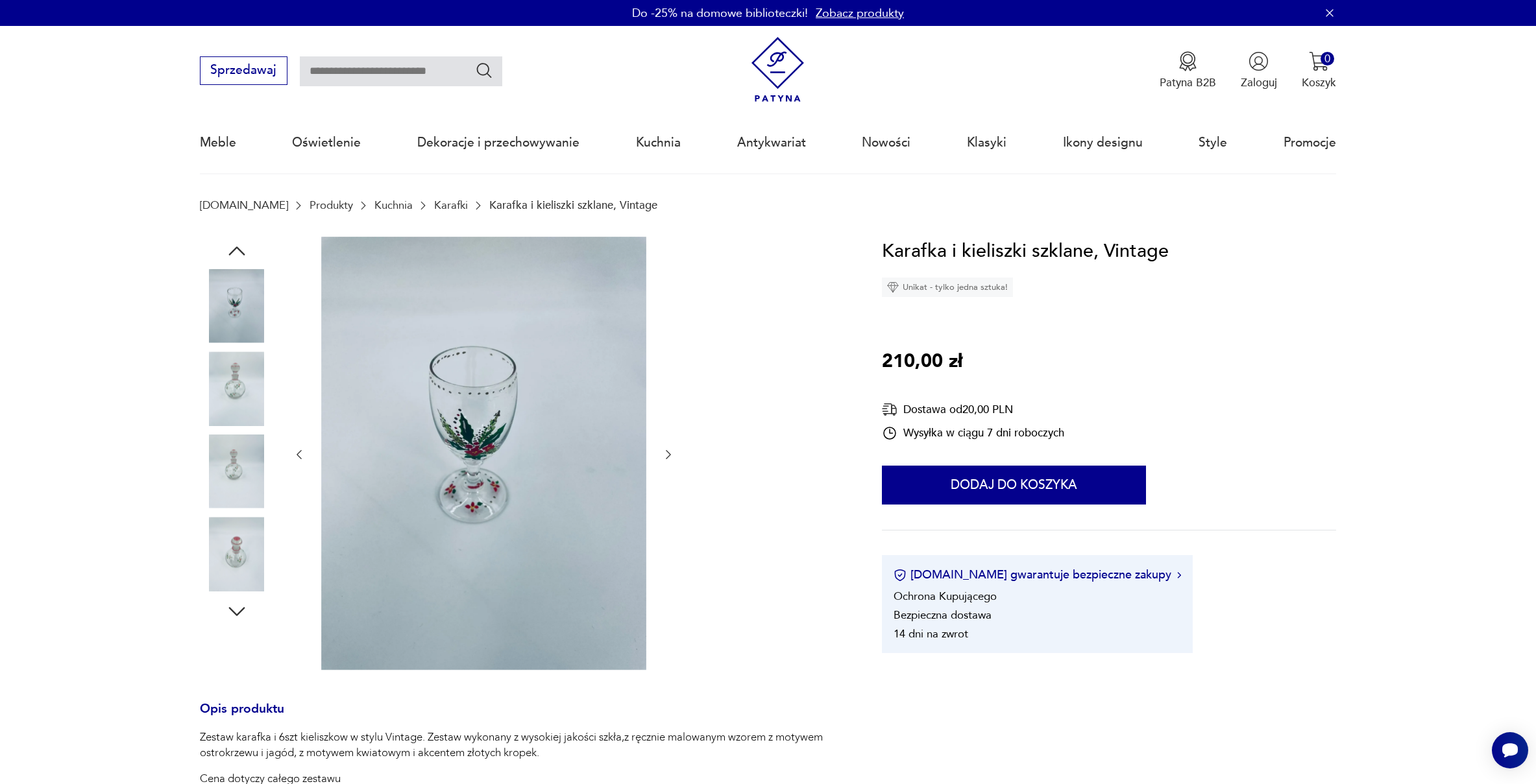
click at [666, 456] on icon "button" at bounding box center [668, 454] width 13 height 13
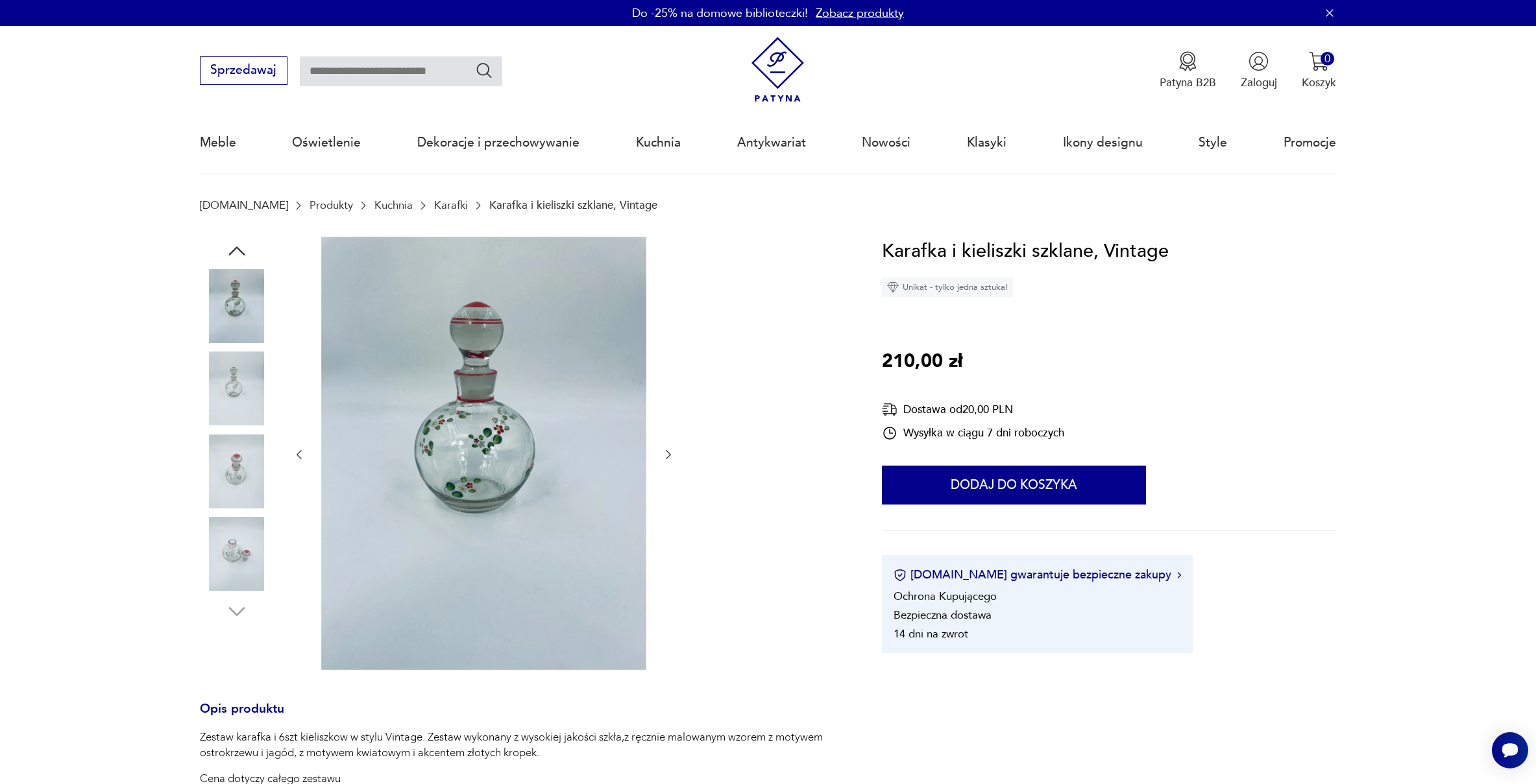
click at [666, 456] on icon "button" at bounding box center [668, 454] width 13 height 13
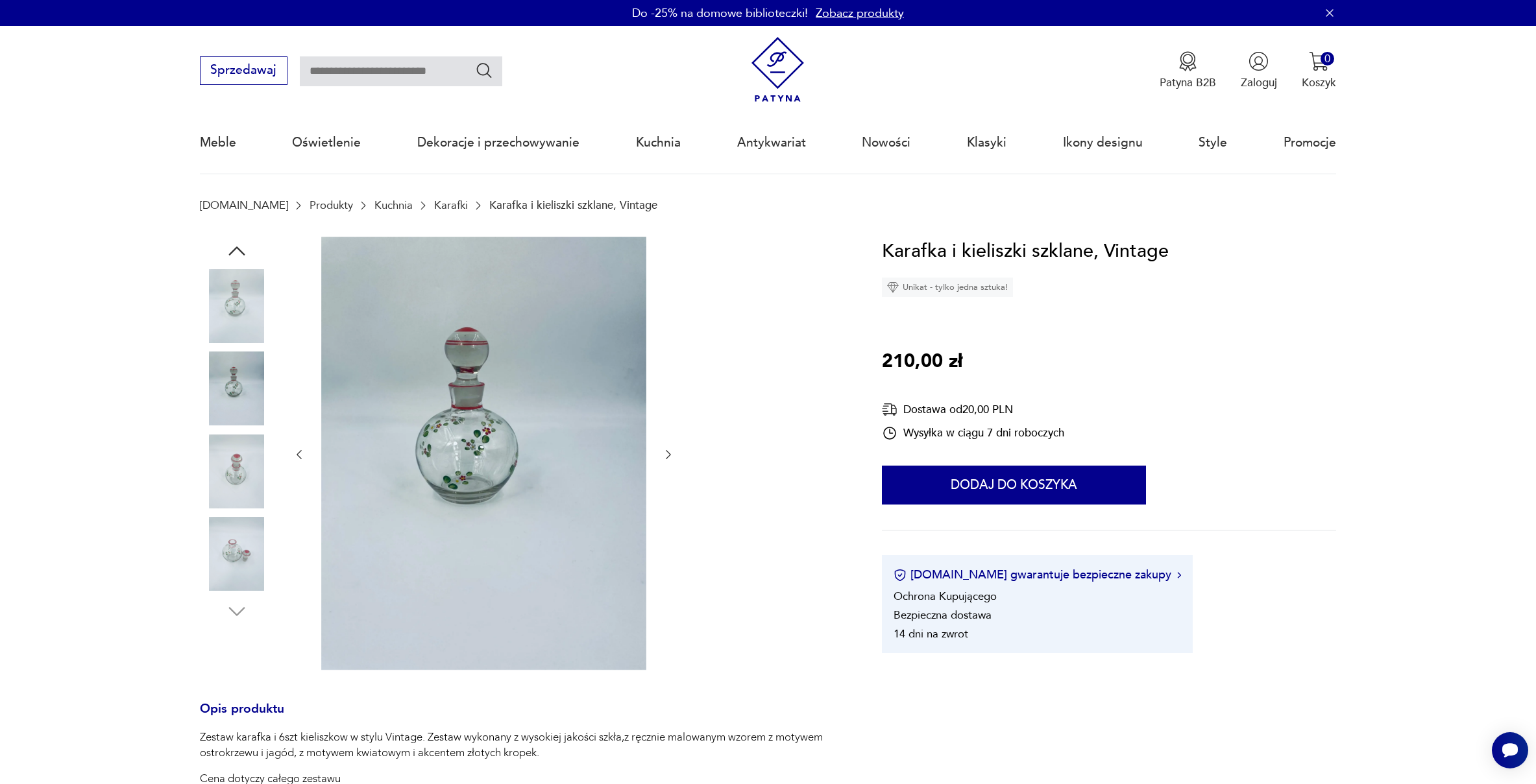
click at [666, 456] on icon "button" at bounding box center [668, 454] width 13 height 13
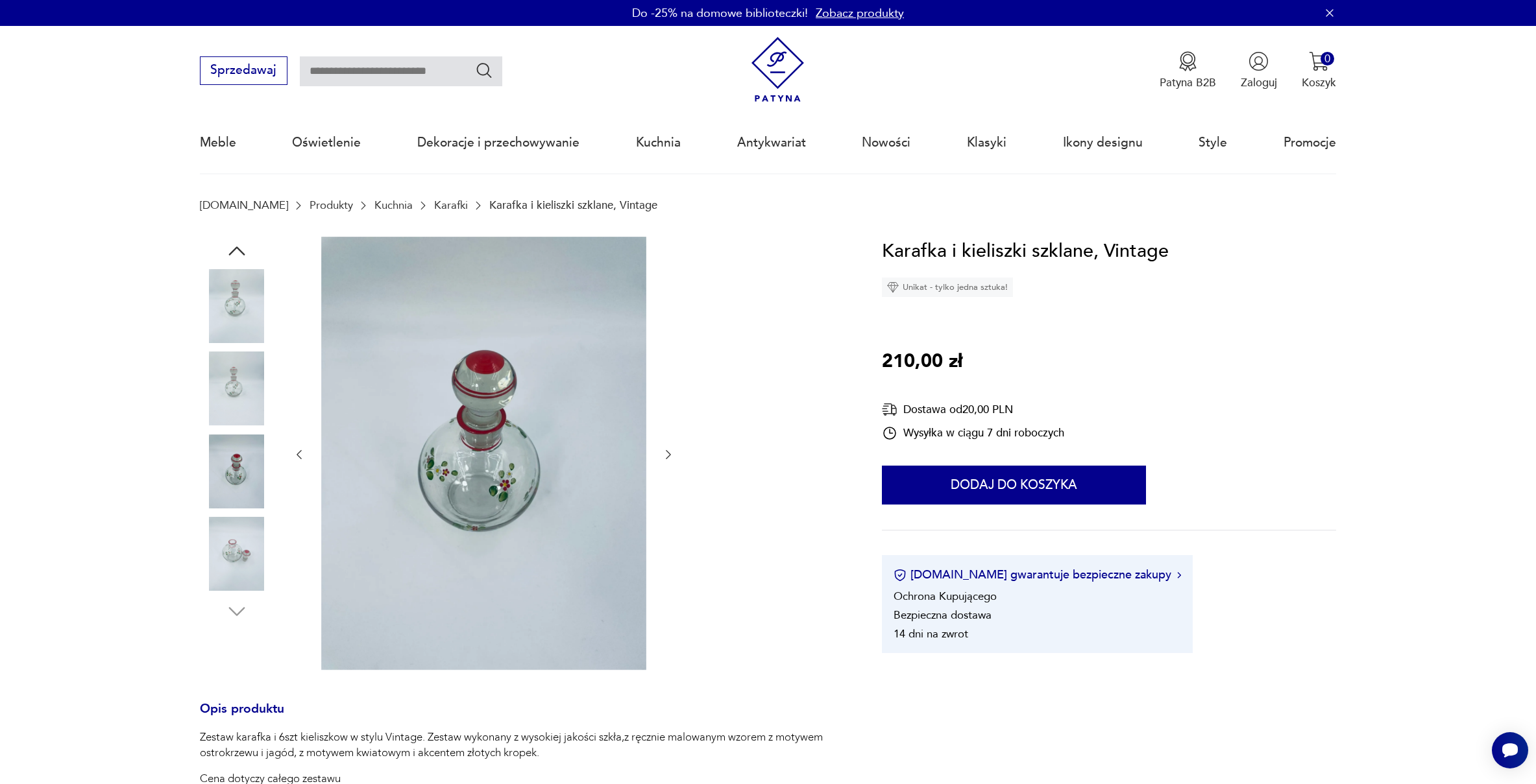
click at [666, 456] on icon "button" at bounding box center [668, 454] width 13 height 13
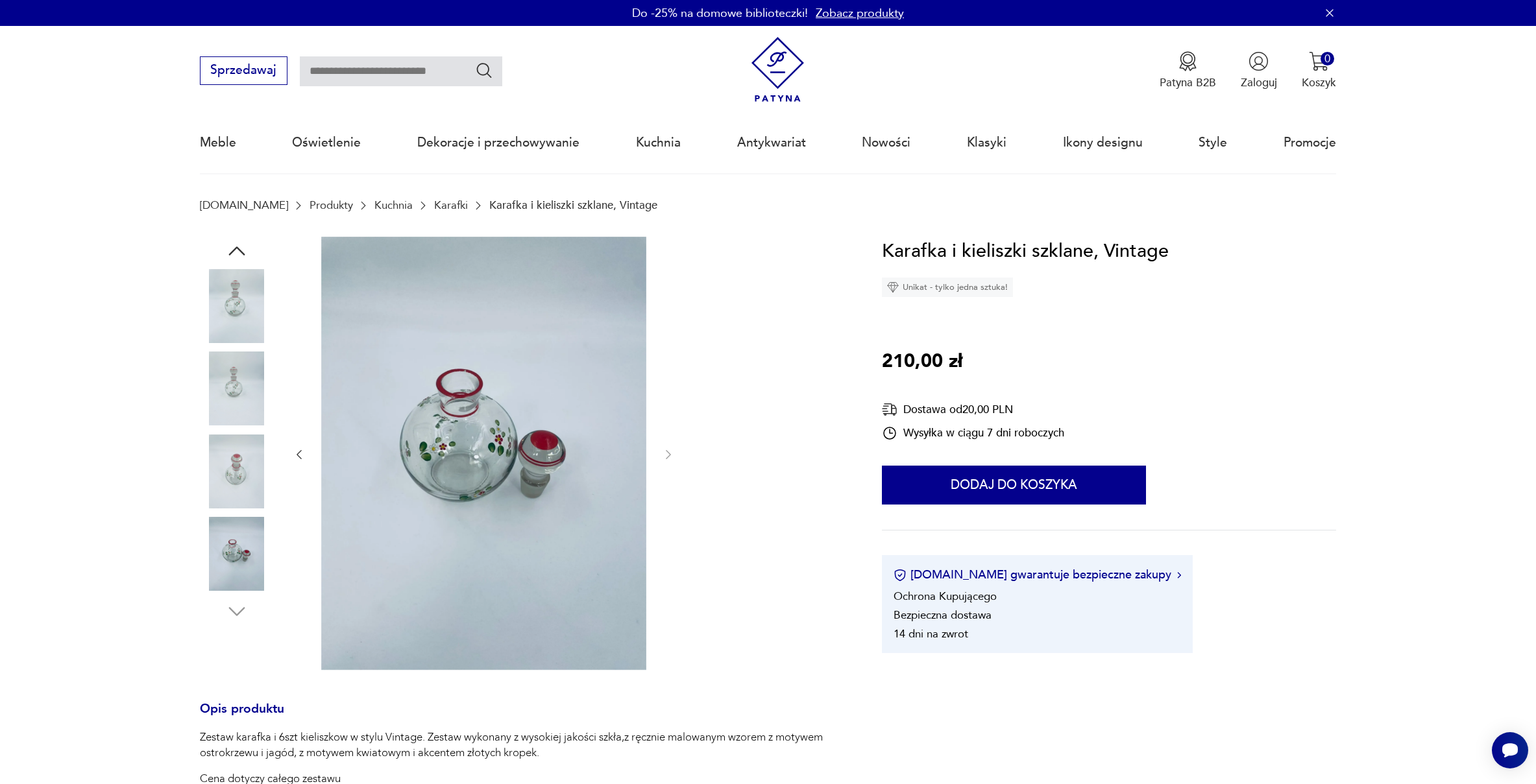
click at [231, 252] on icon "button" at bounding box center [237, 251] width 24 height 24
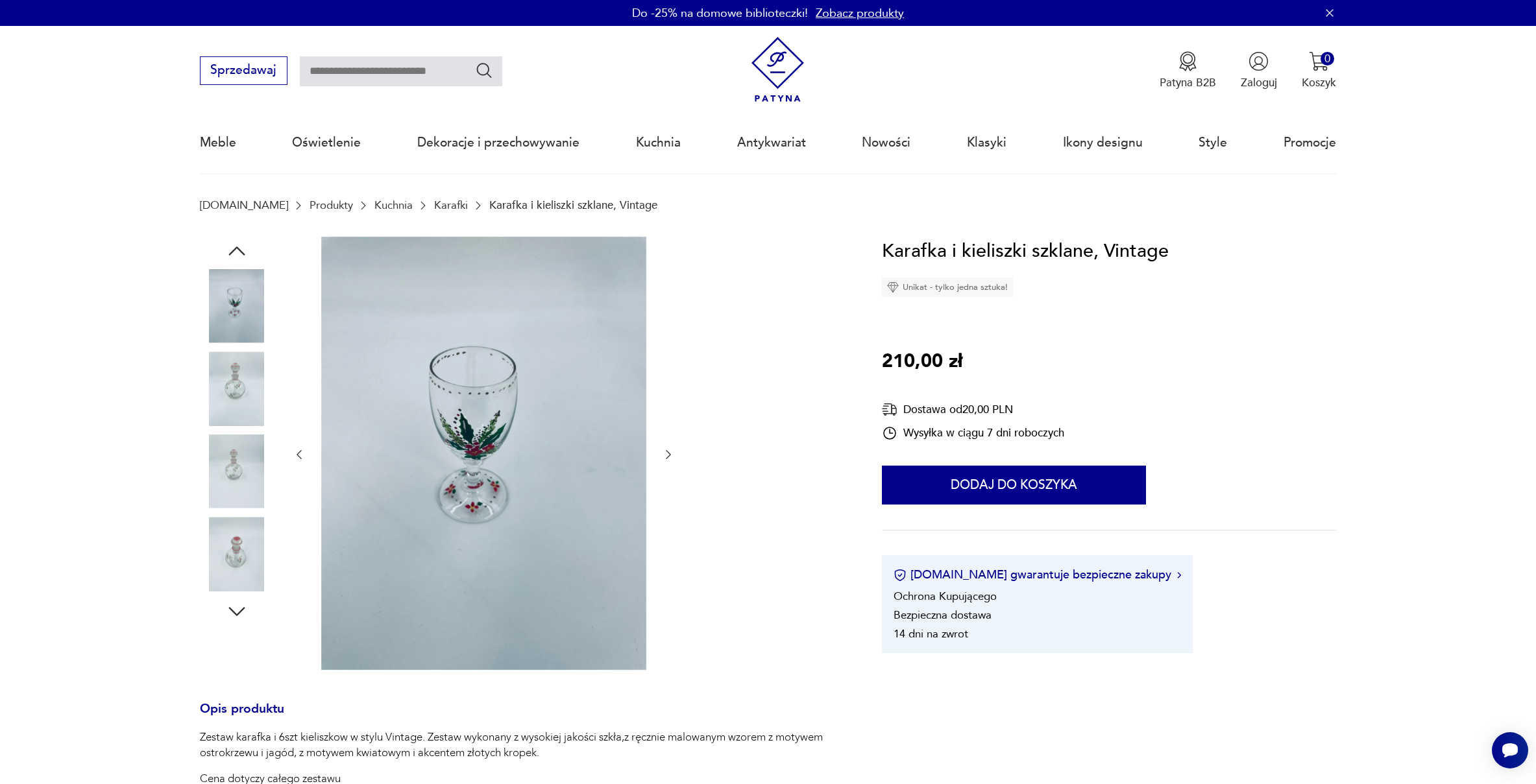
click at [231, 252] on icon "button" at bounding box center [237, 251] width 24 height 24
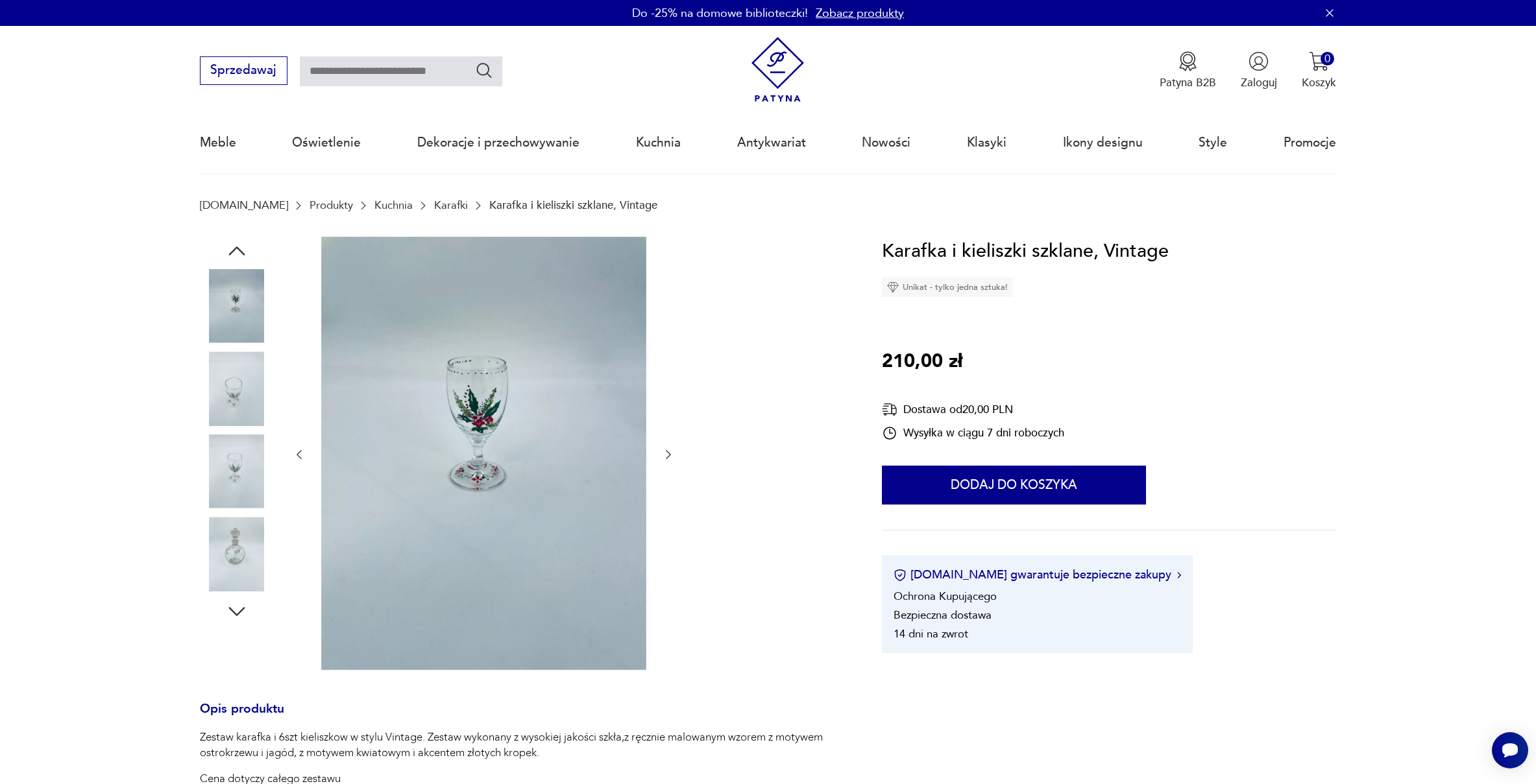
click at [231, 252] on icon "button" at bounding box center [237, 251] width 24 height 24
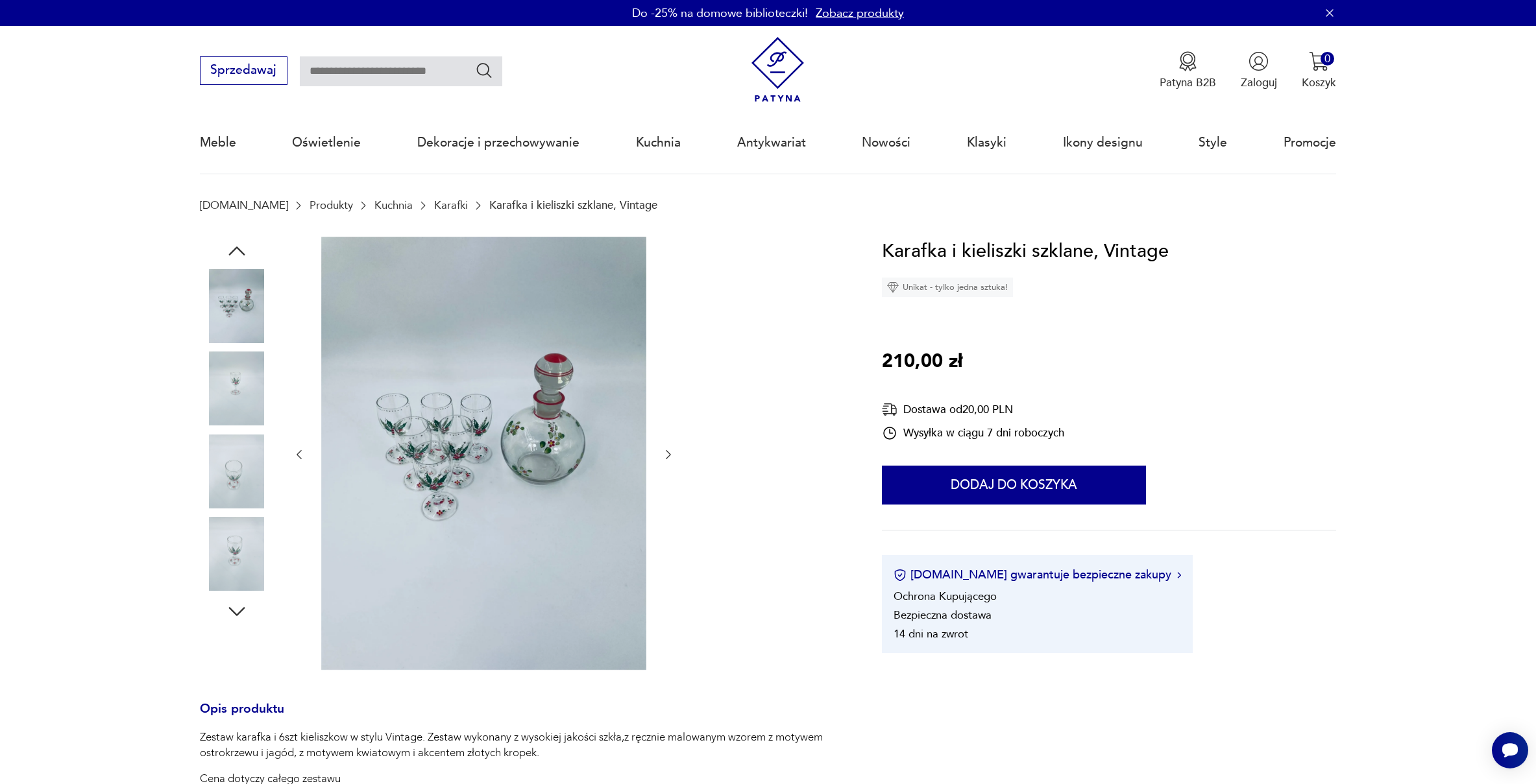
click at [234, 320] on img at bounding box center [236, 305] width 74 height 74
click at [233, 397] on img at bounding box center [236, 388] width 74 height 74
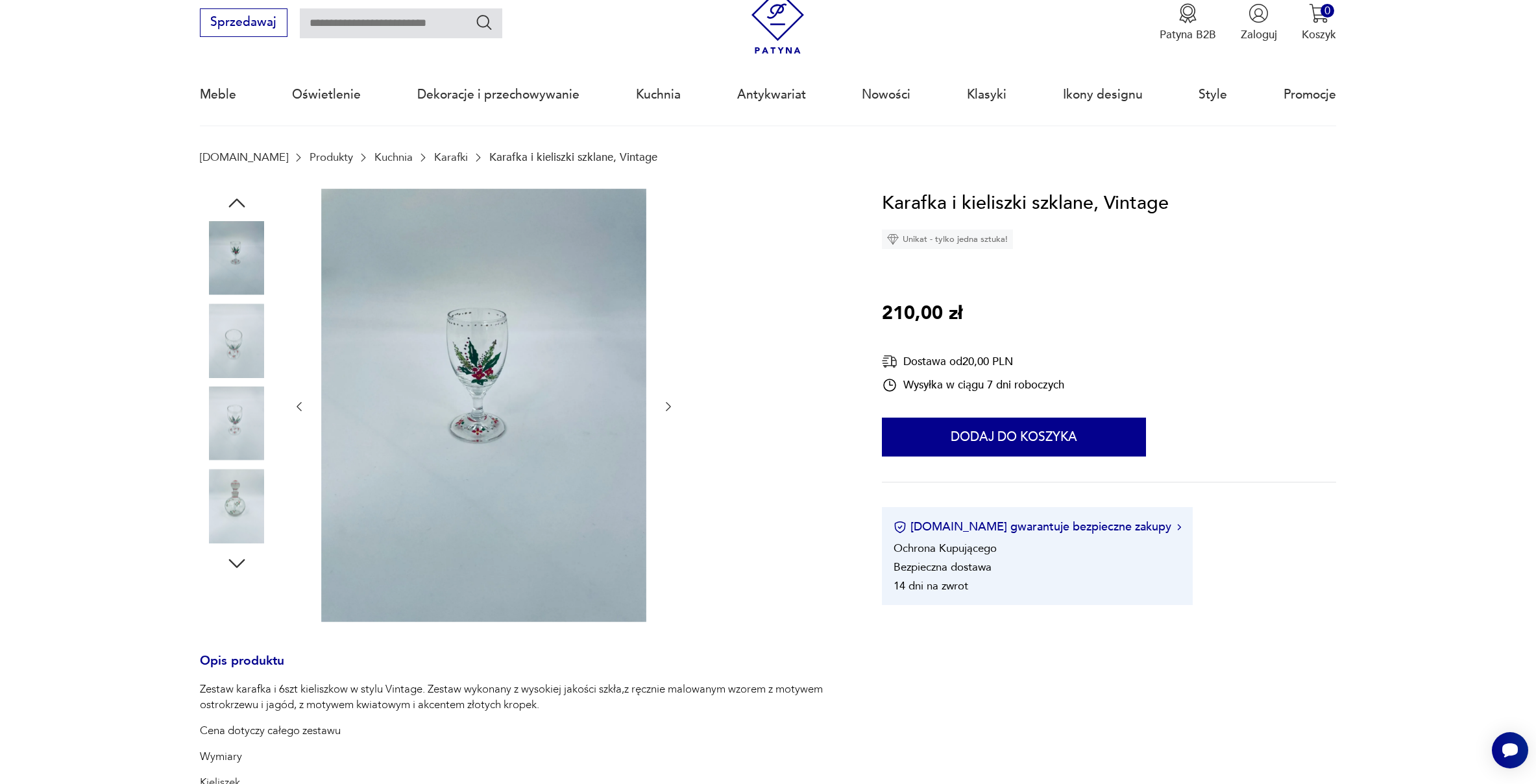
scroll to position [53, 0]
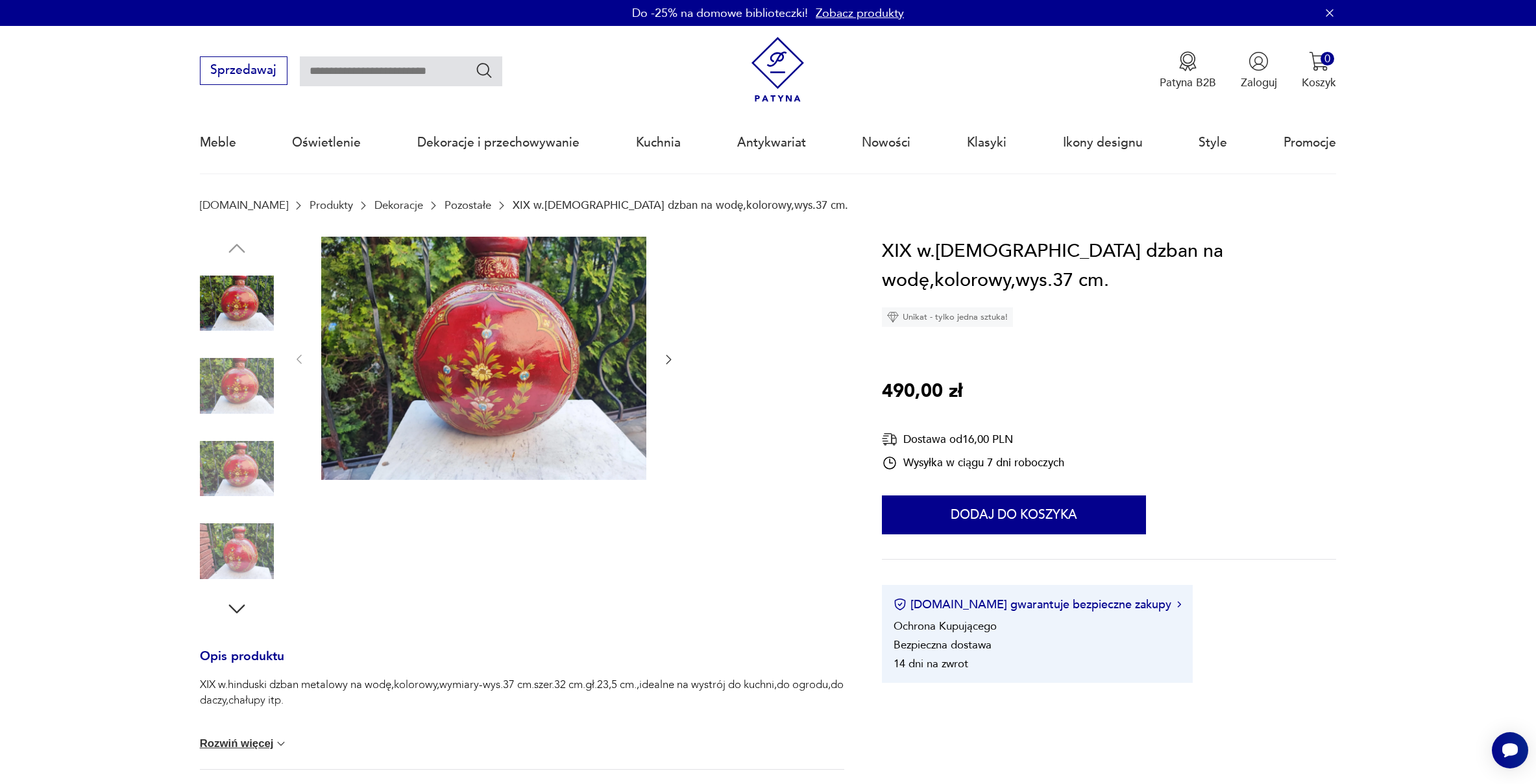
click at [664, 359] on icon "button" at bounding box center [668, 359] width 13 height 13
click at [667, 359] on icon "button" at bounding box center [668, 359] width 13 height 13
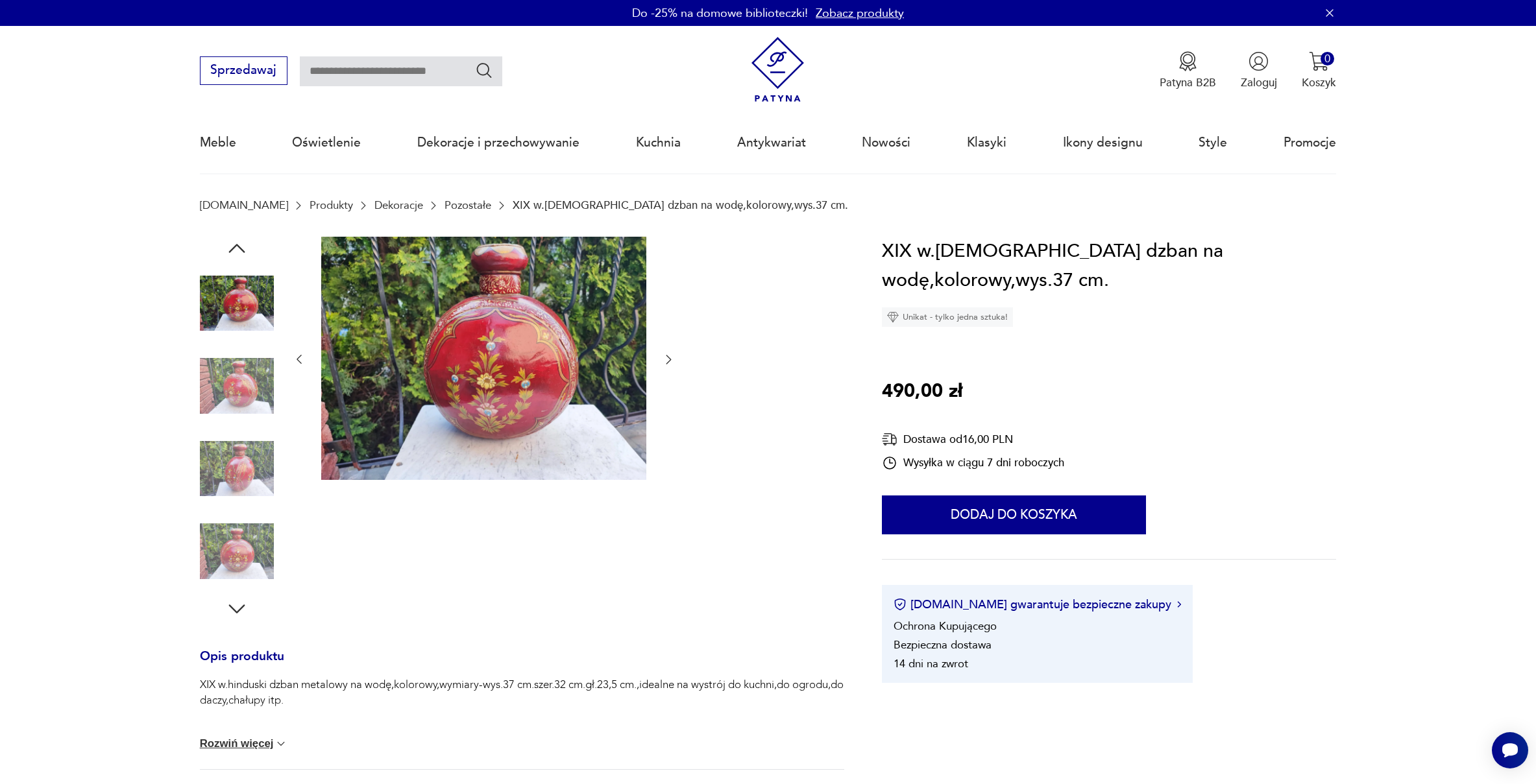
click at [667, 359] on icon "button" at bounding box center [668, 359] width 13 height 13
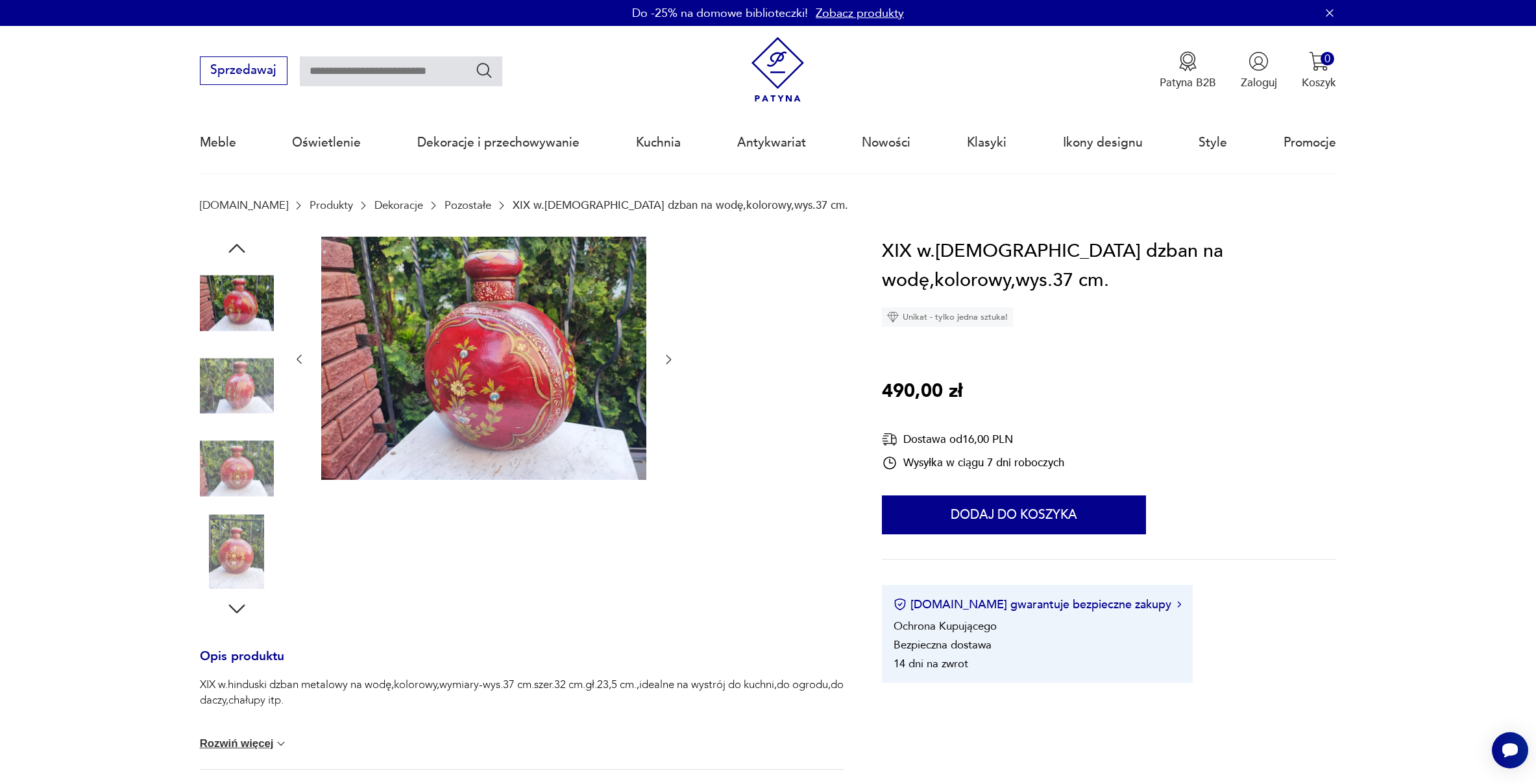
click at [667, 359] on icon "button" at bounding box center [668, 359] width 13 height 13
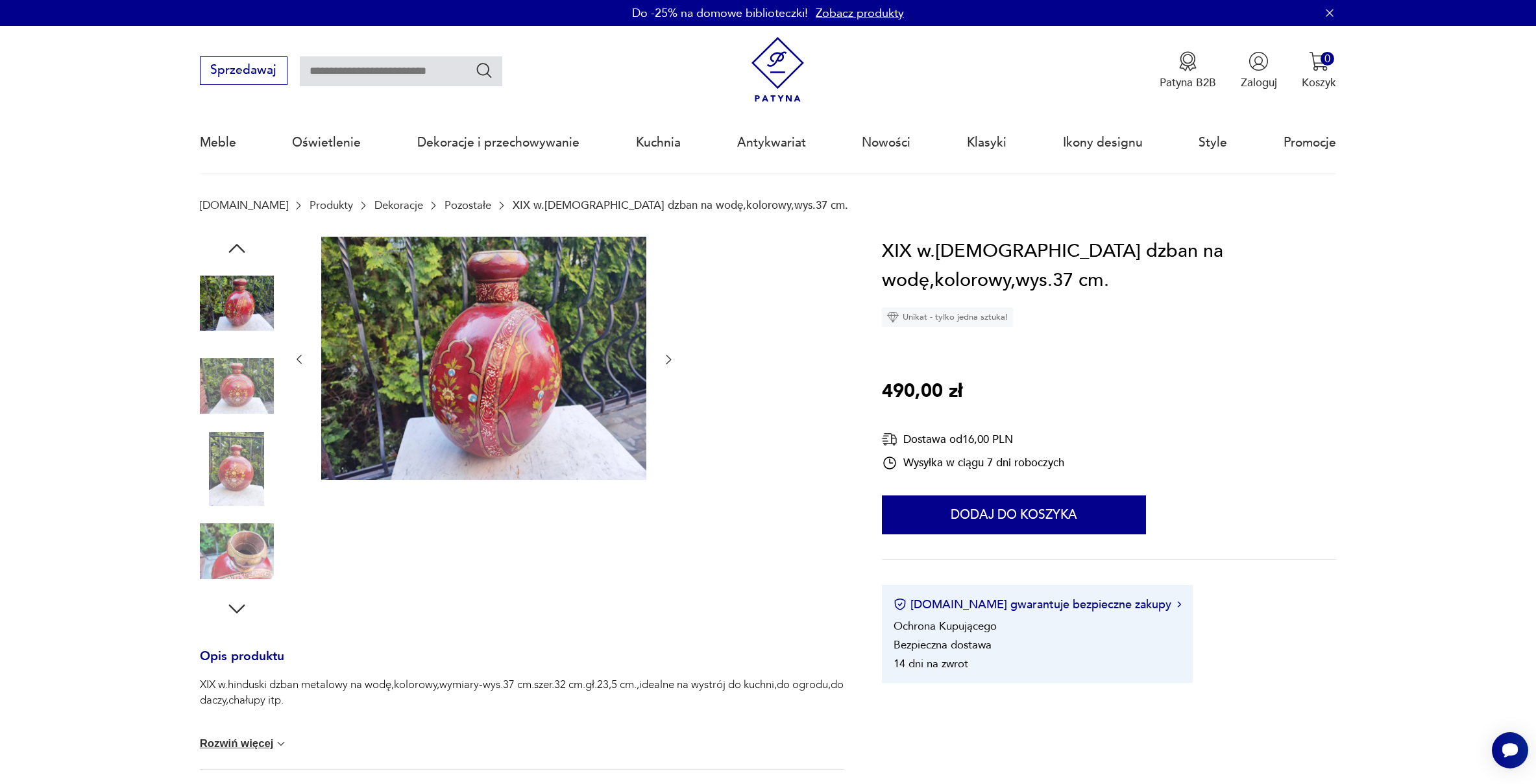
click at [667, 359] on icon "button" at bounding box center [668, 359] width 13 height 13
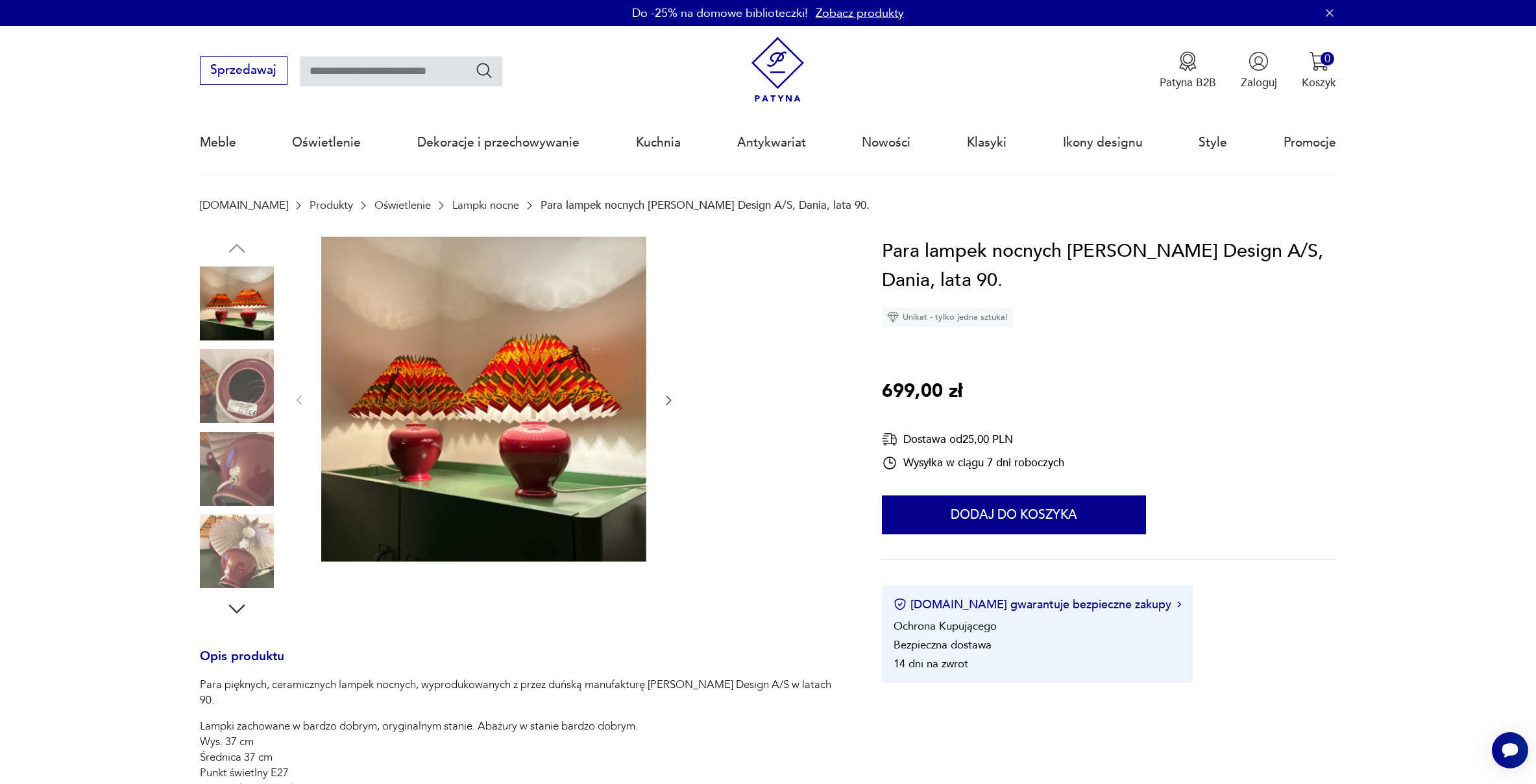
click at [421, 385] on img at bounding box center [484, 399] width 325 height 325
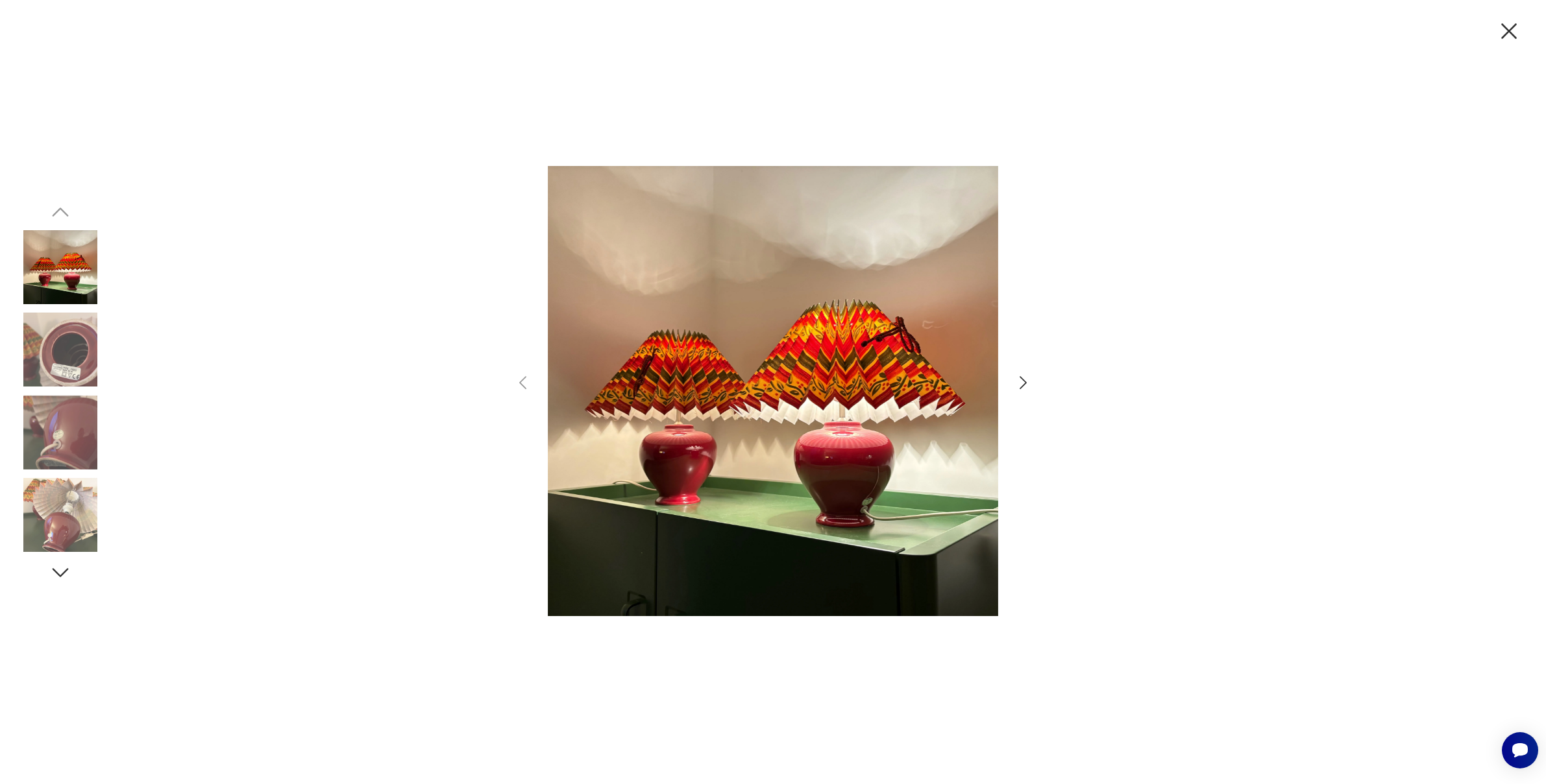
click at [1027, 377] on icon "button" at bounding box center [1023, 382] width 19 height 19
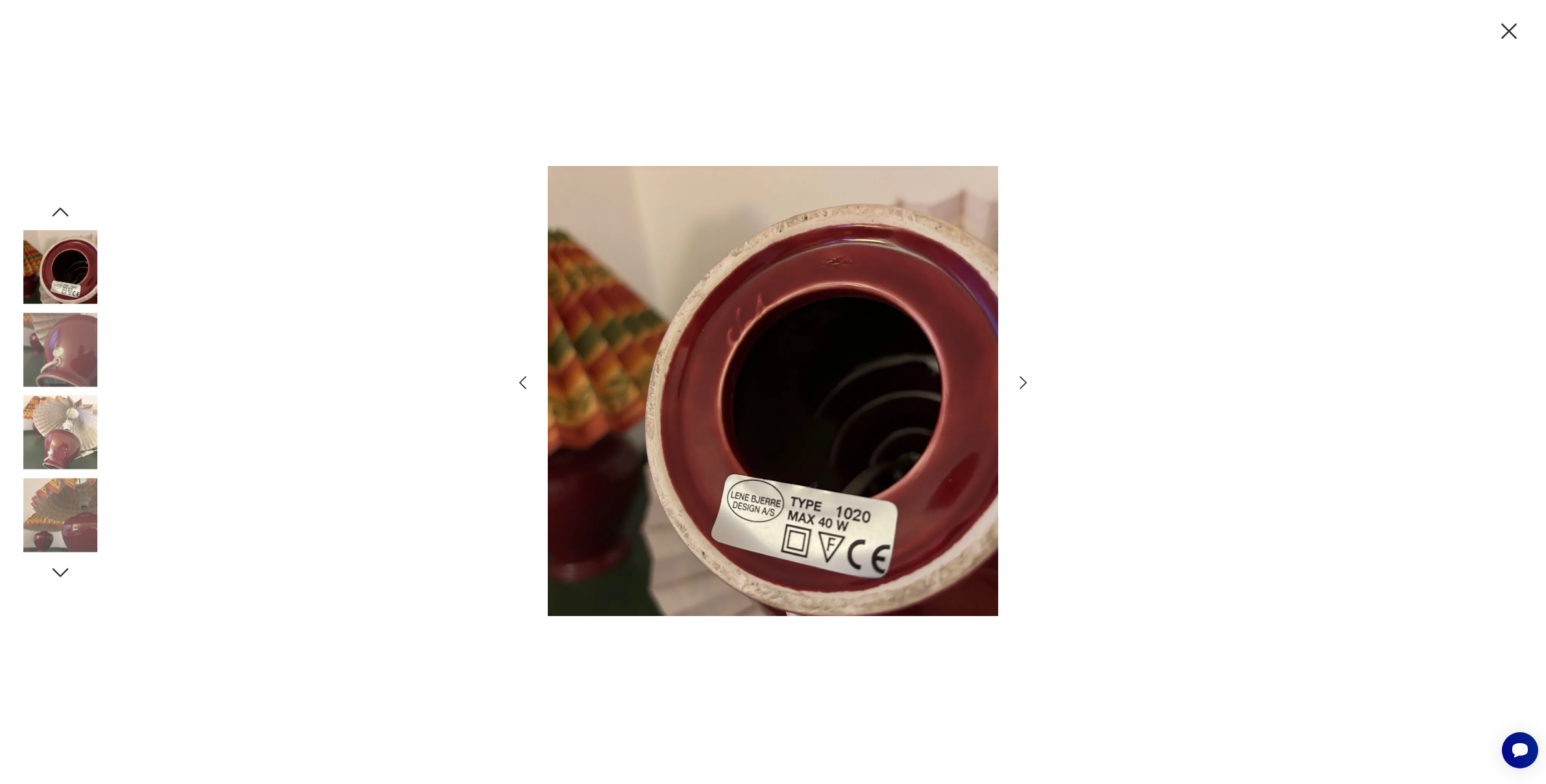
click at [1027, 377] on icon "button" at bounding box center [1023, 382] width 19 height 19
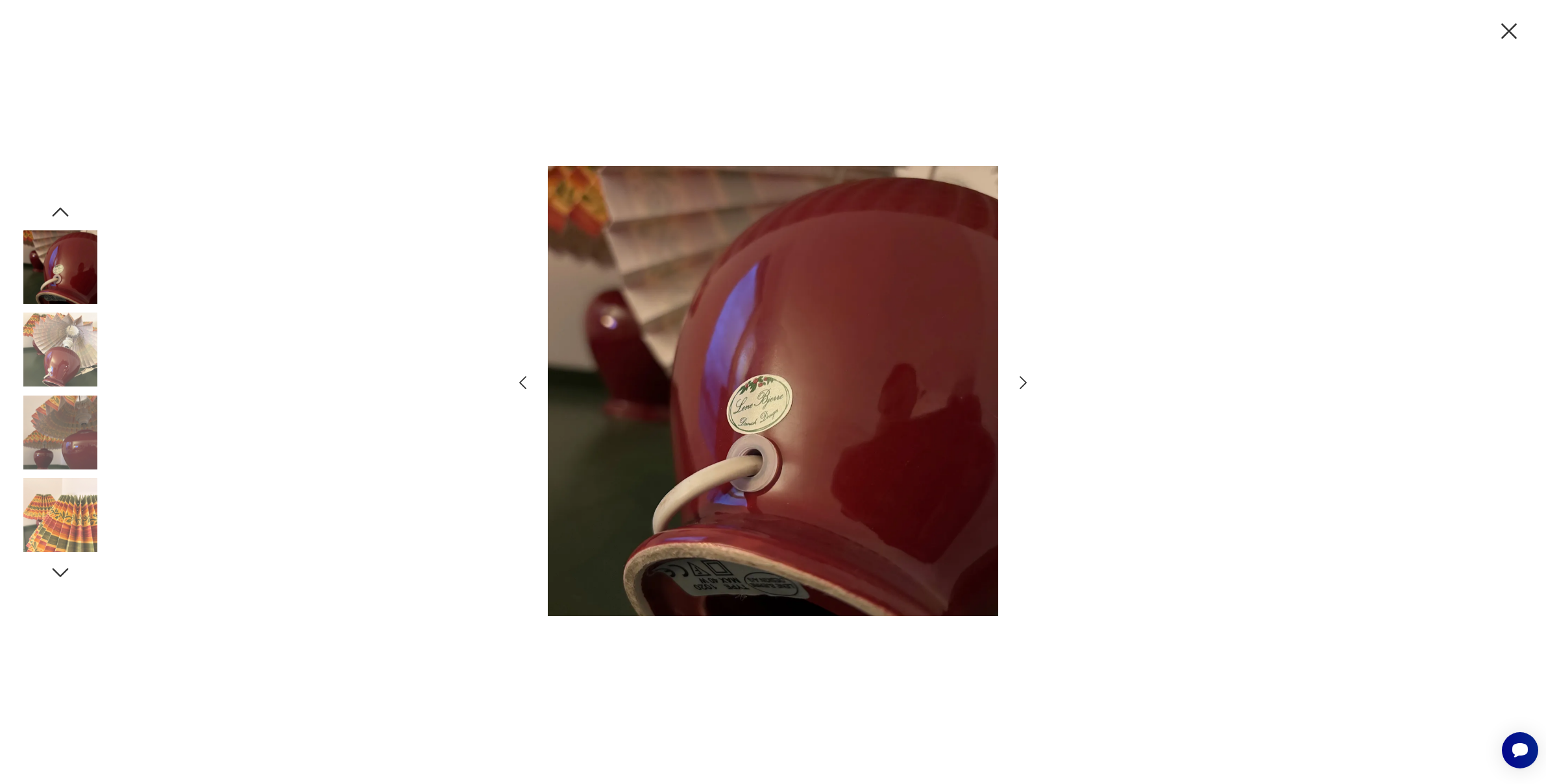
click at [1027, 377] on icon "button" at bounding box center [1023, 382] width 19 height 19
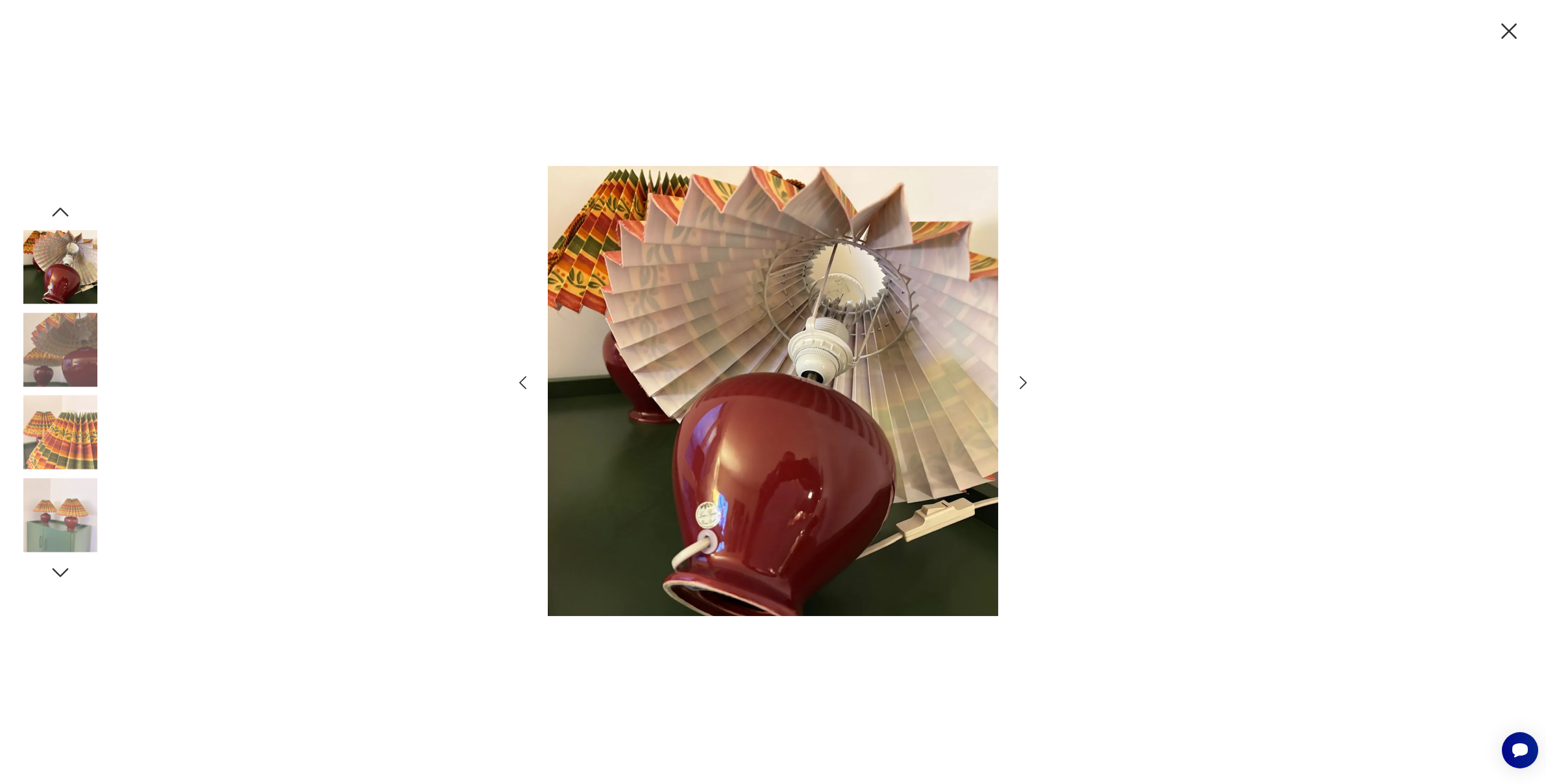
click at [1027, 377] on icon "button" at bounding box center [1023, 382] width 19 height 19
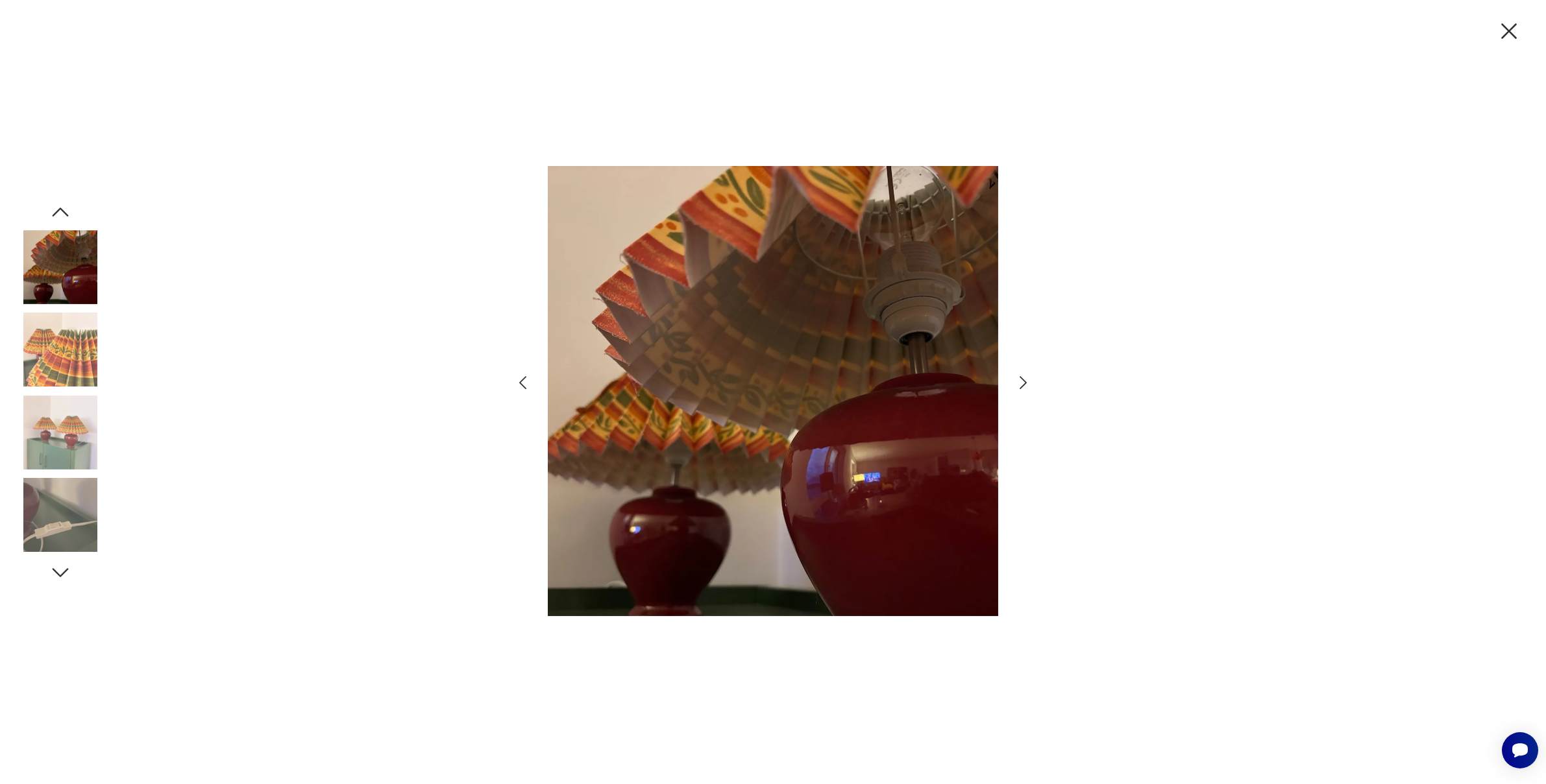
click at [1027, 377] on icon "button" at bounding box center [1023, 382] width 19 height 19
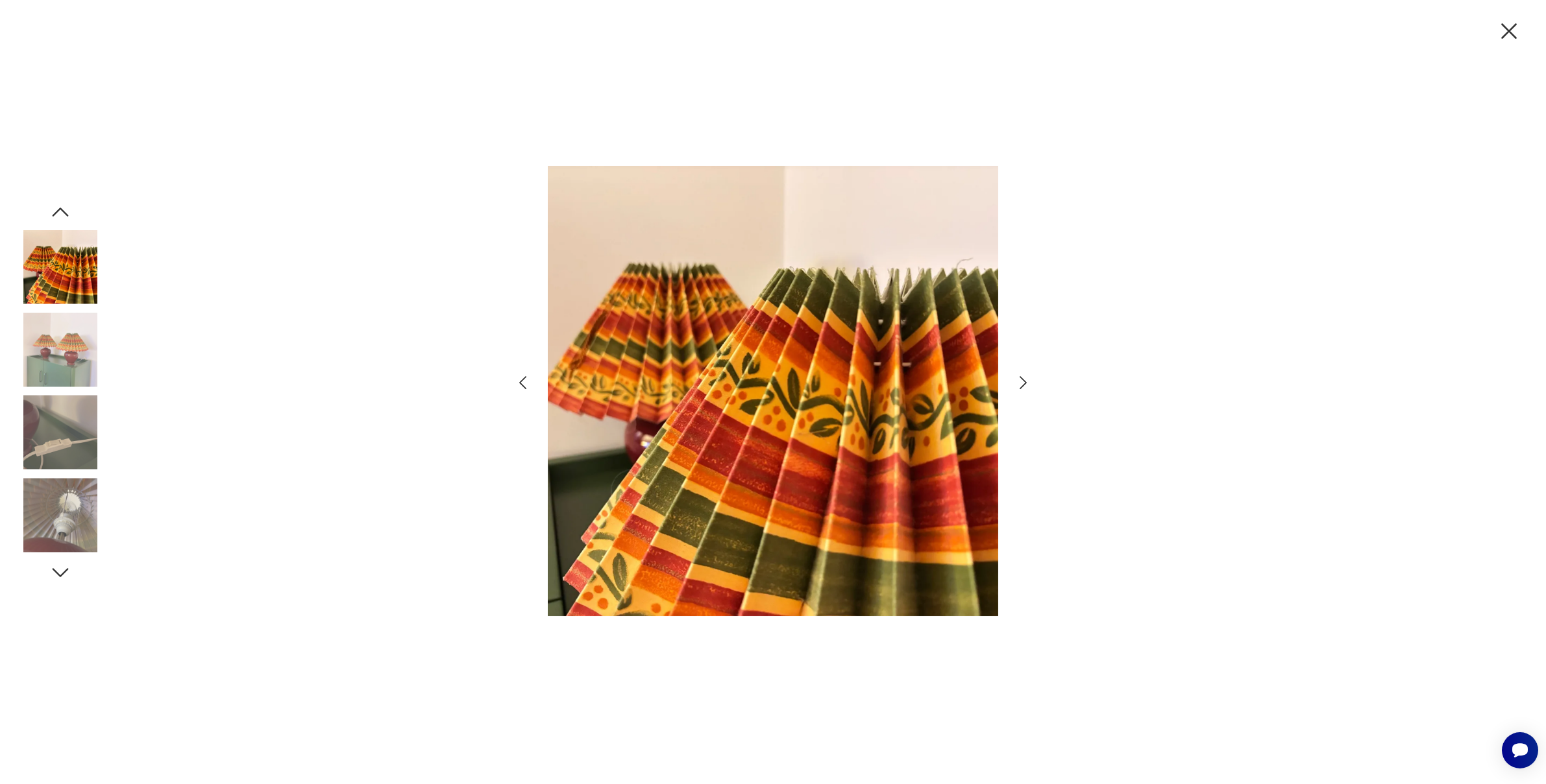
click at [1027, 377] on icon "button" at bounding box center [1023, 382] width 19 height 19
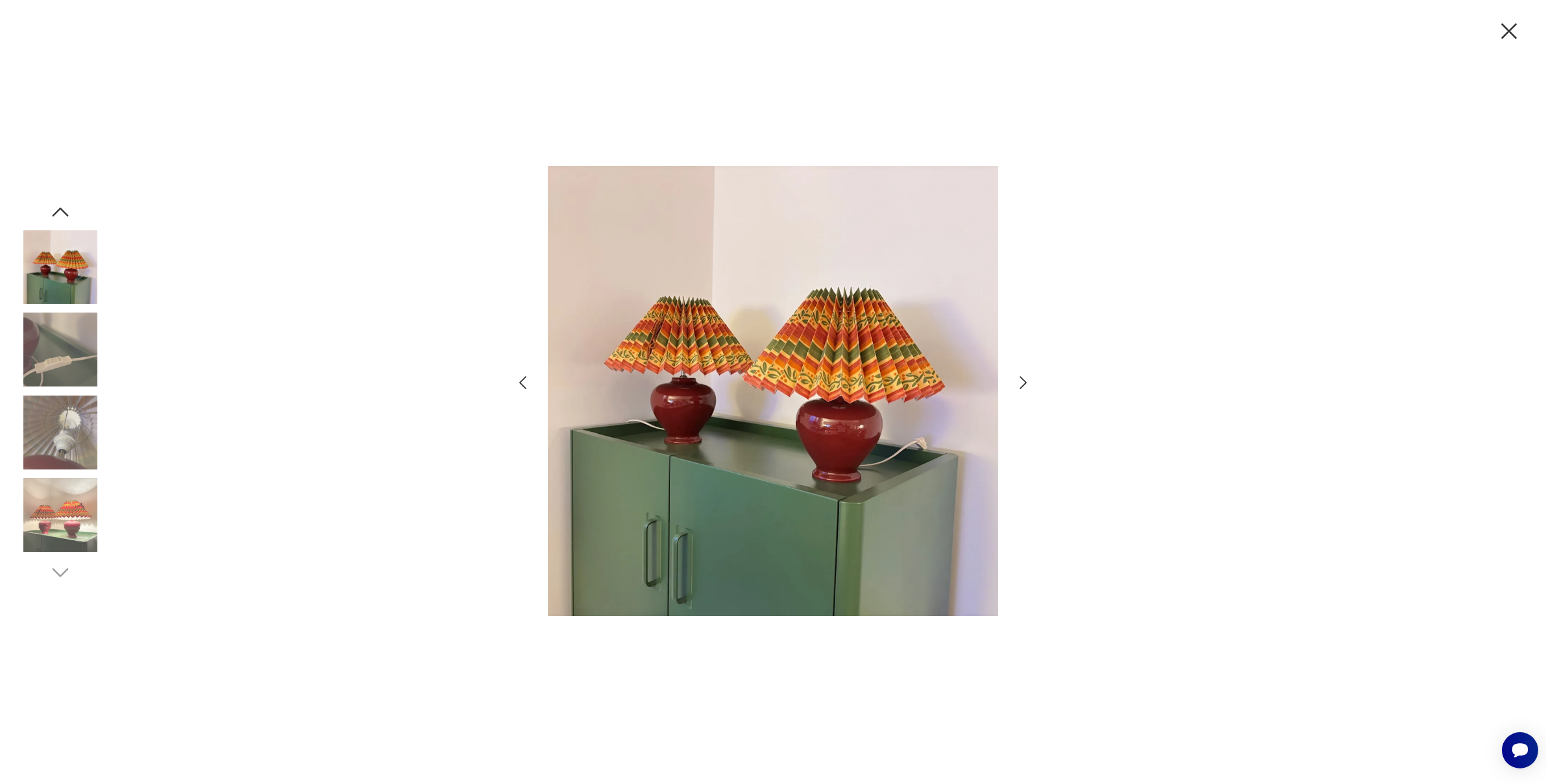
click at [1027, 377] on icon "button" at bounding box center [1023, 382] width 19 height 19
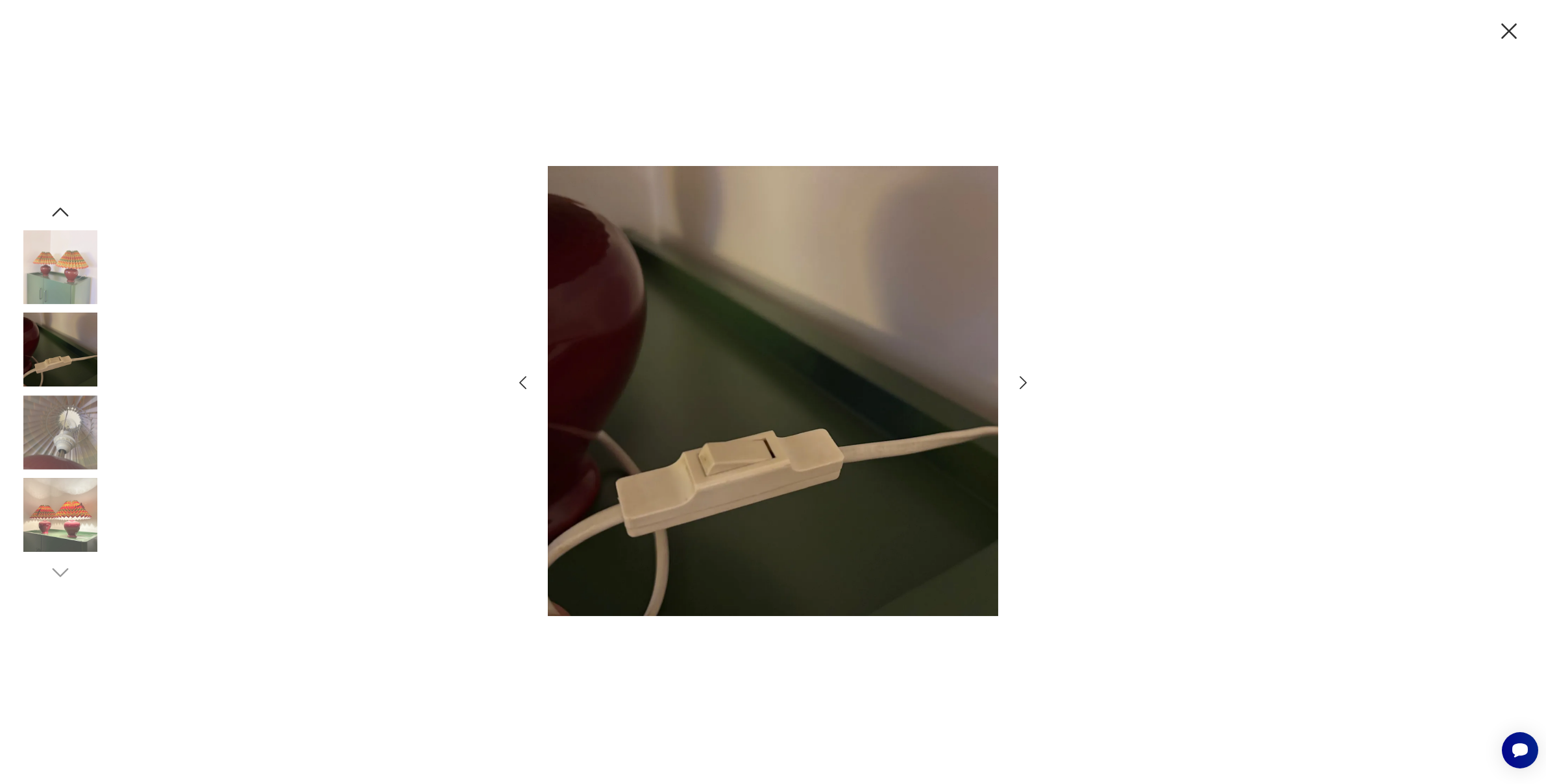
click at [1027, 377] on icon "button" at bounding box center [1023, 382] width 19 height 19
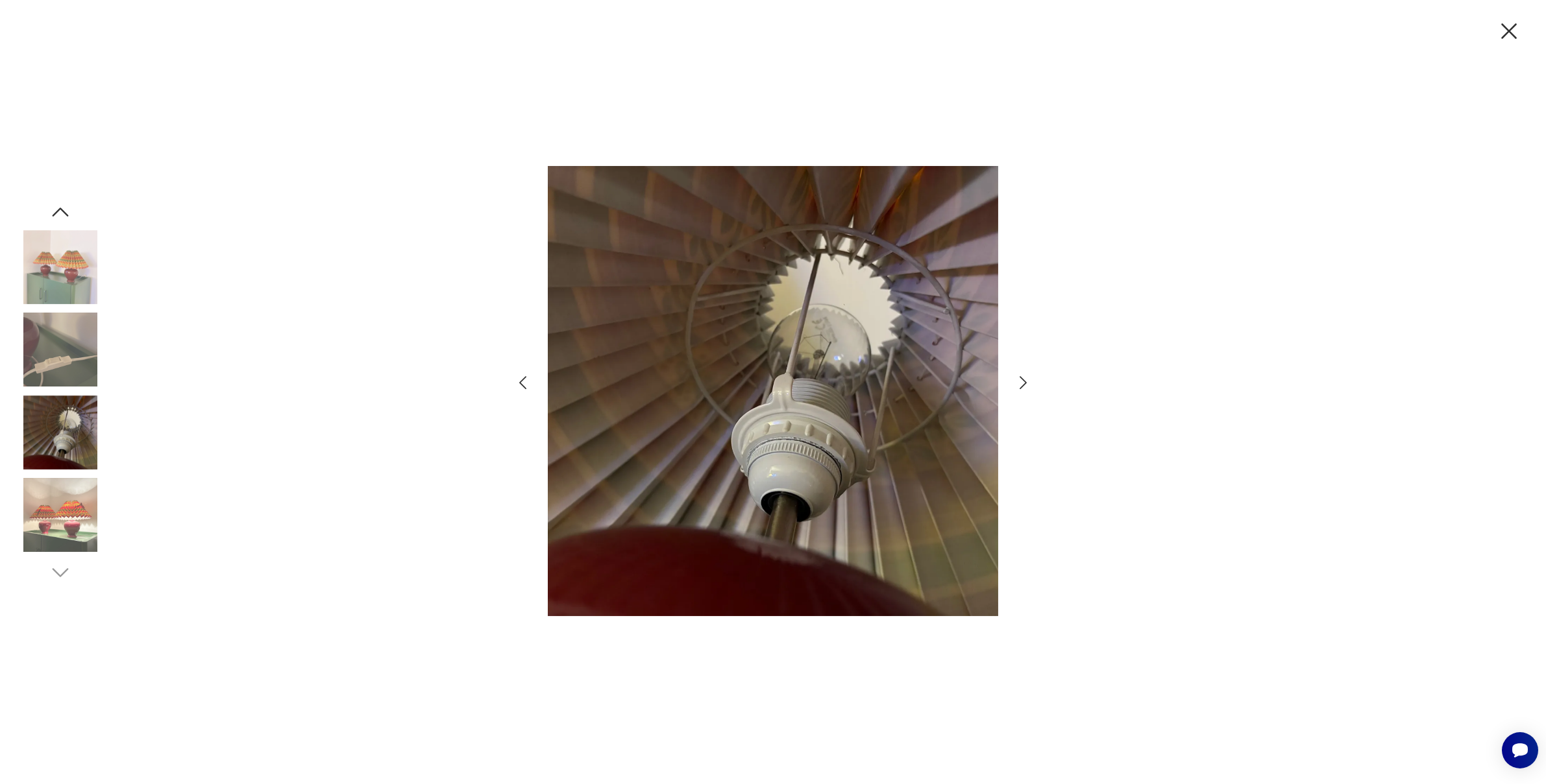
click at [1027, 377] on icon "button" at bounding box center [1023, 382] width 19 height 19
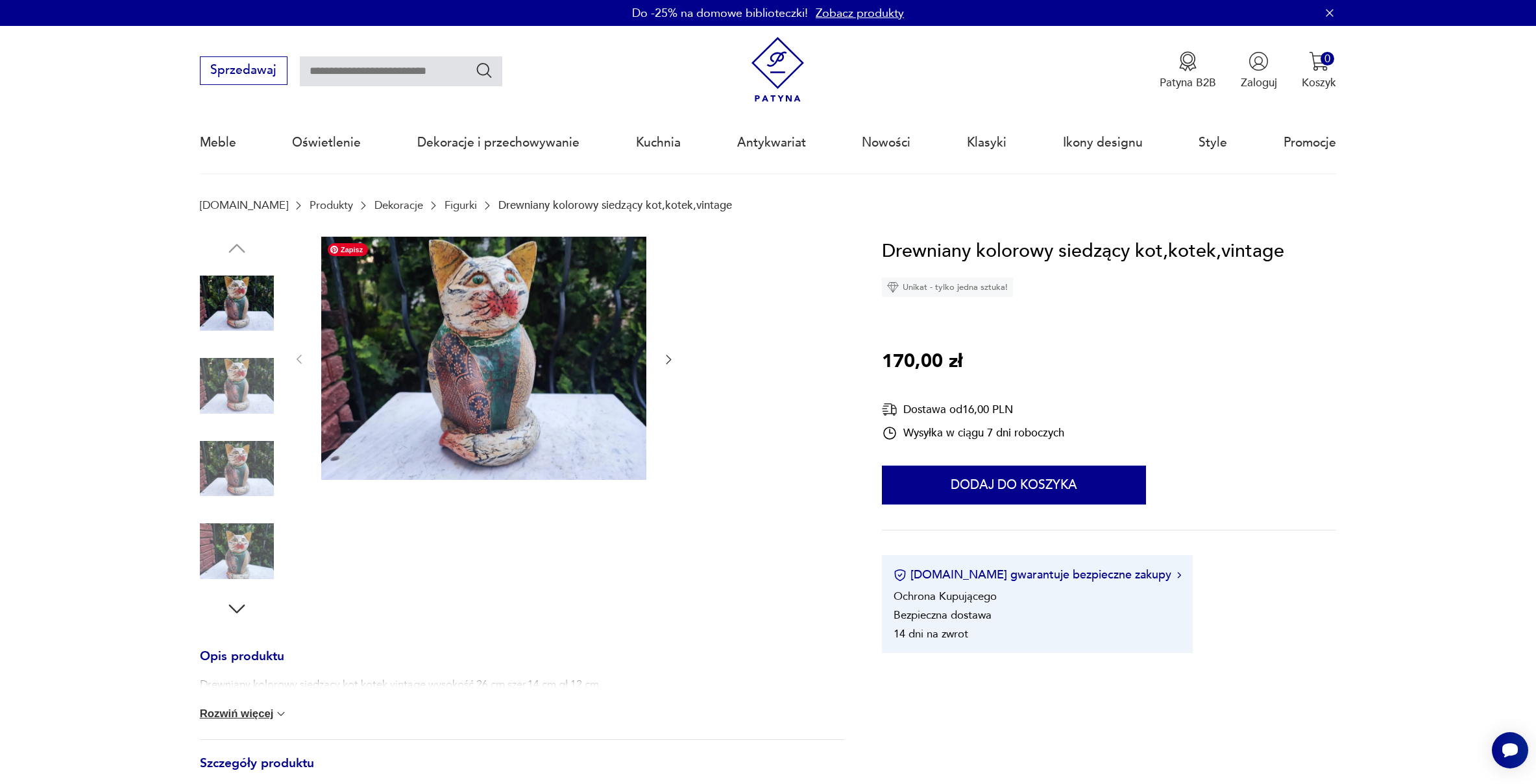
click at [488, 344] on img at bounding box center [484, 359] width 325 height 244
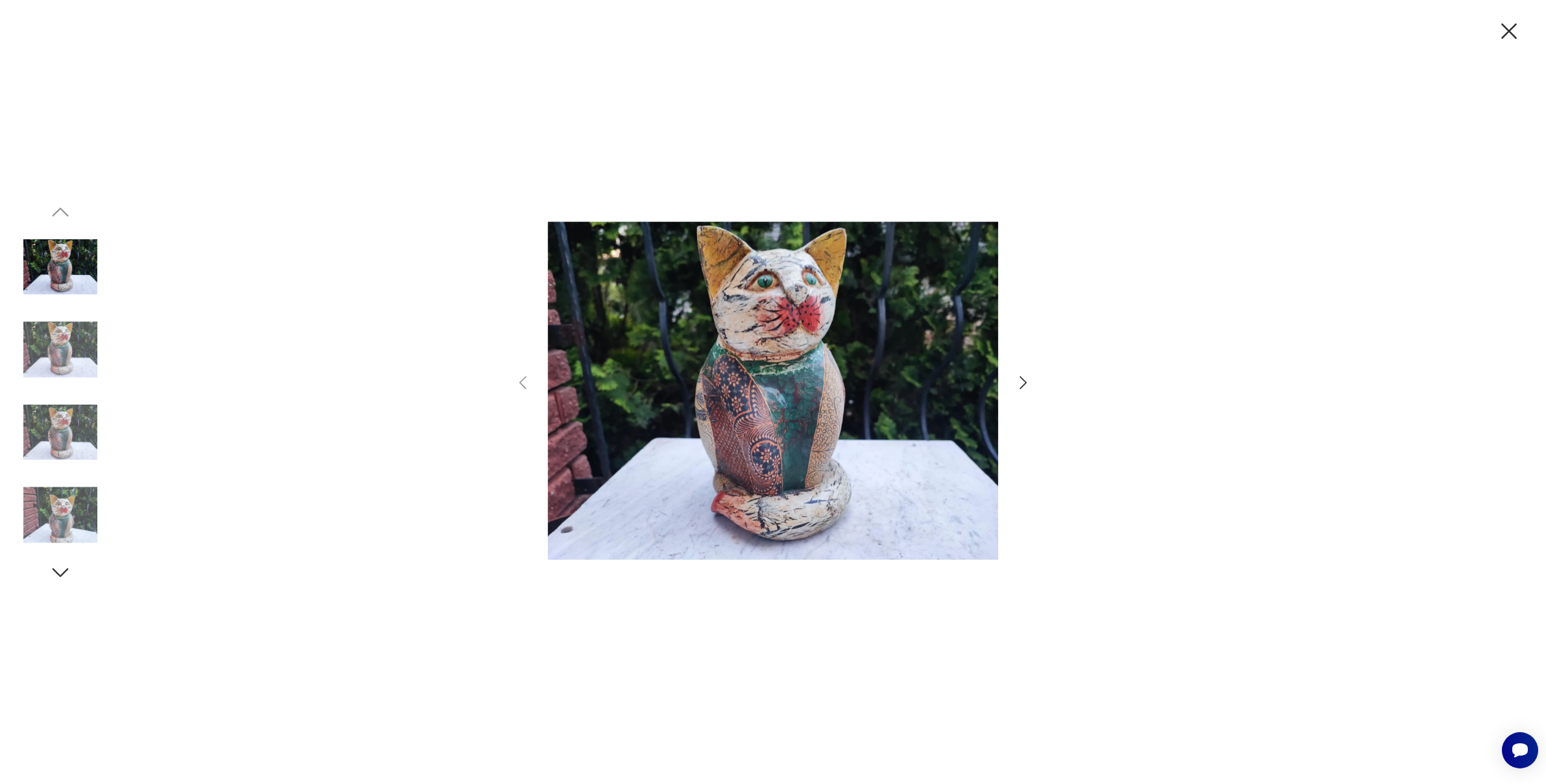
click at [1024, 383] on icon "button" at bounding box center [1023, 382] width 19 height 19
click at [1022, 382] on icon "button" at bounding box center [1023, 382] width 19 height 19
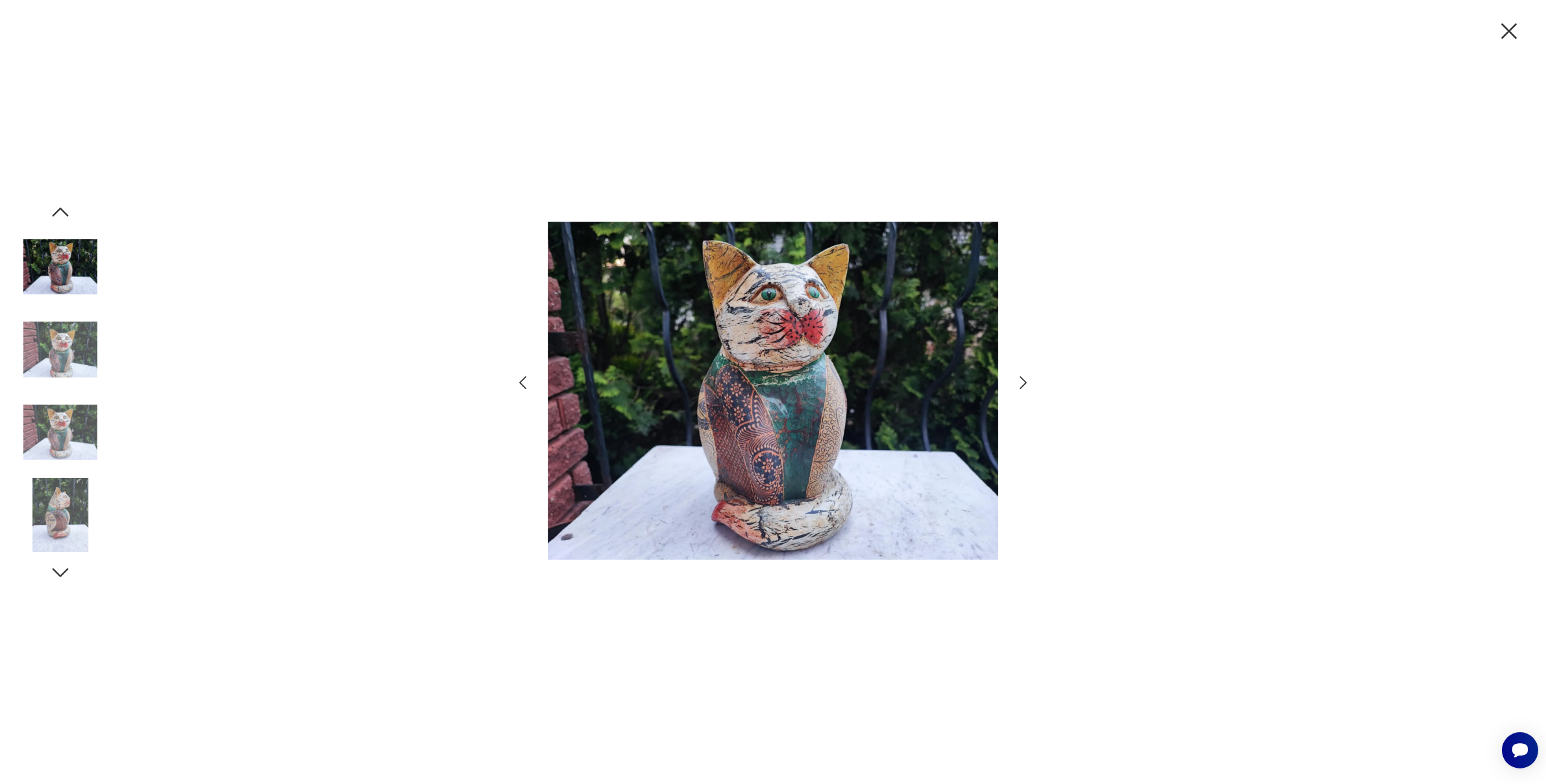
click at [1022, 382] on icon "button" at bounding box center [1023, 382] width 19 height 19
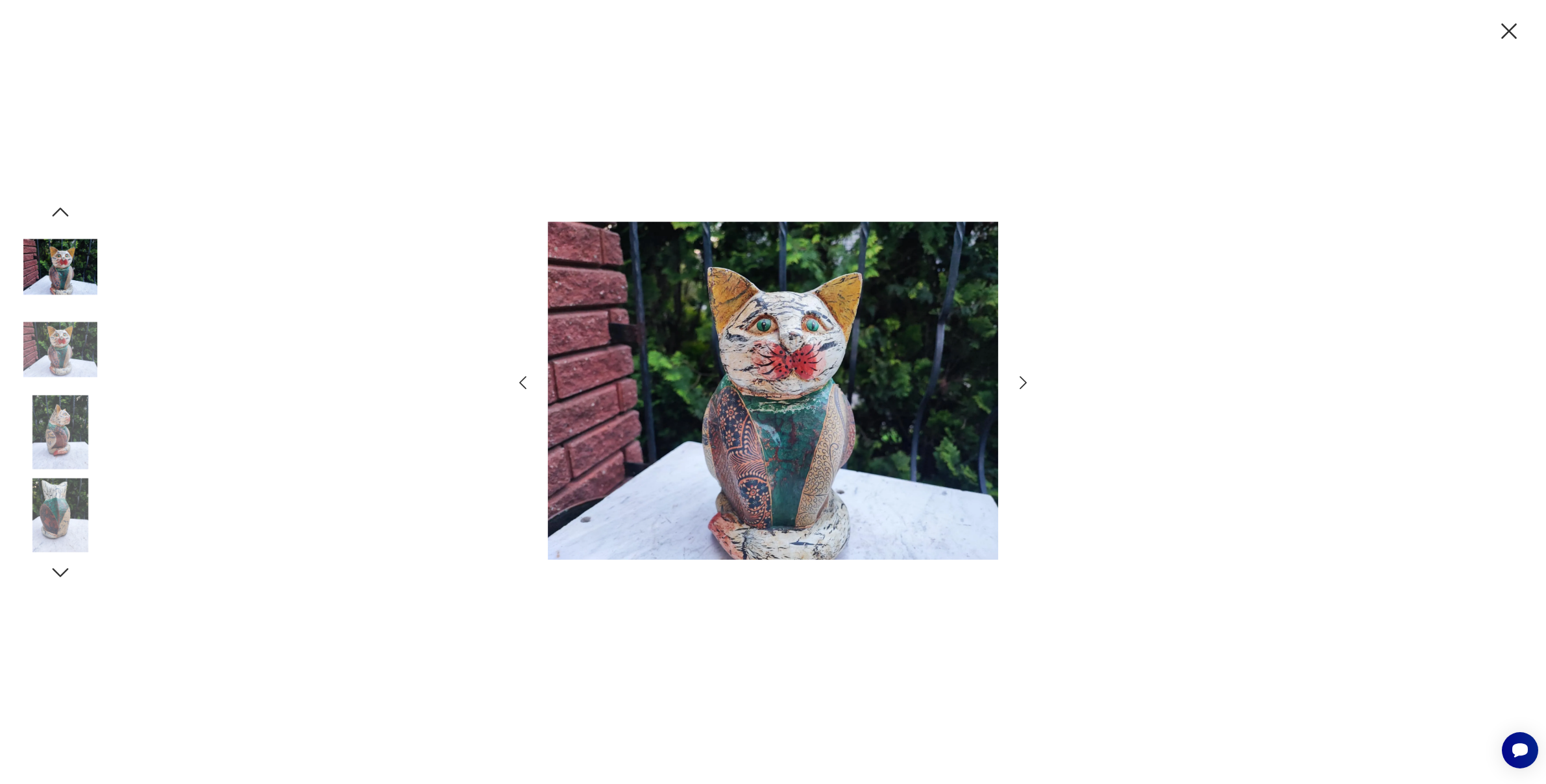
click at [1021, 378] on icon "button" at bounding box center [1023, 382] width 7 height 13
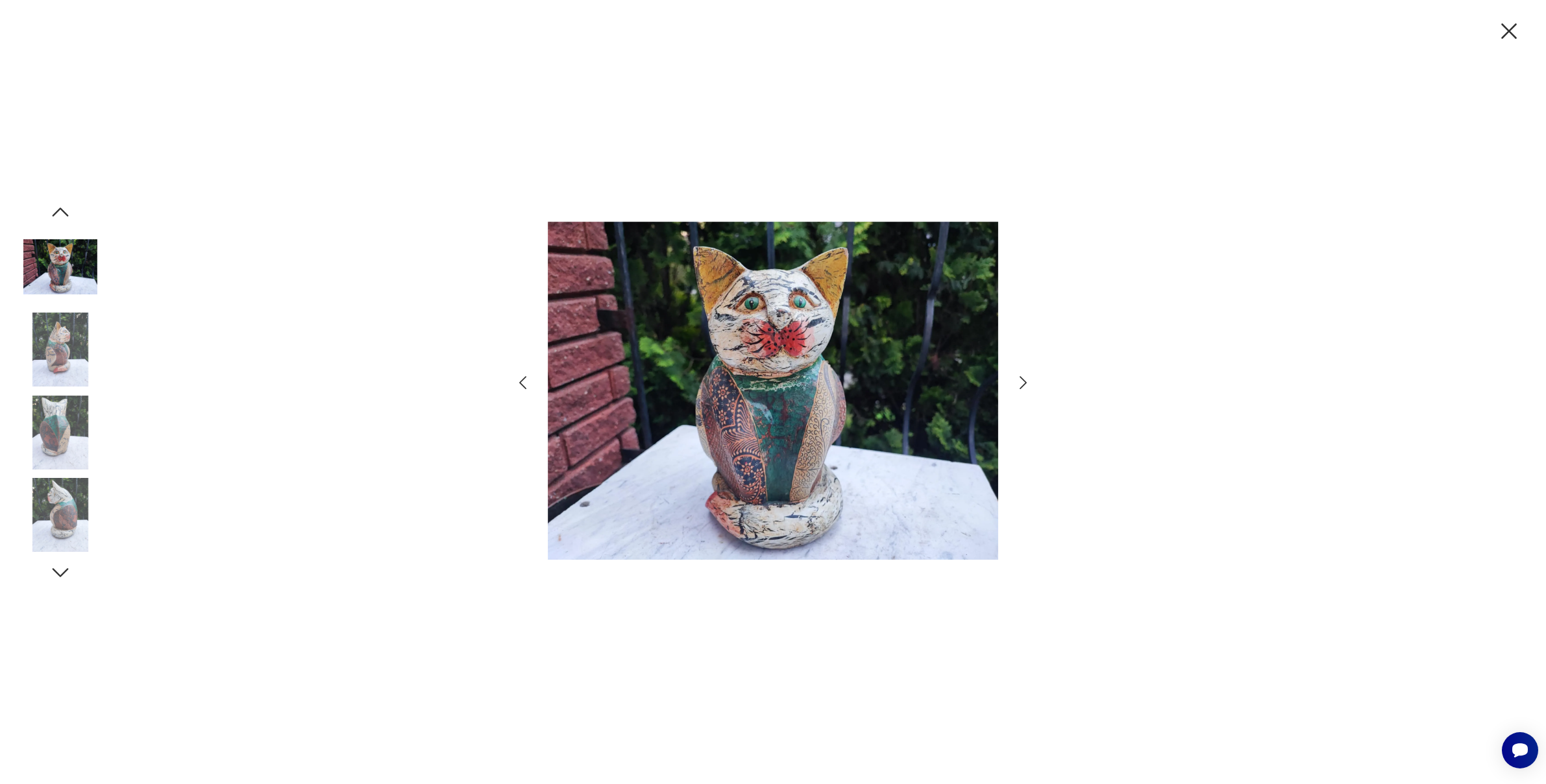
click at [1516, 28] on icon "button" at bounding box center [1510, 32] width 28 height 28
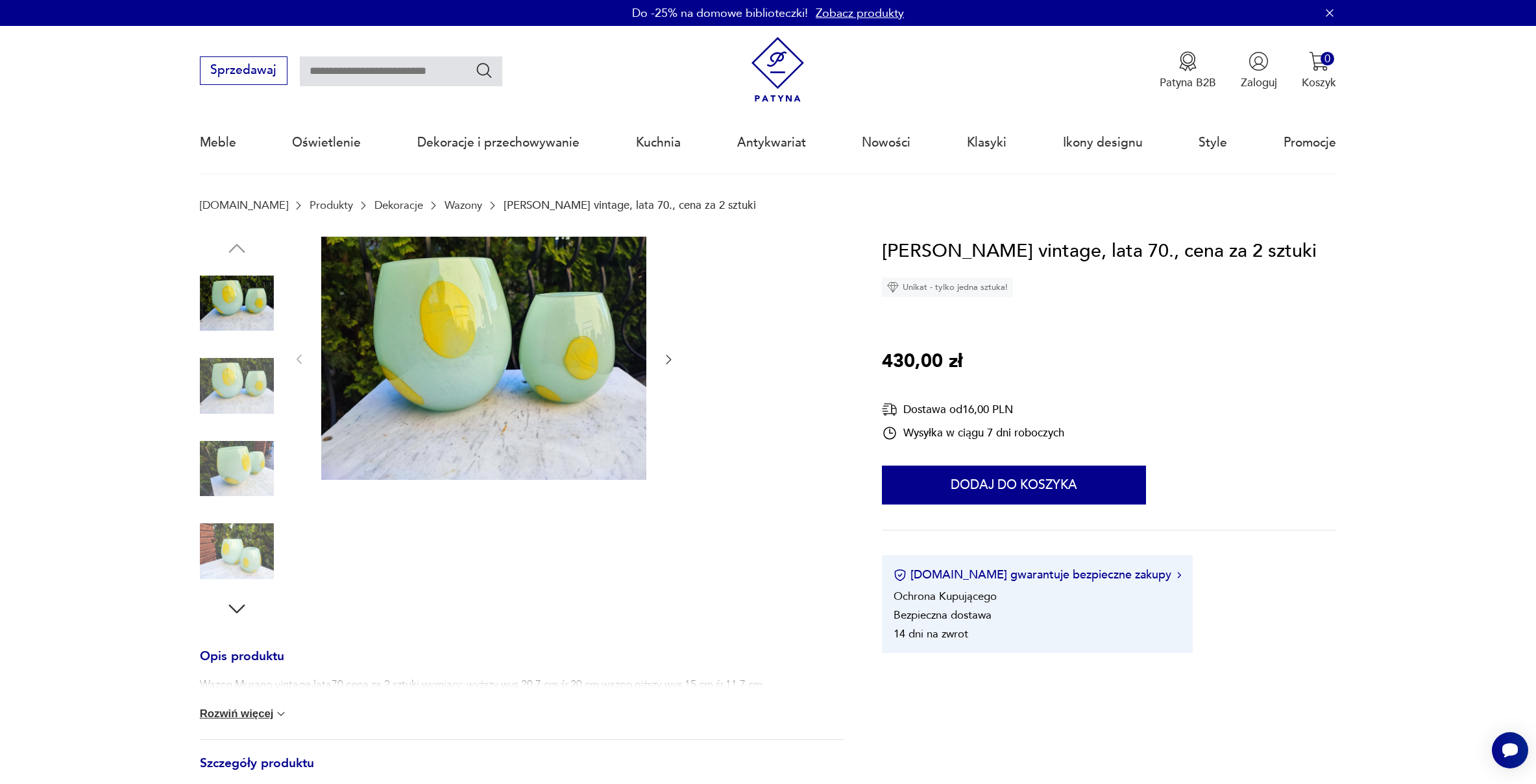
click at [213, 718] on button "Rozwiń więcej" at bounding box center [244, 714] width 89 height 13
click at [206, 311] on img at bounding box center [236, 303] width 74 height 74
click at [421, 359] on img at bounding box center [484, 359] width 325 height 244
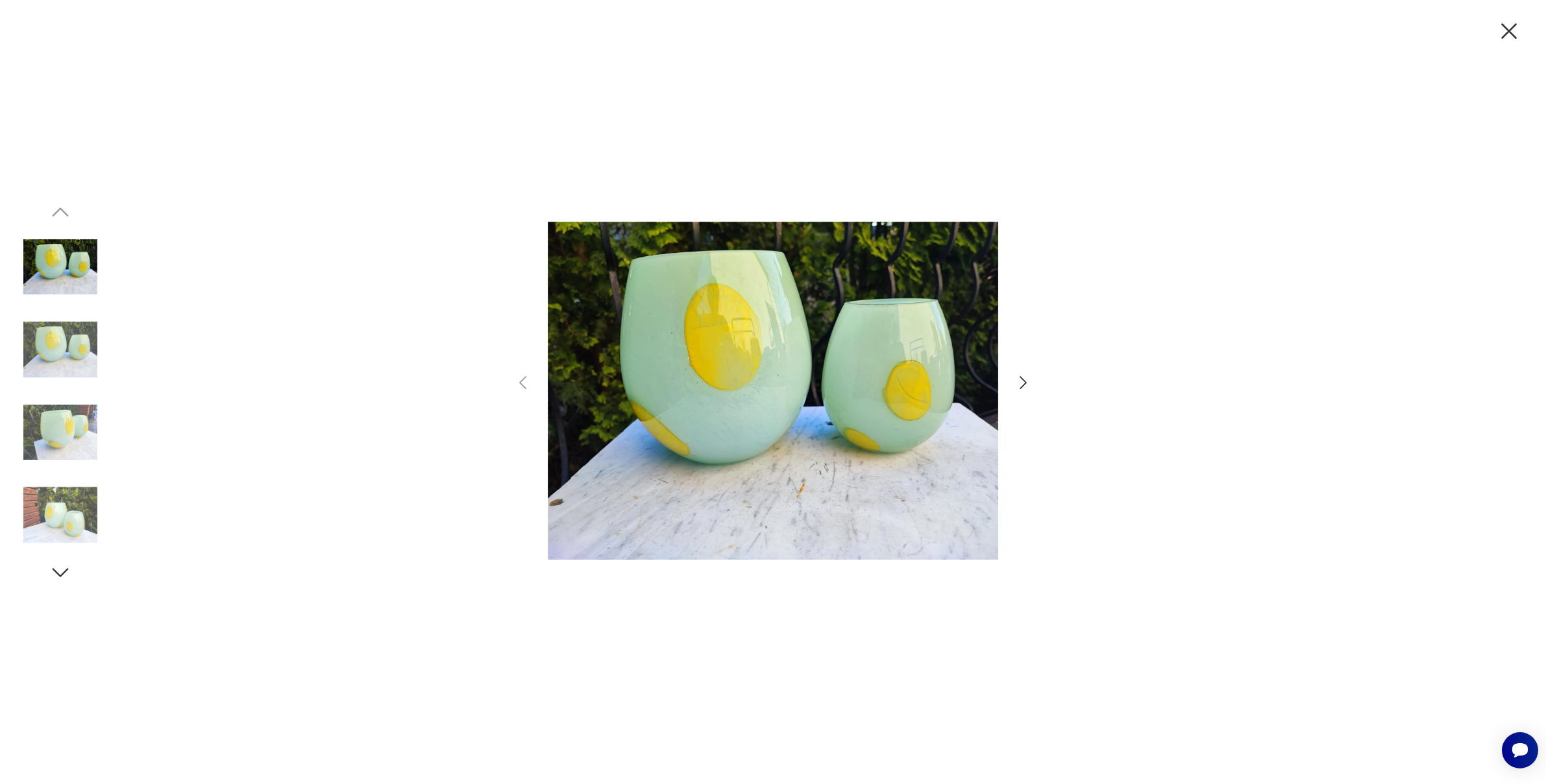
click at [1024, 378] on icon "button" at bounding box center [1023, 382] width 19 height 19
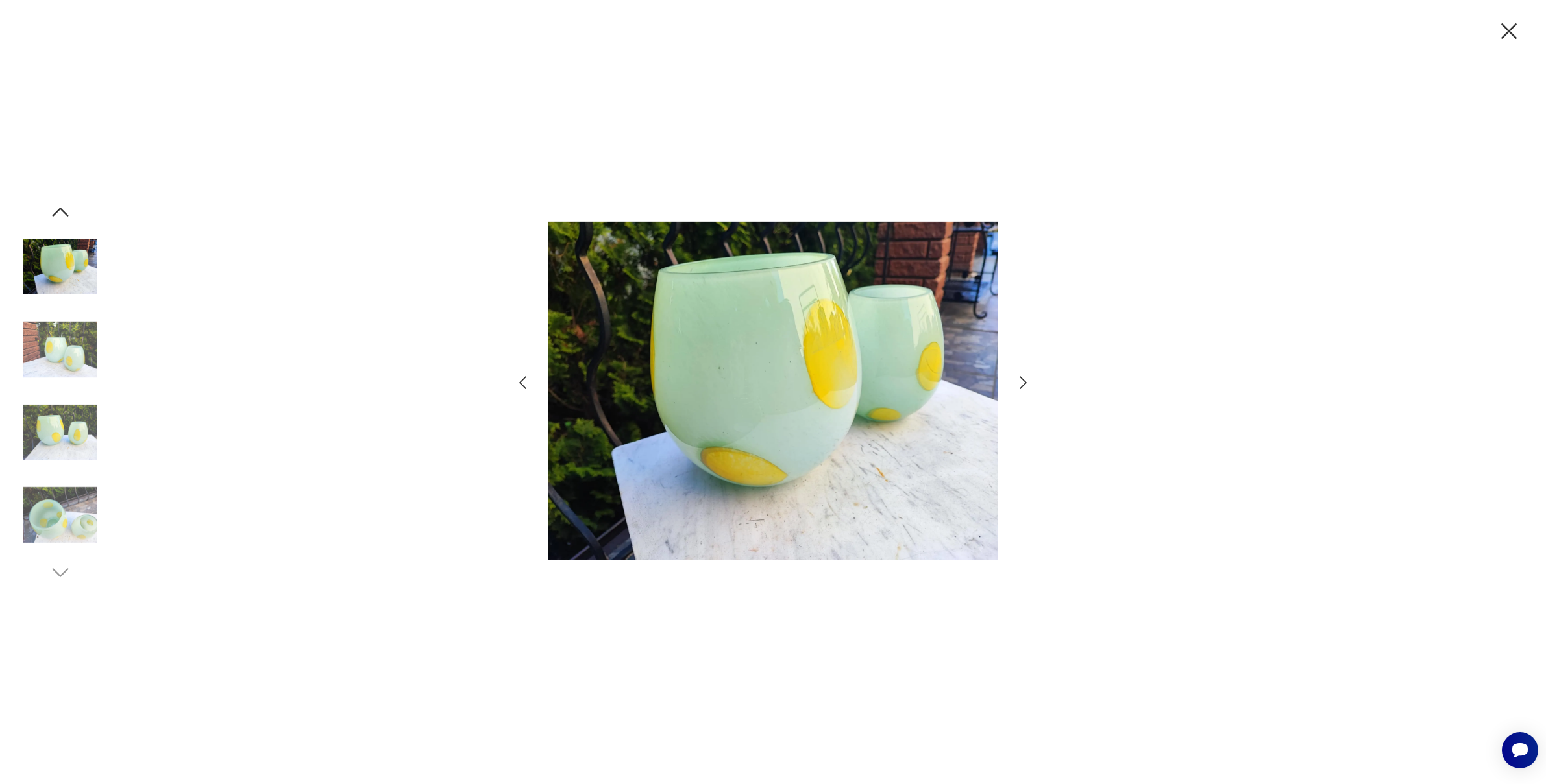
click at [1024, 378] on icon "button" at bounding box center [1023, 382] width 19 height 19
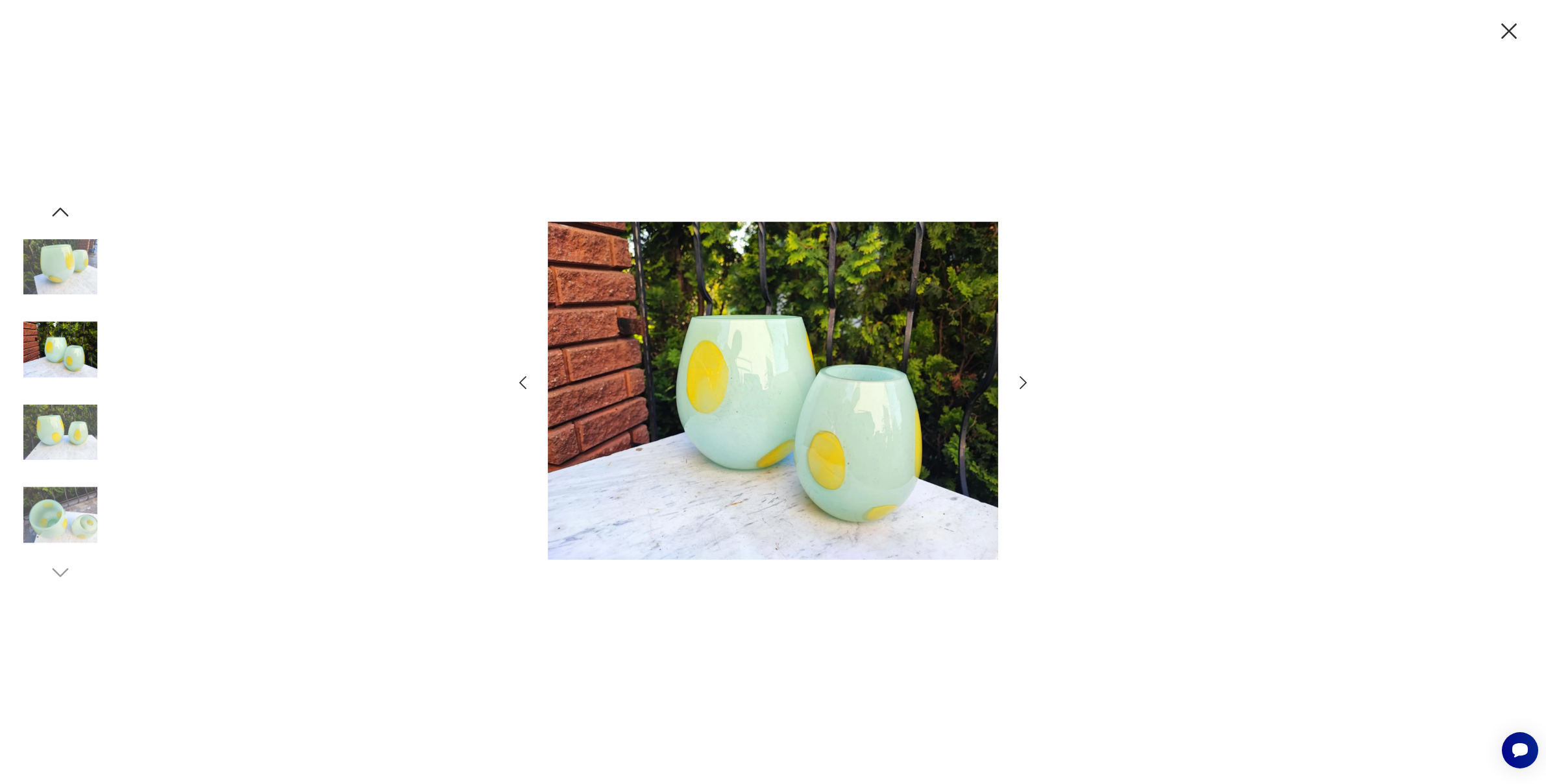
click at [1024, 378] on icon "button" at bounding box center [1023, 382] width 19 height 19
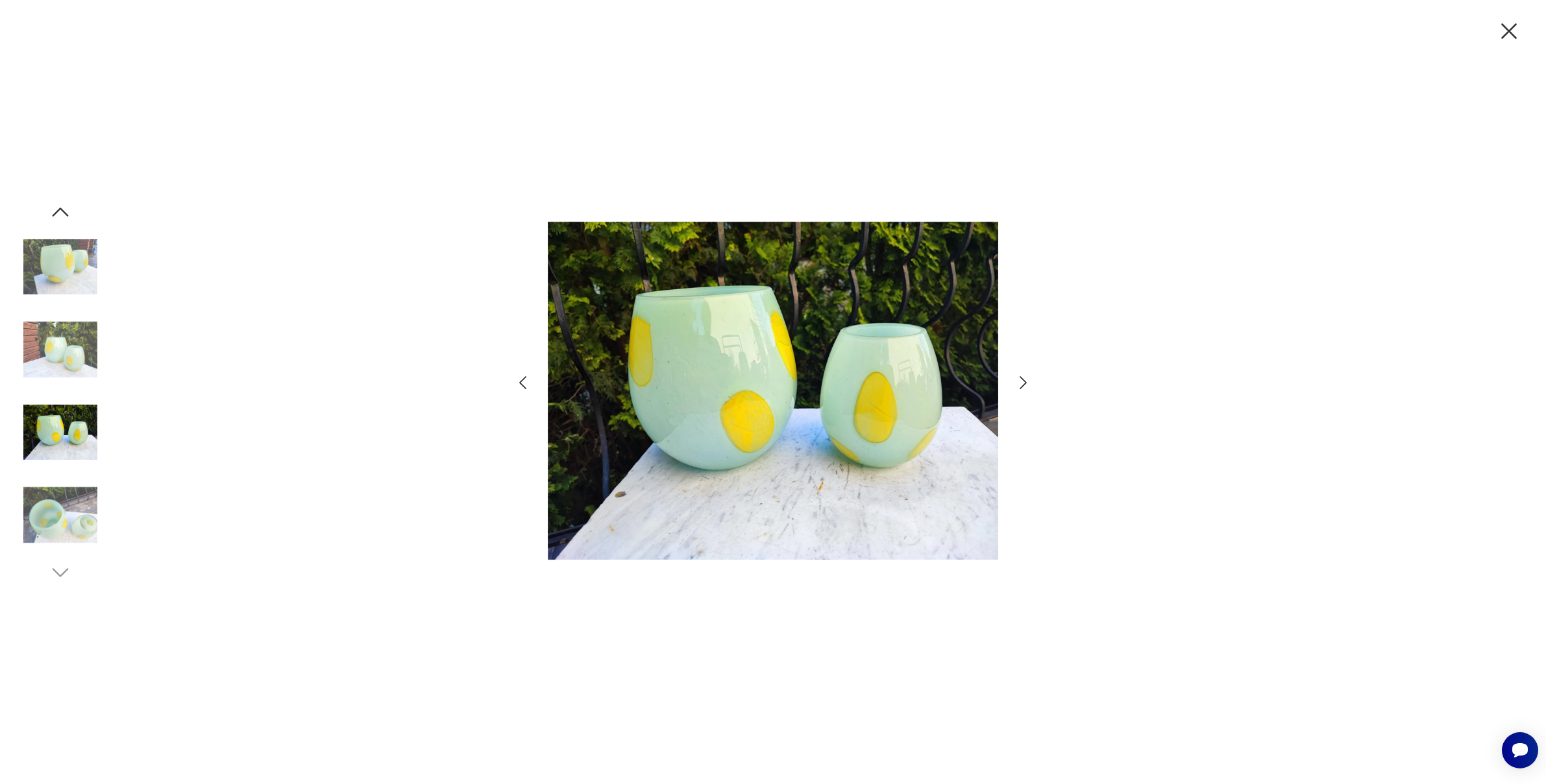
click at [1024, 378] on icon "button" at bounding box center [1023, 382] width 19 height 19
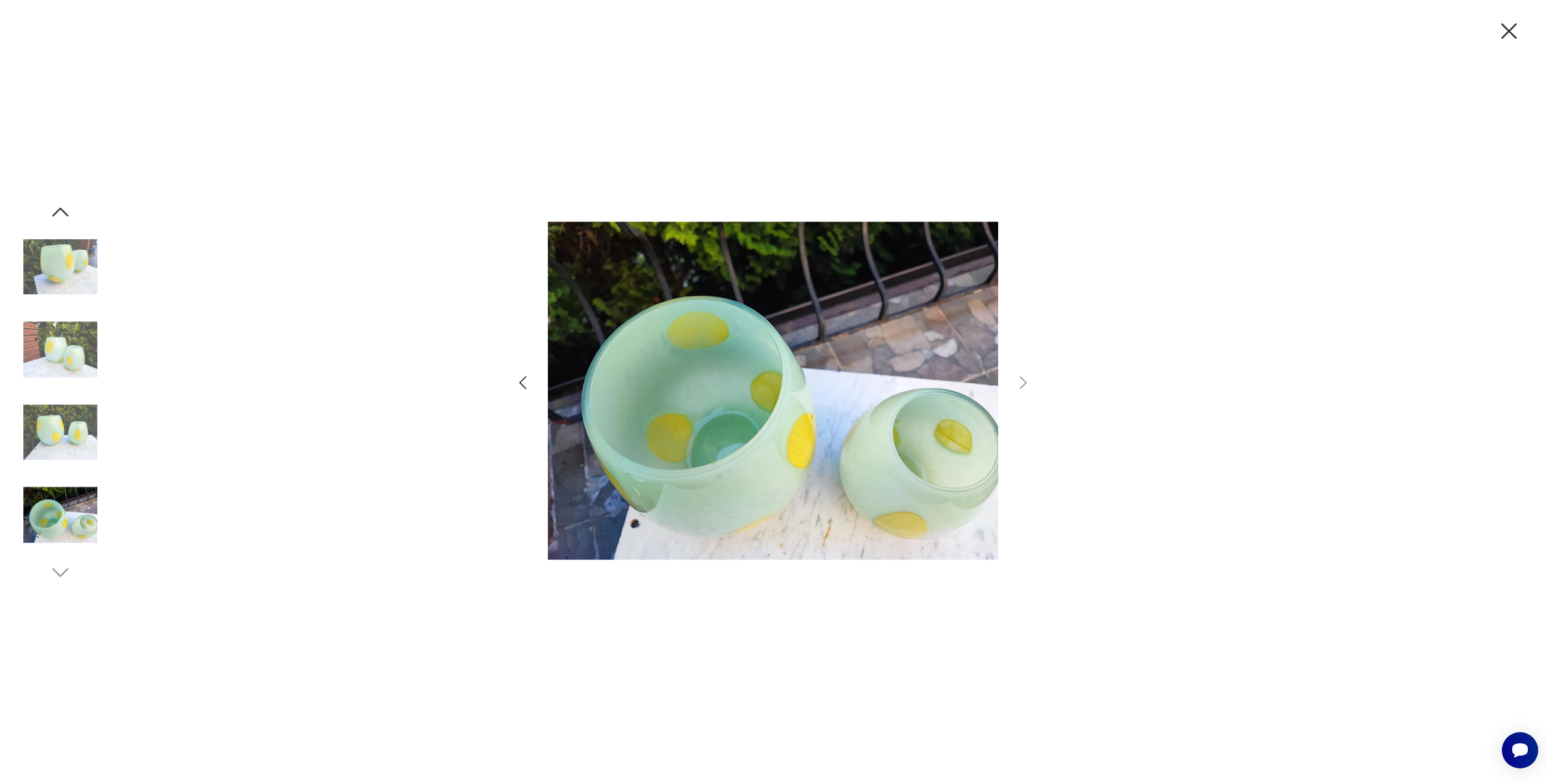
click at [1504, 28] on icon "button" at bounding box center [1510, 32] width 16 height 16
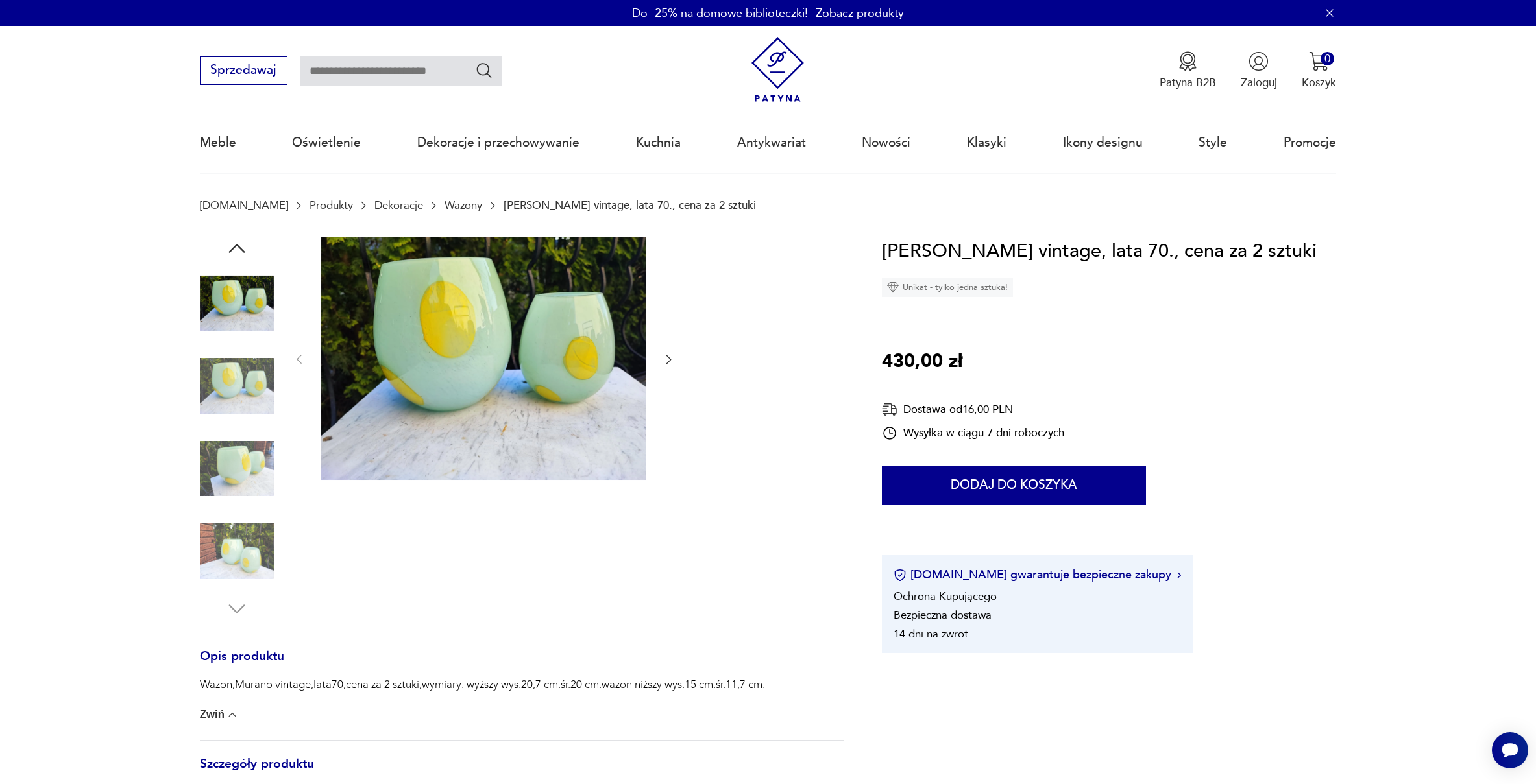
click at [214, 555] on img at bounding box center [236, 551] width 74 height 74
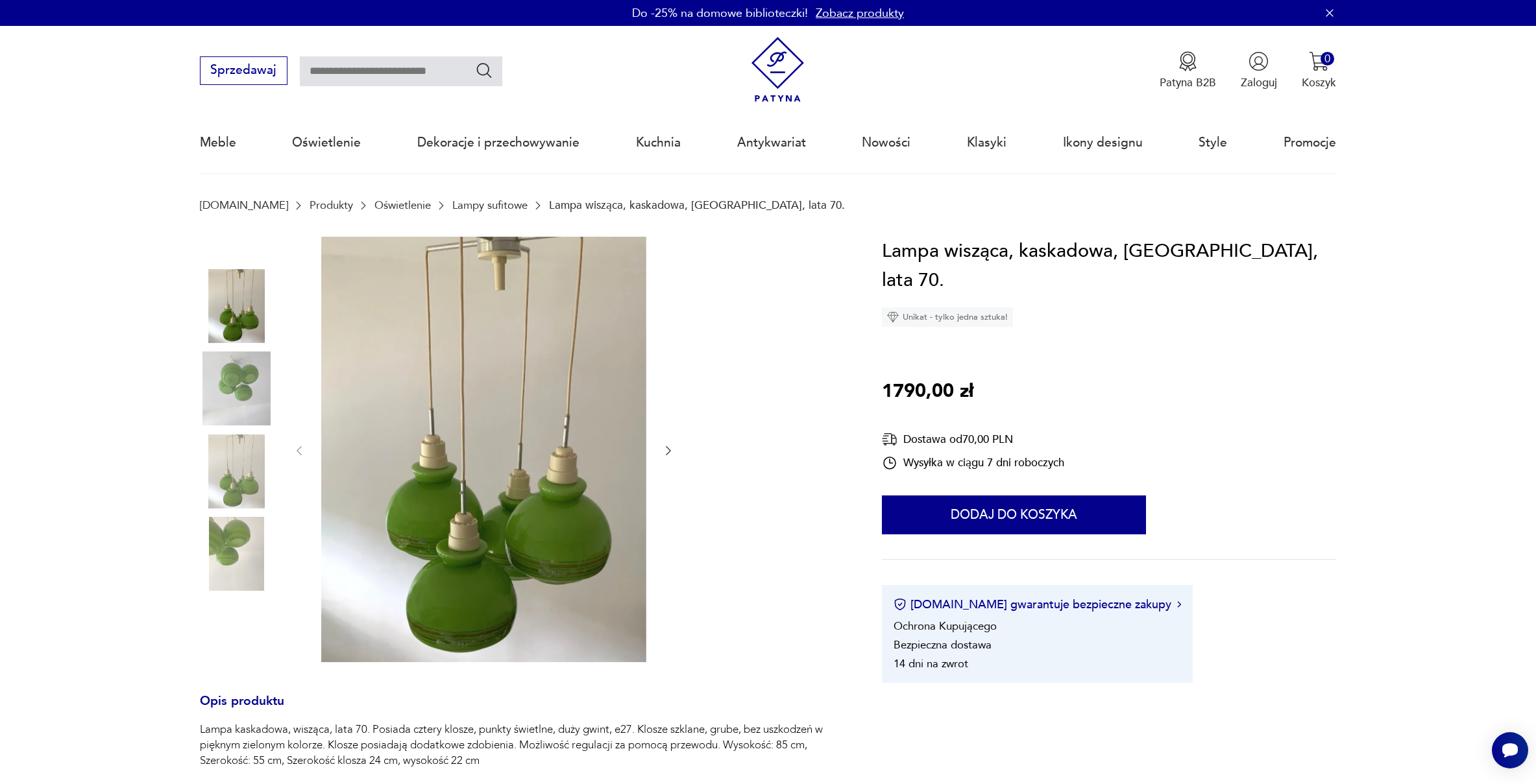
click at [672, 449] on icon "button" at bounding box center [668, 450] width 13 height 13
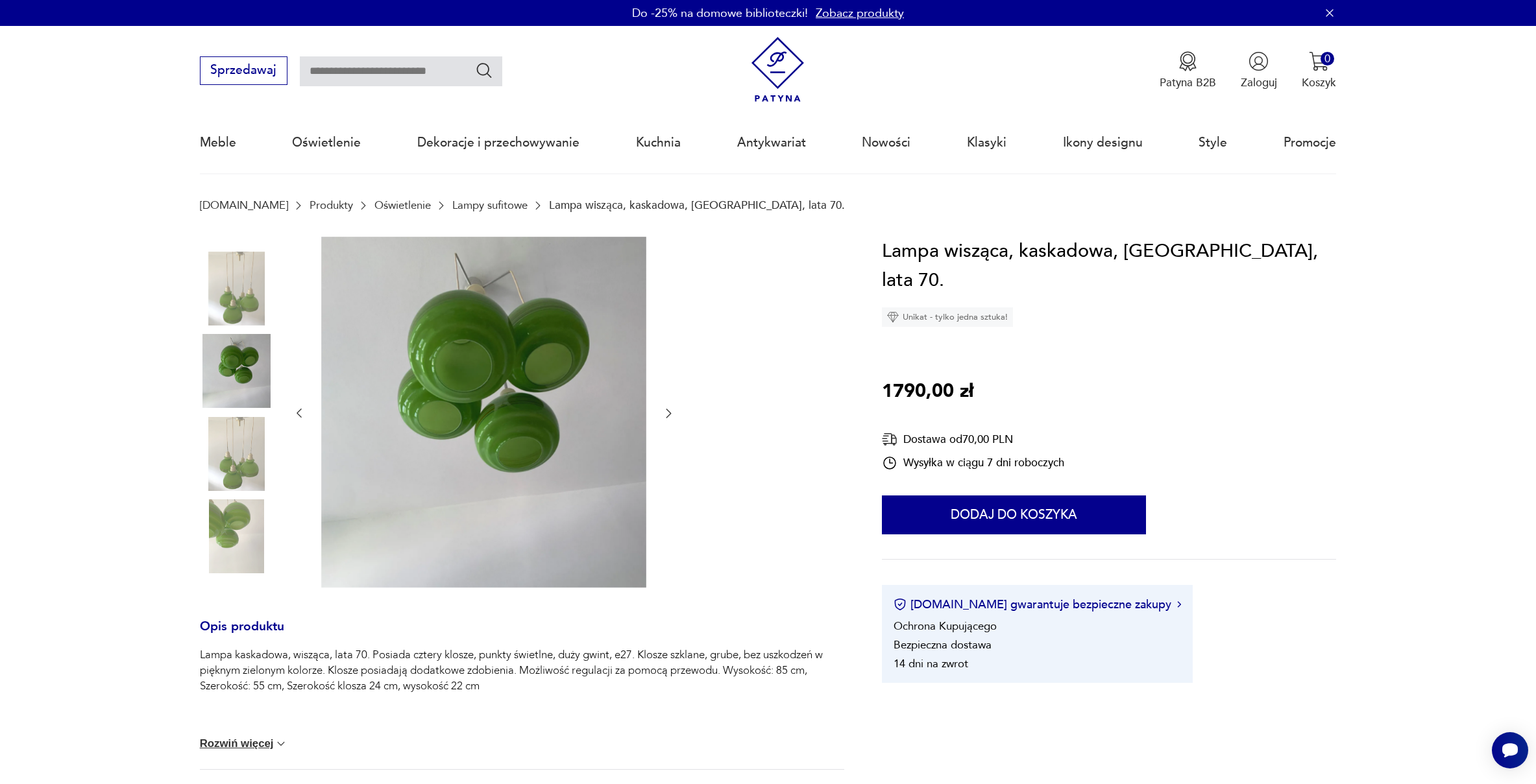
click at [672, 449] on div at bounding box center [484, 414] width 383 height 355
click at [666, 415] on icon "button" at bounding box center [668, 413] width 13 height 13
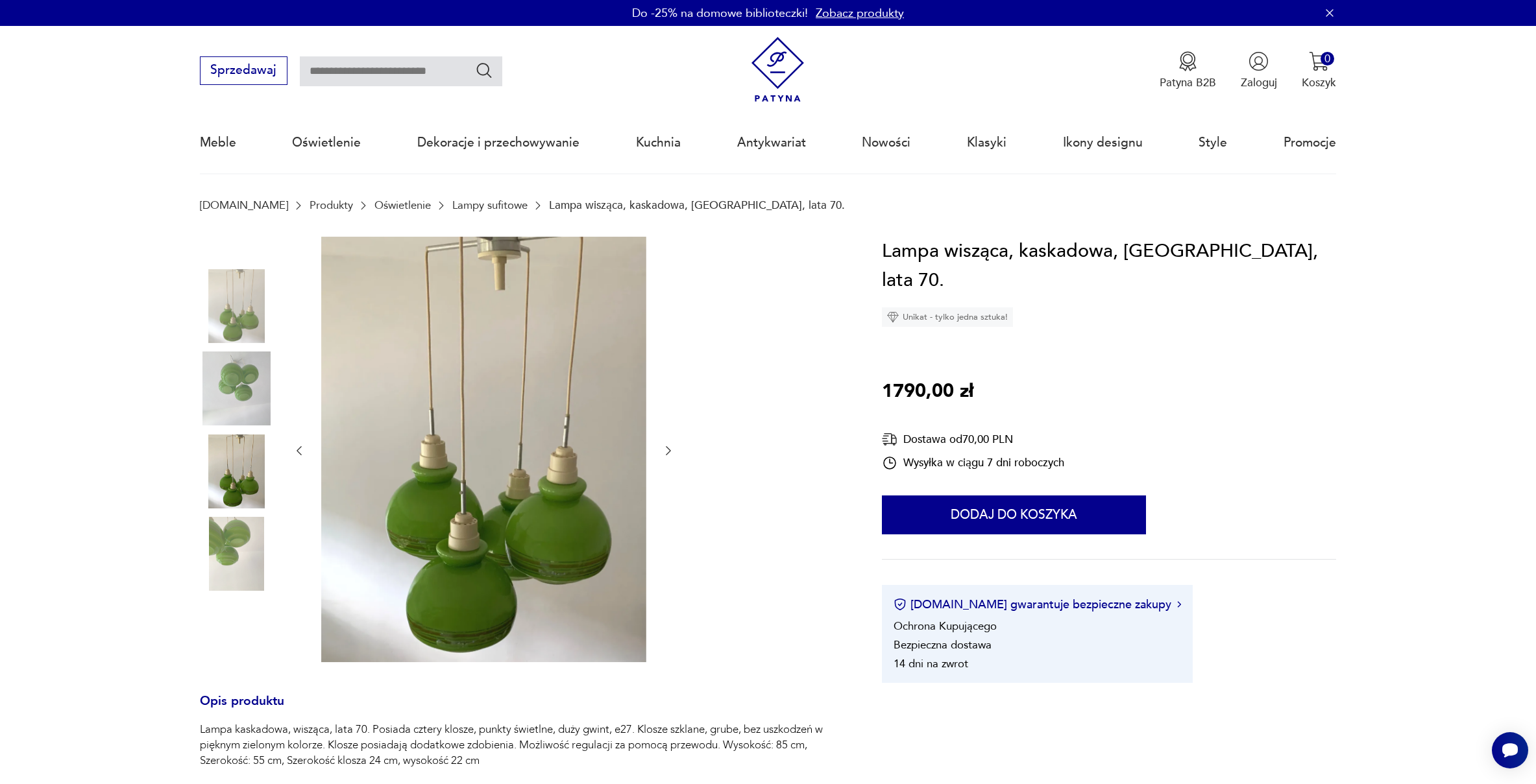
click at [668, 446] on icon "button" at bounding box center [668, 450] width 13 height 13
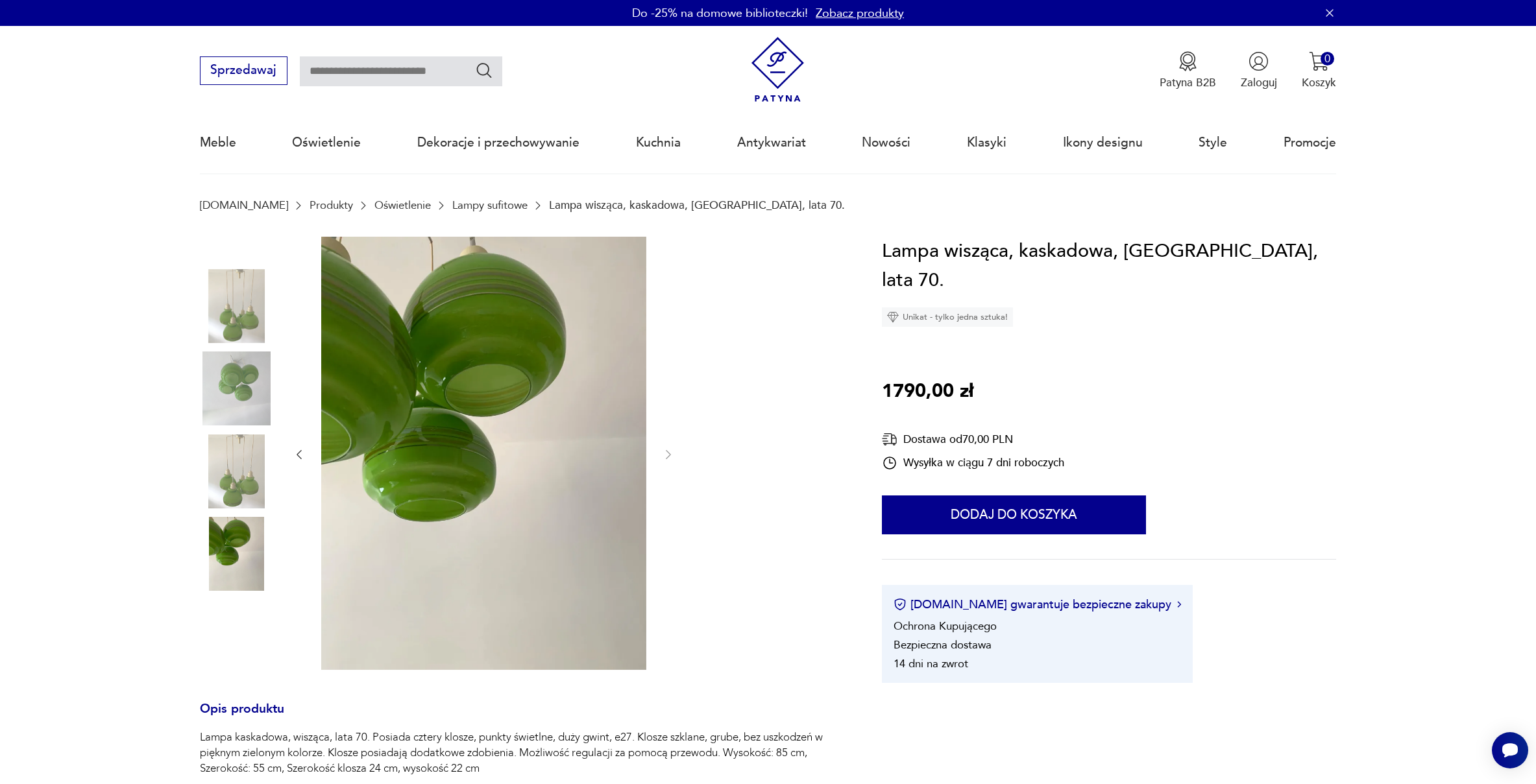
click at [668, 446] on div at bounding box center [484, 454] width 383 height 436
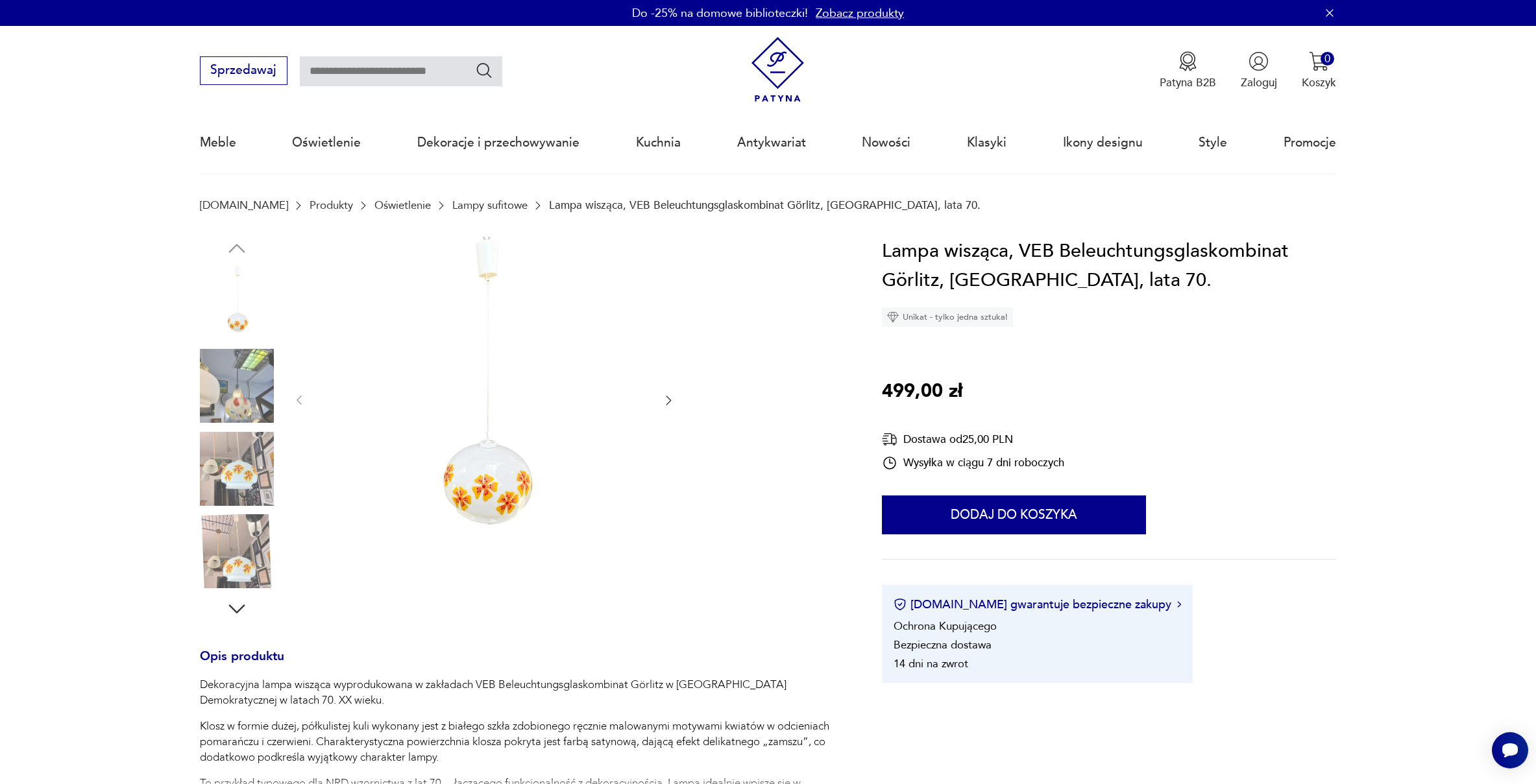
click at [668, 398] on icon "button" at bounding box center [668, 400] width 5 height 9
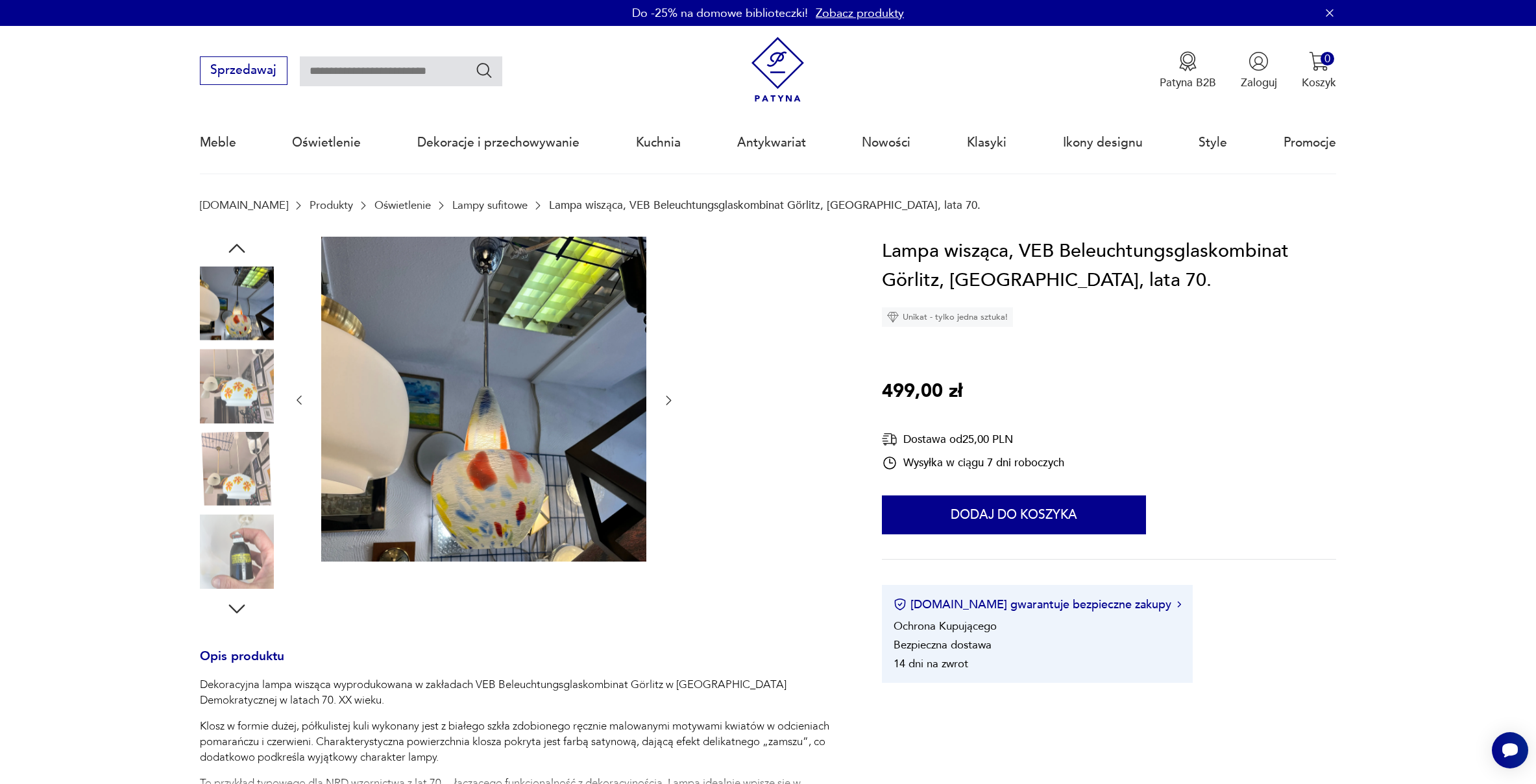
click at [668, 398] on icon "button" at bounding box center [668, 400] width 5 height 9
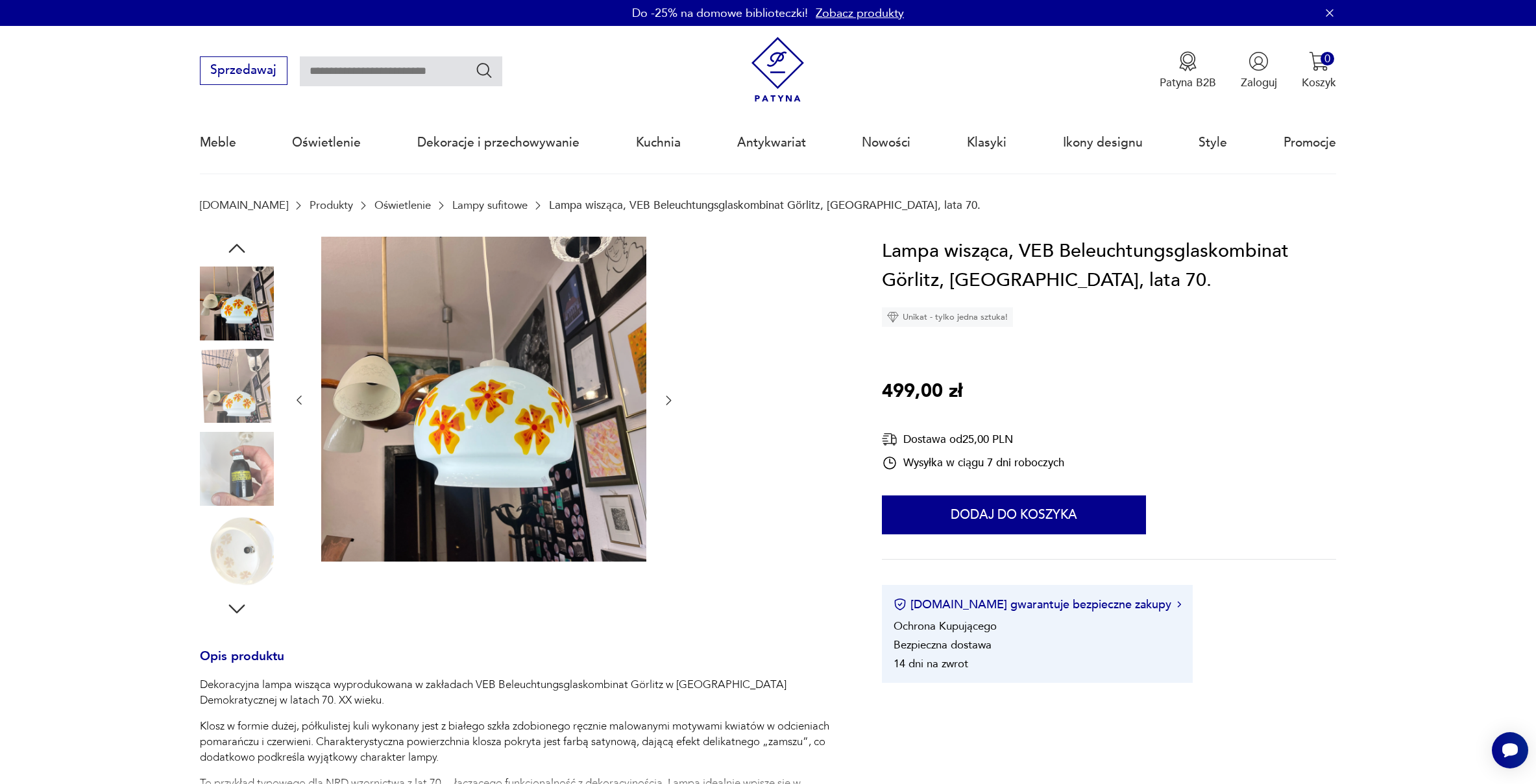
click at [668, 398] on icon "button" at bounding box center [668, 400] width 13 height 13
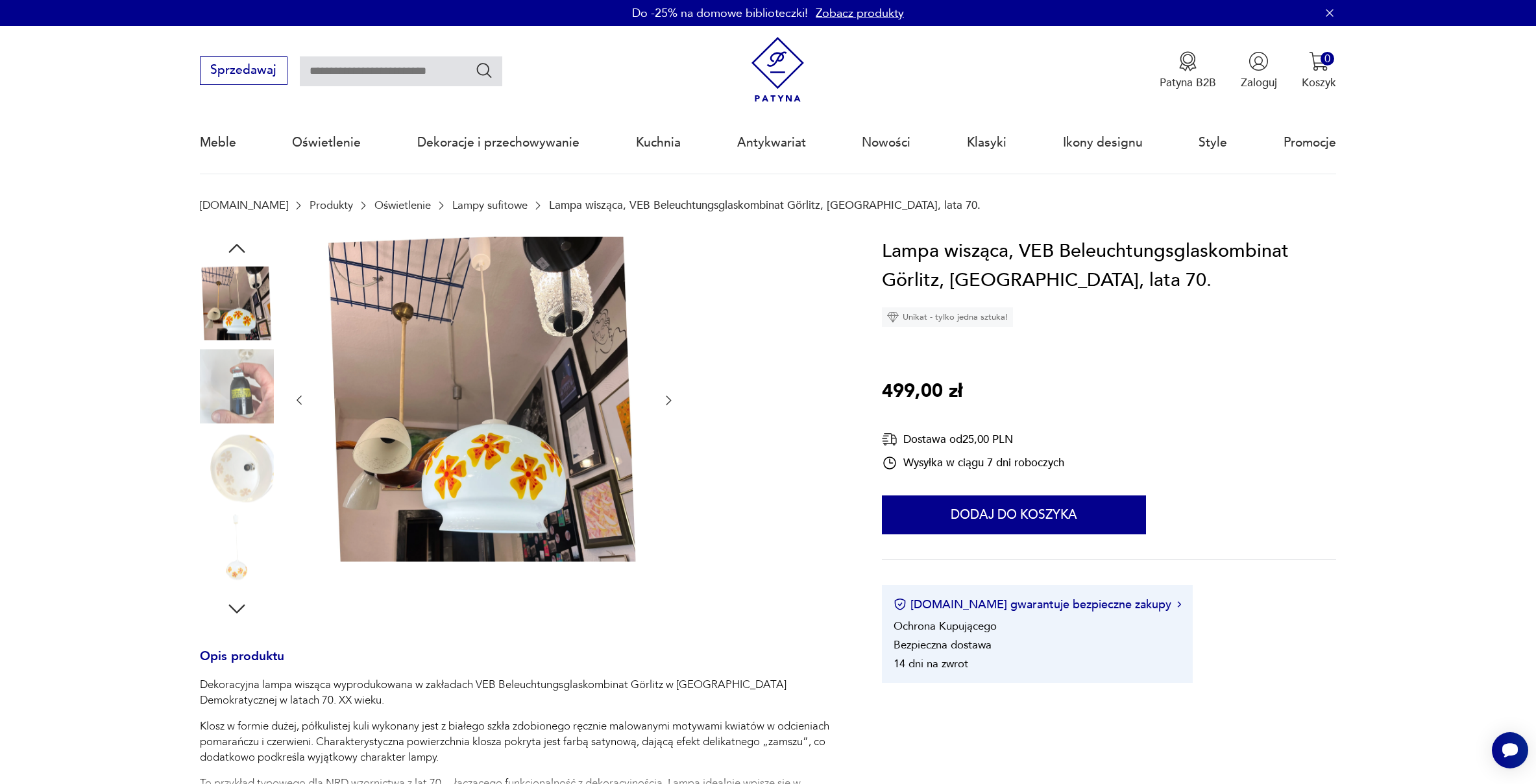
click at [668, 398] on icon "button" at bounding box center [668, 400] width 13 height 13
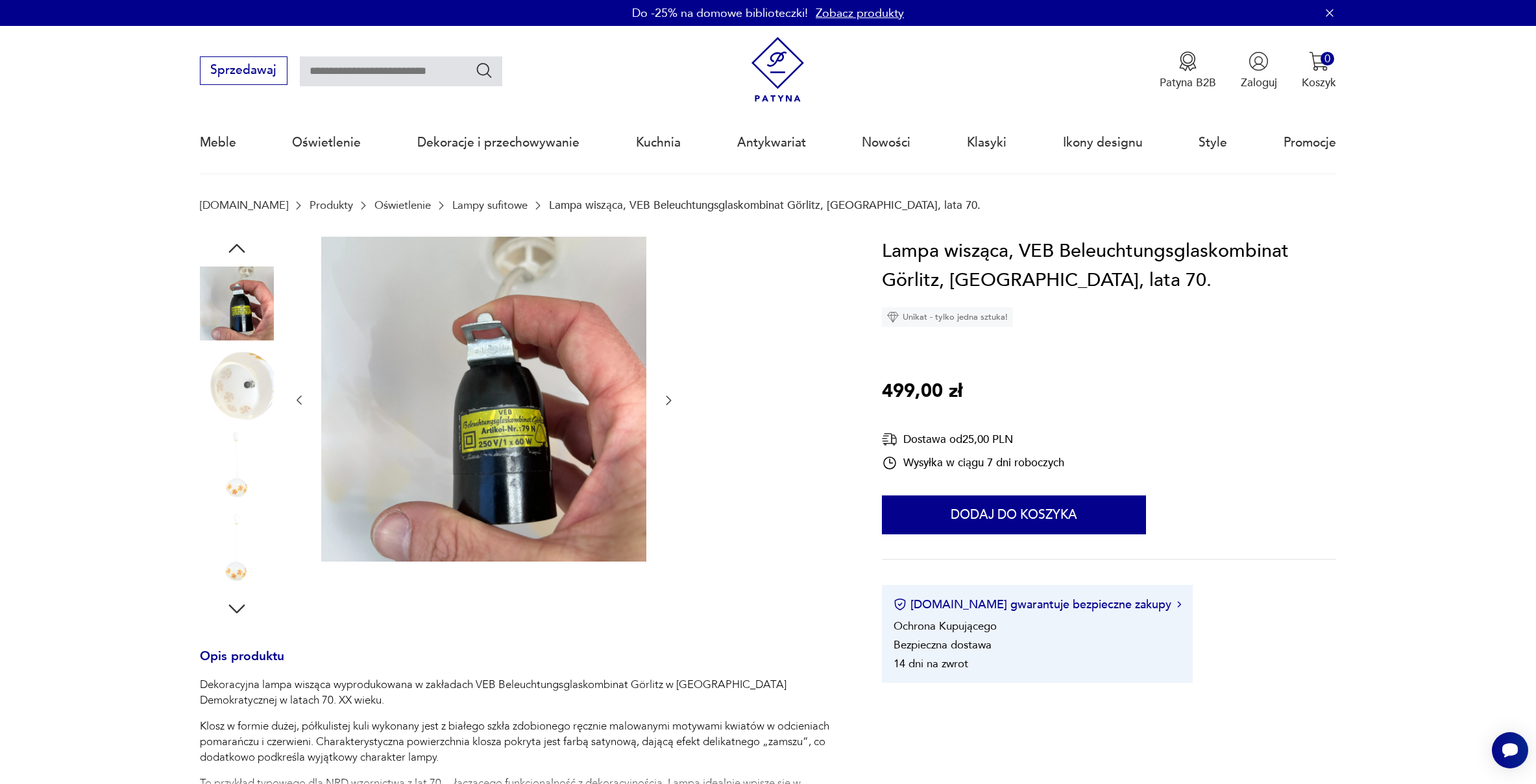
click at [668, 398] on icon "button" at bounding box center [668, 400] width 13 height 13
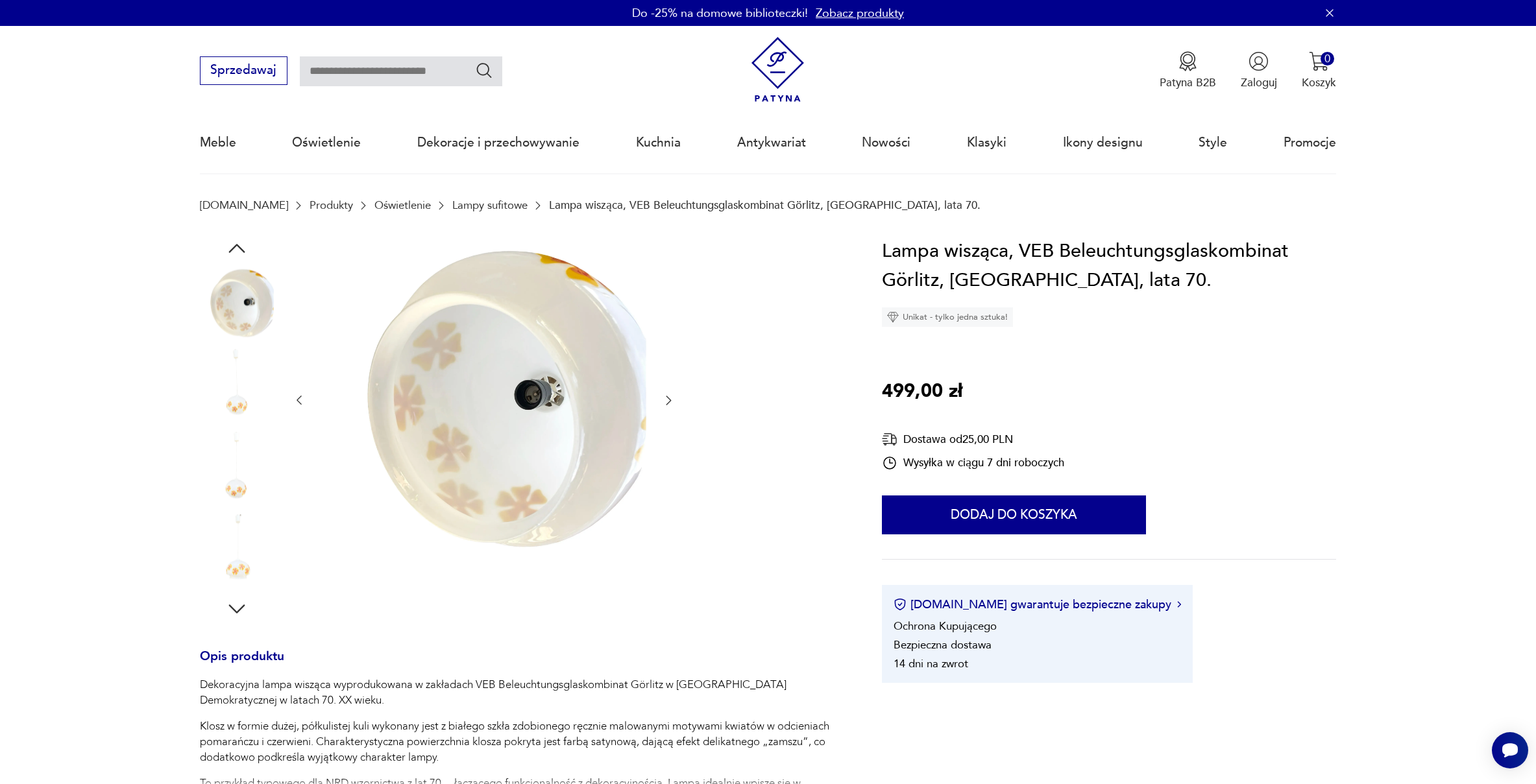
click at [668, 398] on icon "button" at bounding box center [668, 400] width 13 height 13
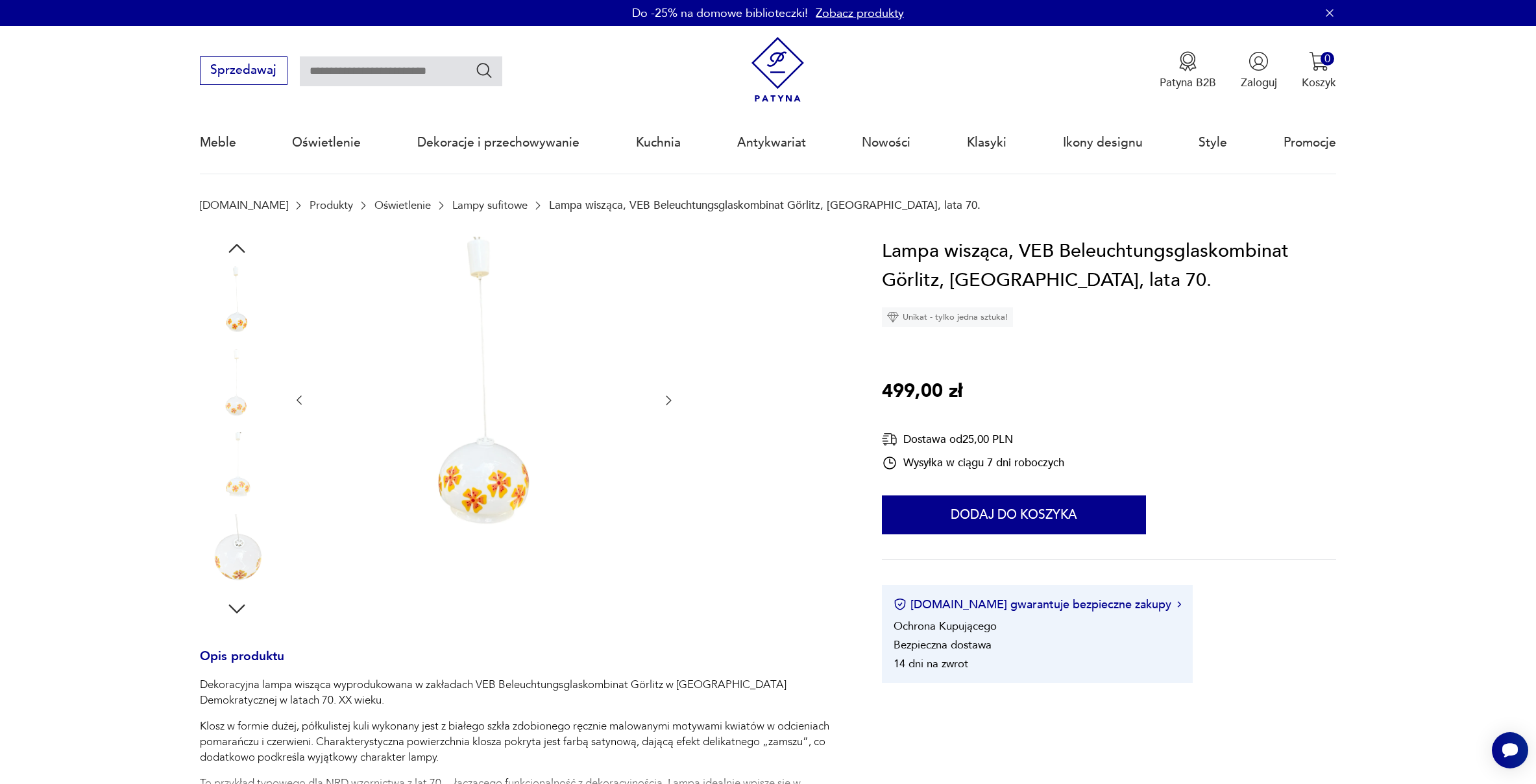
click at [668, 398] on icon "button" at bounding box center [668, 400] width 13 height 13
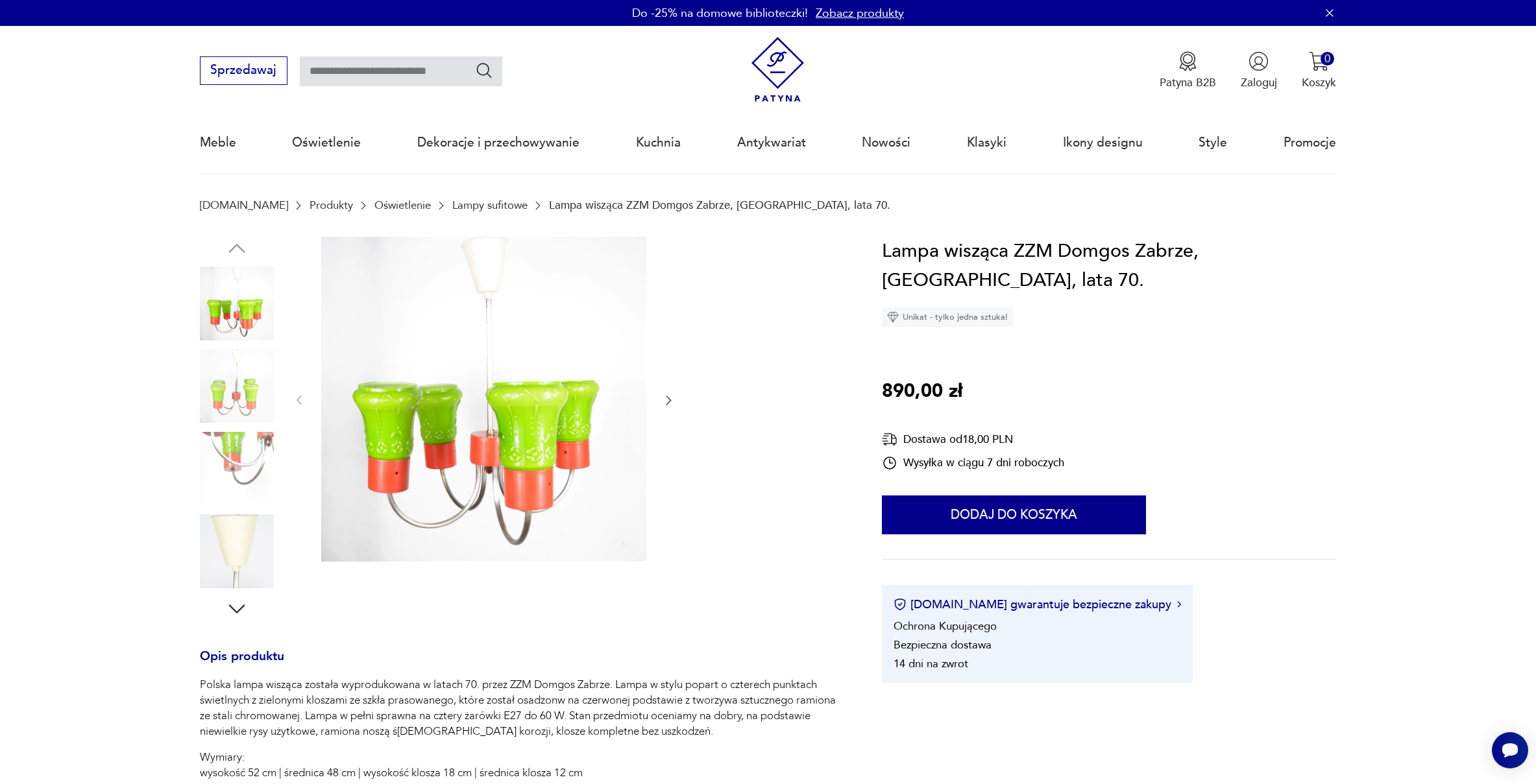
click at [663, 396] on icon "button" at bounding box center [668, 400] width 13 height 13
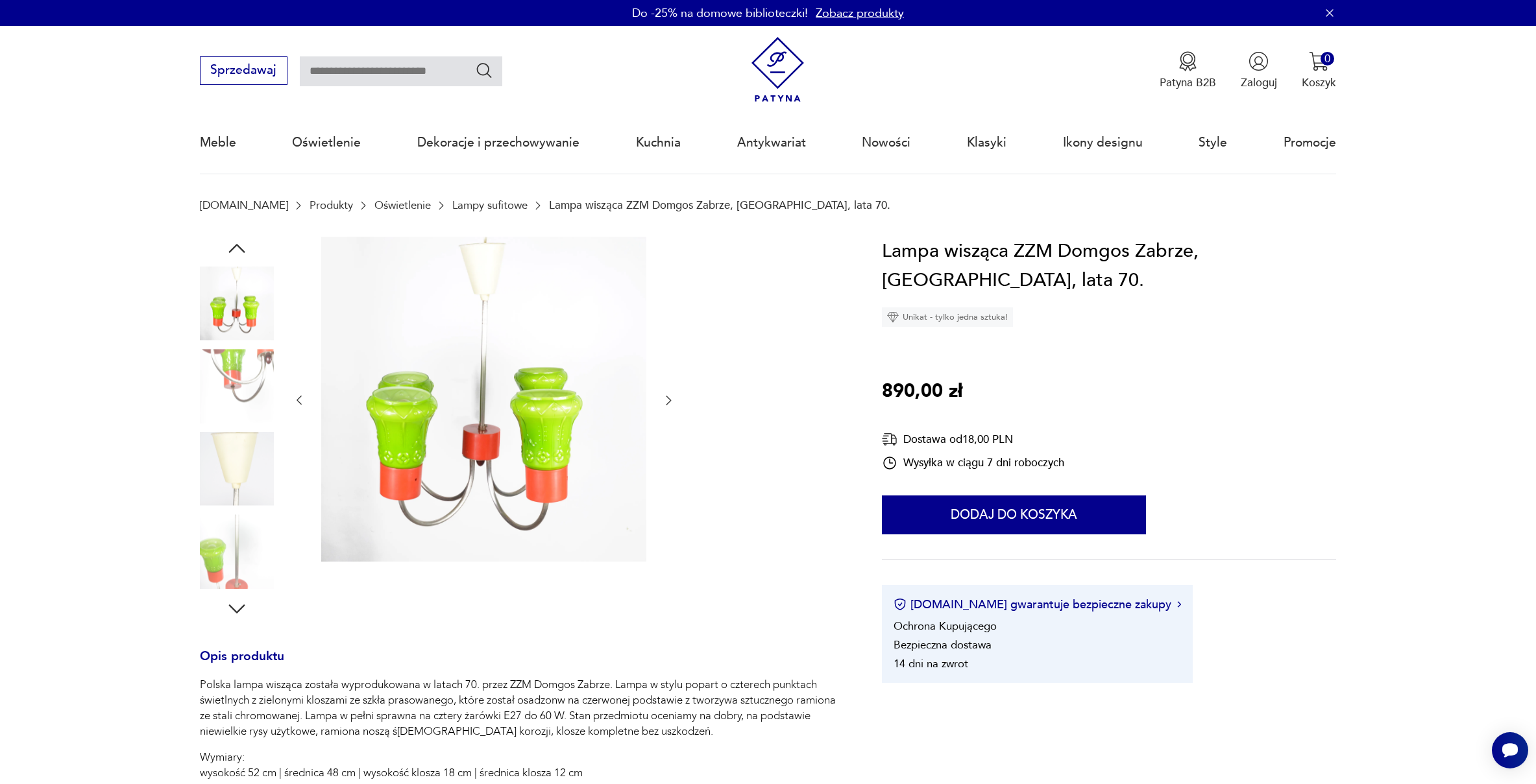
click at [668, 396] on icon "button" at bounding box center [668, 400] width 13 height 13
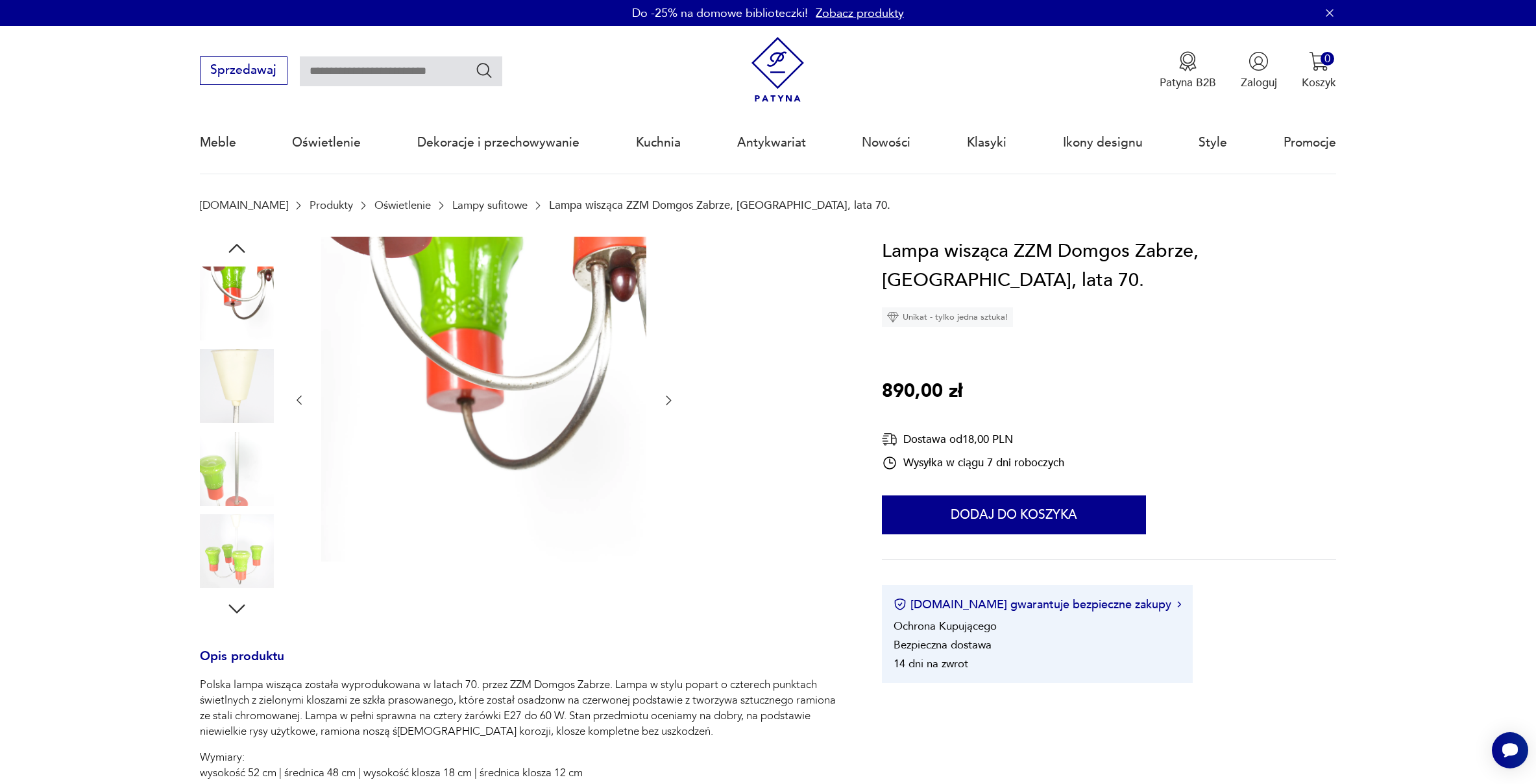
click at [668, 396] on icon "button" at bounding box center [668, 400] width 13 height 13
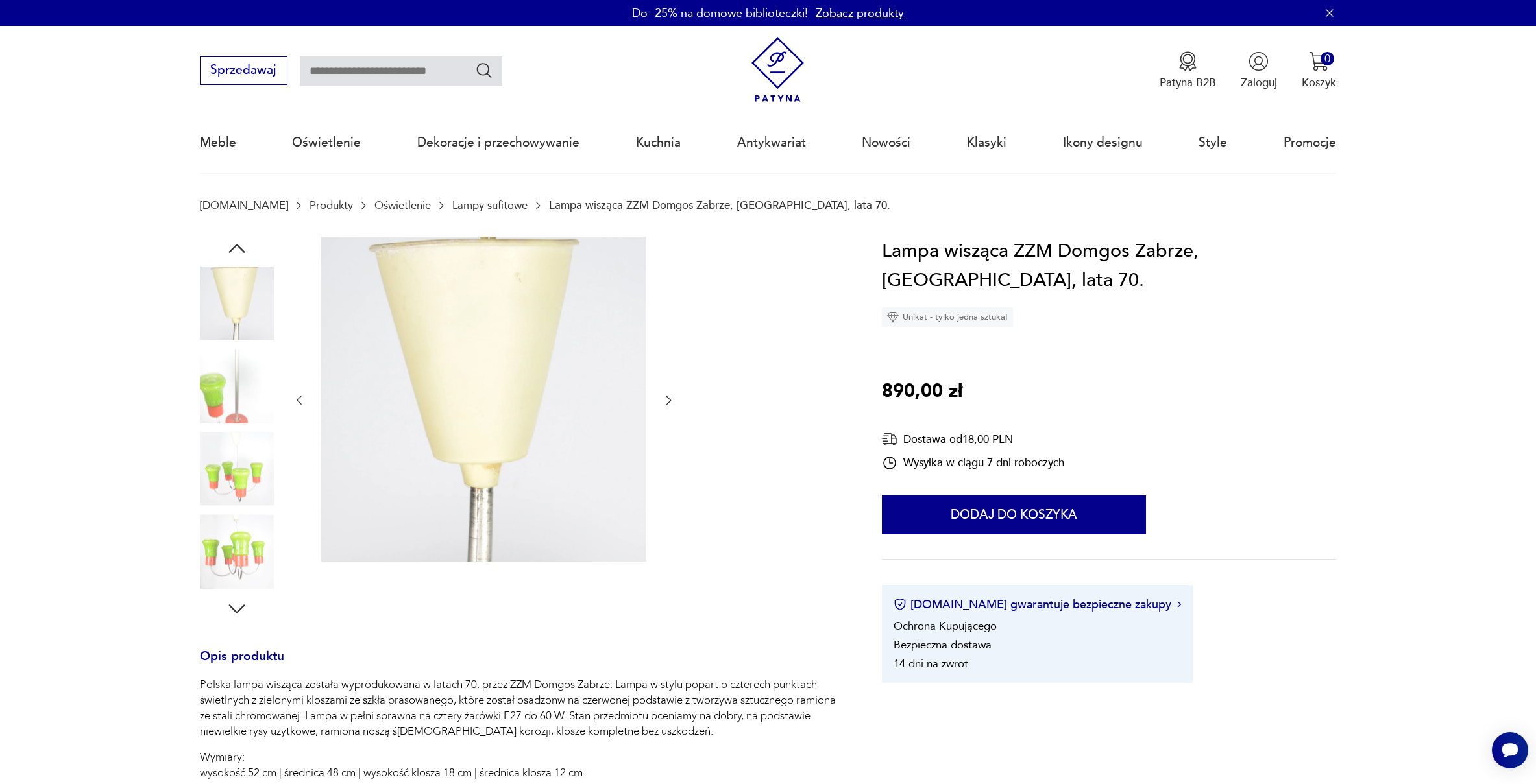
click at [672, 397] on icon "button" at bounding box center [668, 400] width 13 height 13
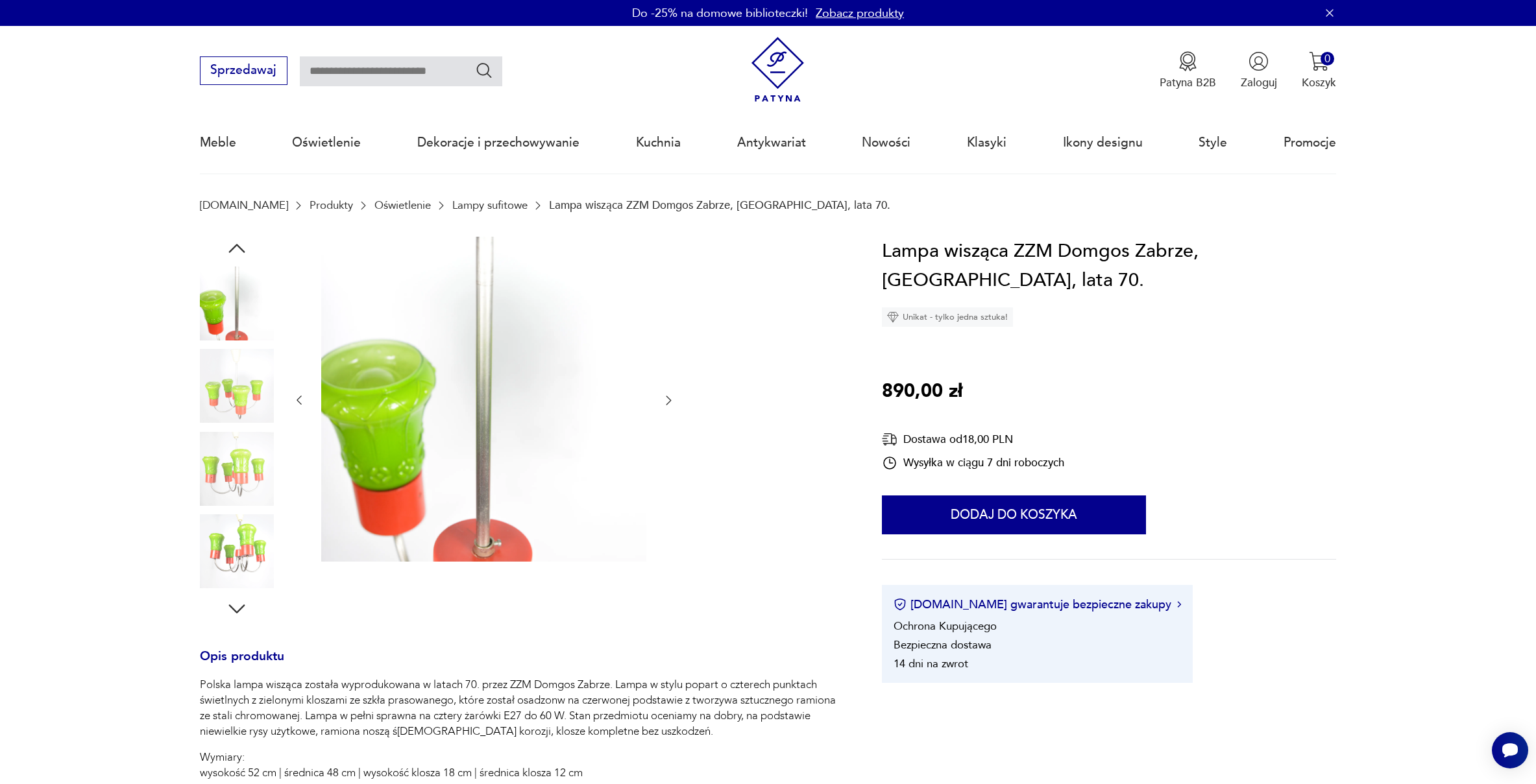
click at [672, 397] on icon "button" at bounding box center [668, 400] width 13 height 13
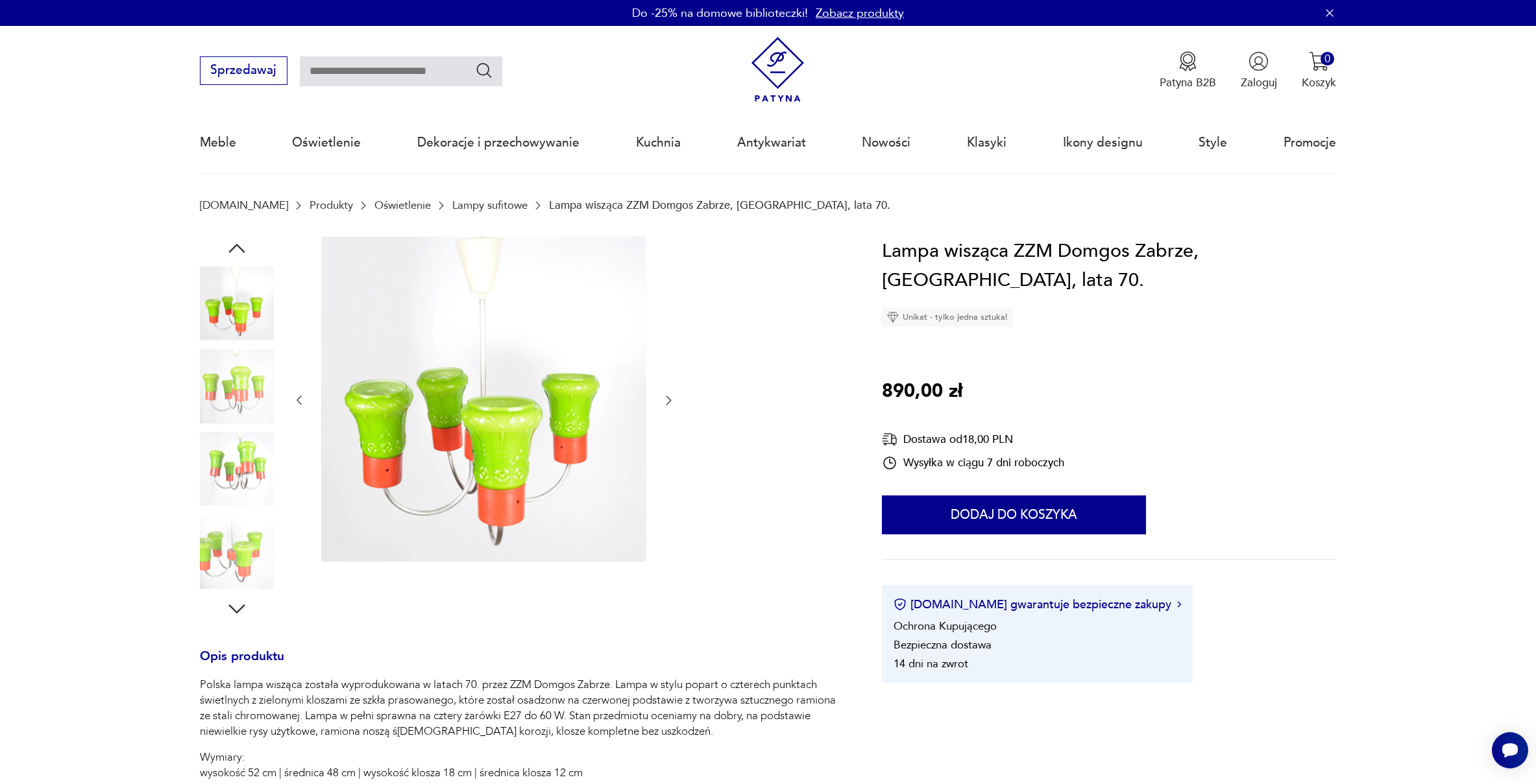
click at [672, 397] on icon "button" at bounding box center [668, 400] width 13 height 13
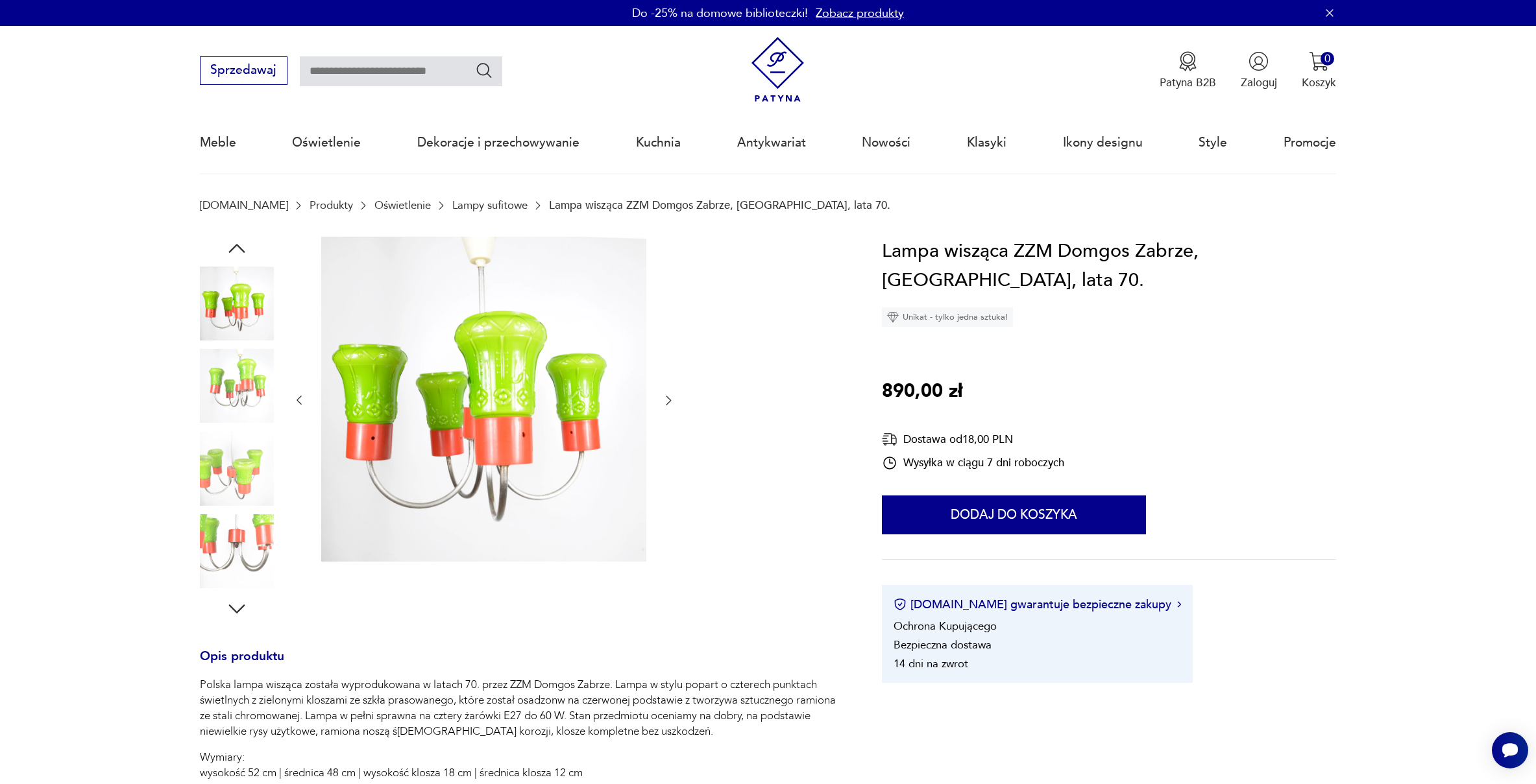
click at [672, 397] on icon "button" at bounding box center [668, 400] width 13 height 13
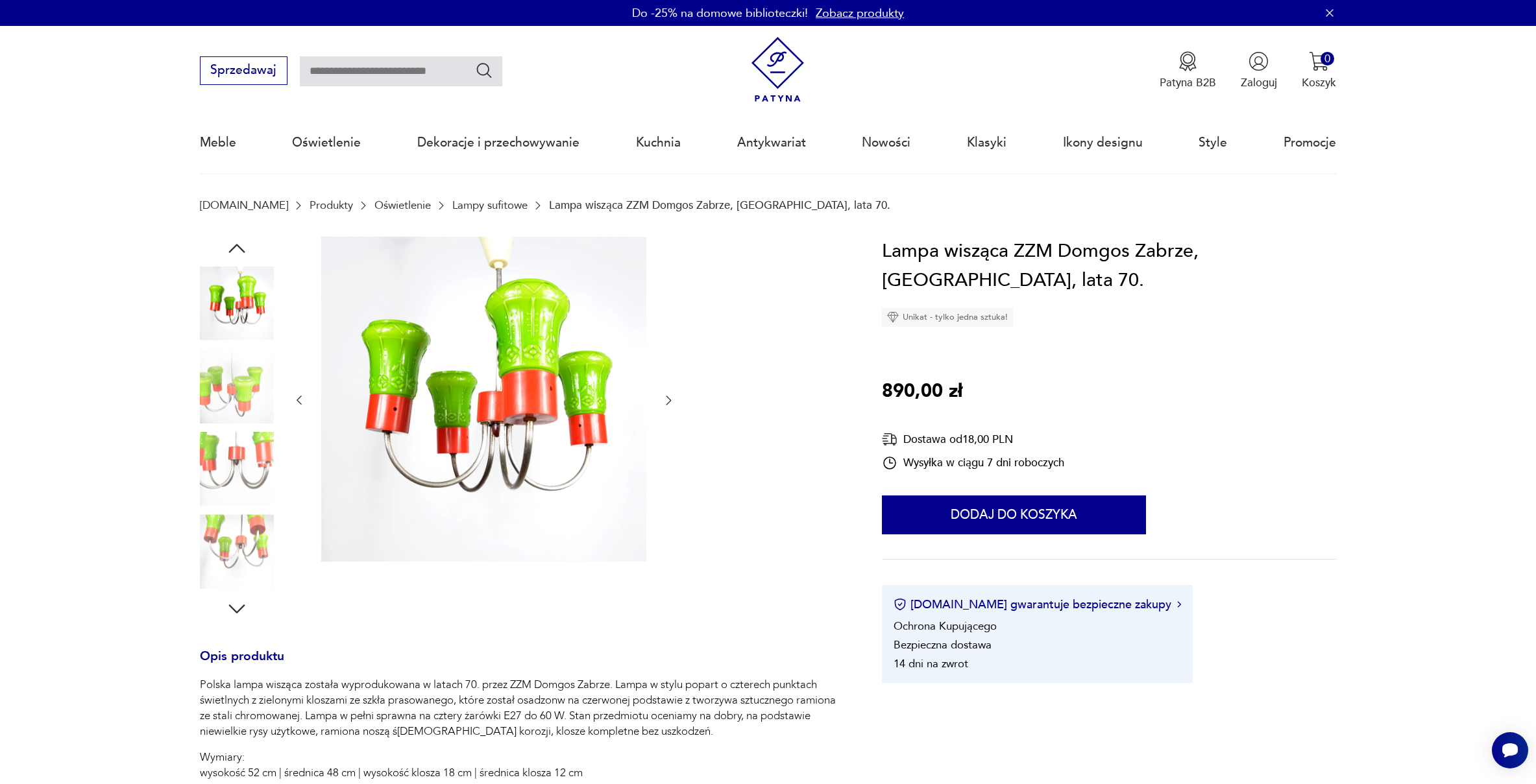
click at [672, 397] on icon "button" at bounding box center [668, 400] width 13 height 13
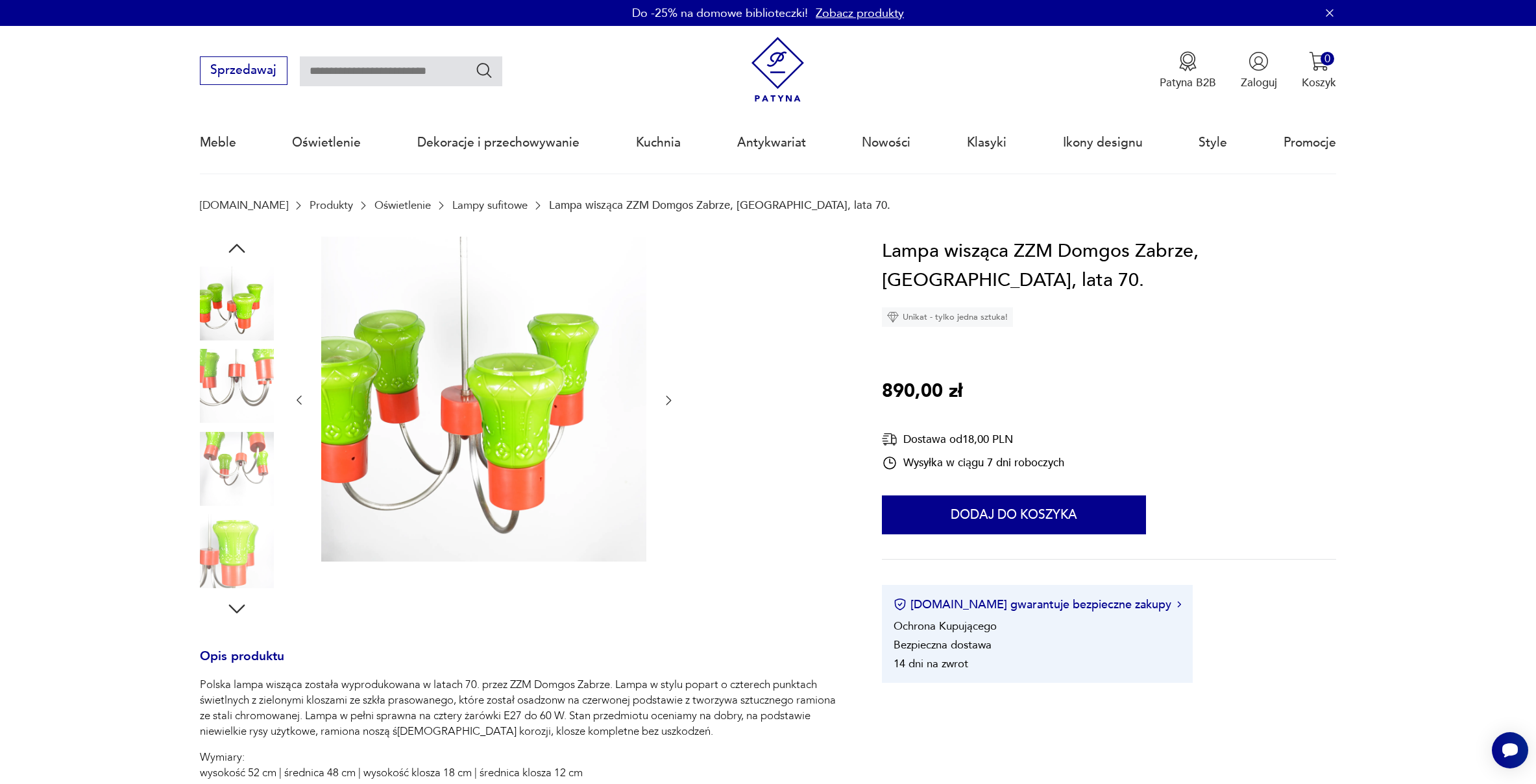
click at [672, 397] on icon "button" at bounding box center [668, 400] width 13 height 13
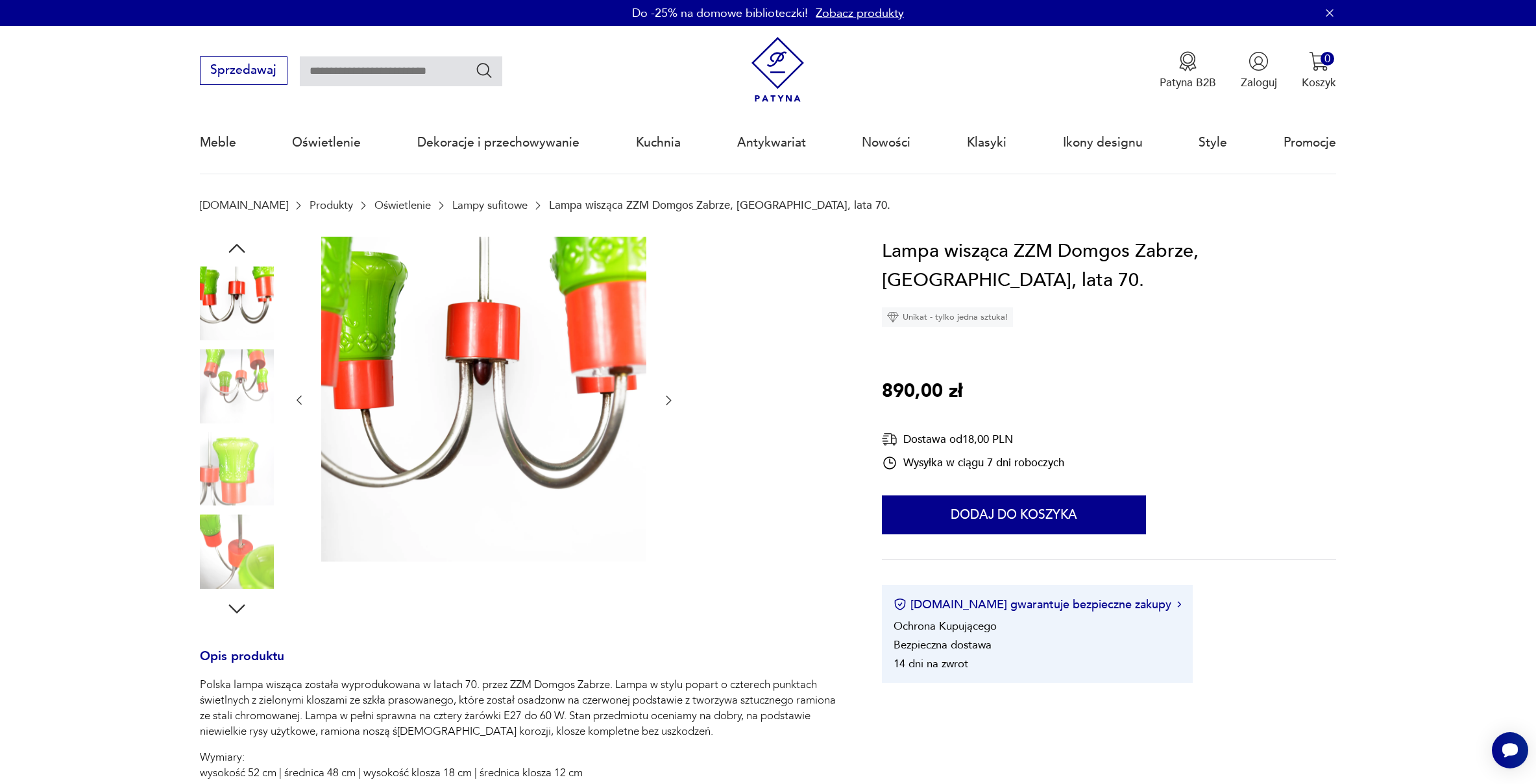
click at [672, 397] on icon "button" at bounding box center [668, 400] width 13 height 13
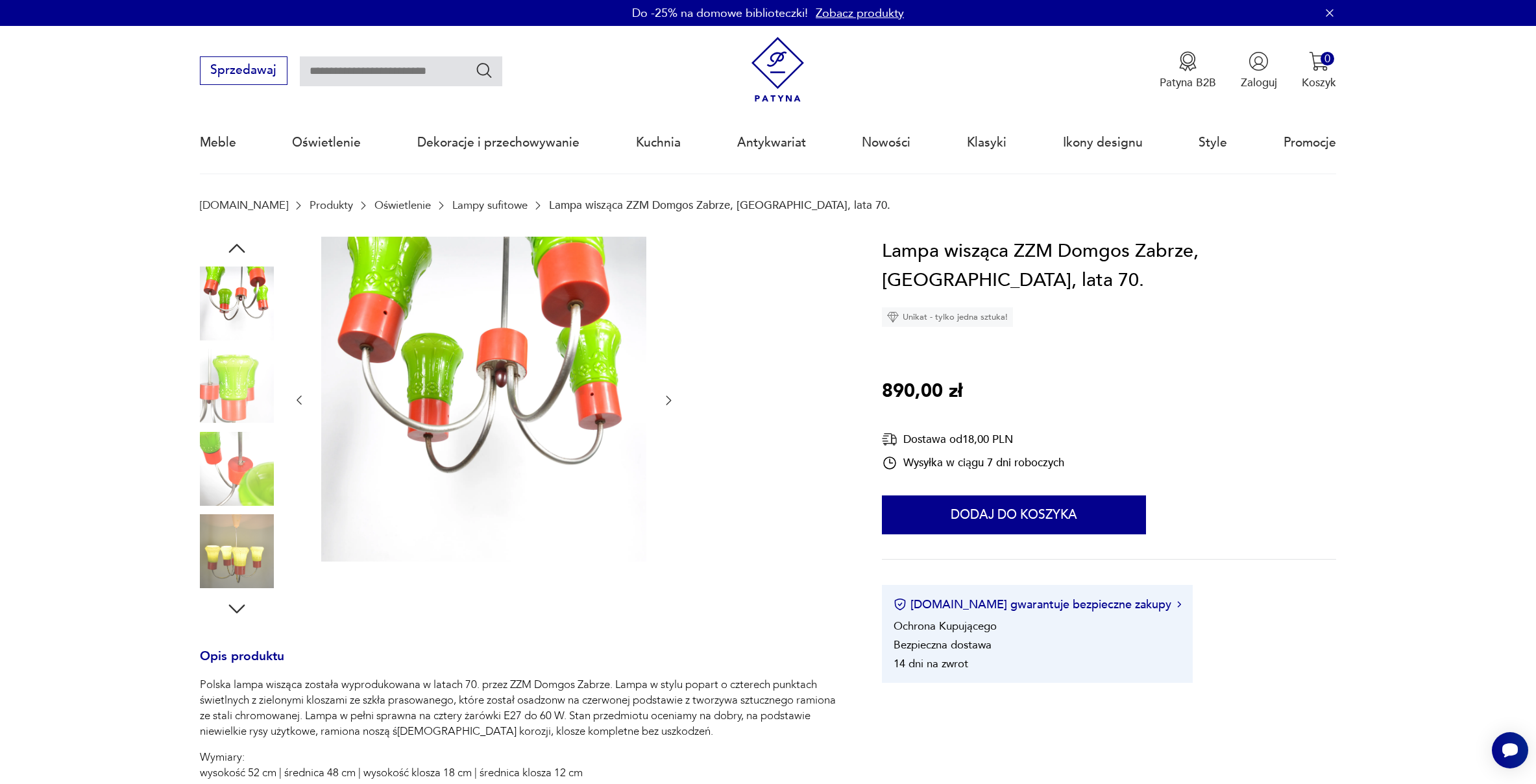
click at [672, 397] on icon "button" at bounding box center [668, 400] width 13 height 13
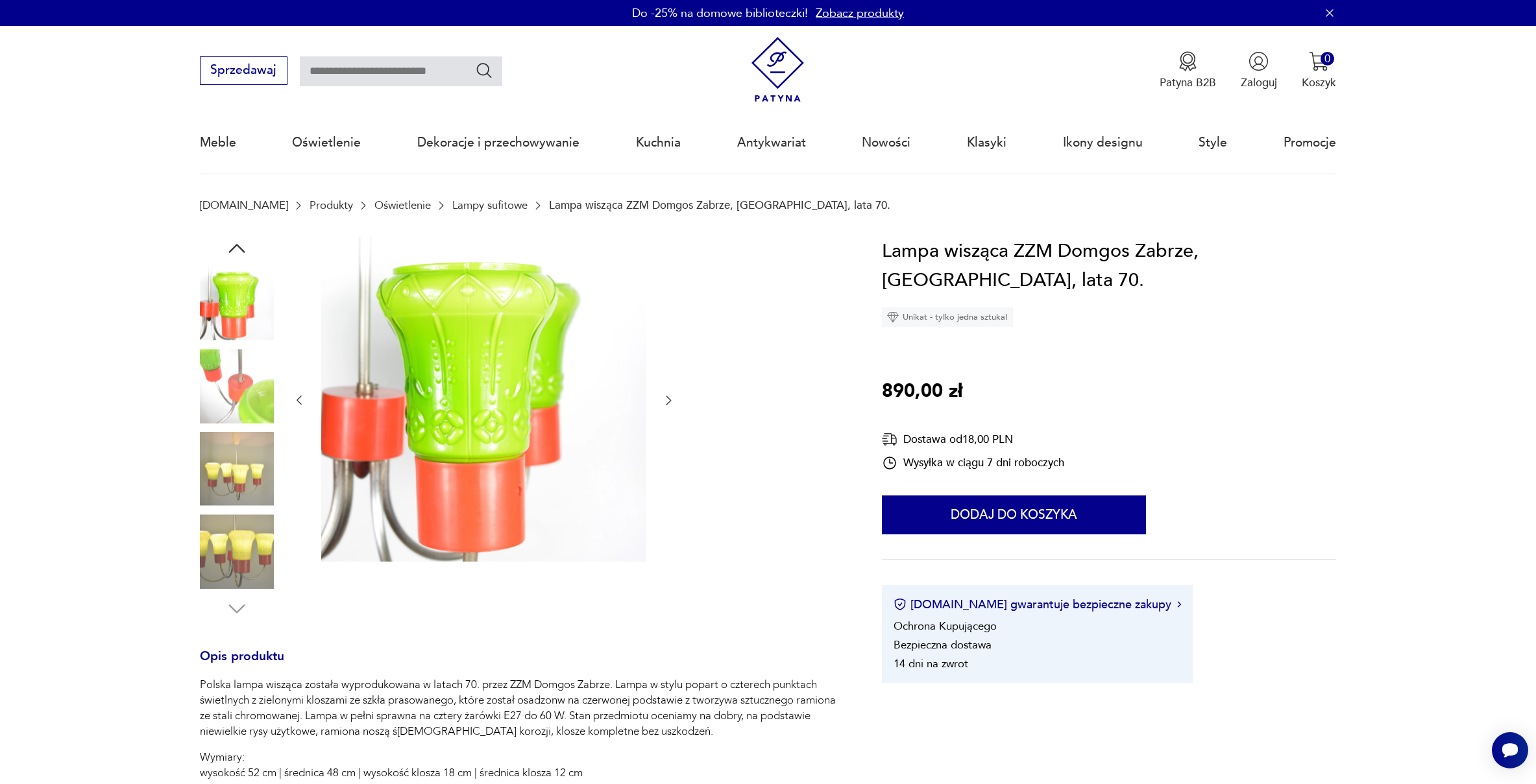
click at [672, 397] on icon "button" at bounding box center [668, 400] width 13 height 13
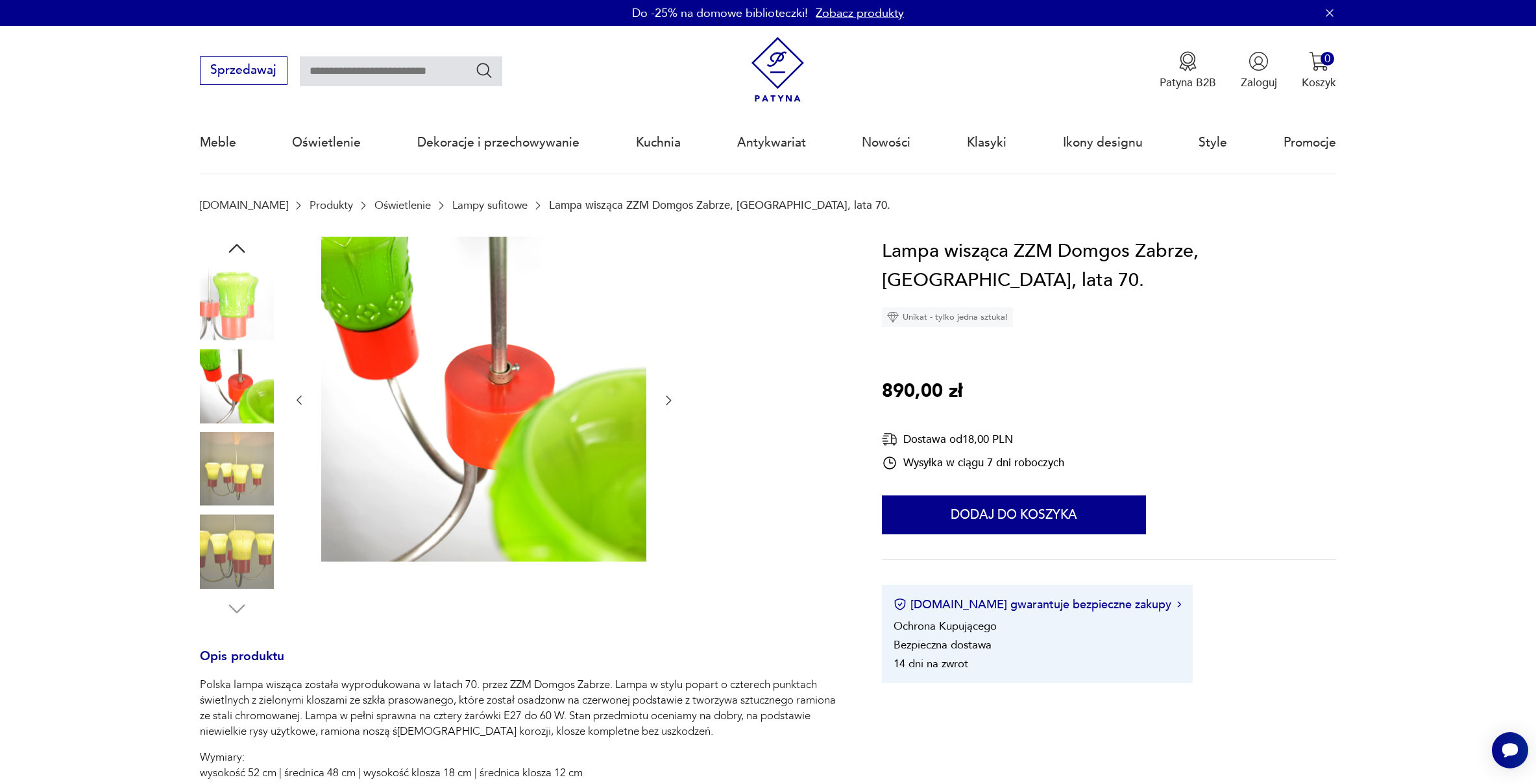
click at [672, 397] on icon "button" at bounding box center [668, 400] width 13 height 13
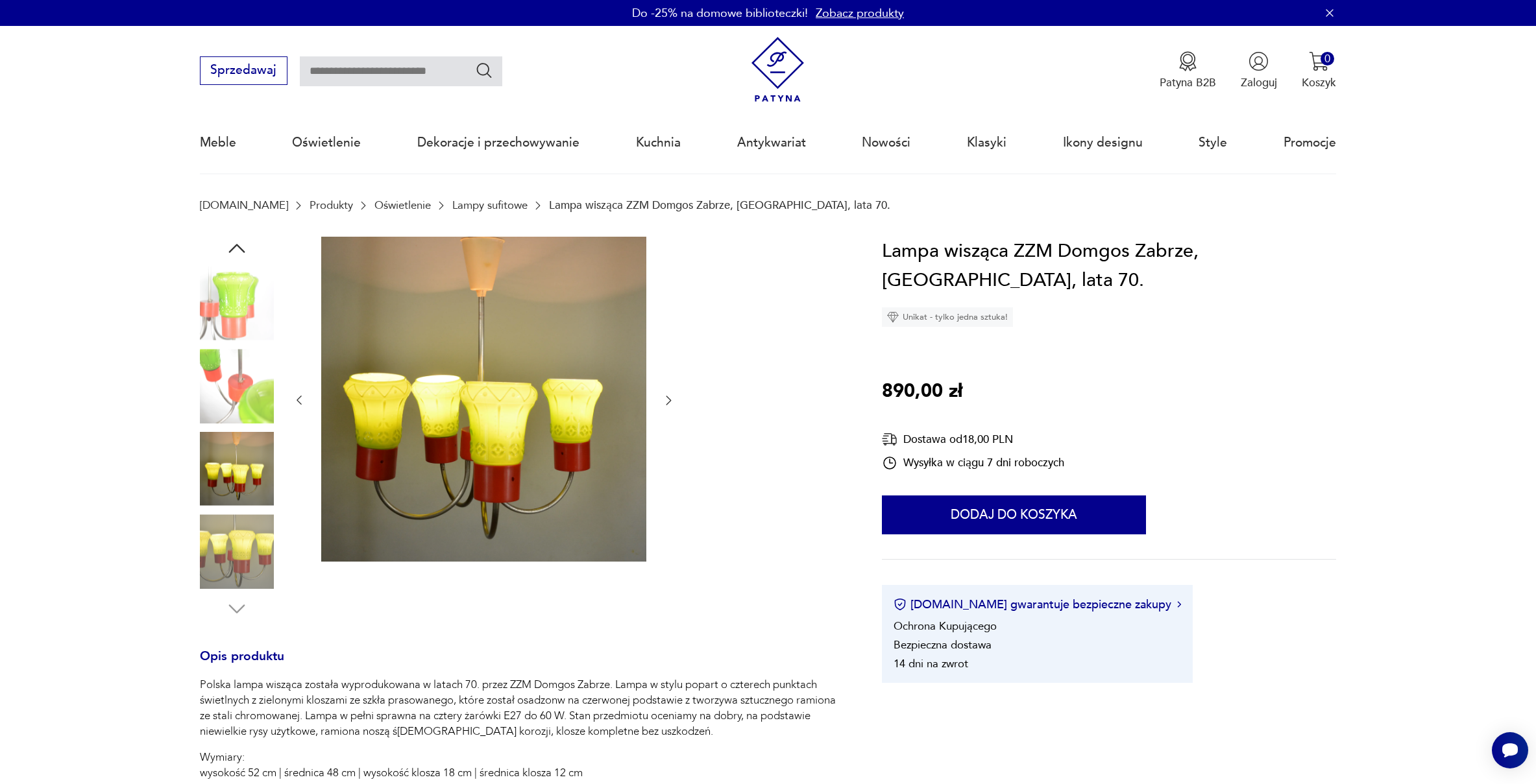
click at [672, 397] on icon "button" at bounding box center [668, 400] width 13 height 13
